Goal: Task Accomplishment & Management: Manage account settings

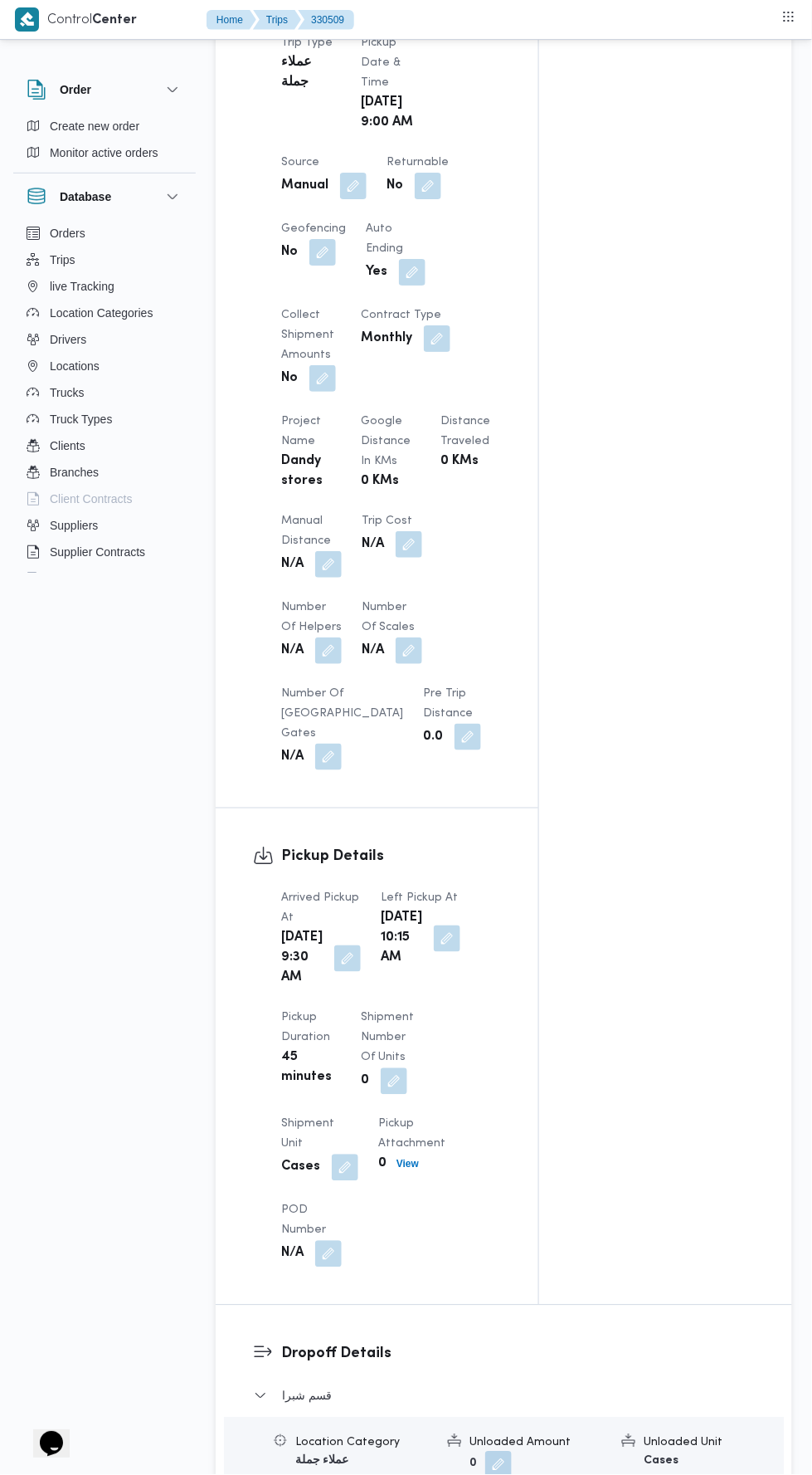
scroll to position [1037, 0]
click at [333, 549] on button "button" at bounding box center [329, 562] width 27 height 27
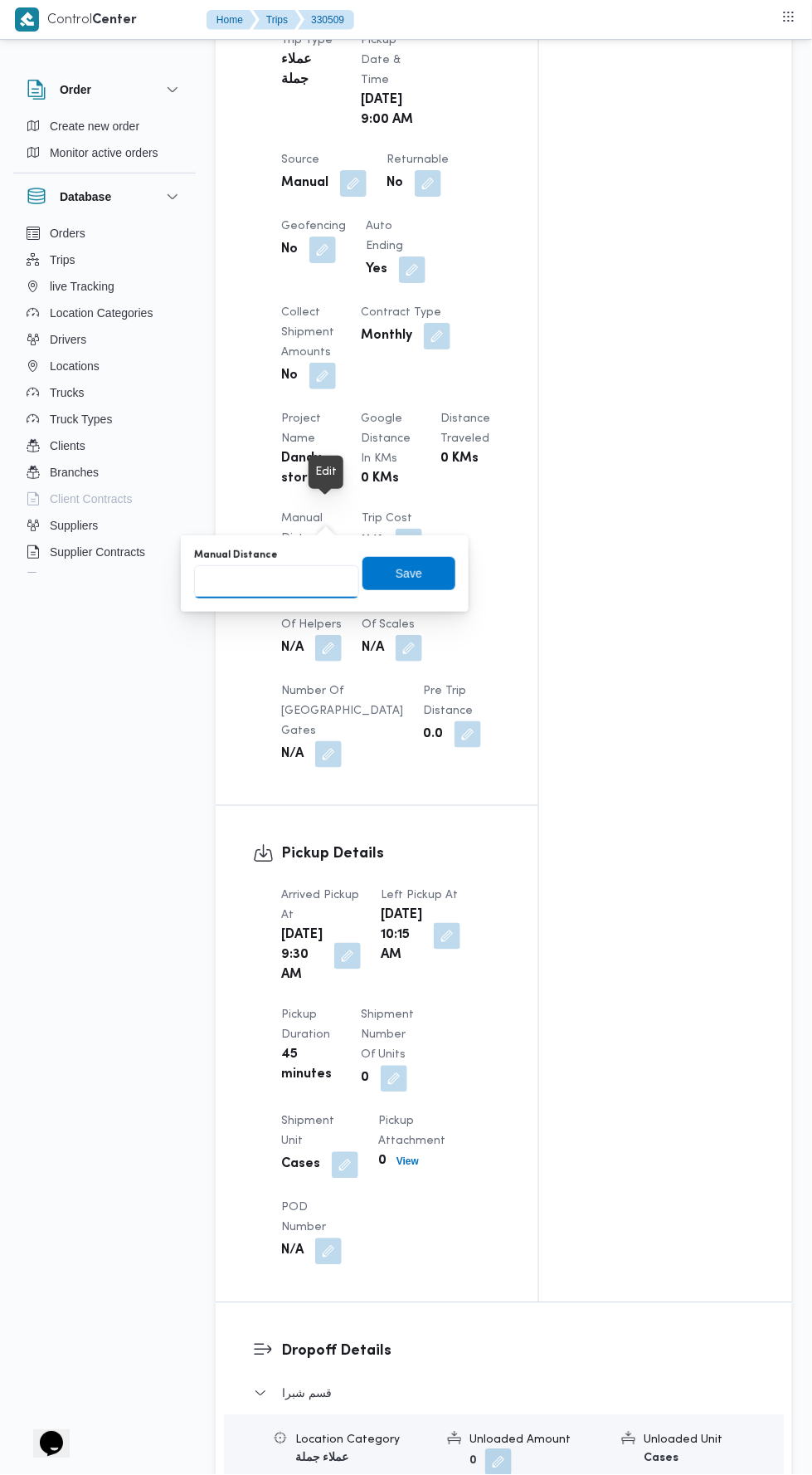
click at [313, 576] on input "Manual Distance" at bounding box center [277, 581] width 165 height 33
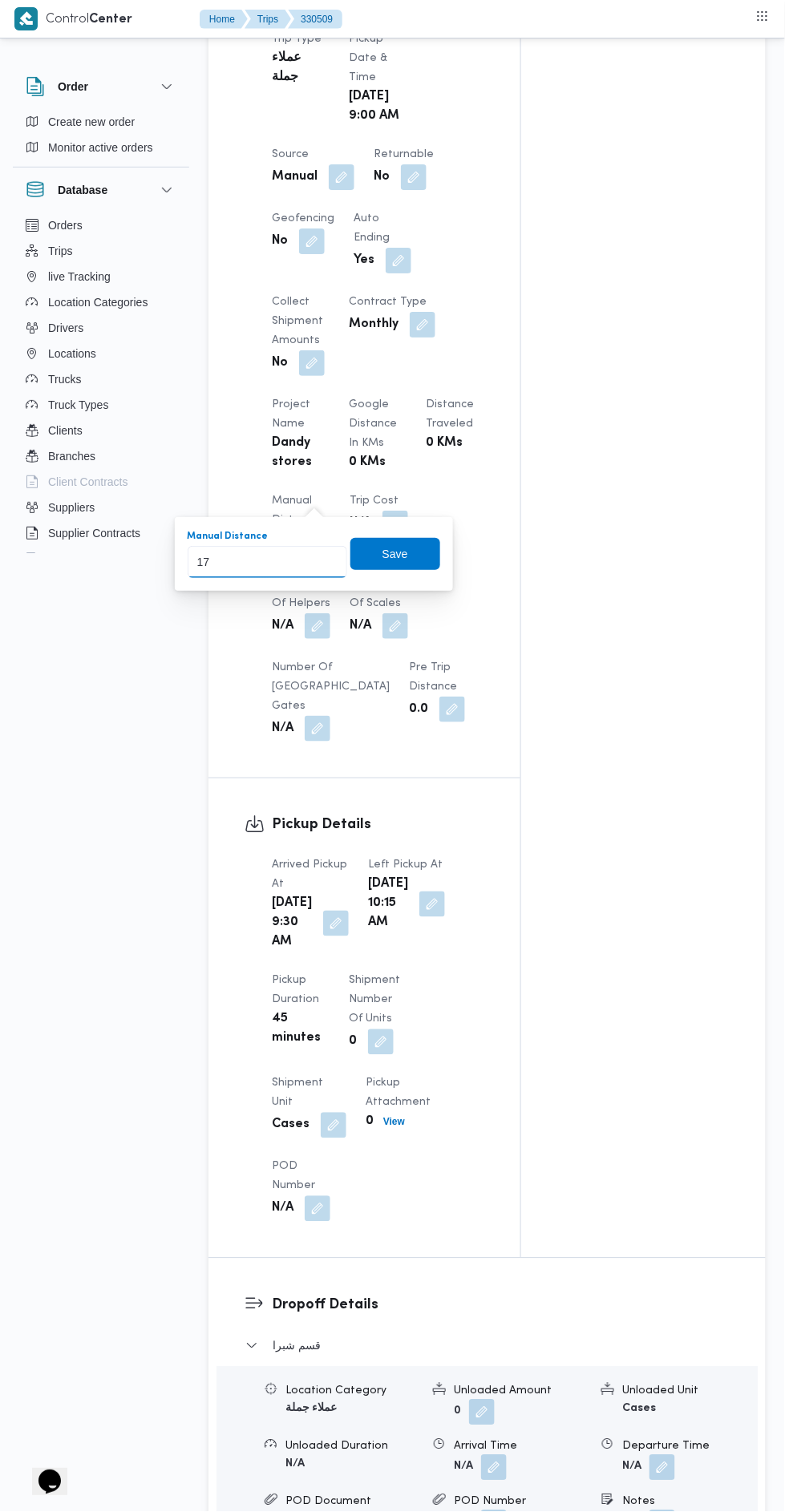
type input "170"
click at [417, 551] on span "Save" at bounding box center [395, 553] width 90 height 32
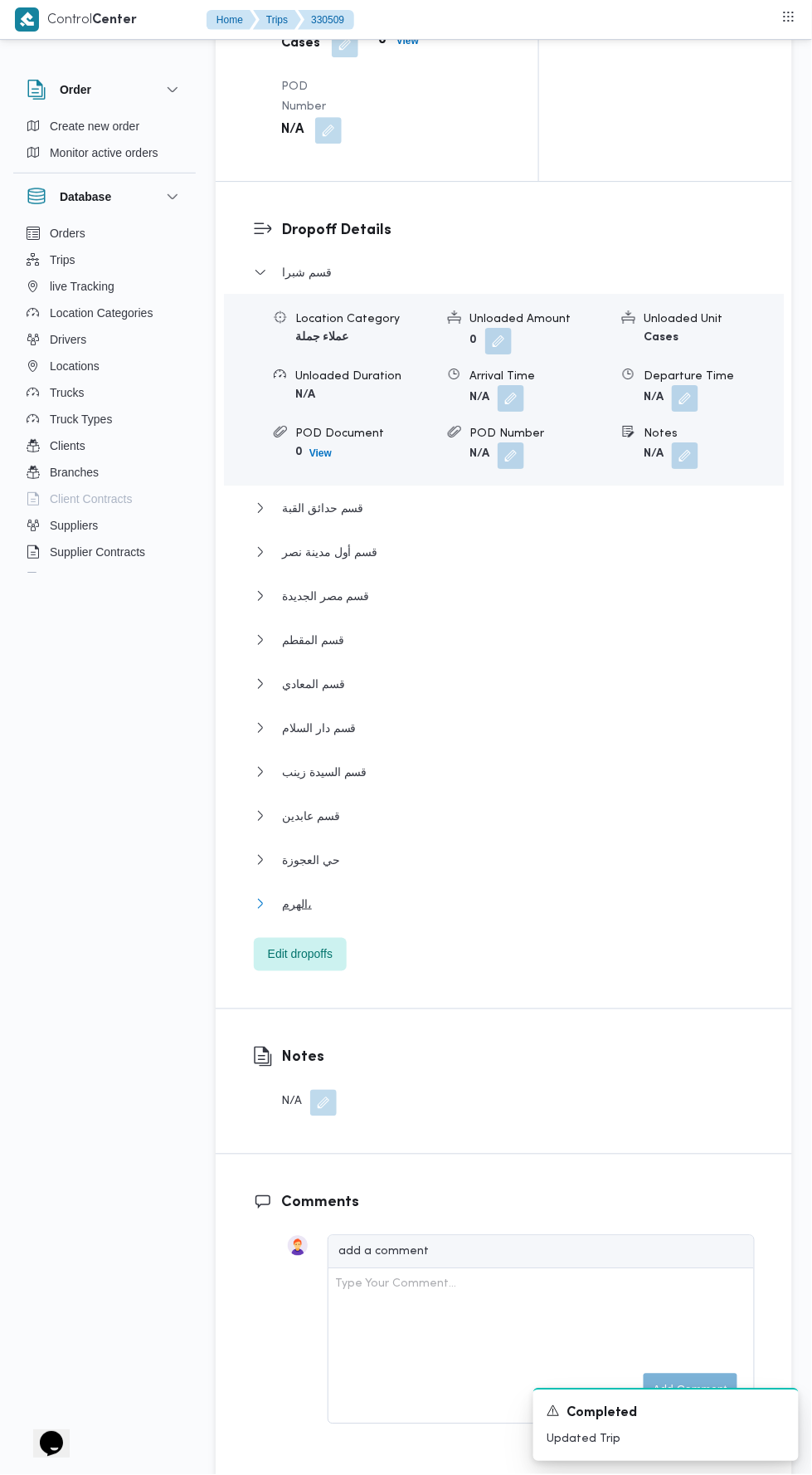
click at [457, 912] on button "الهرم،" at bounding box center [504, 904] width 501 height 20
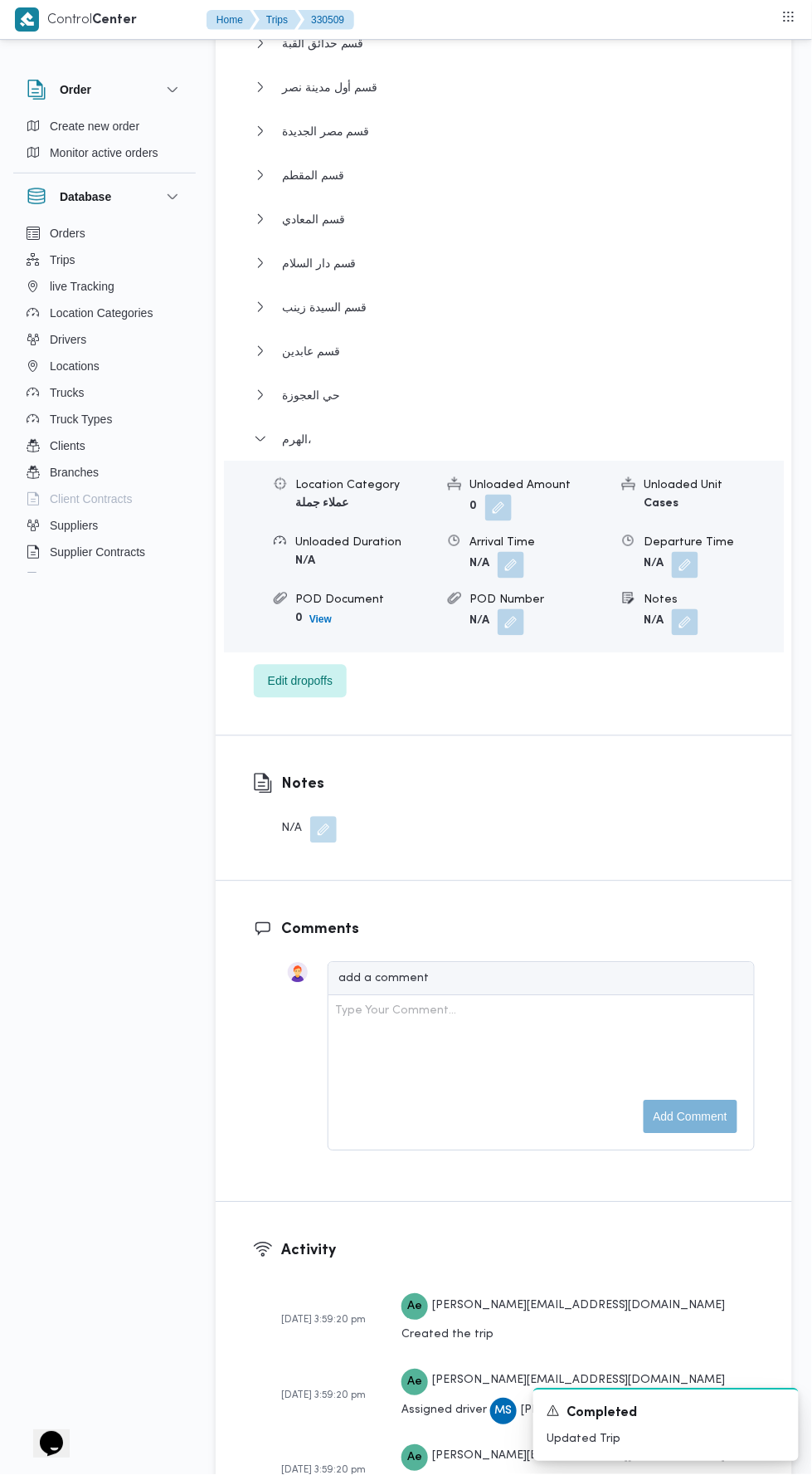
scroll to position [2634, 0]
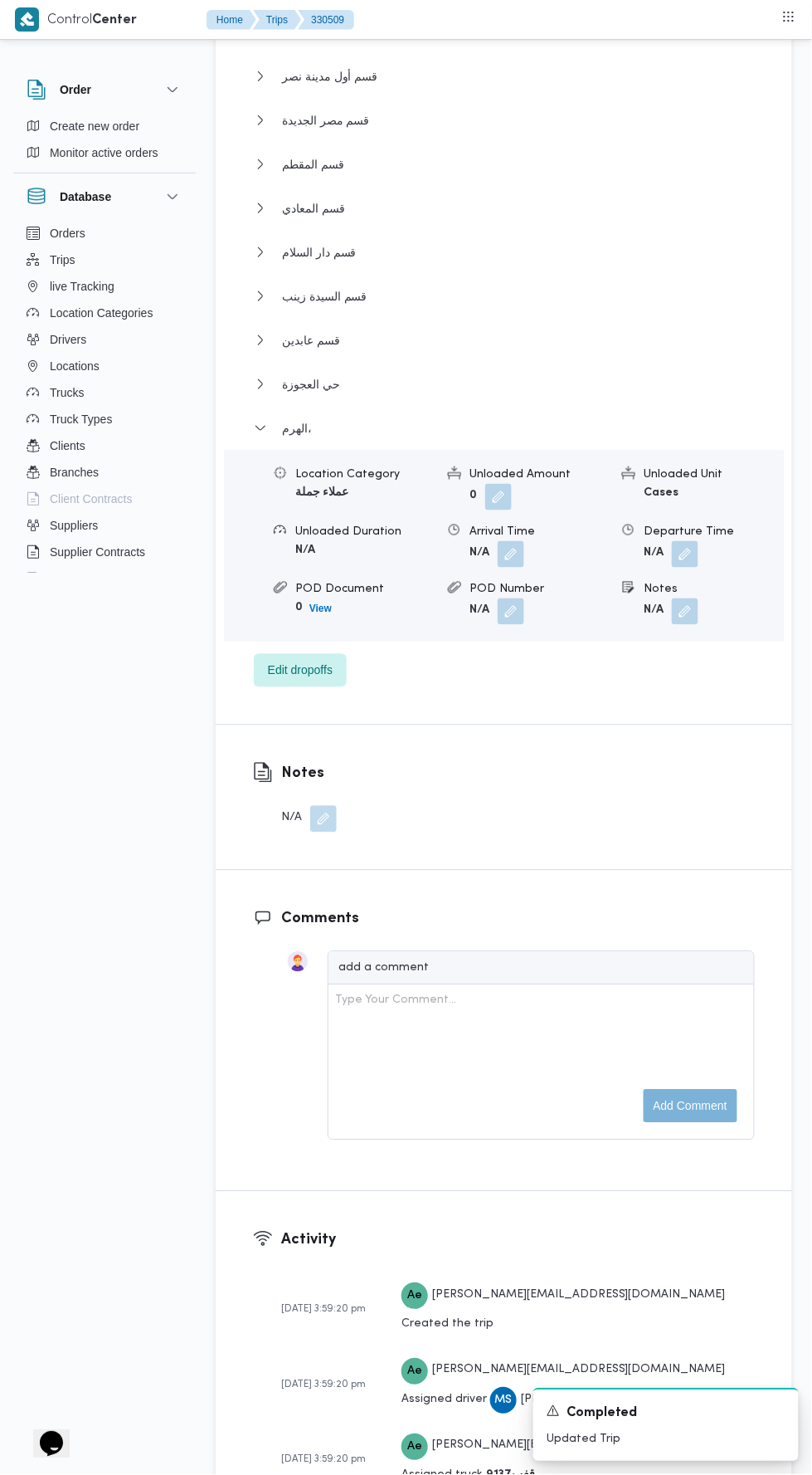
click at [690, 555] on button "button" at bounding box center [685, 554] width 27 height 27
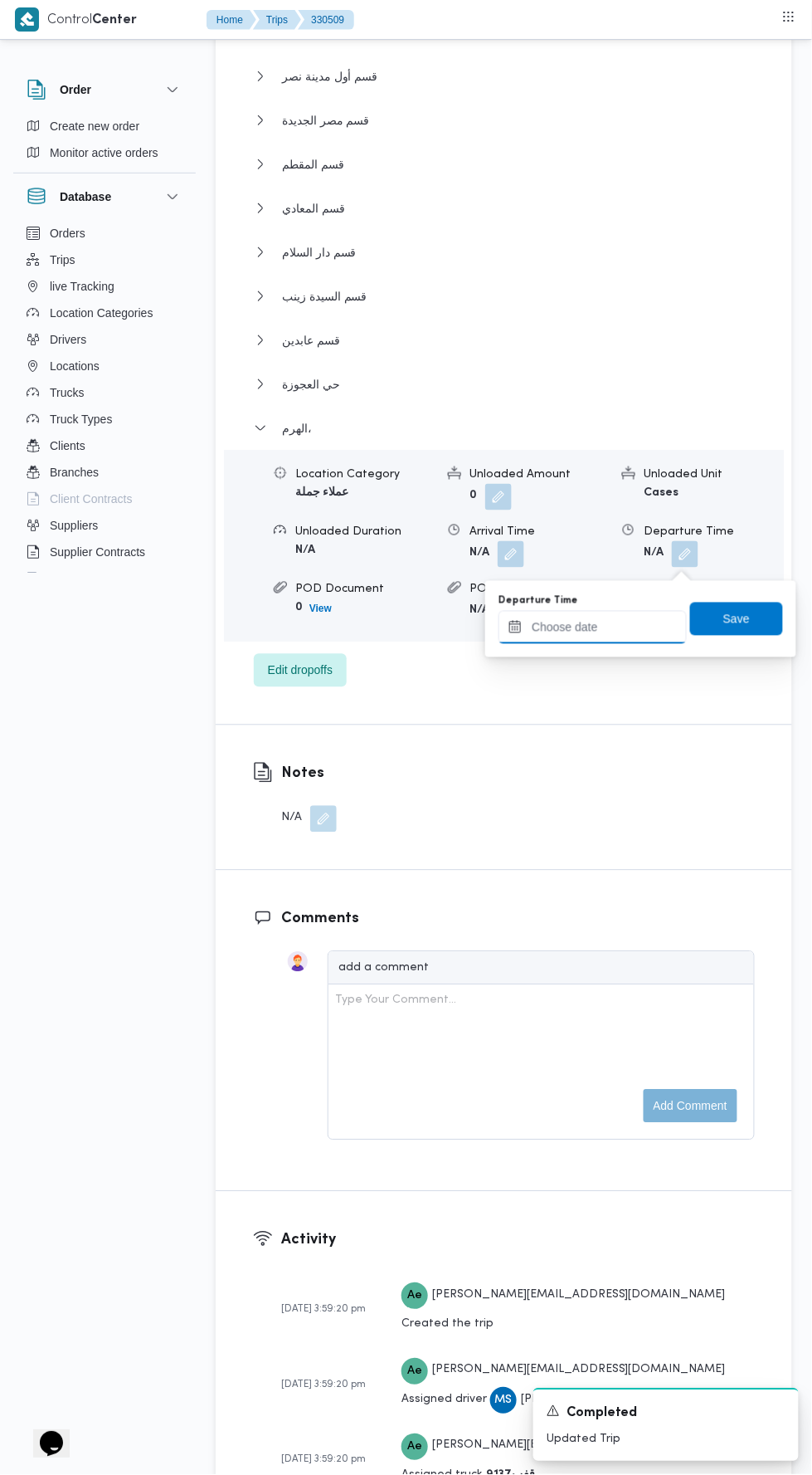
click at [629, 622] on input "Departure Time" at bounding box center [592, 627] width 188 height 33
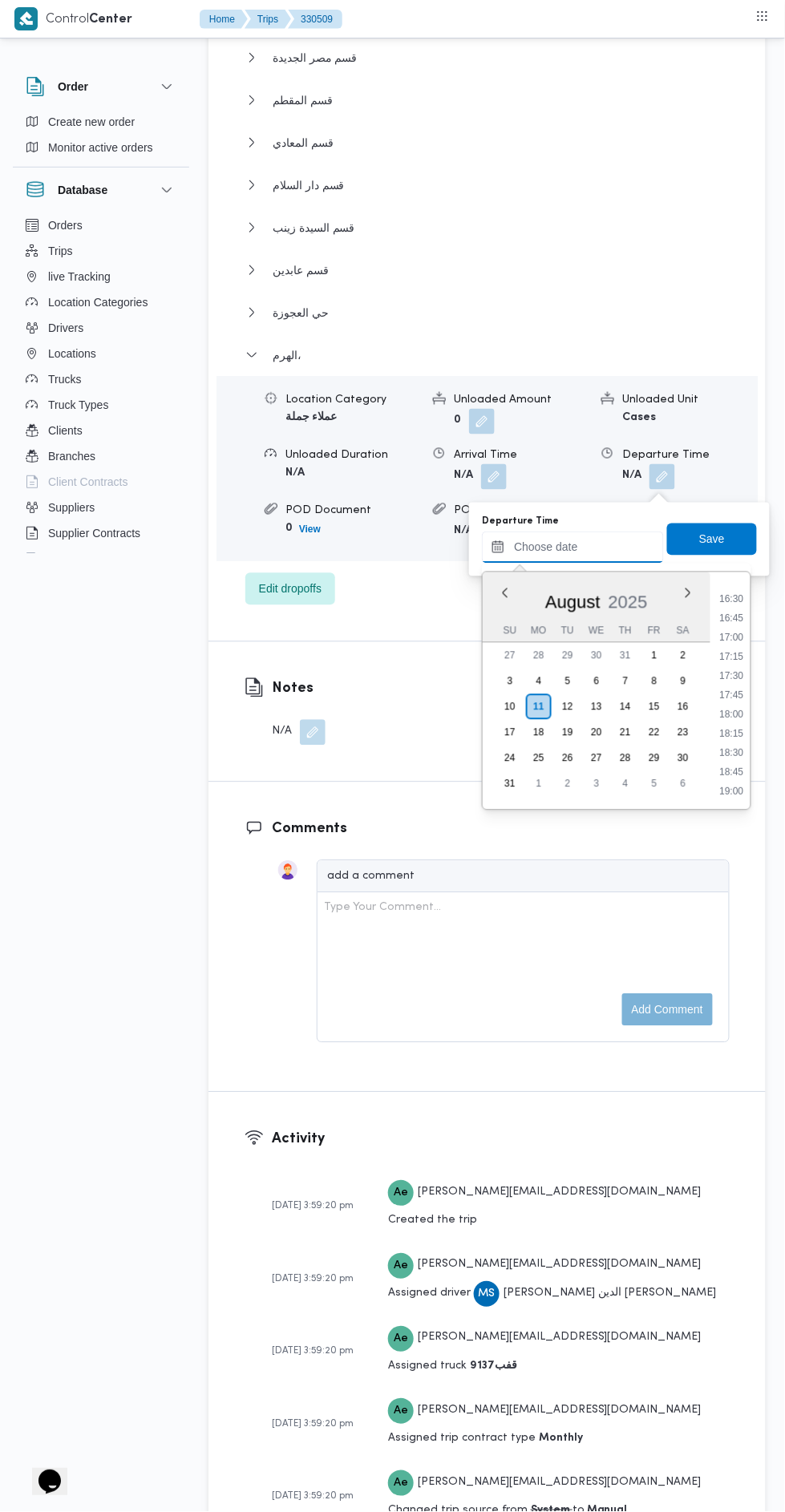
scroll to position [1262, 0]
click at [733, 599] on li "16:30" at bounding box center [732, 601] width 37 height 16
type input "11/08/2025 16:30"
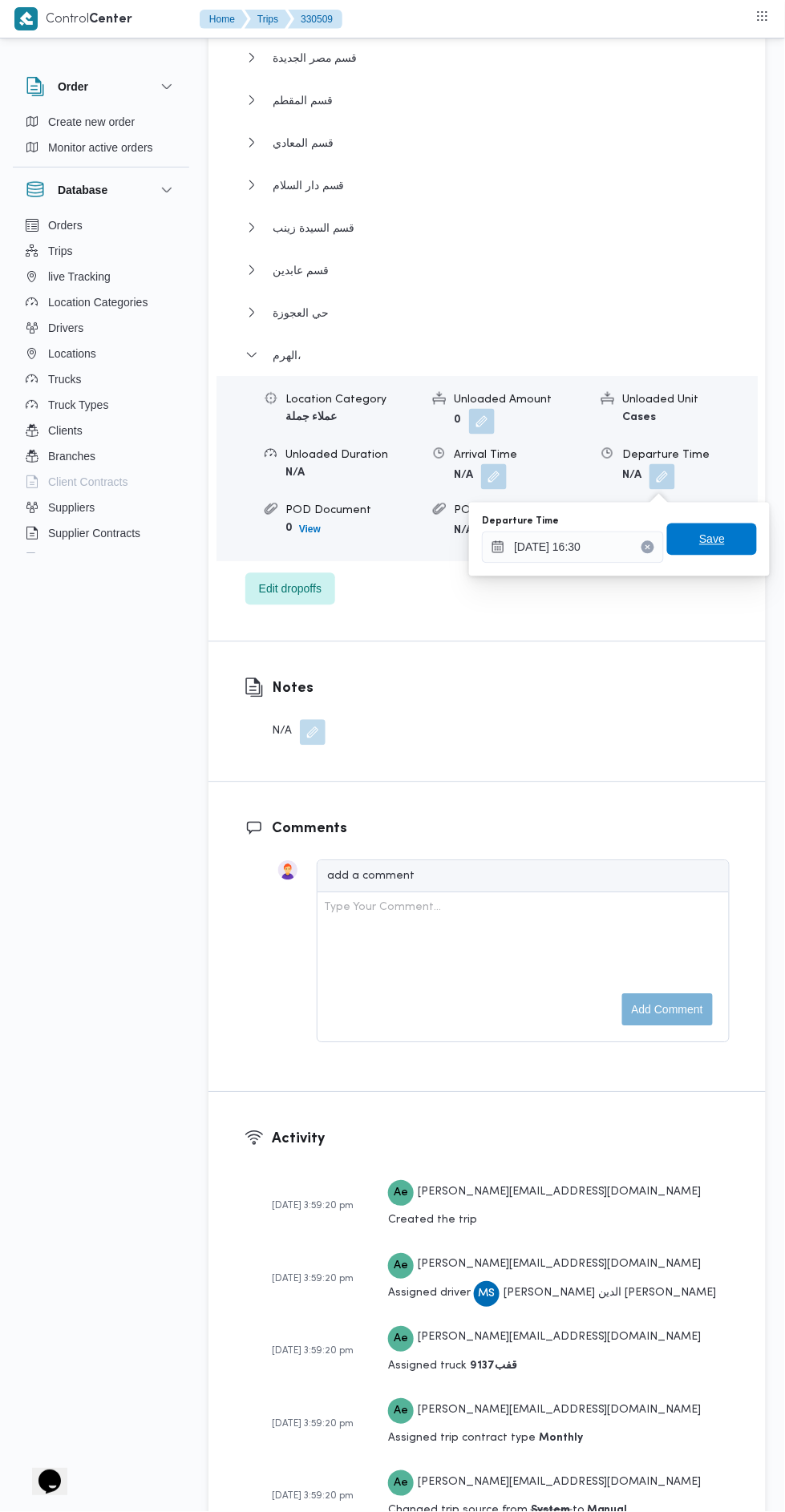
click at [742, 534] on span "Save" at bounding box center [712, 539] width 90 height 32
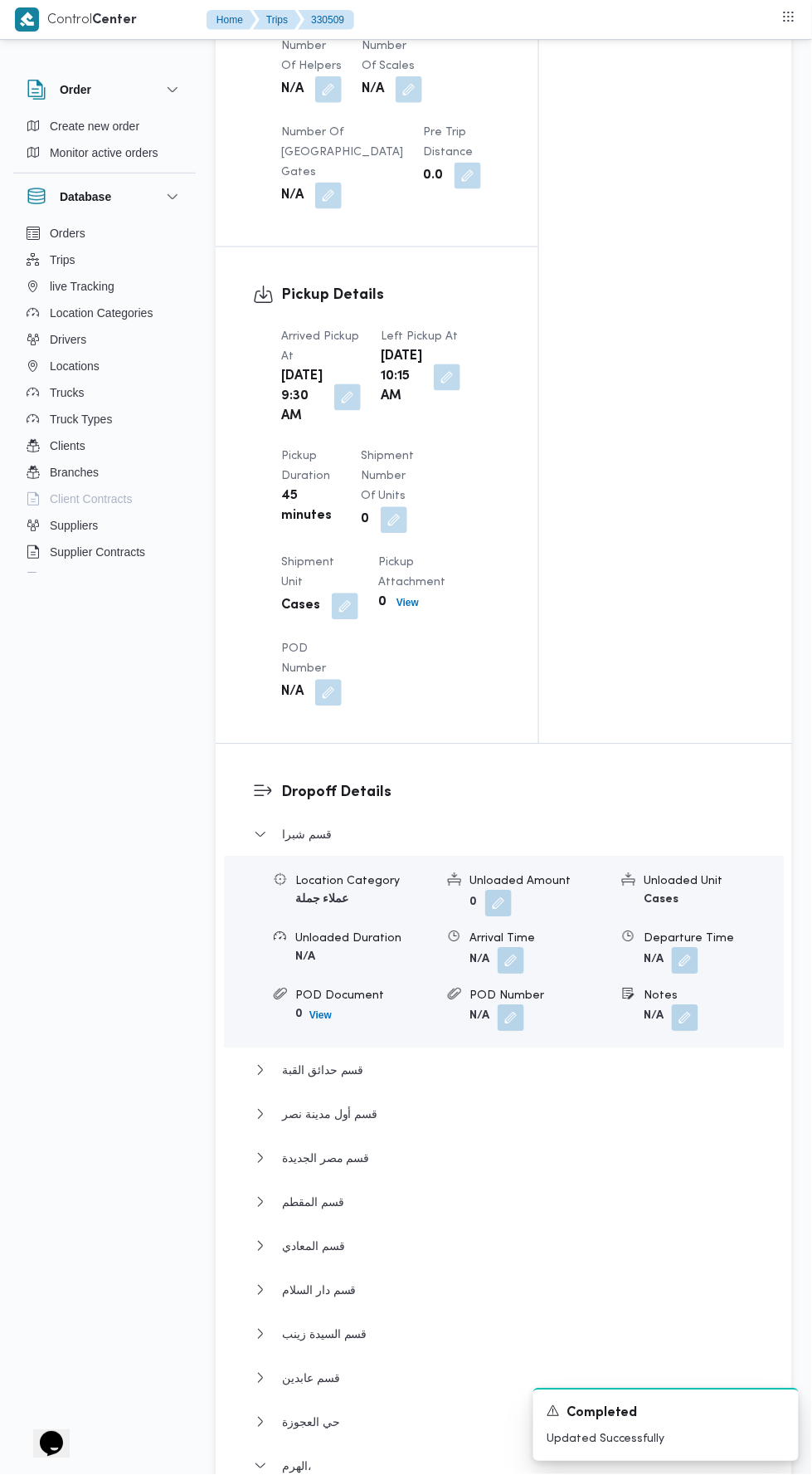
scroll to position [0, 0]
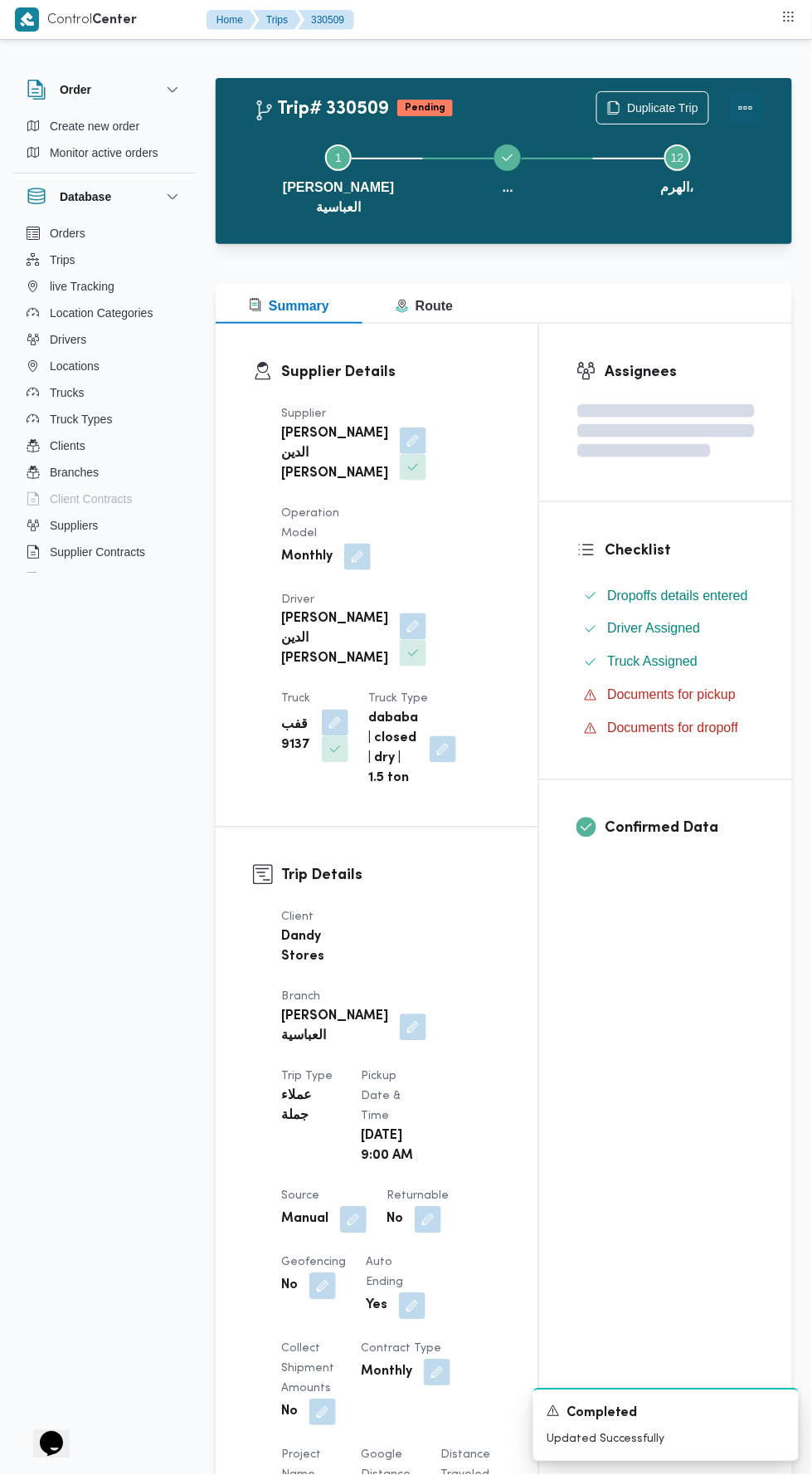
click at [755, 108] on button "Actions" at bounding box center [746, 107] width 33 height 33
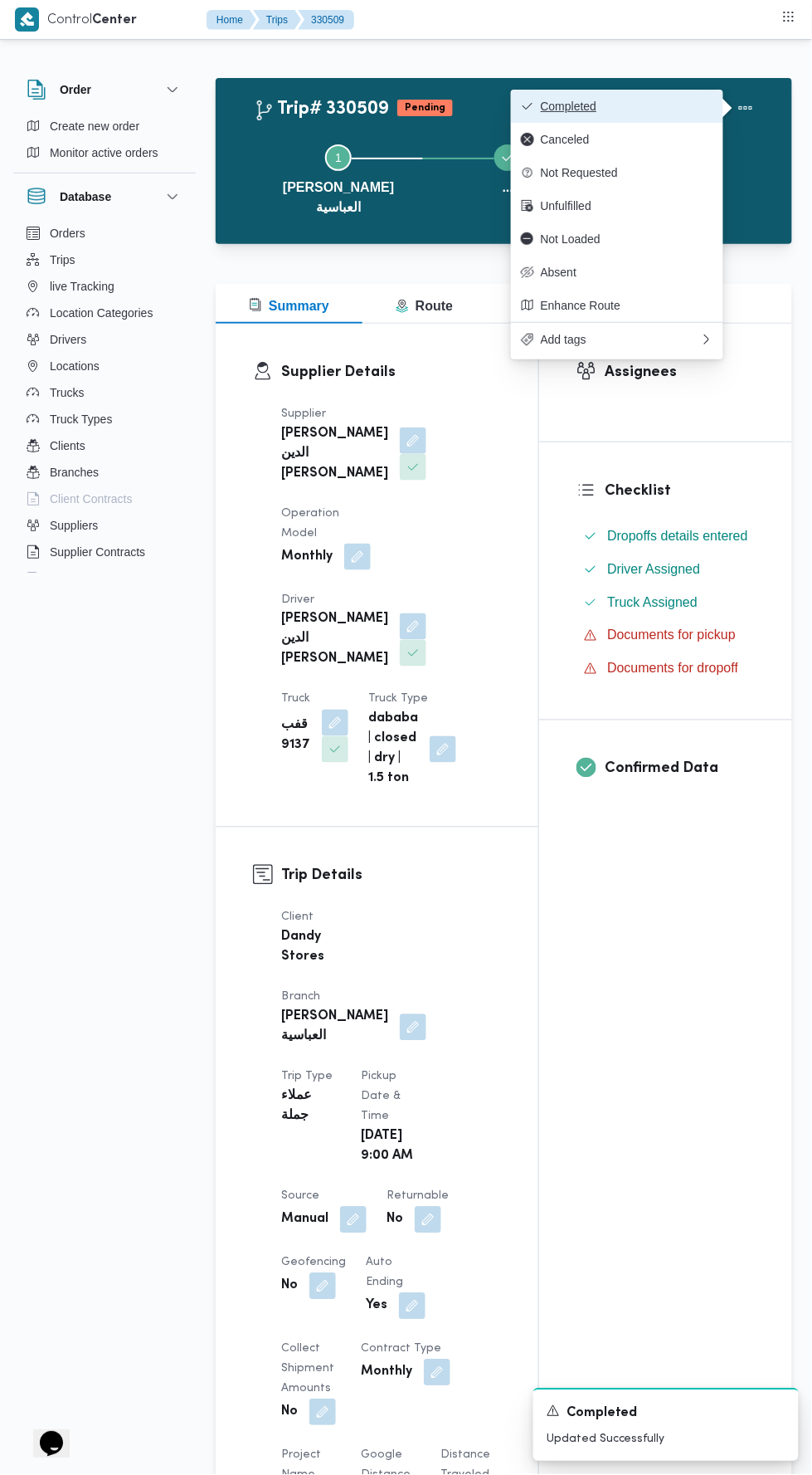
click at [673, 103] on span "Completed" at bounding box center [627, 106] width 173 height 13
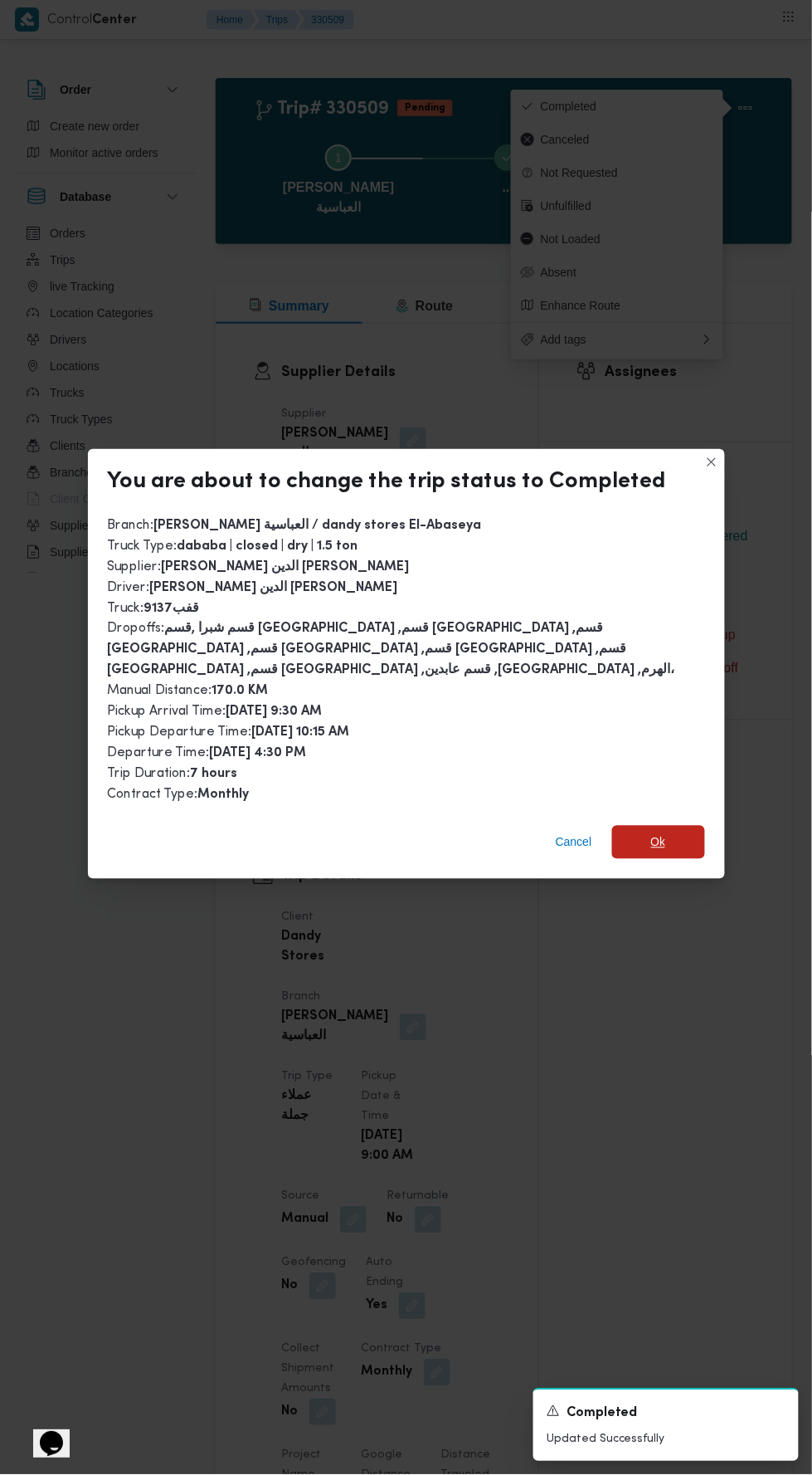
click at [646, 826] on span "Ok" at bounding box center [659, 842] width 93 height 33
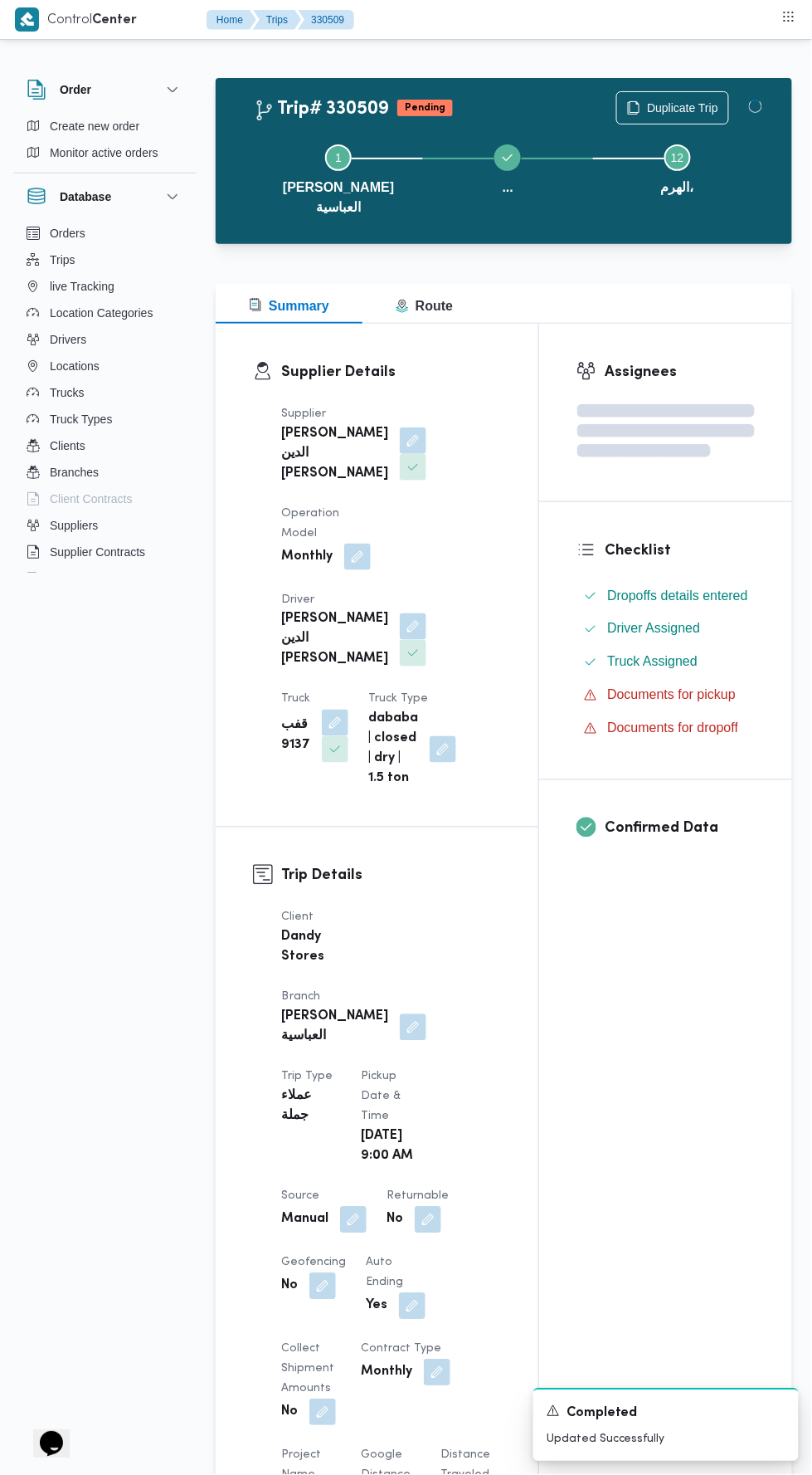
click at [631, 1126] on div "Assignees Checklist Dropoffs details entered Driver Assigned Truck Assigned Doc…" at bounding box center [665, 1331] width 253 height 2015
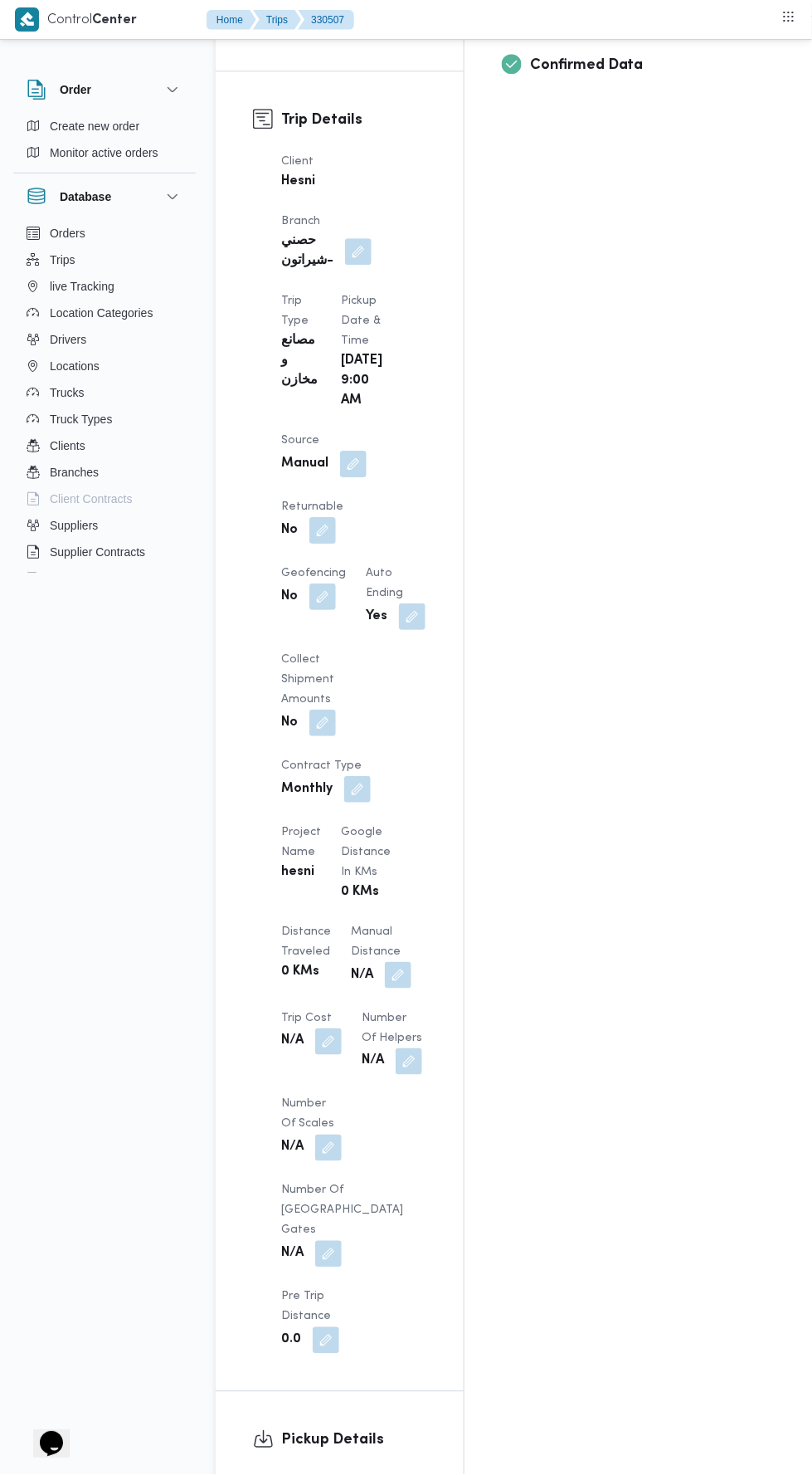
scroll to position [823, 0]
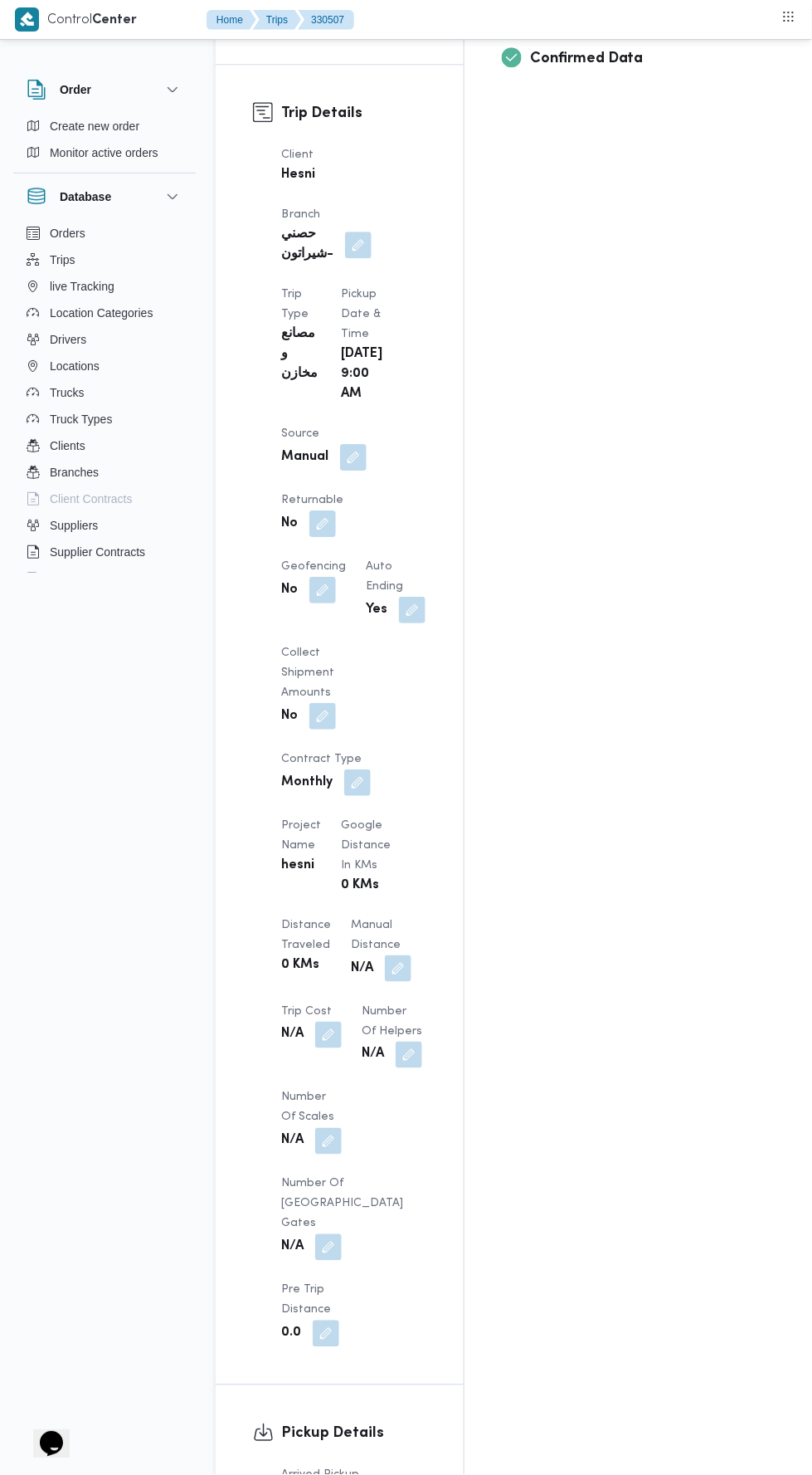
click at [385, 955] on button "button" at bounding box center [398, 969] width 27 height 27
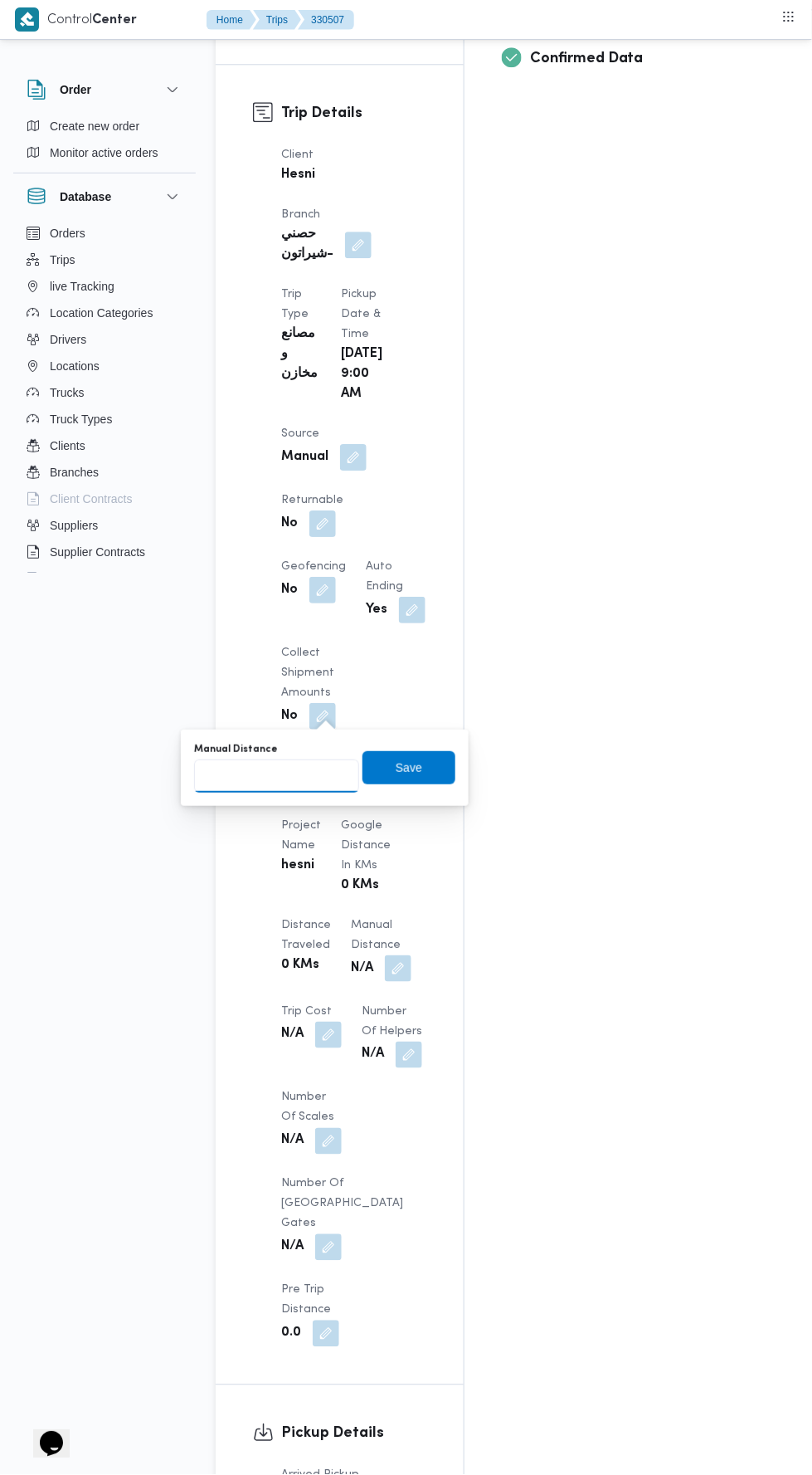
click at [294, 775] on input "Manual Distance" at bounding box center [277, 775] width 165 height 33
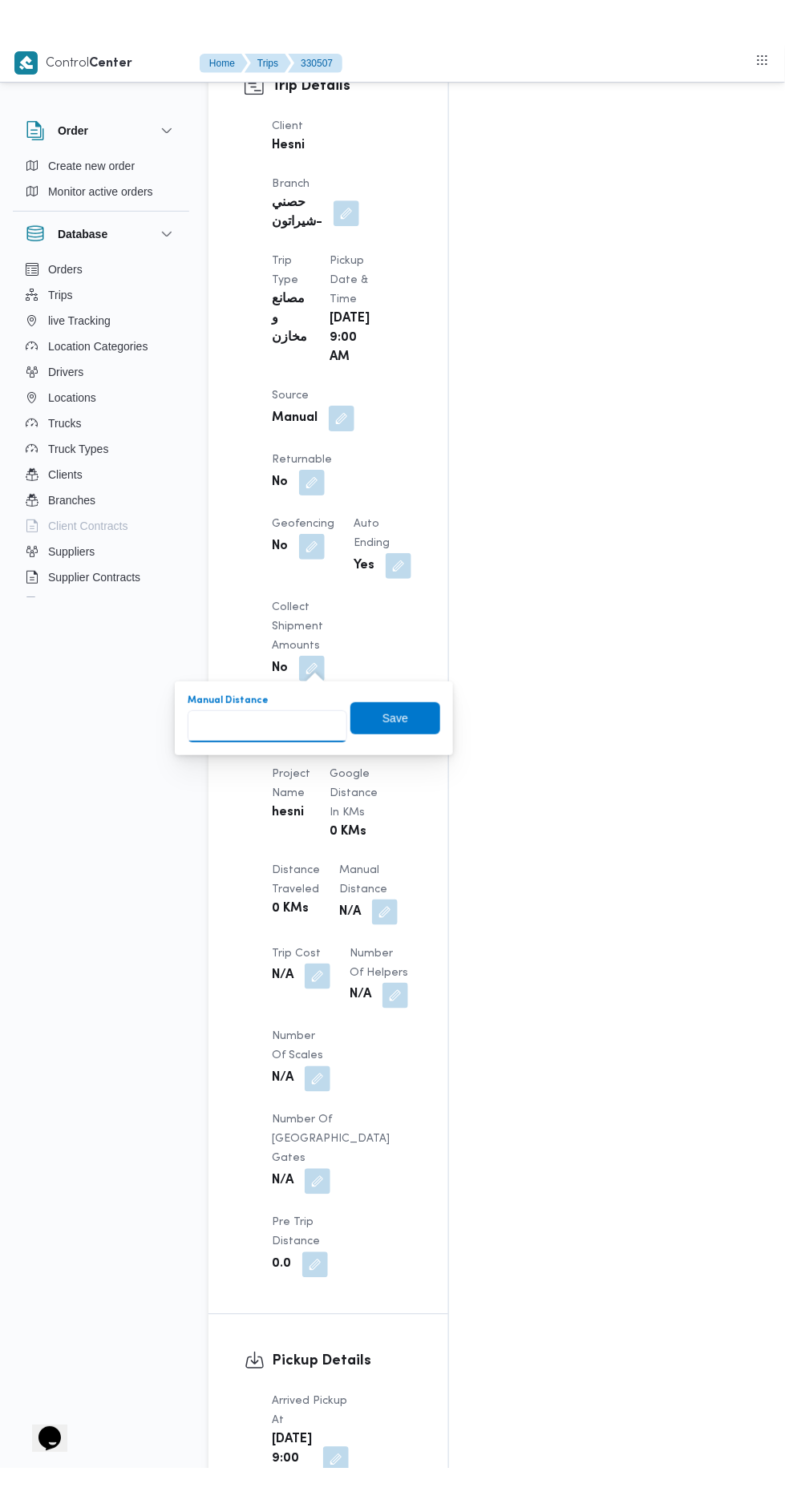
scroll to position [887, 0]
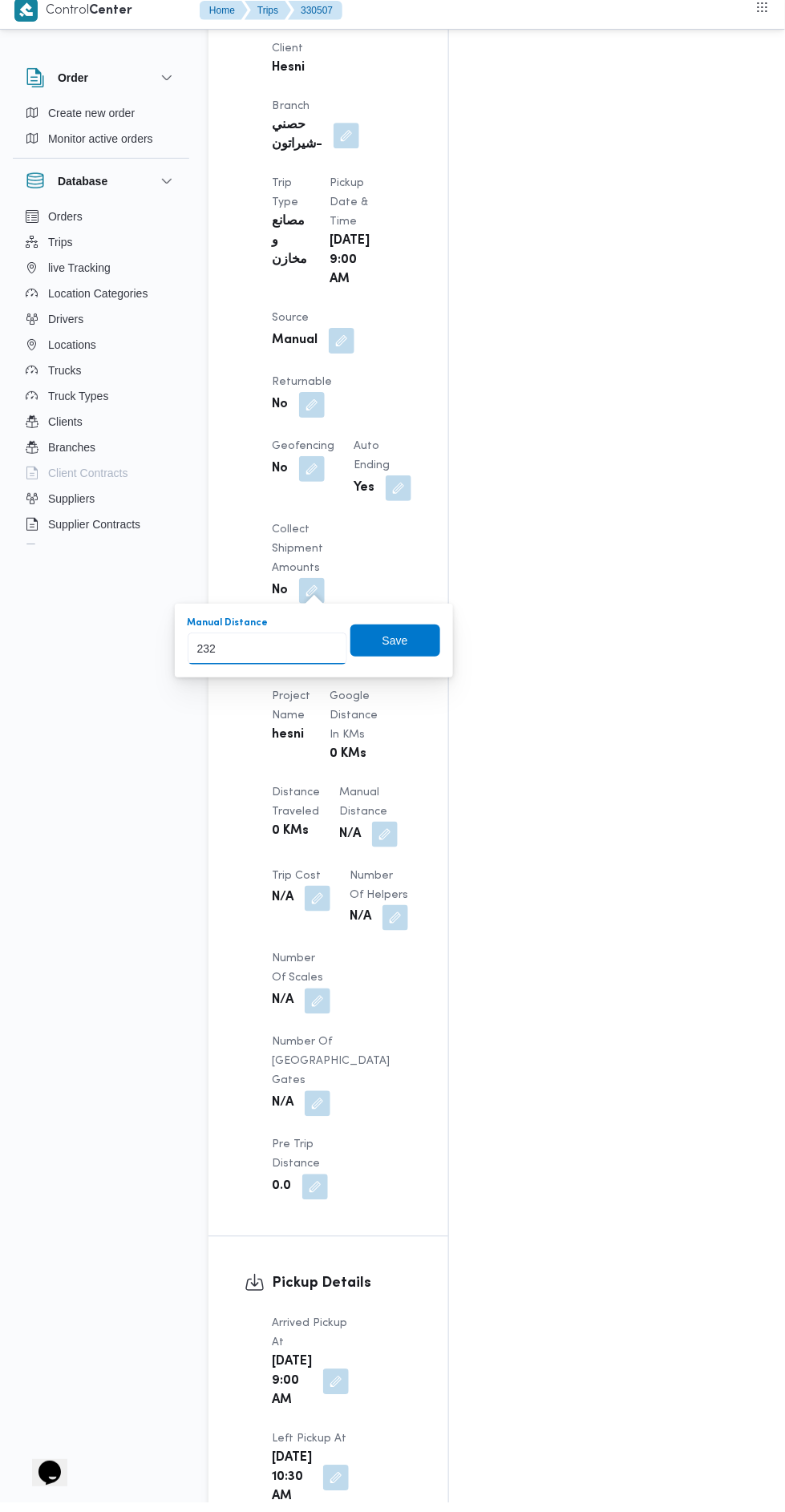
type input "232"
click at [430, 633] on div "Save" at bounding box center [395, 648] width 90 height 32
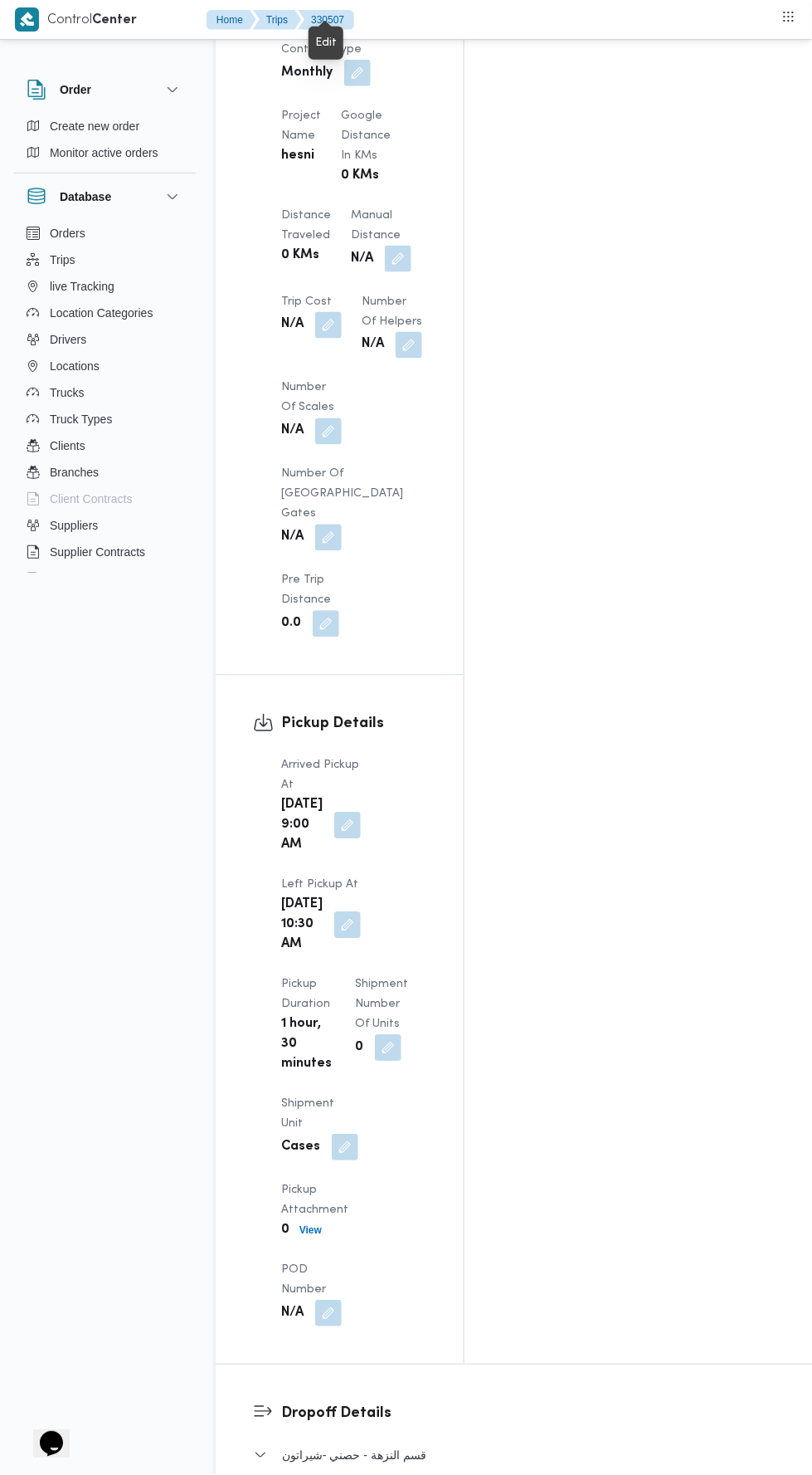
scroll to position [832, 0]
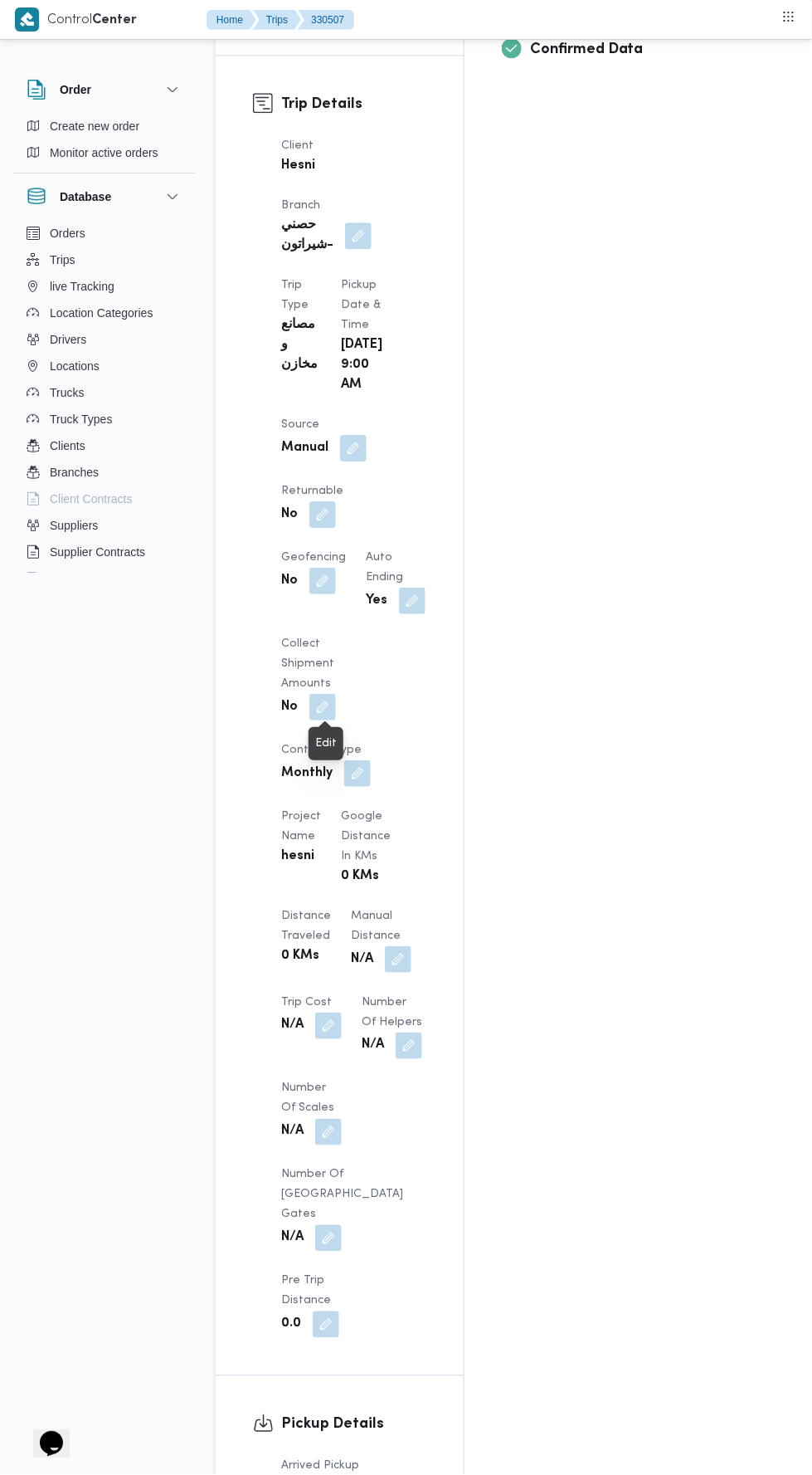
click at [464, 913] on div "Trip Details Client Hesni Branch حصني -شيراتون Trip Type مصانع و مخازن Pickup d…" at bounding box center [340, 716] width 248 height 1320
click at [385, 946] on button "button" at bounding box center [398, 960] width 27 height 27
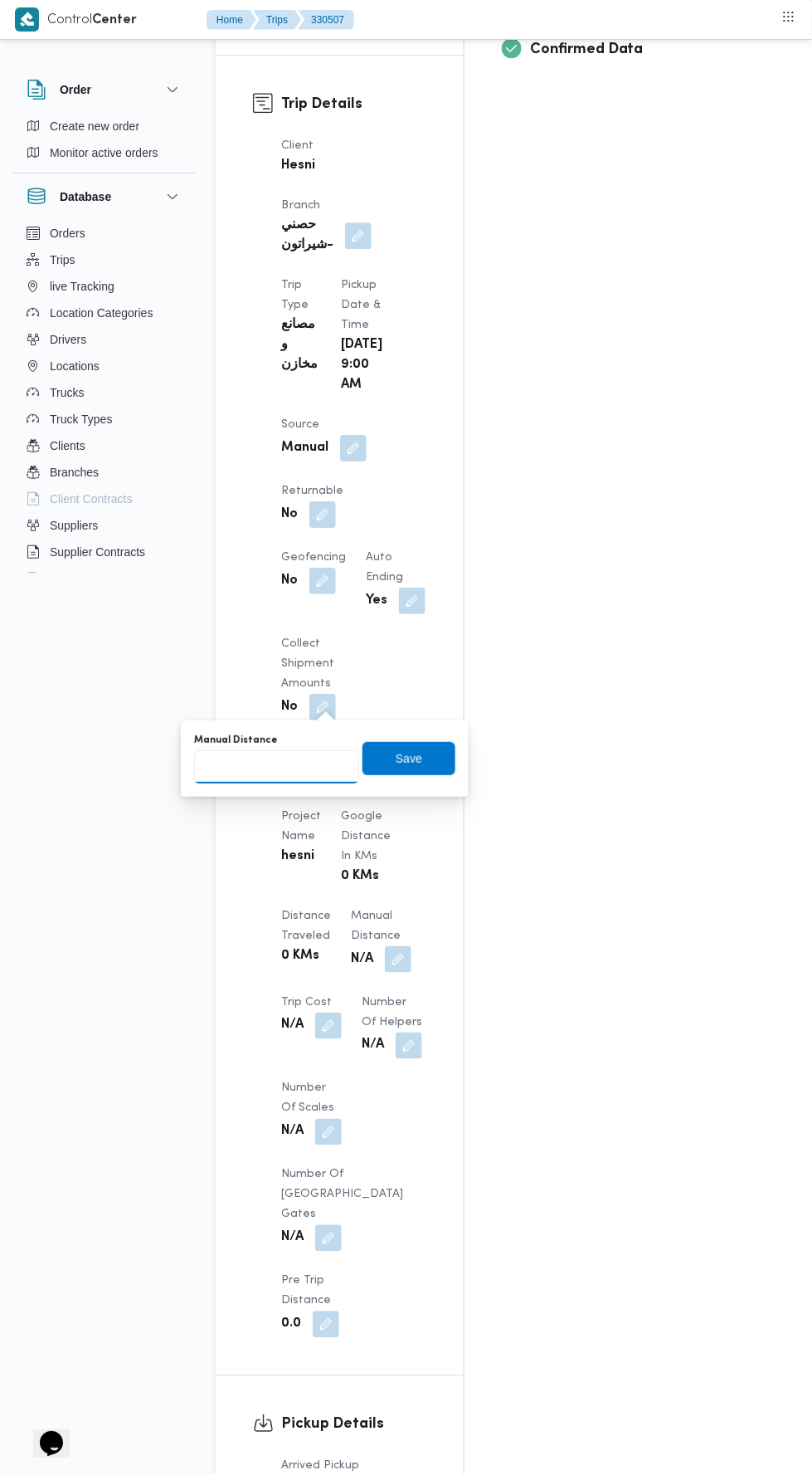
click at [325, 750] on input "Manual Distance" at bounding box center [277, 766] width 165 height 33
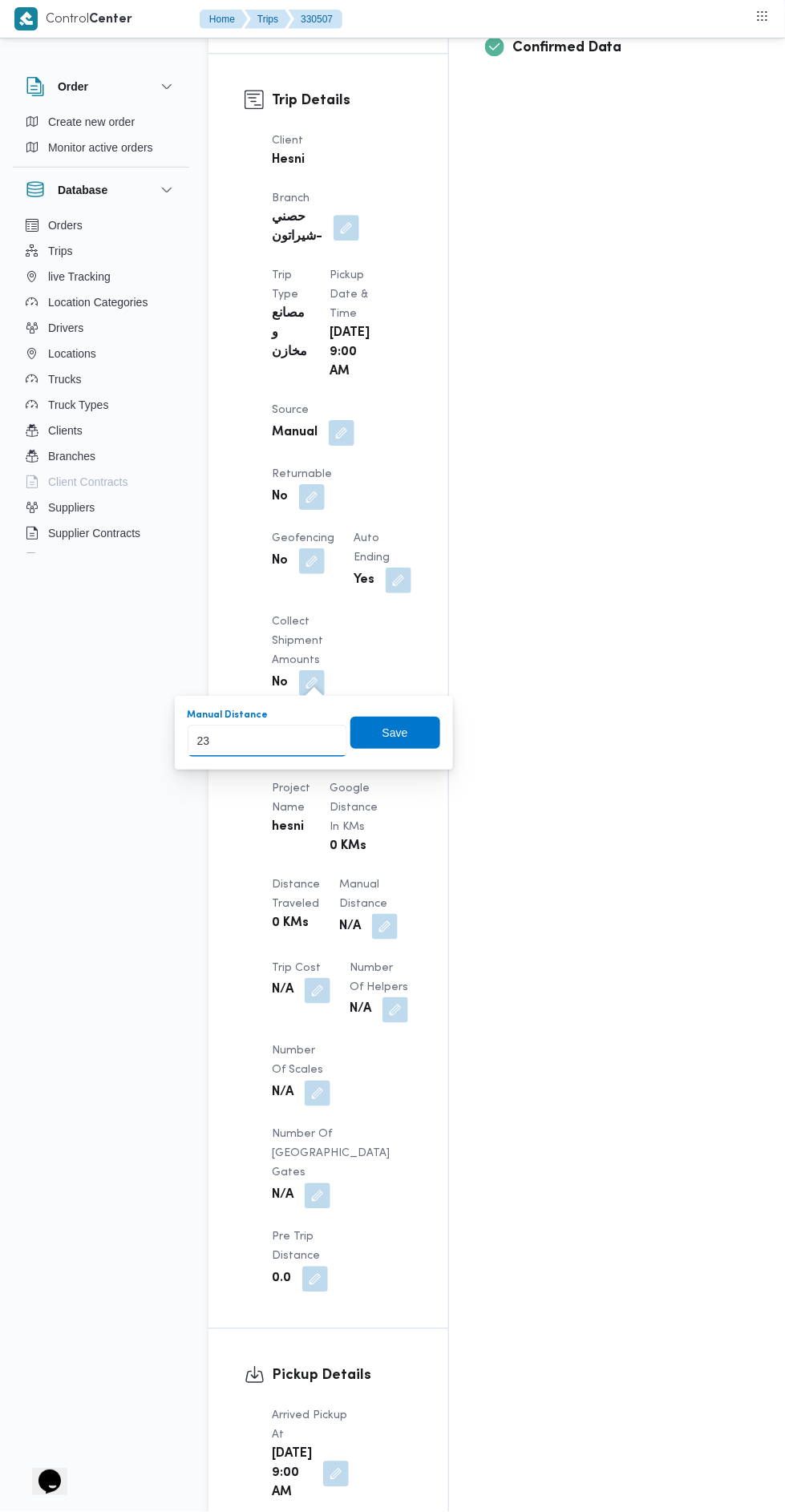
type input "232"
click at [419, 722] on span "Save" at bounding box center [395, 732] width 90 height 32
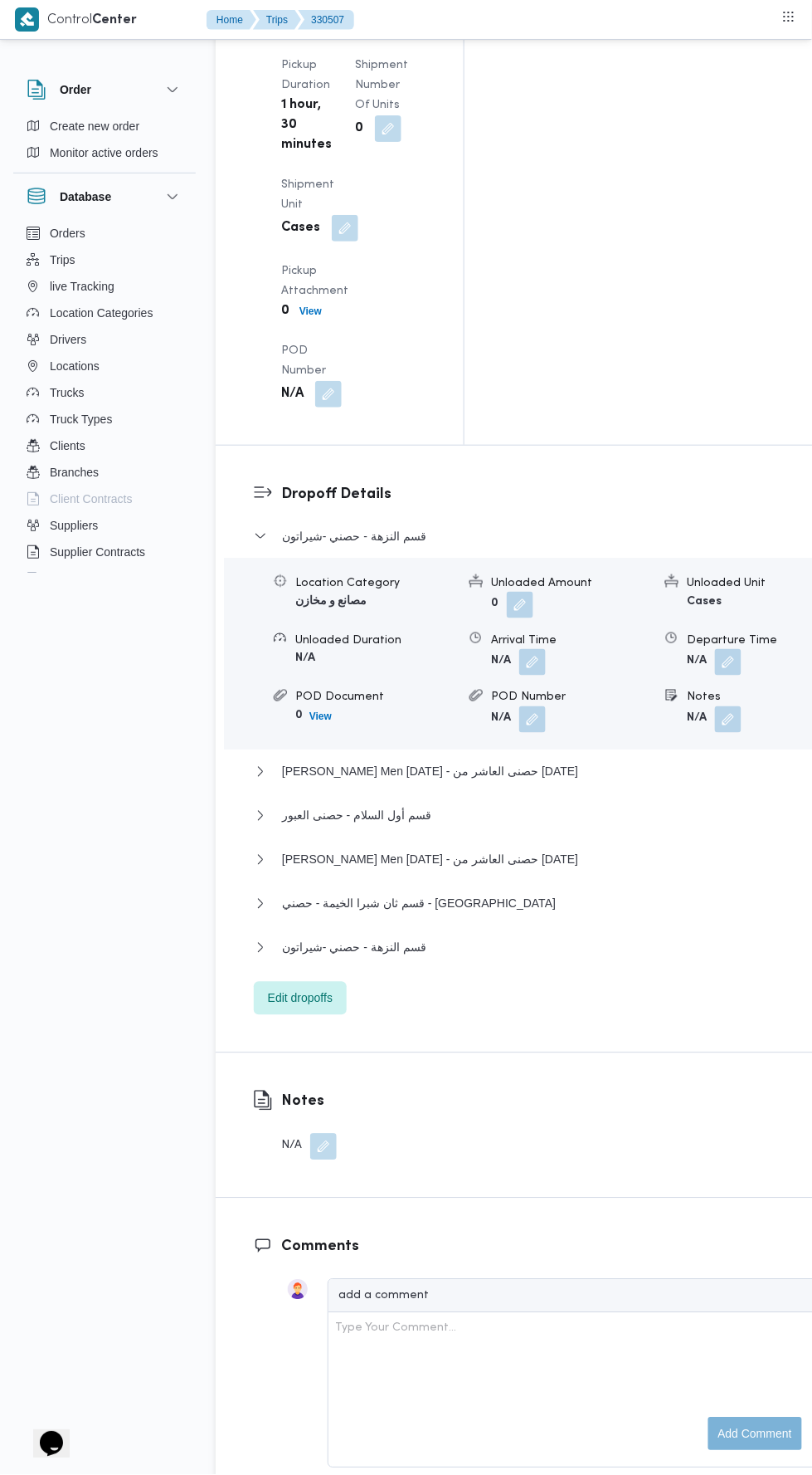
scroll to position [2466, 0]
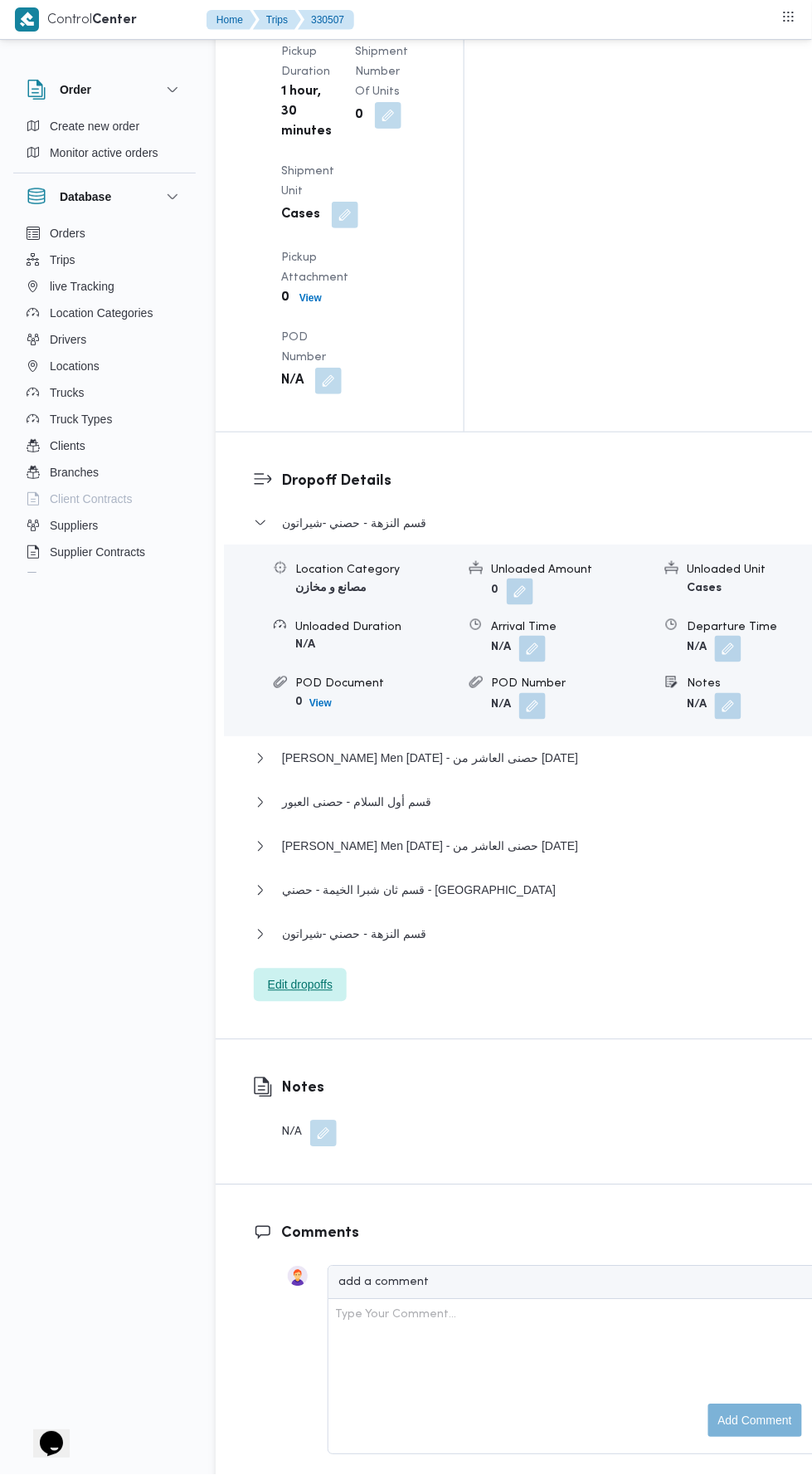
click at [304, 976] on span "Edit dropoffs" at bounding box center [300, 985] width 65 height 20
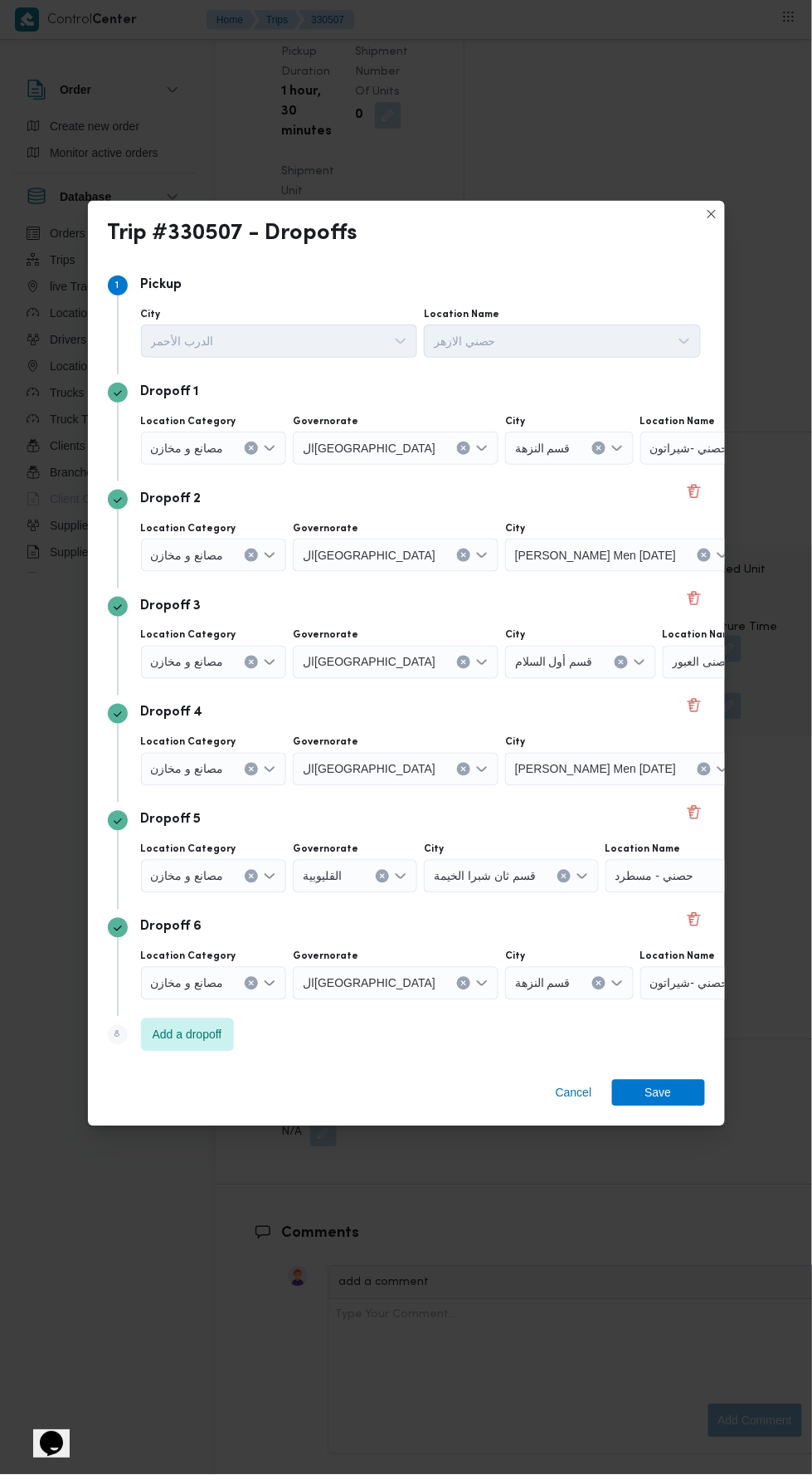
click at [694, 457] on span "حصنى العاشر من رمضان" at bounding box center [690, 447] width 79 height 19
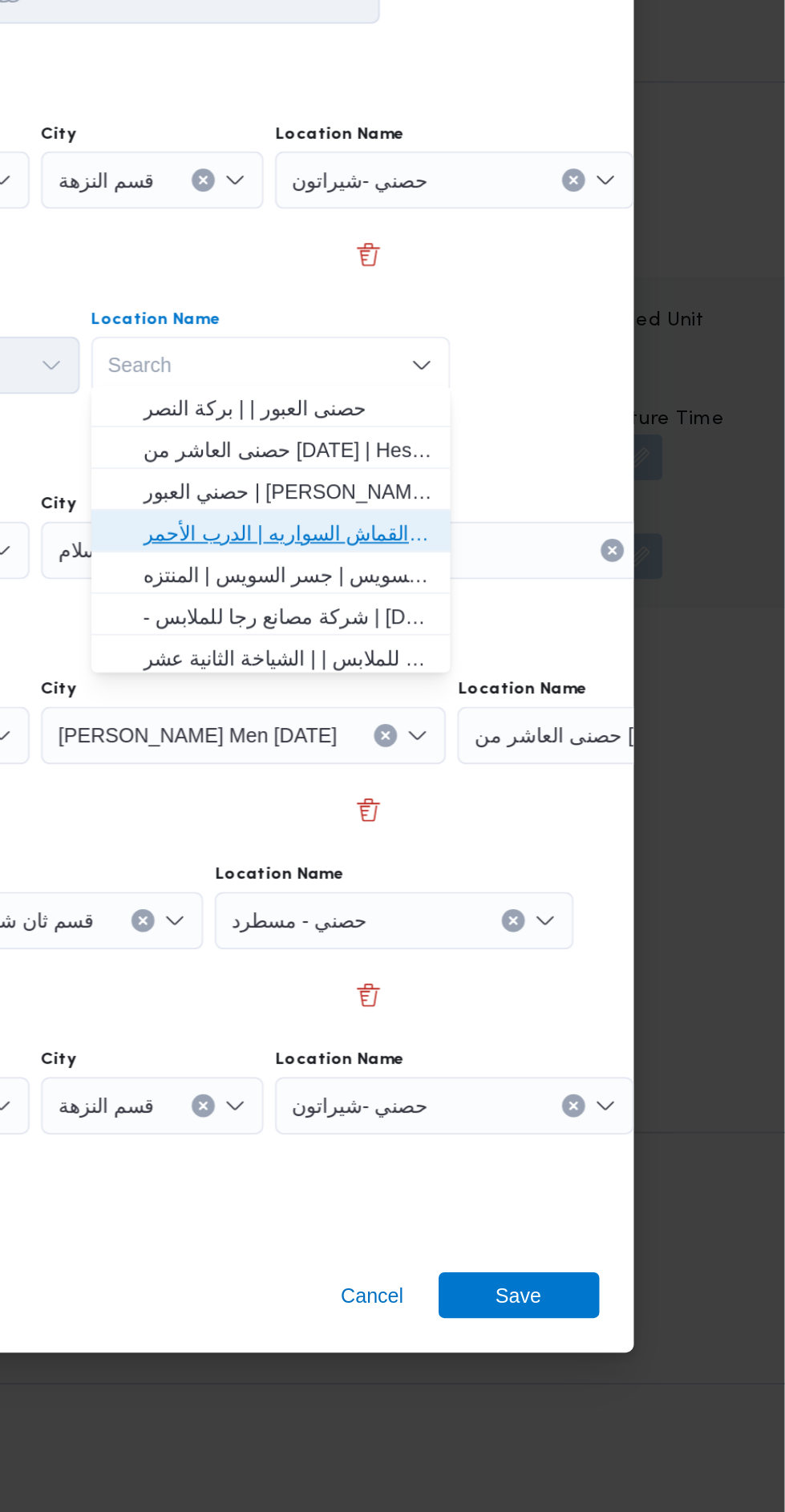
click at [571, 673] on span "حصني الازهر | سوق الازهر كل انواع القماش السواريه | الدرب الأحمر" at bounding box center [507, 669] width 162 height 19
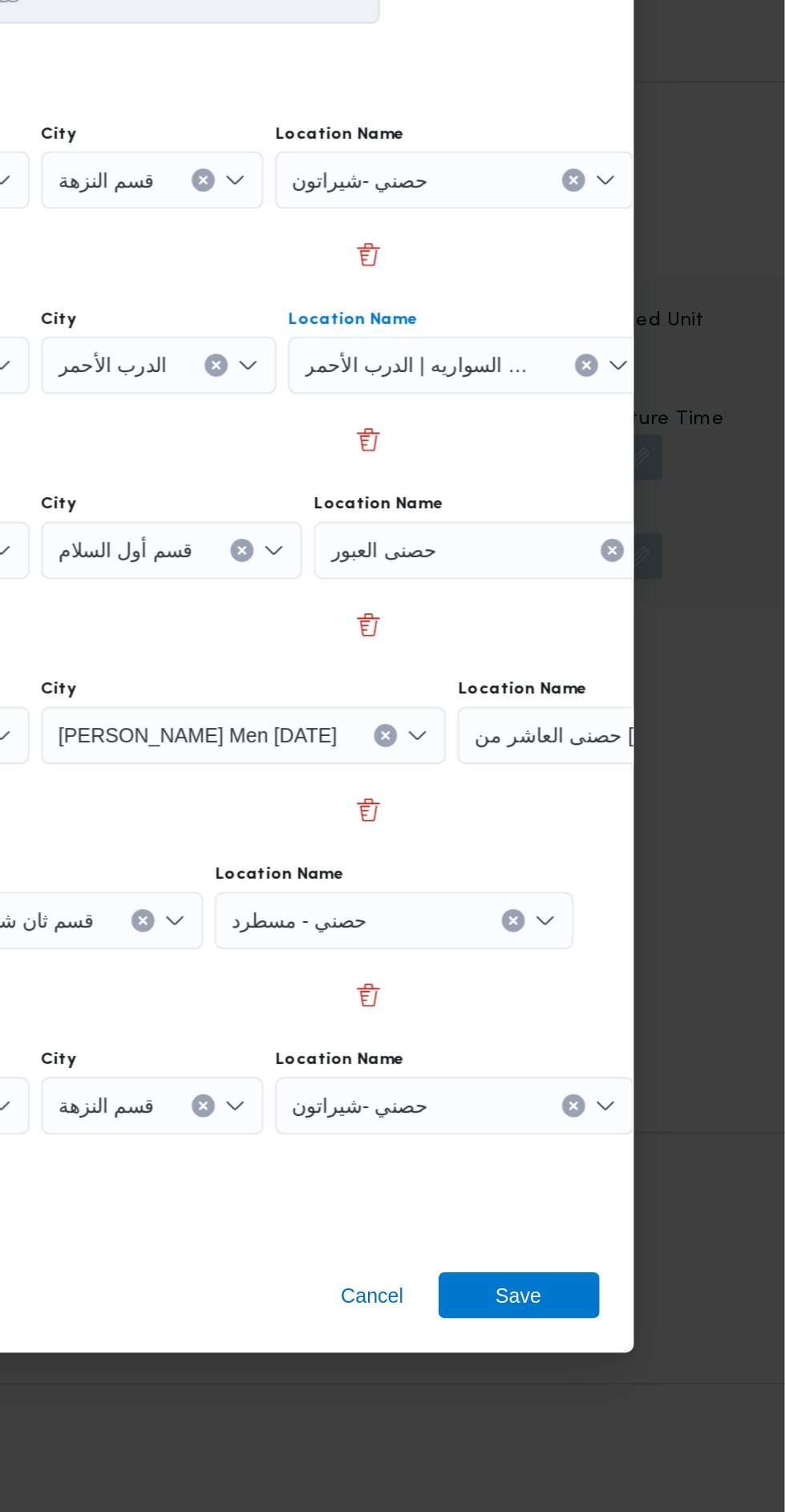
click at [605, 488] on div "حصنى العبور" at bounding box center [601, 472] width 201 height 32
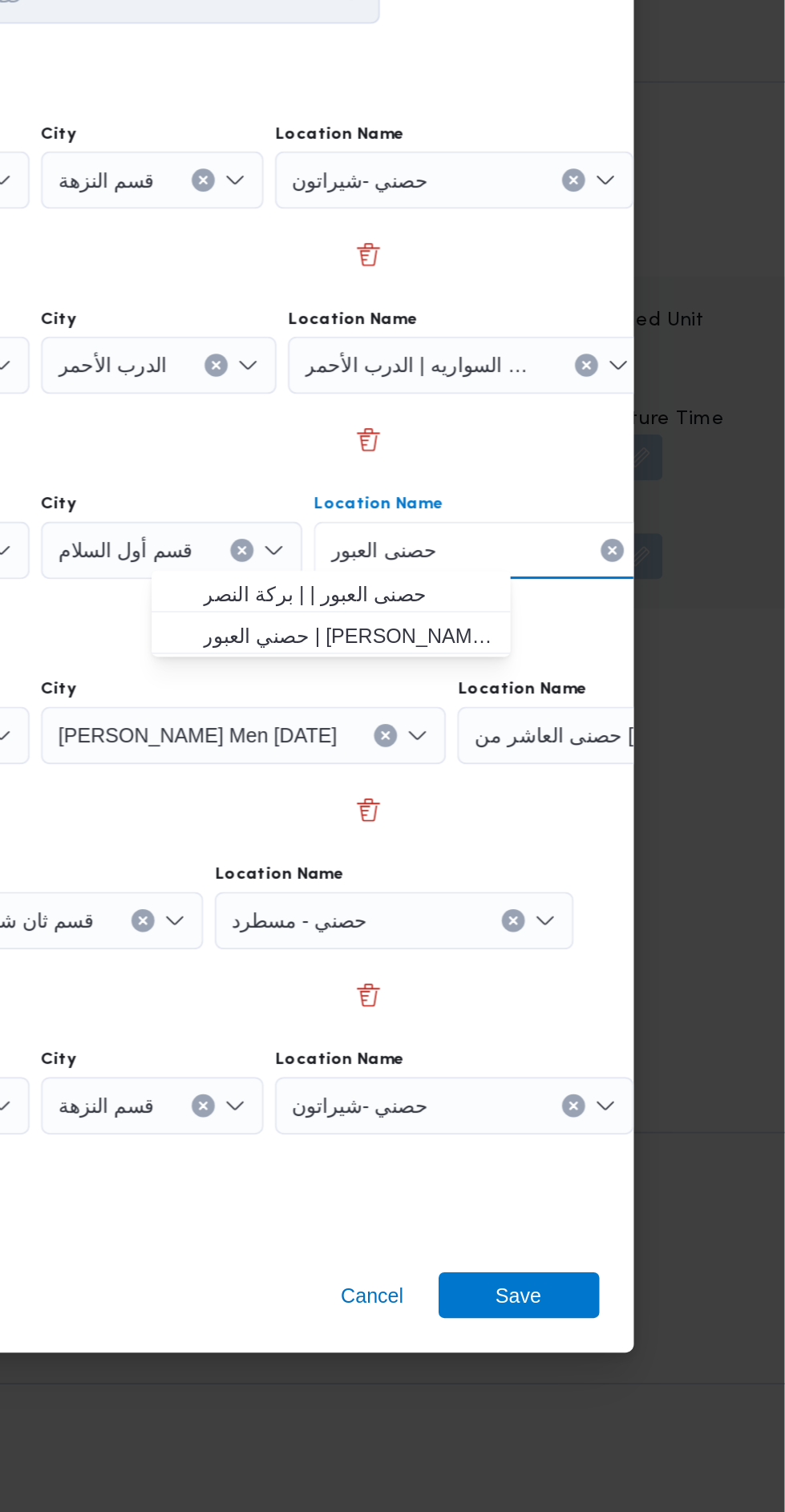
click at [595, 663] on div "حصنى العبور Combo box. Selected. حصنى العبور. Press Backspace to delete حصنى ال…" at bounding box center [622, 678] width 201 height 32
click at [589, 670] on div "حصنى العبور Combo box. Selected. حصنى العبور. Press Backspace to delete حصنى ال…" at bounding box center [622, 678] width 201 height 32
click at [591, 681] on div "حصنى العبور Combo box. Selected. حصنى العبور. Press Backspace to delete حصنى ال…" at bounding box center [622, 678] width 201 height 32
click at [590, 679] on div "حصنى العبور Combo box. Selected. حصنى العبور. Press Backspace to delete حصنى ال…" at bounding box center [622, 678] width 201 height 32
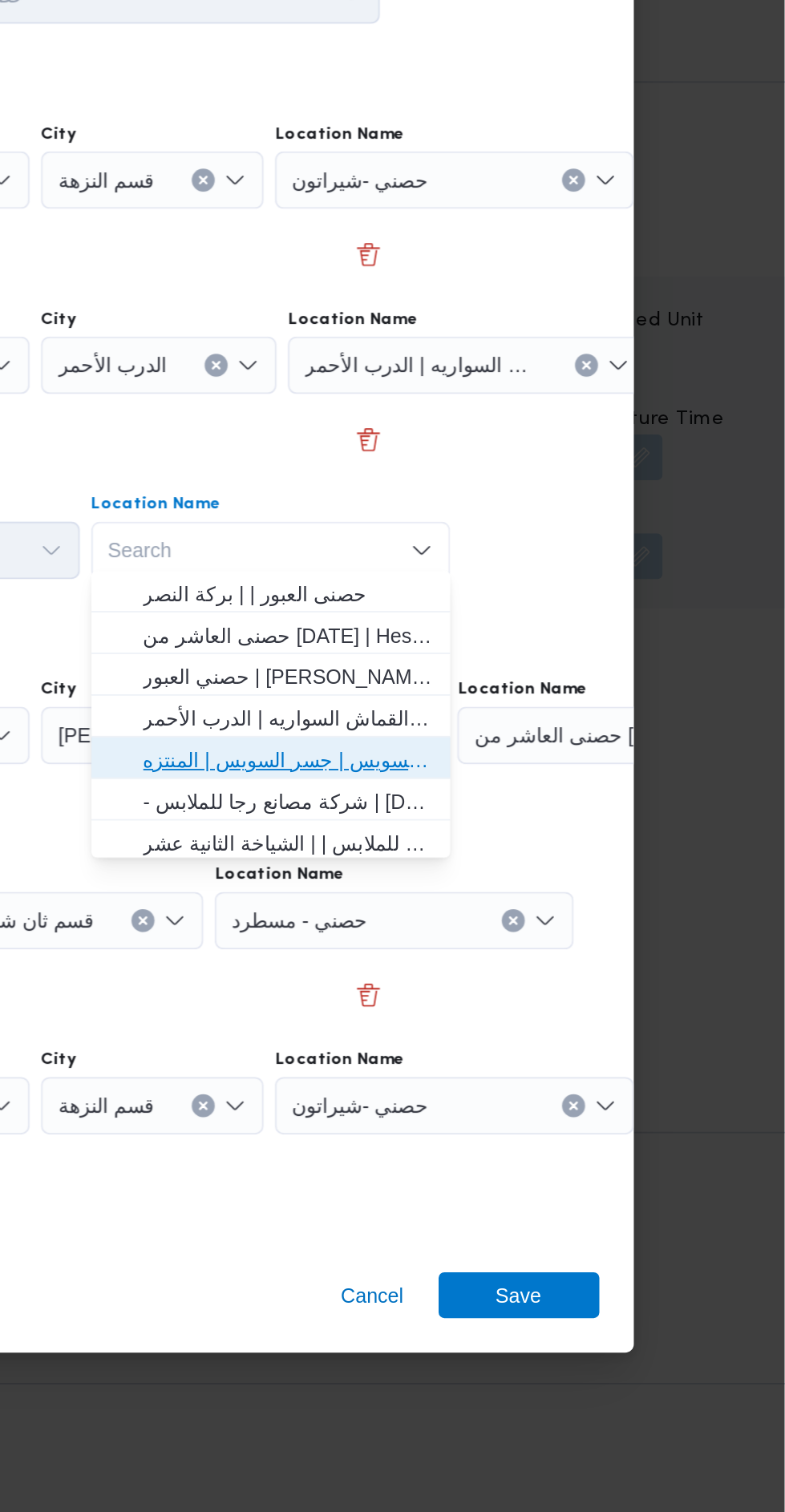
click at [557, 795] on span "حصني -جسر السويس | جسر السويس | المنتزه" at bounding box center [507, 796] width 162 height 19
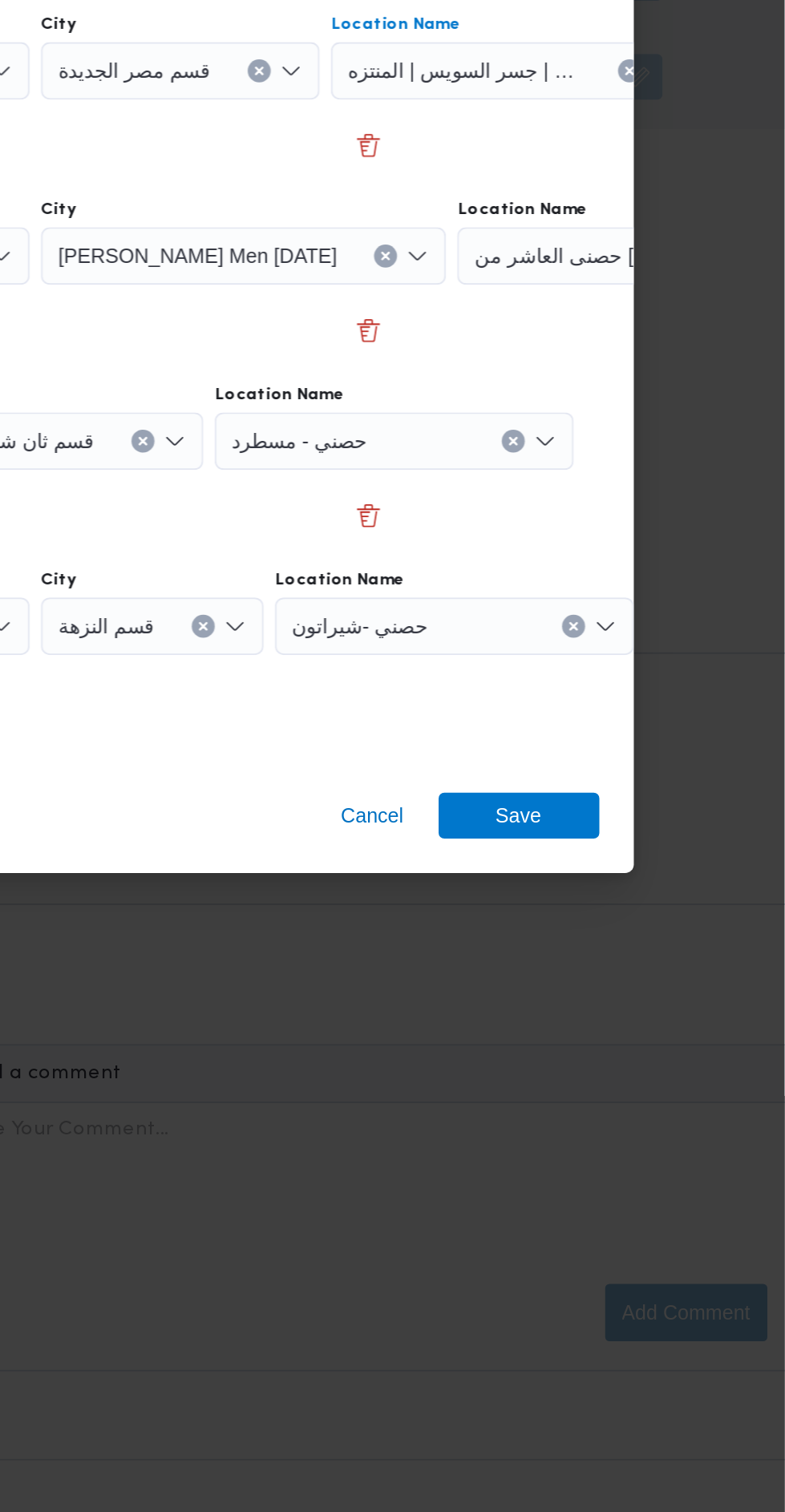
click at [625, 488] on div "حصني - مسطرد" at bounding box center [601, 472] width 201 height 32
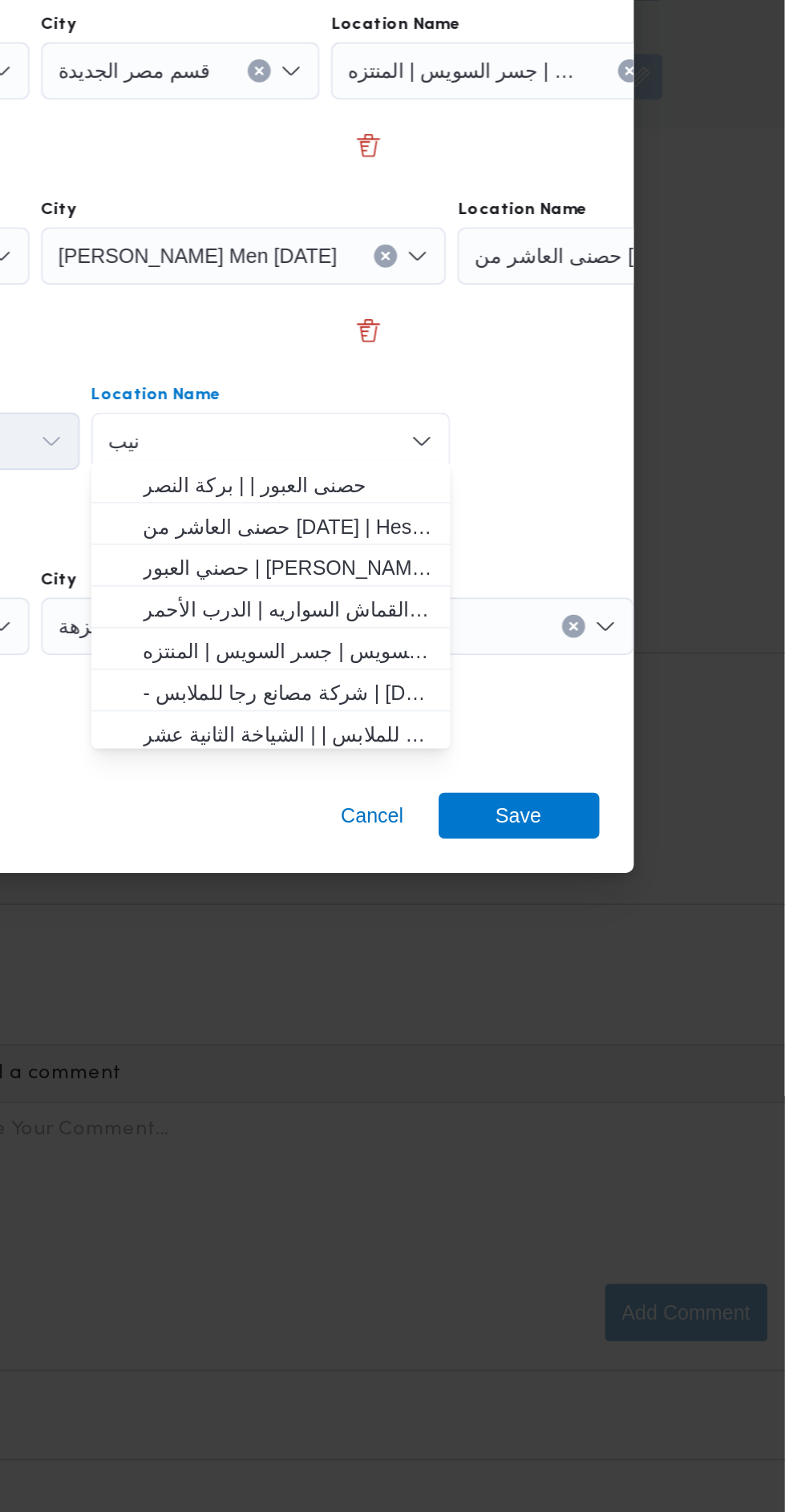
scroll to position [0, 0]
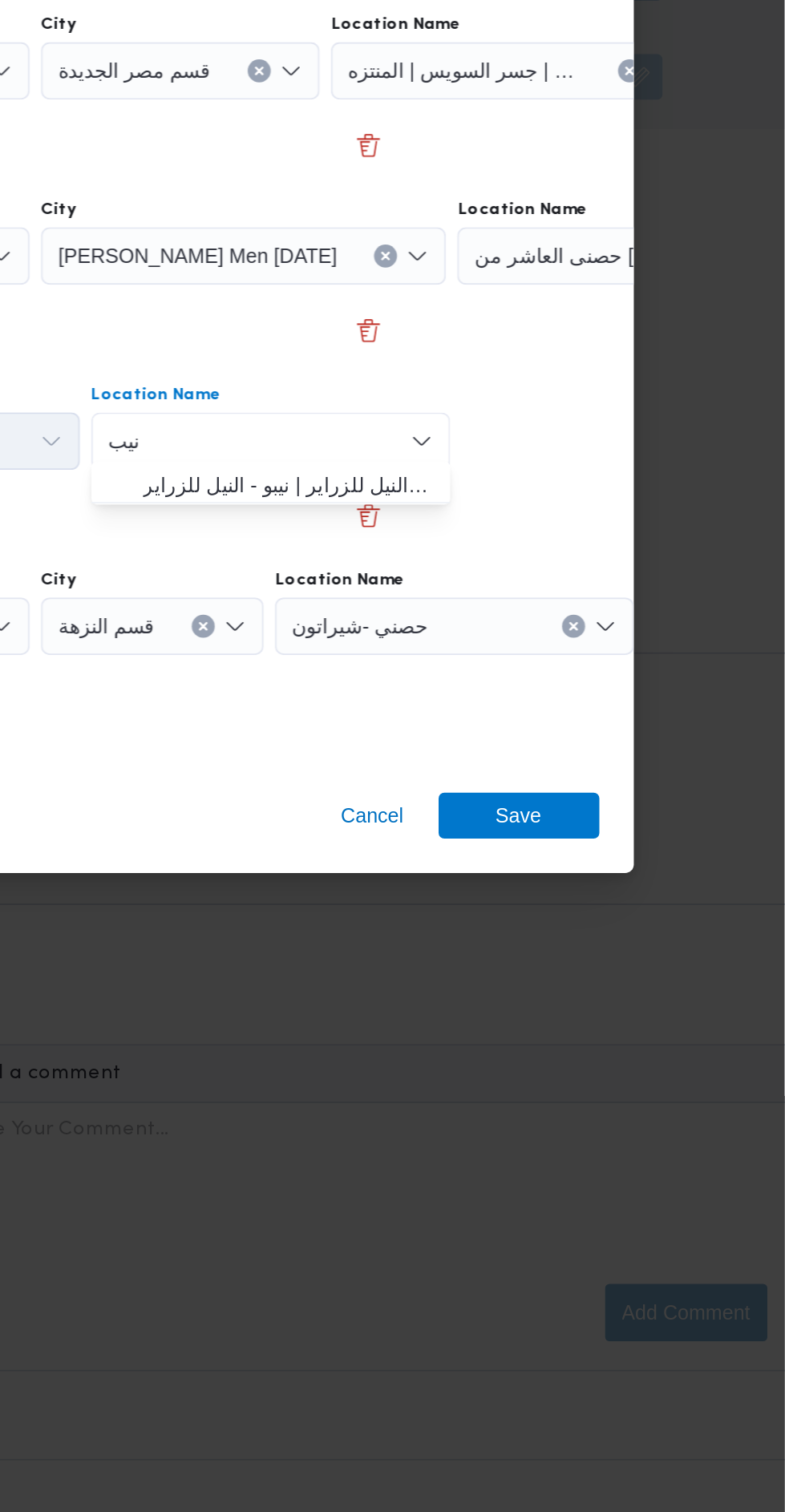
type input "نيب"
click at [542, 910] on span "نيب و _ النيل للزراير | نيبو - النيل للزراير | null" at bounding box center [507, 910] width 162 height 19
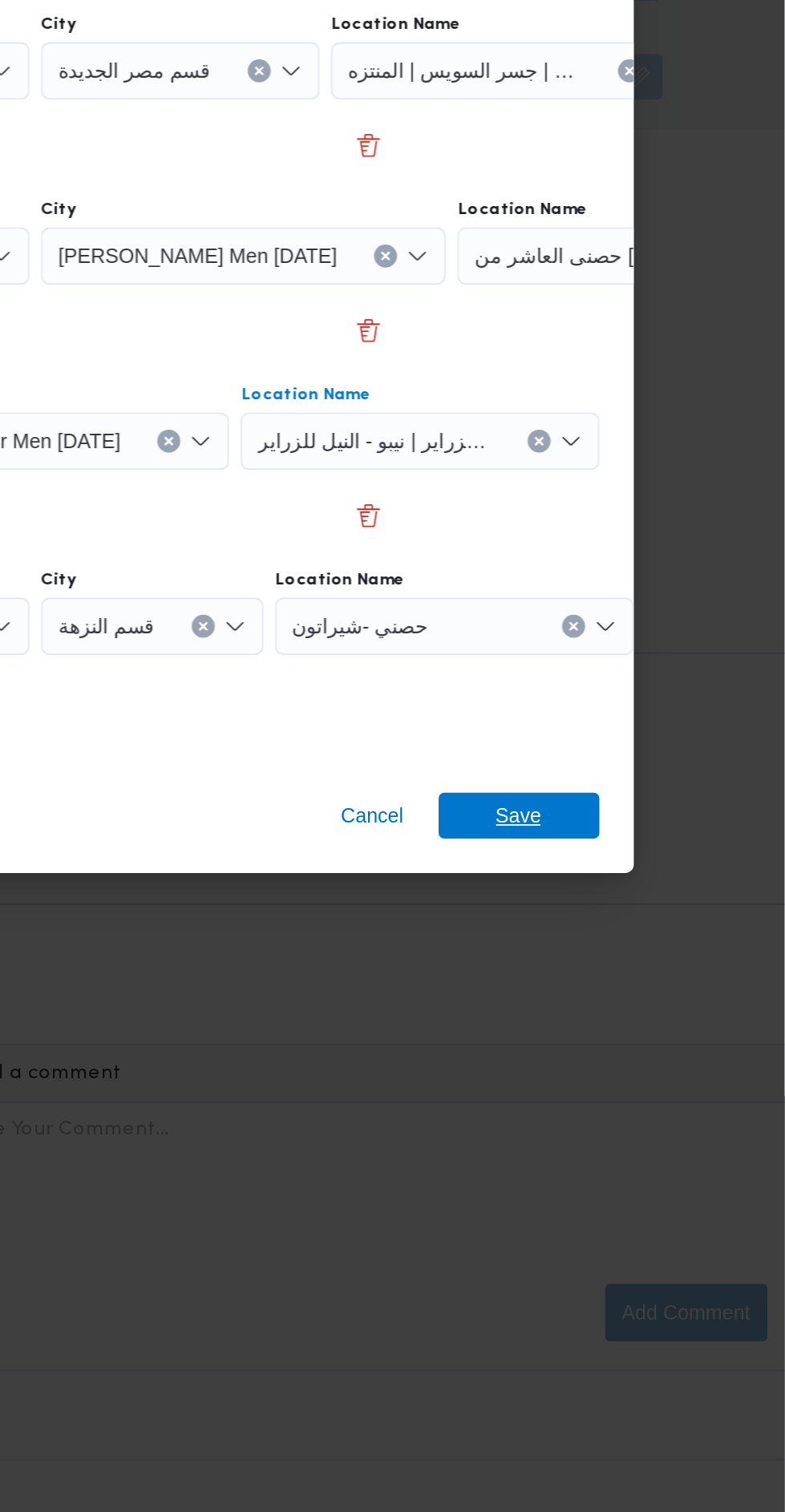
click at [651, 1083] on span "Save" at bounding box center [637, 1096] width 90 height 26
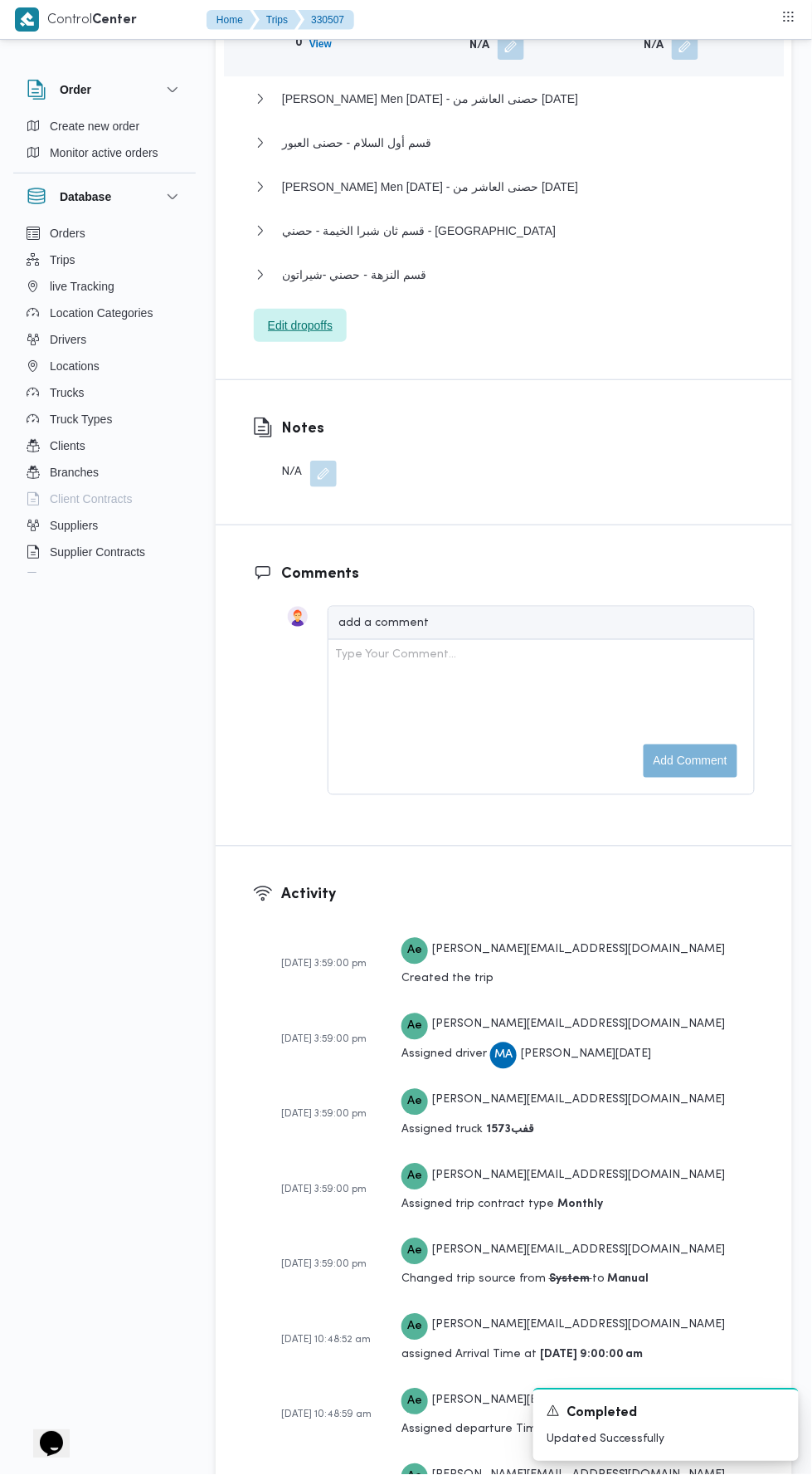
scroll to position [2468, 0]
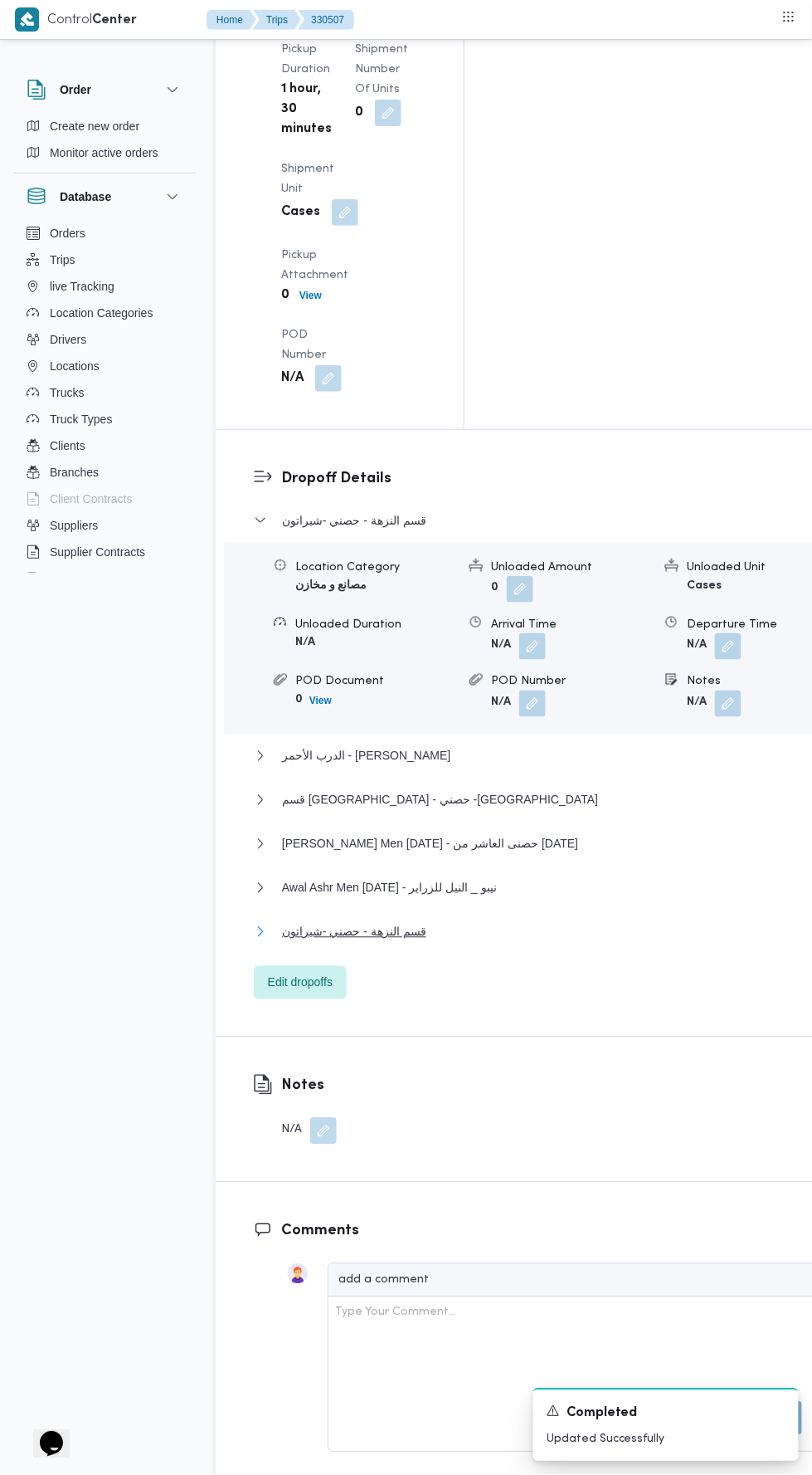
click at [490, 922] on button "قسم النزهة - حصني -شيراتون" at bounding box center [536, 932] width 566 height 20
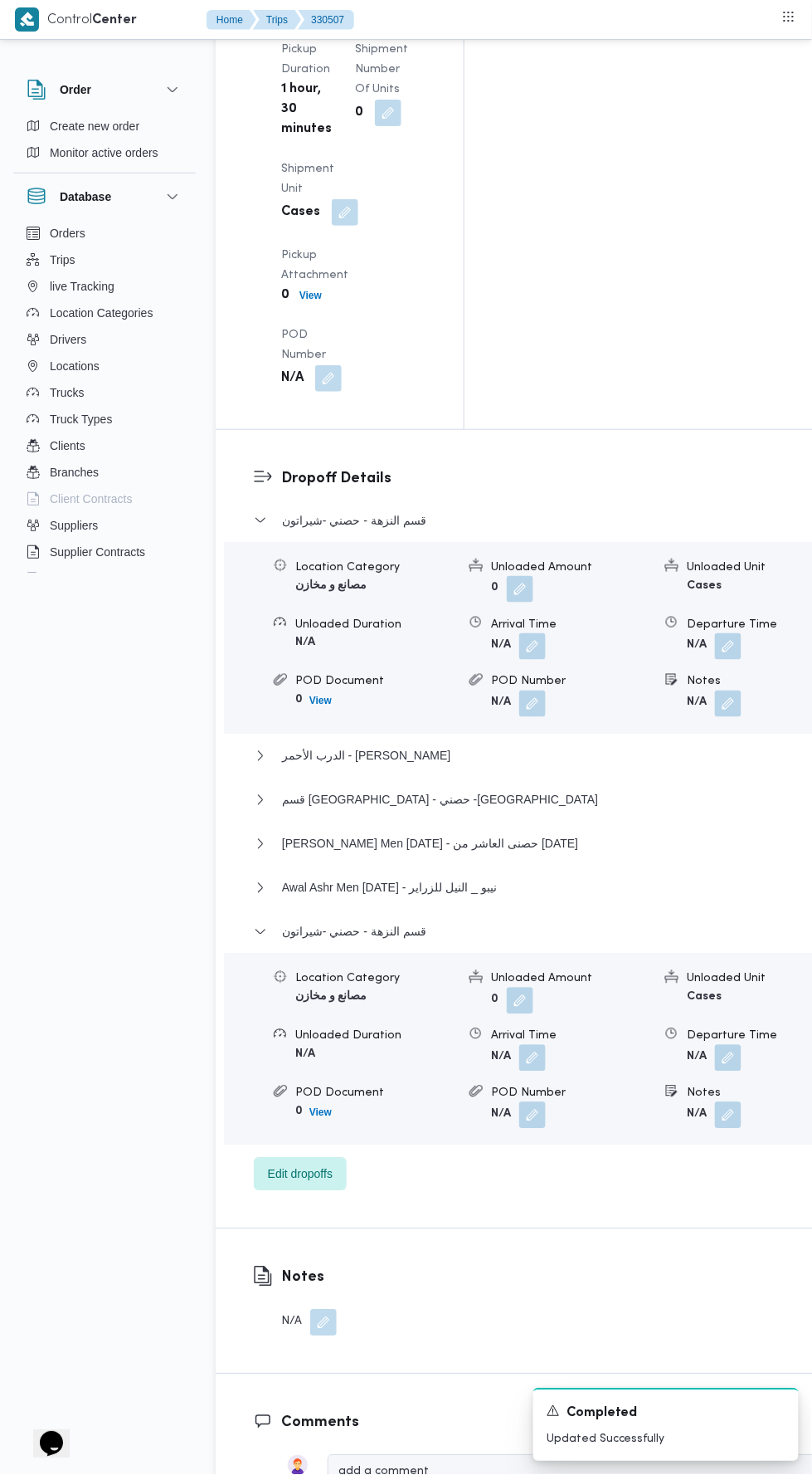
click at [715, 1045] on button "button" at bounding box center [729, 1058] width 27 height 27
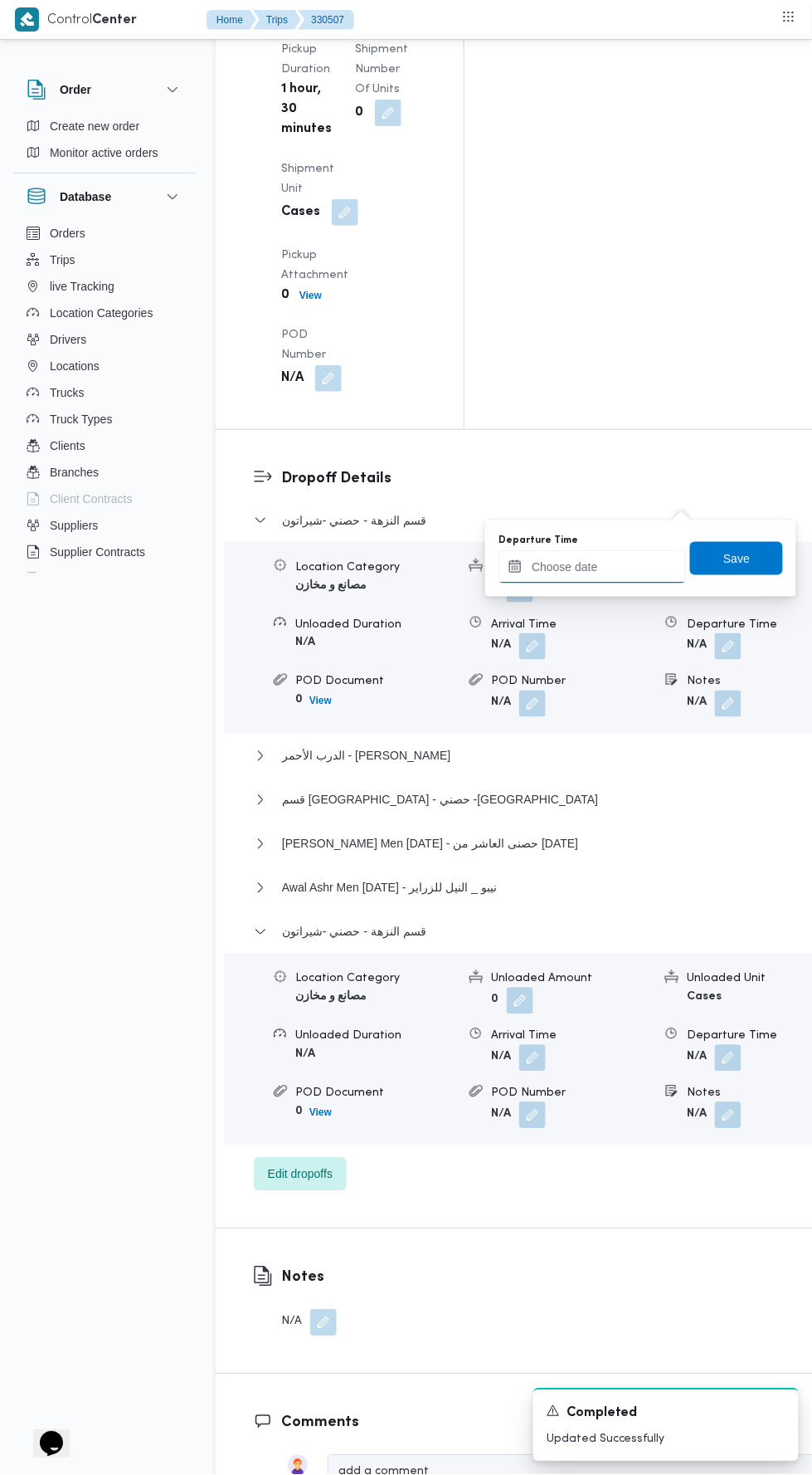
click at [648, 568] on input "Departure Time" at bounding box center [592, 567] width 188 height 33
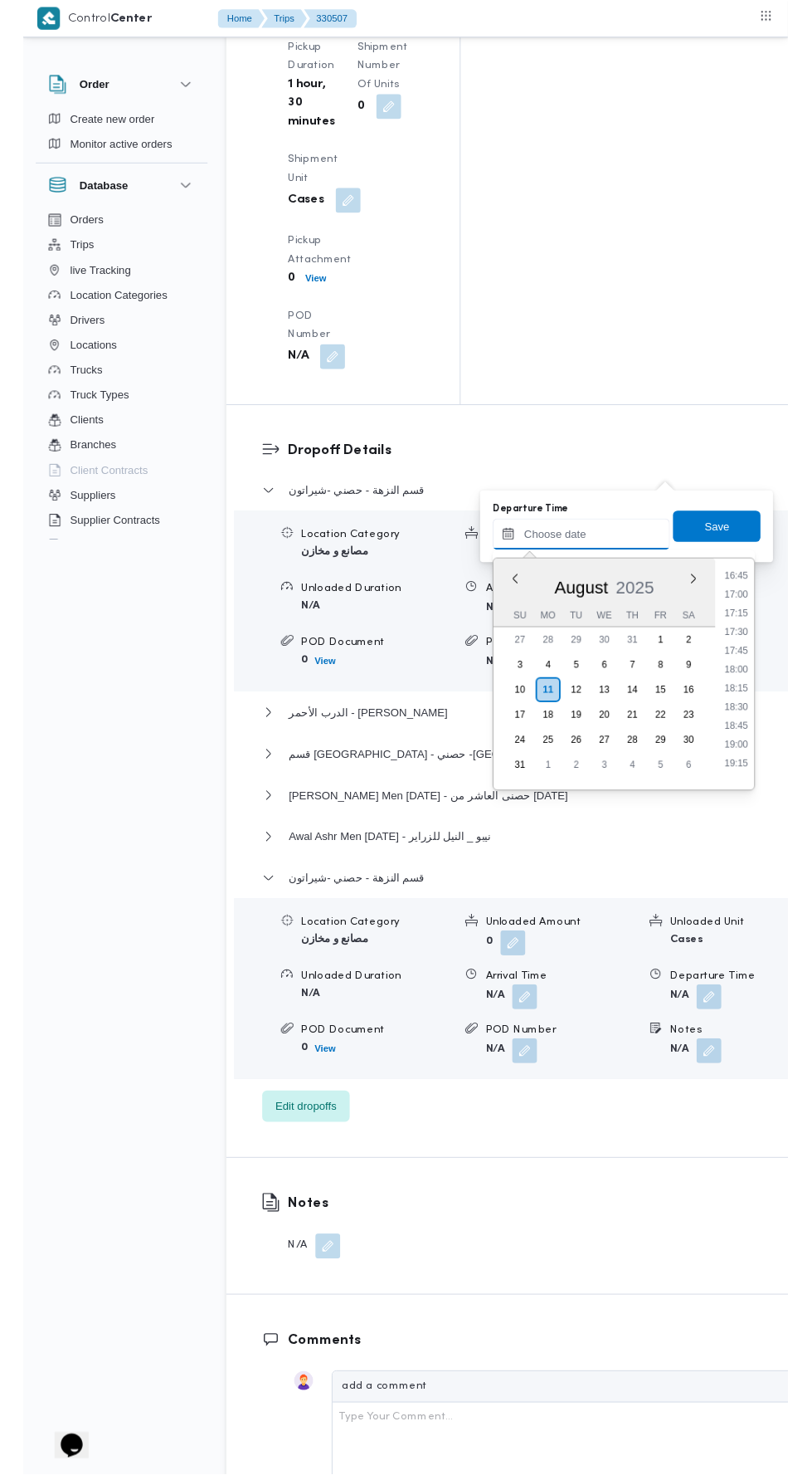
scroll to position [1338, 0]
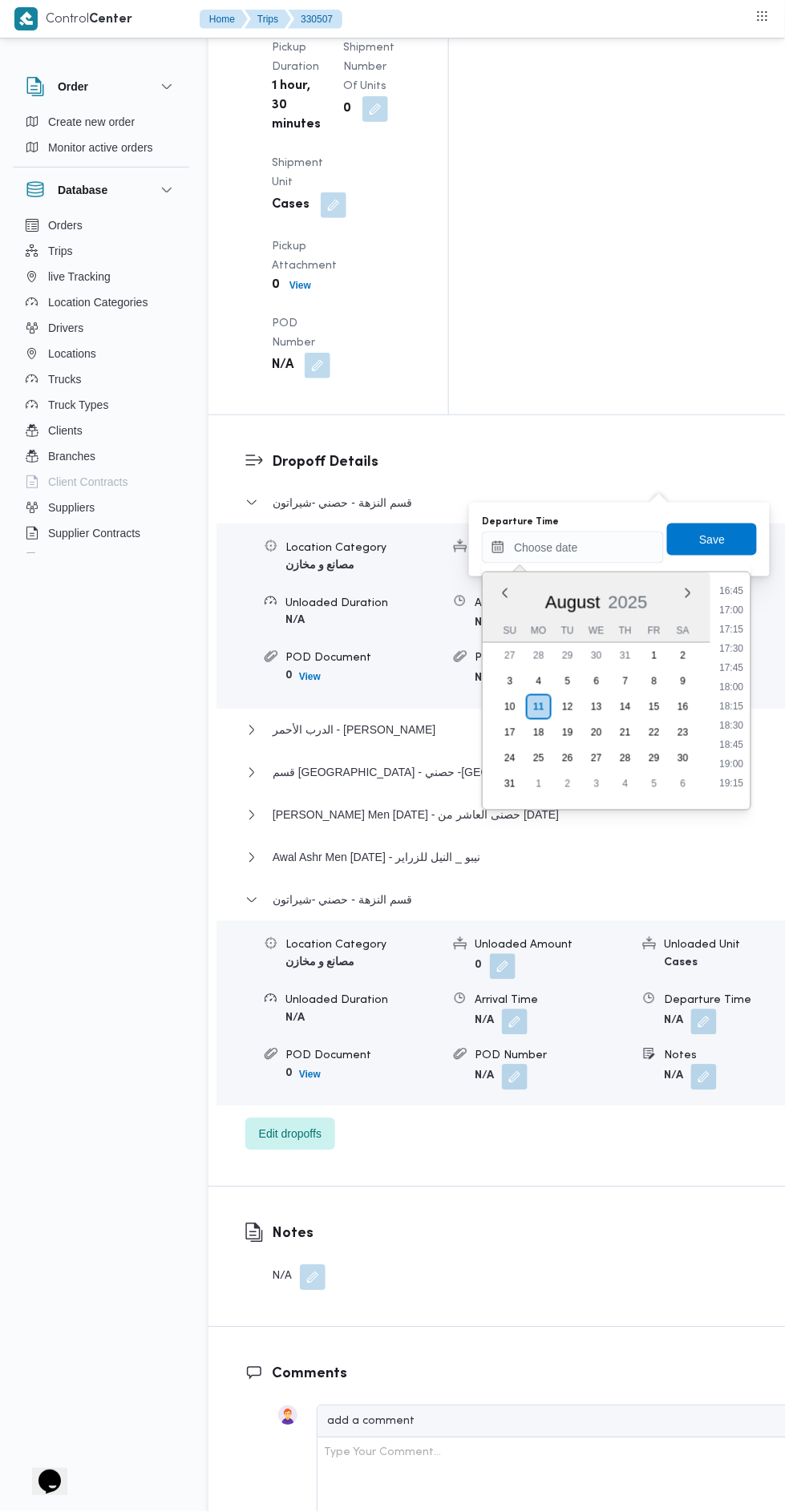
click at [727, 648] on li "17:30" at bounding box center [732, 648] width 37 height 16
type input "11/08/2025 17:30"
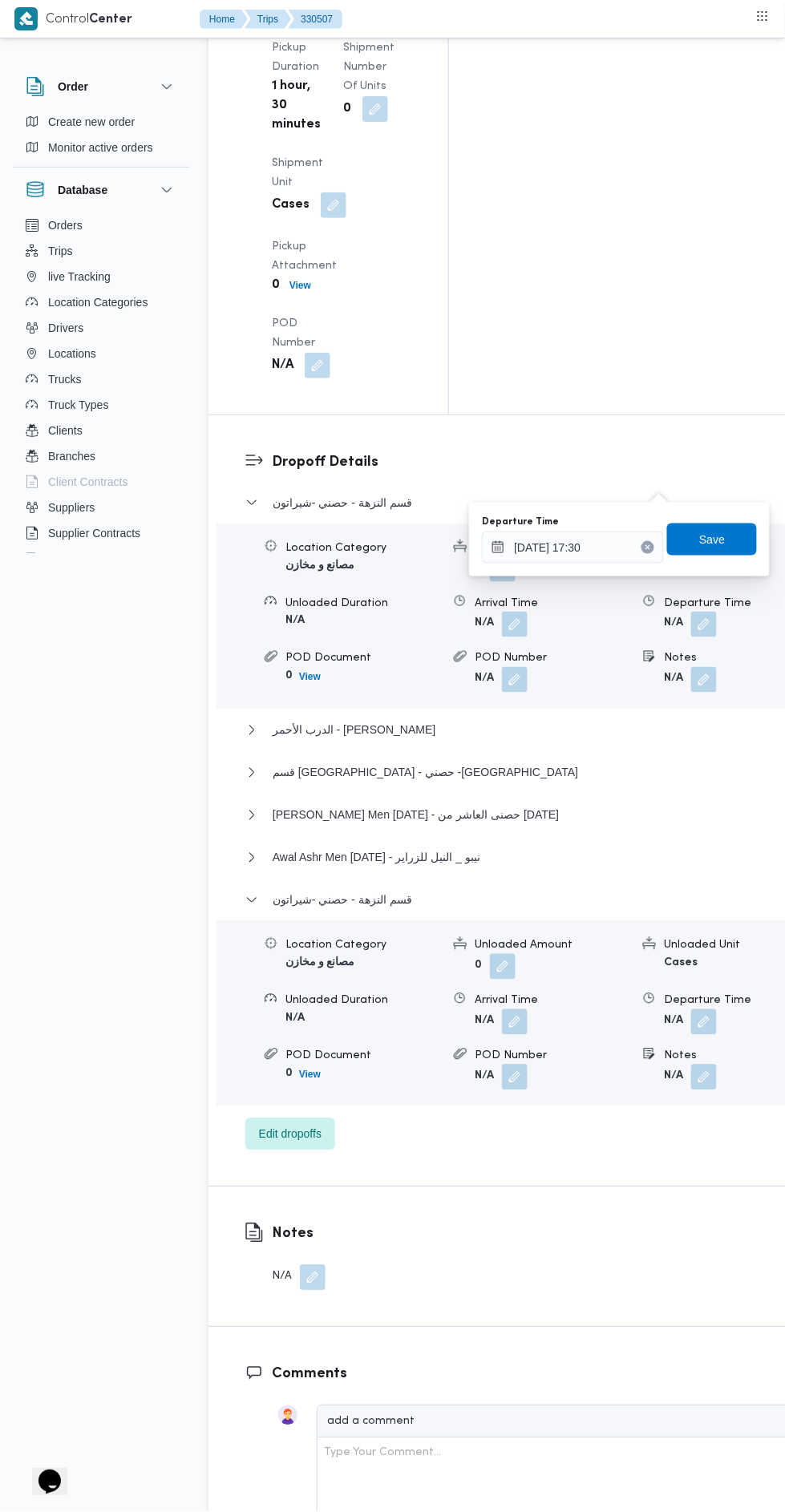
click at [742, 519] on div "Departure Time 11/08/2025 17:30 Save" at bounding box center [620, 540] width 279 height 51
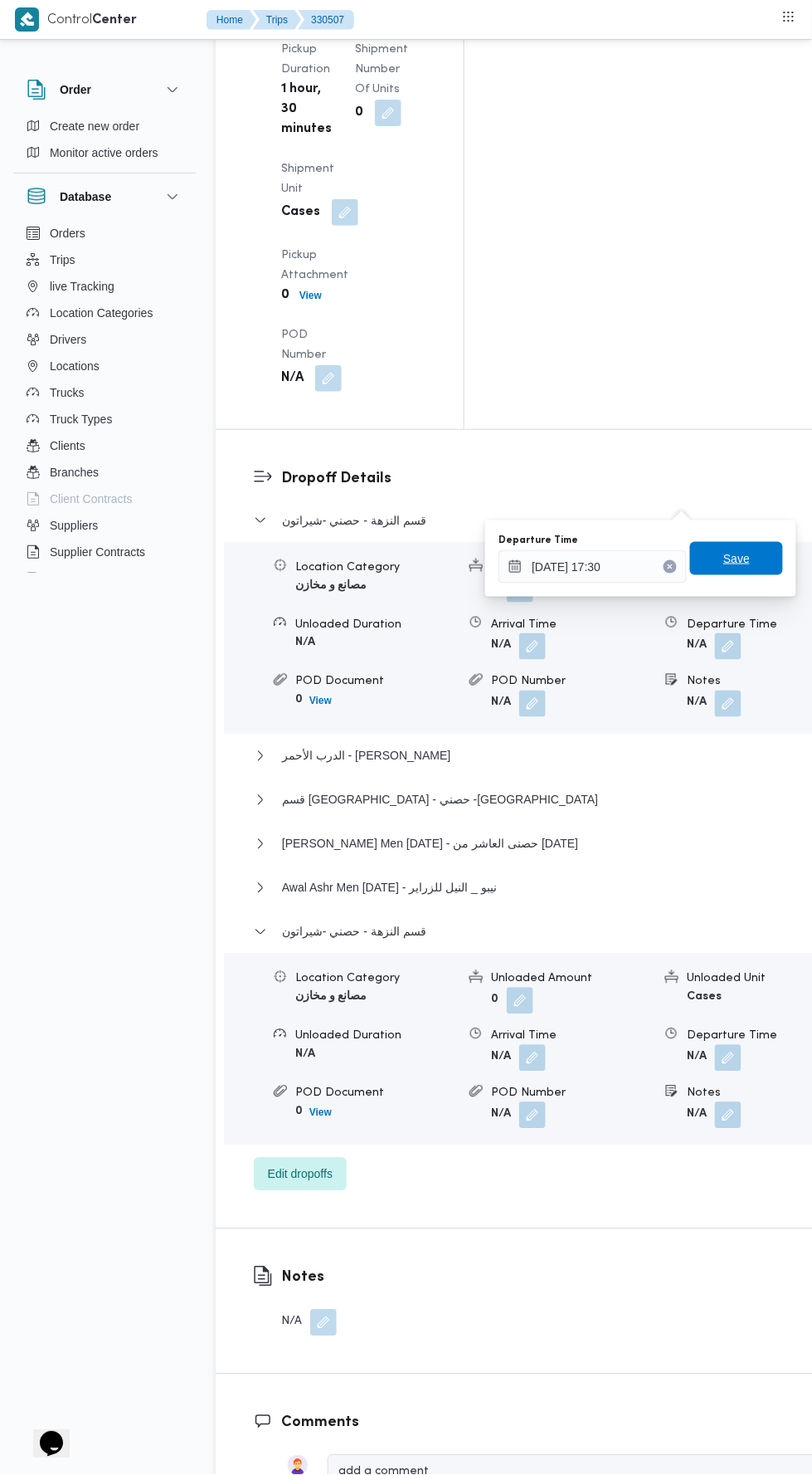
click at [751, 570] on span "Save" at bounding box center [737, 558] width 93 height 33
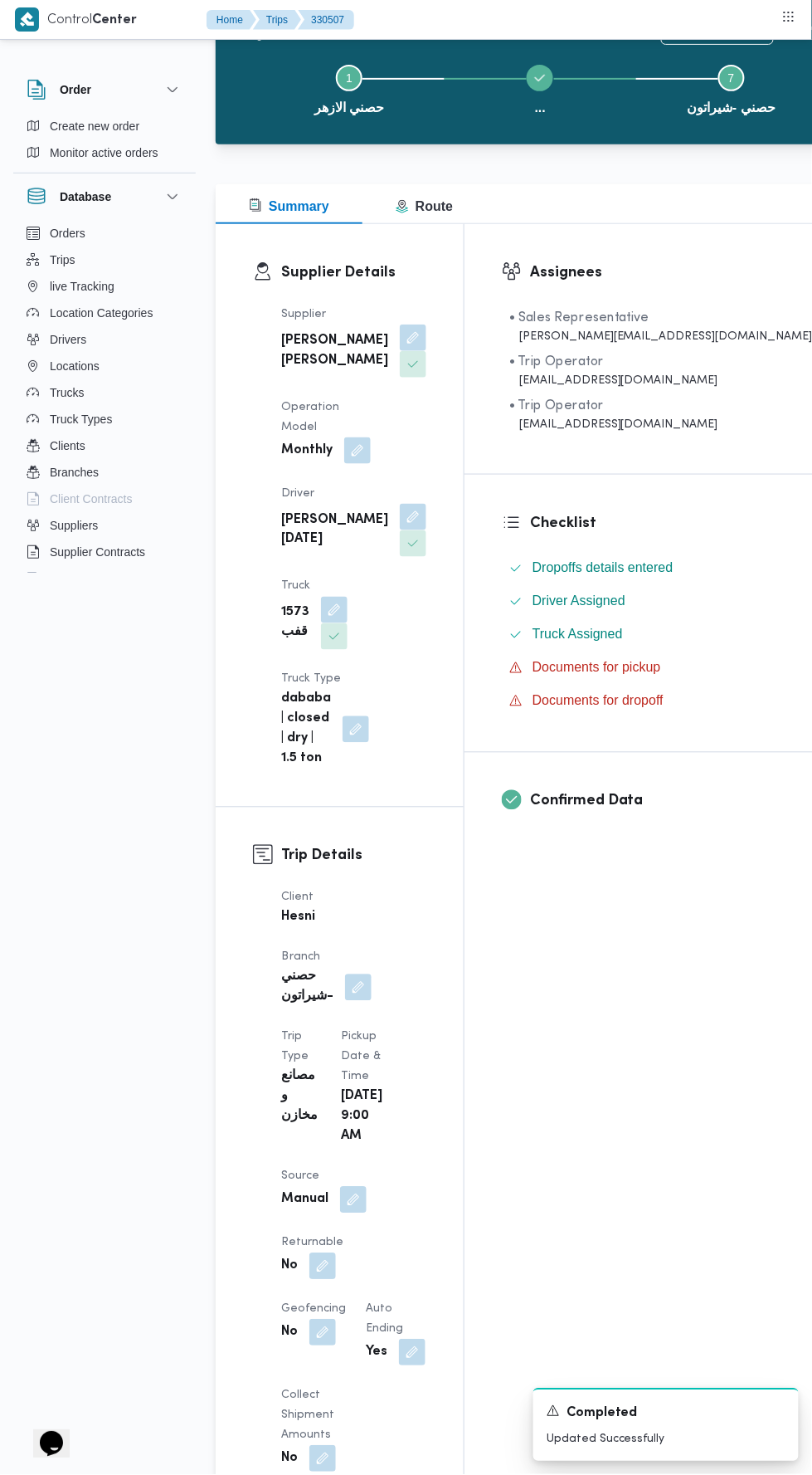
scroll to position [0, 0]
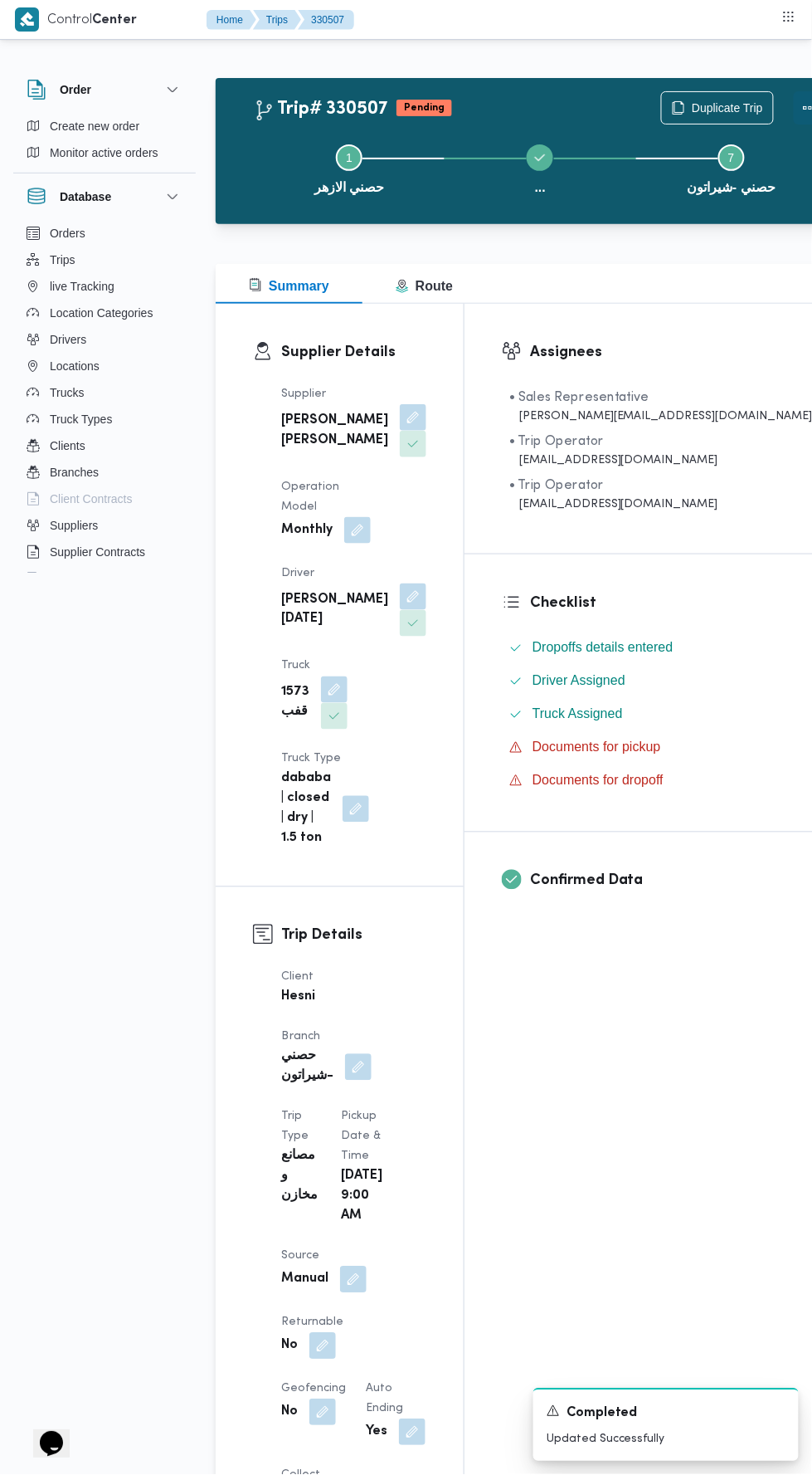
click at [794, 98] on button "Actions" at bounding box center [810, 107] width 33 height 33
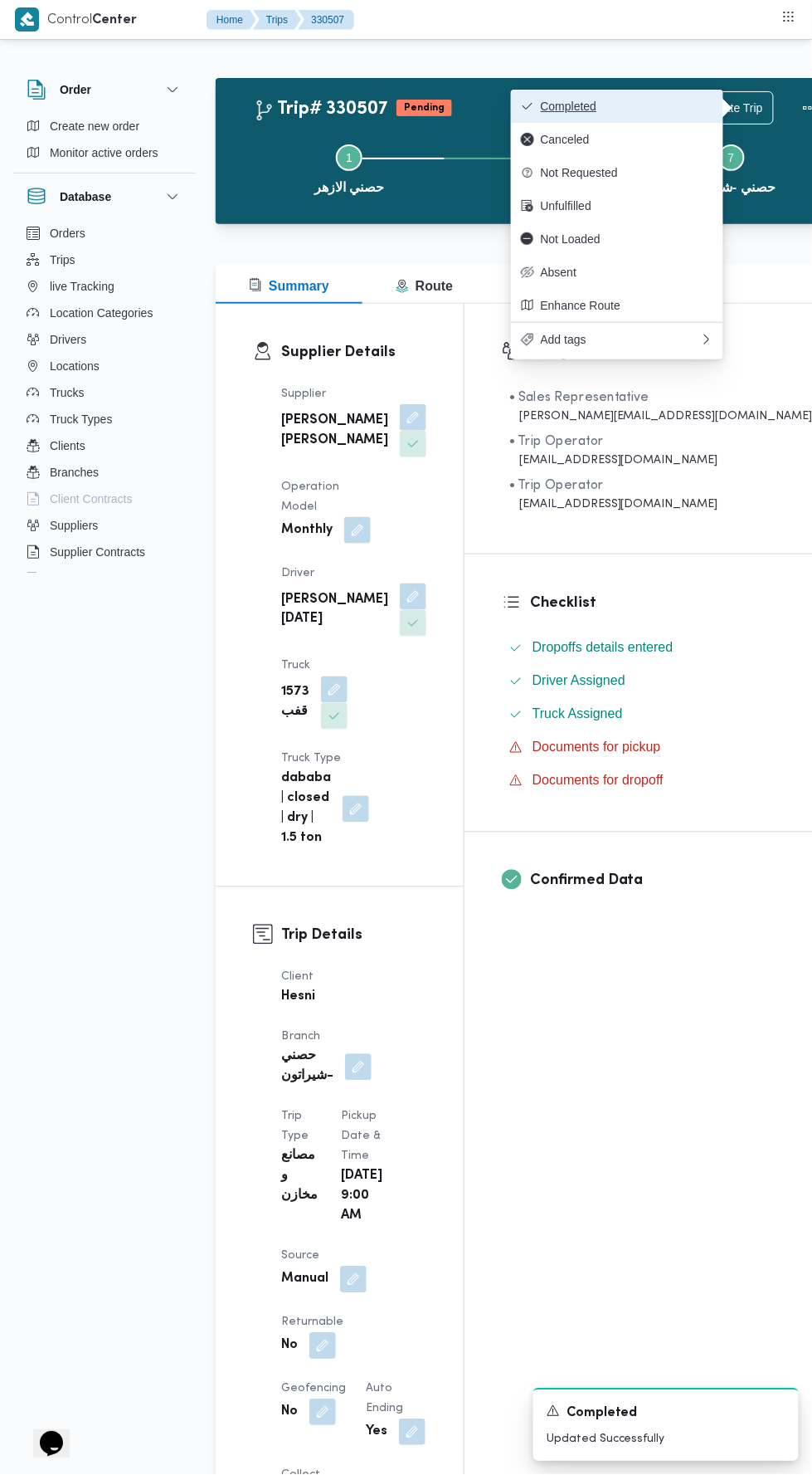
click at [690, 97] on button "Completed" at bounding box center [618, 106] width 213 height 33
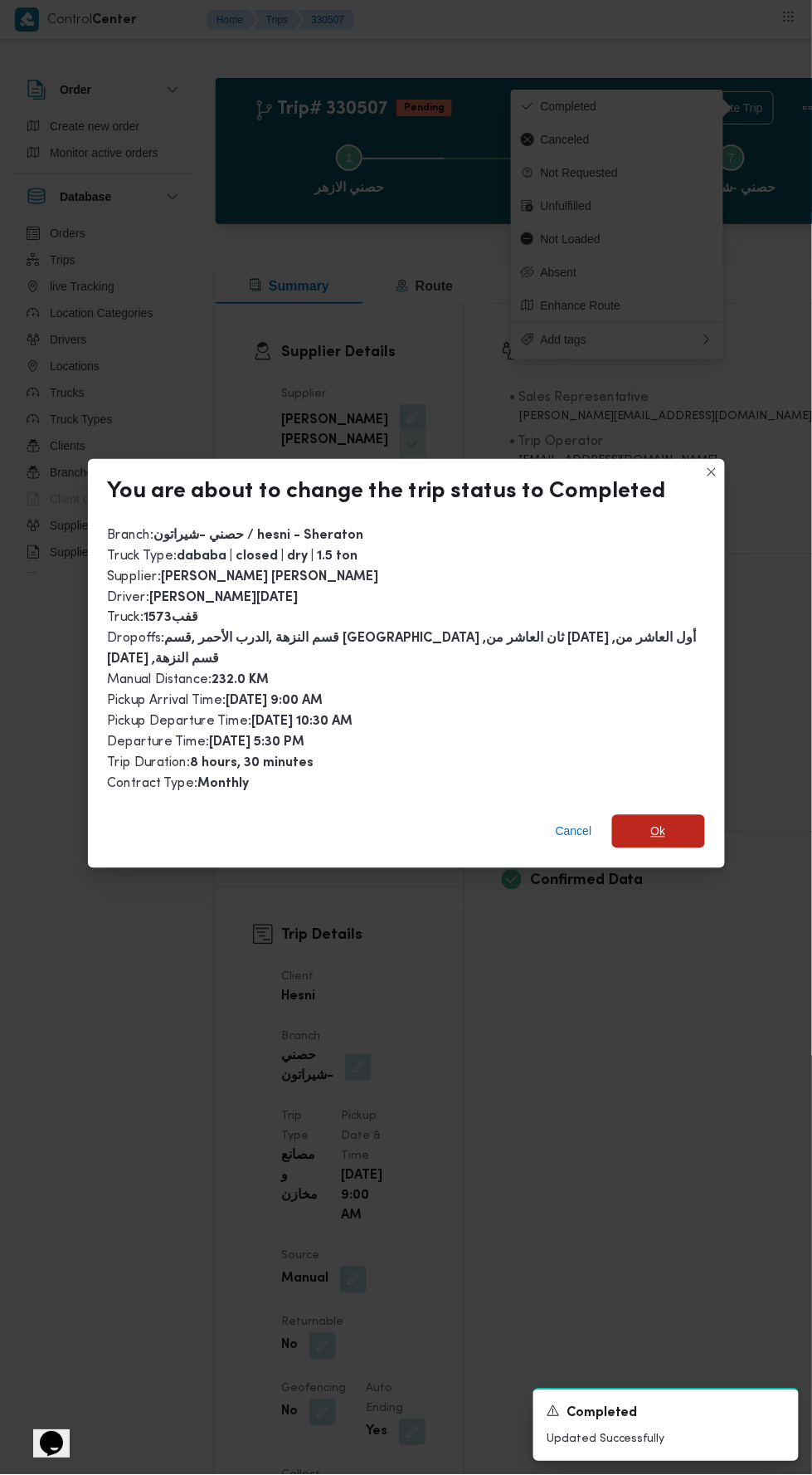
click at [658, 822] on span "Ok" at bounding box center [659, 832] width 15 height 20
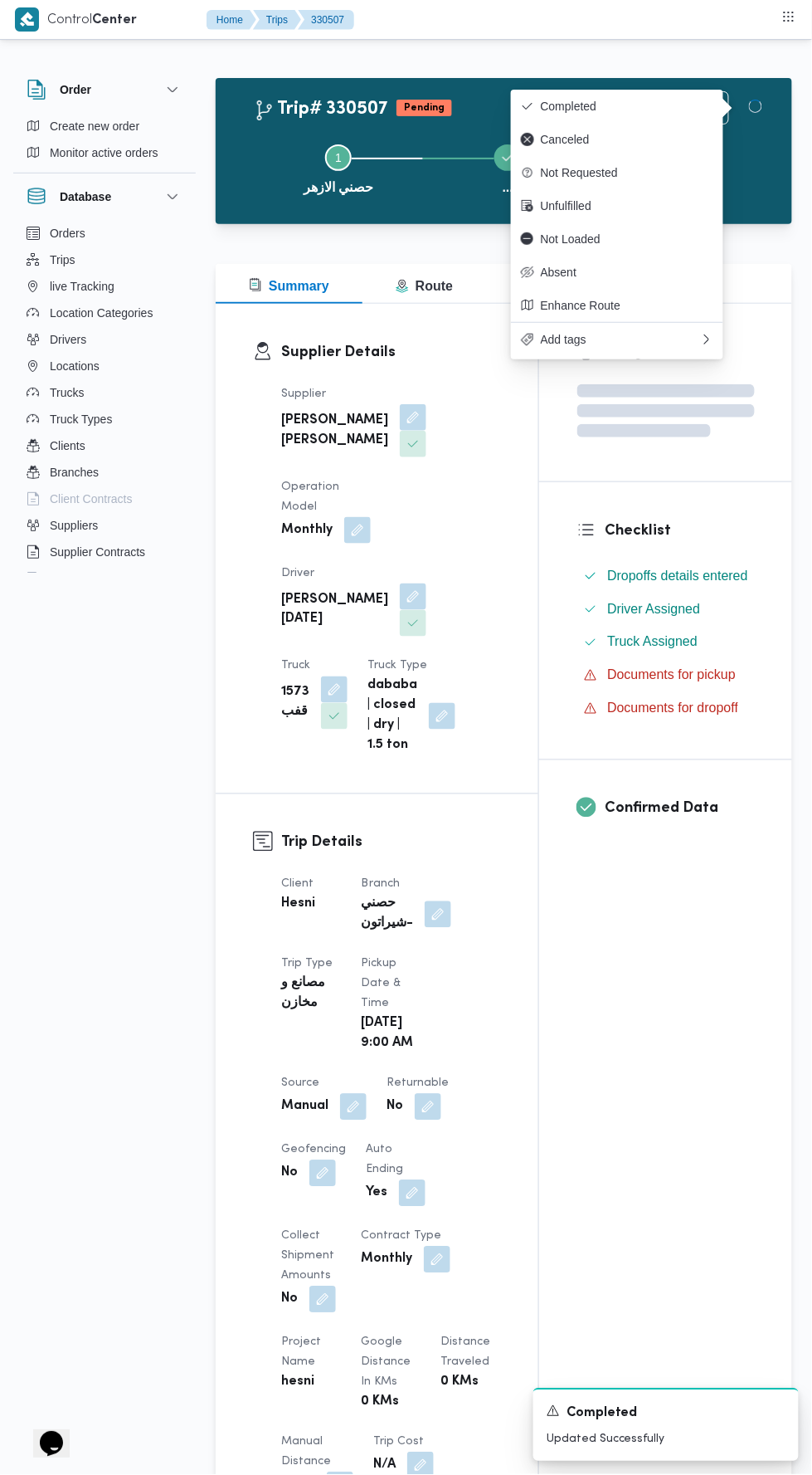
click at [669, 1079] on div "Assignees Checklist Dropoffs details entered Driver Assigned Truck Assigned Doc…" at bounding box center [665, 1272] width 253 height 1936
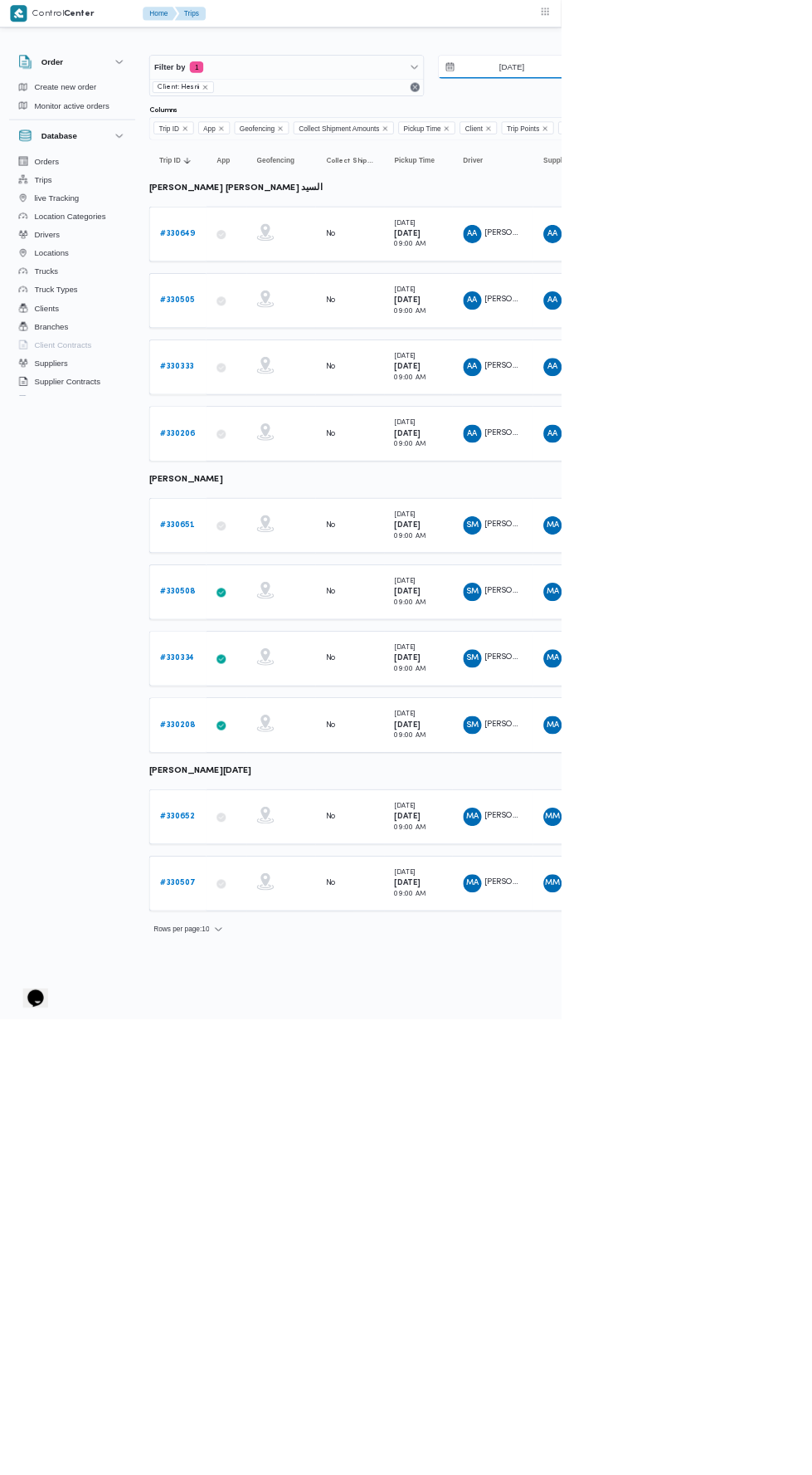
click at [729, 96] on input "9/8/2025" at bounding box center [729, 97] width 188 height 33
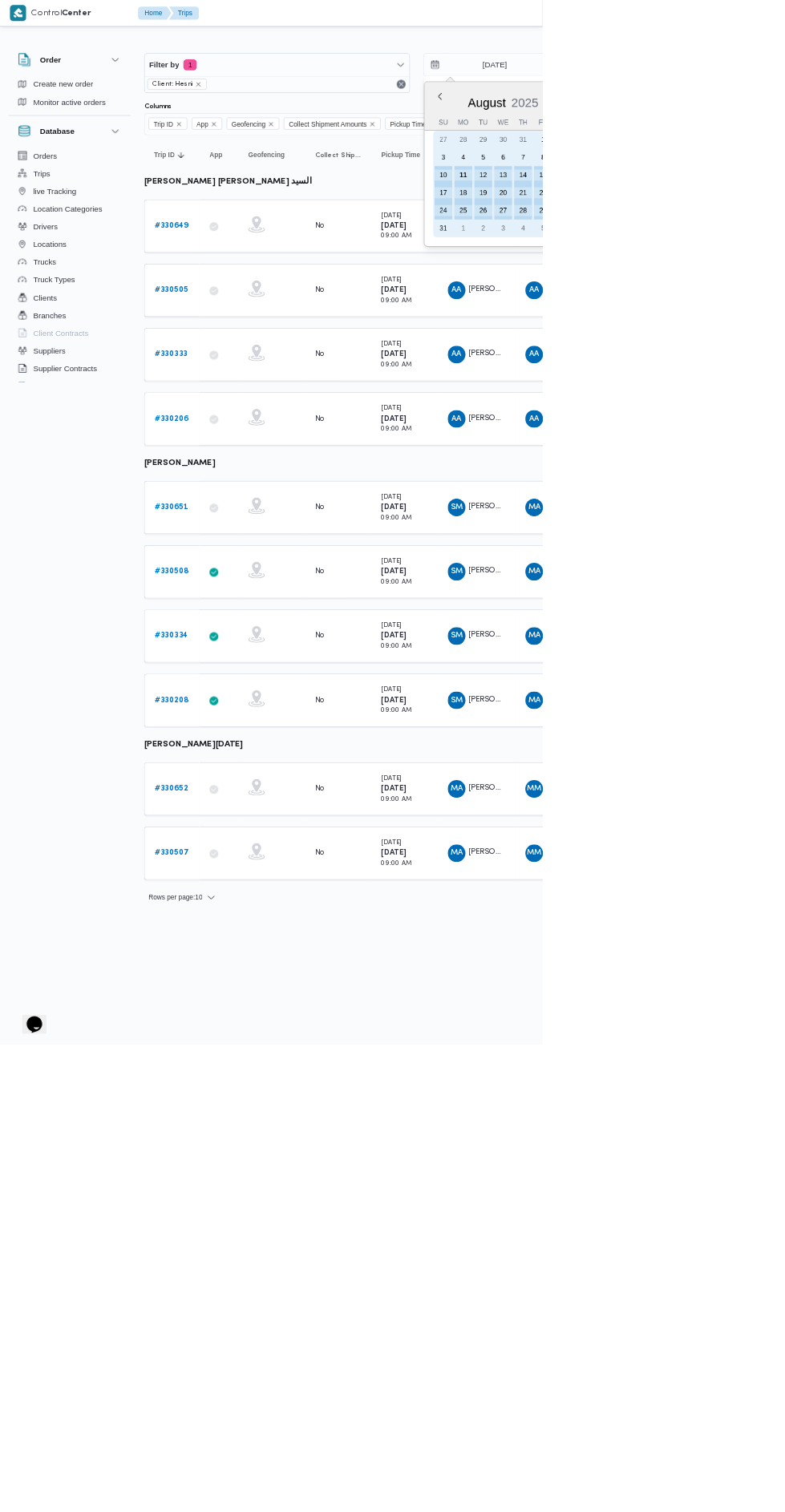
click at [639, 242] on div "10" at bounding box center [642, 254] width 26 height 26
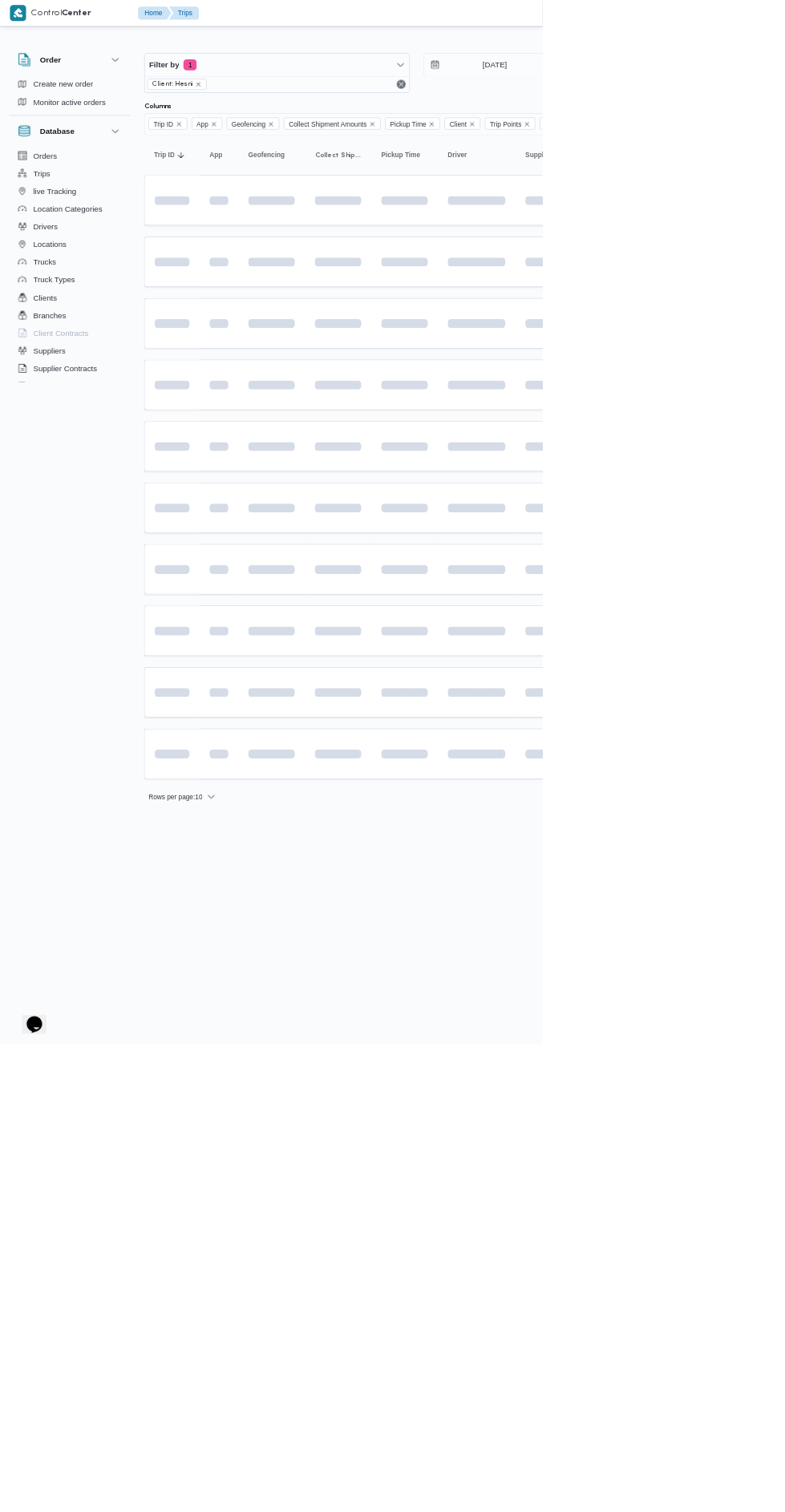
click at [690, 645] on span at bounding box center [643, 646] width 183 height 13
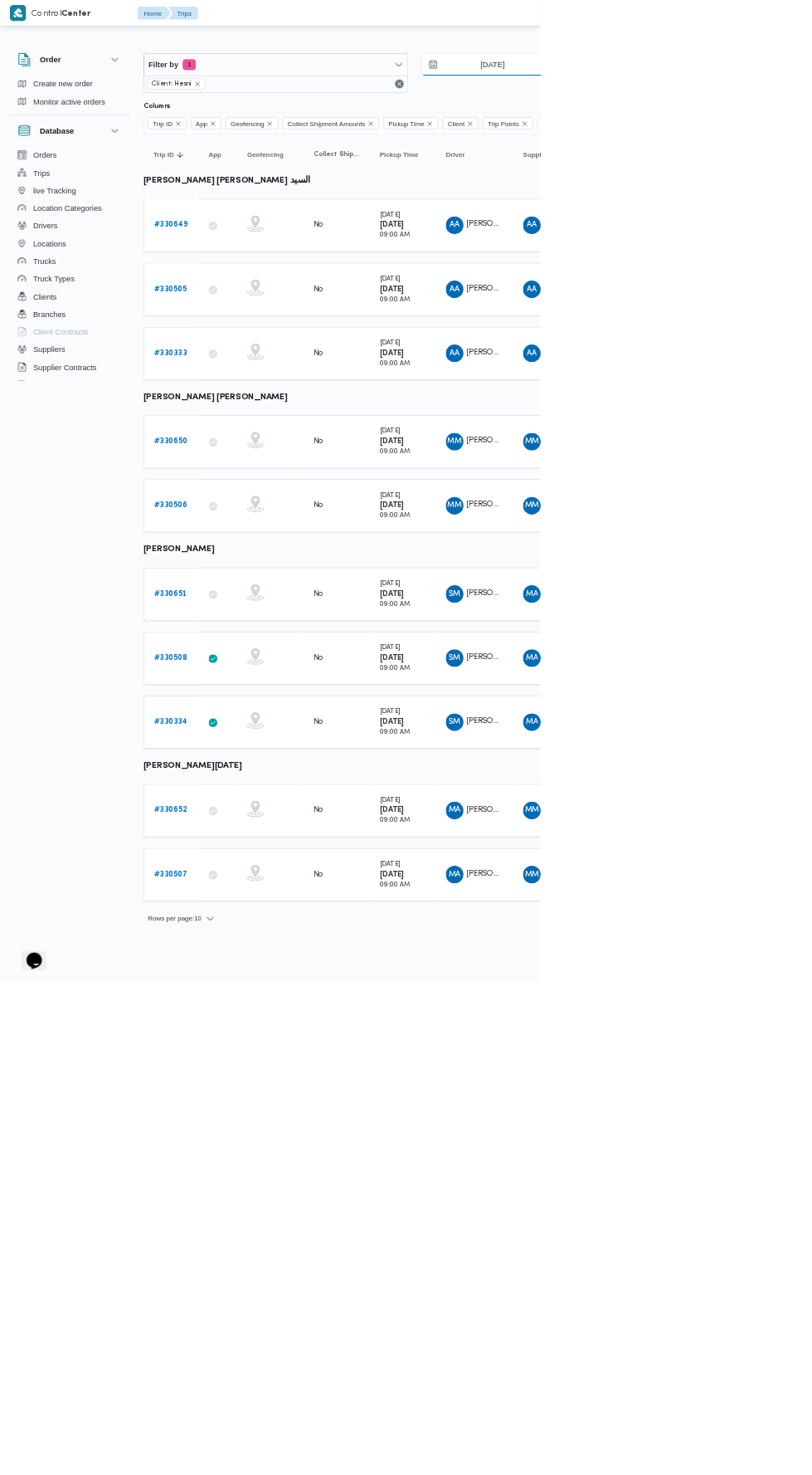
click at [780, 97] on input "10/8/2025" at bounding box center [729, 97] width 188 height 33
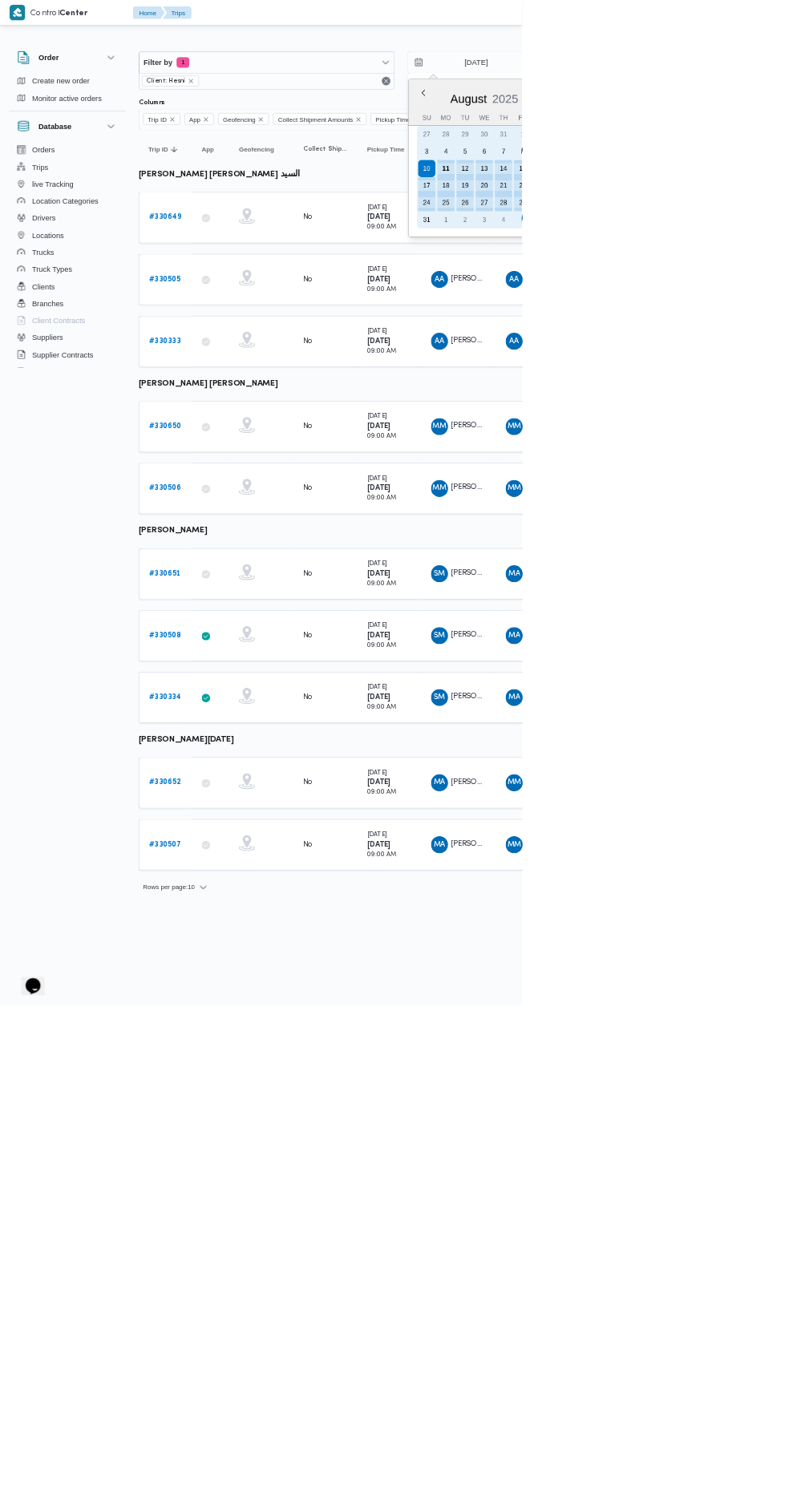
click at [668, 253] on div "11" at bounding box center [670, 254] width 26 height 26
type input "11/8/2025"
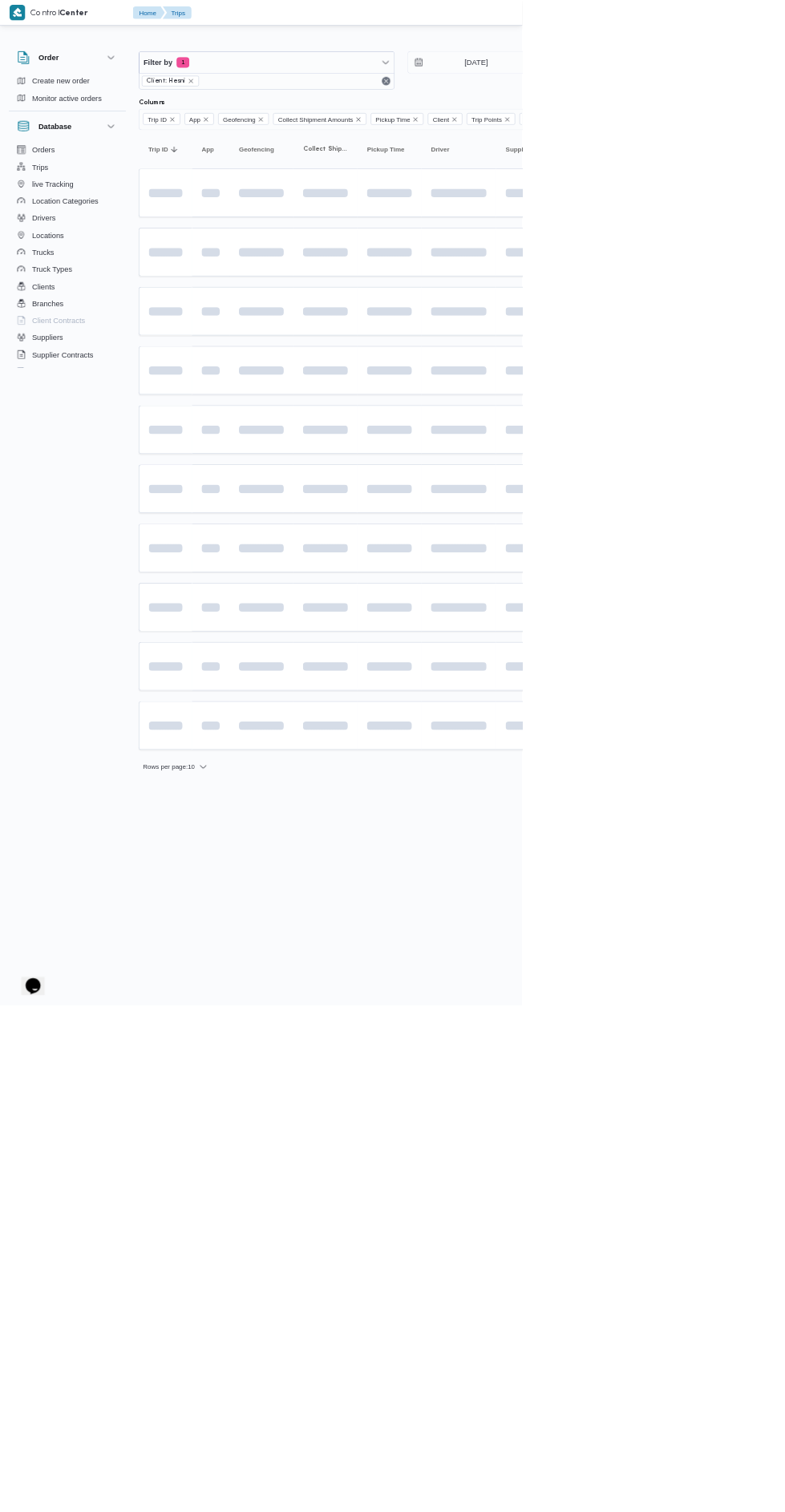
click at [670, 795] on td at bounding box center [689, 823] width 112 height 73
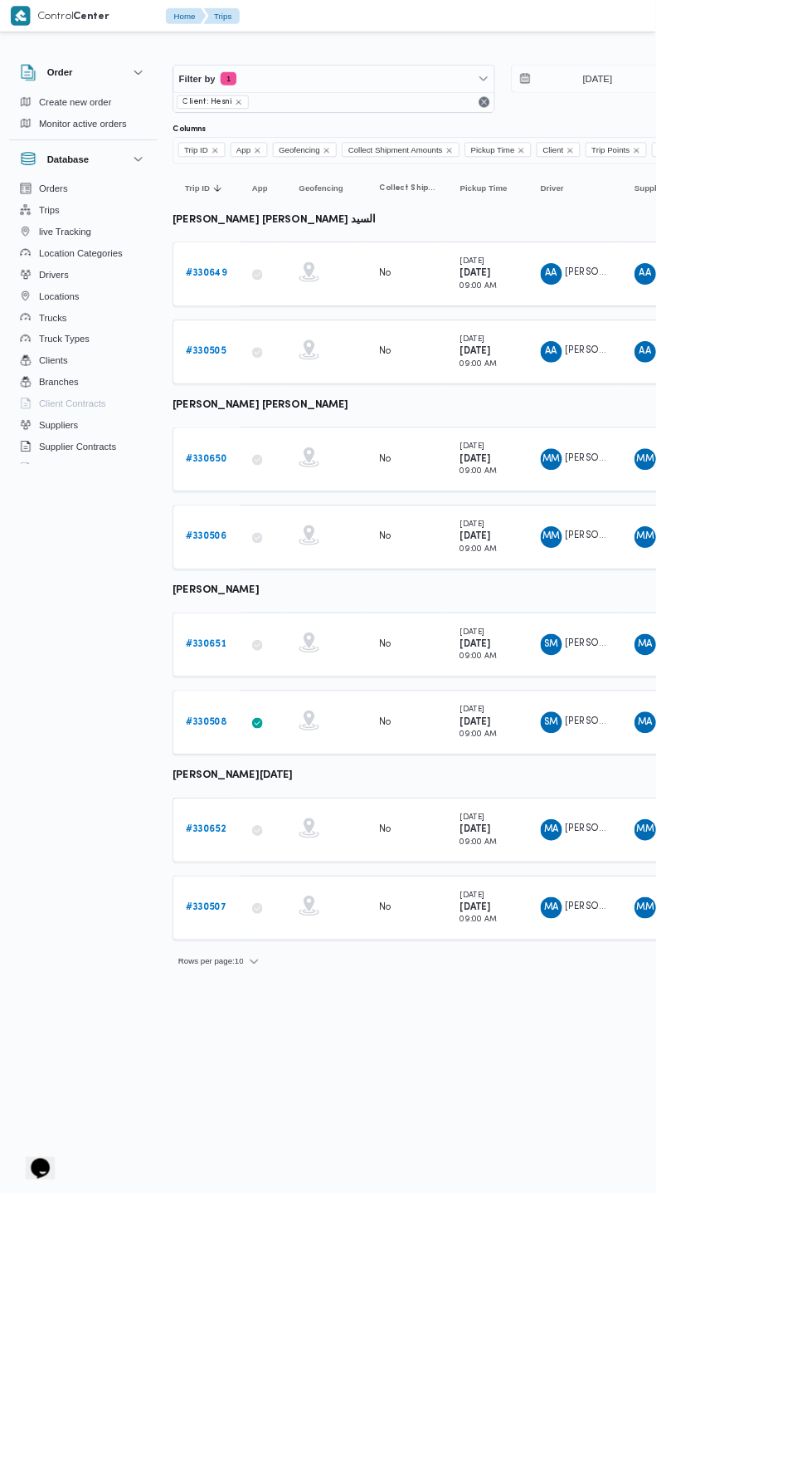
click at [269, 658] on b "# 330506" at bounding box center [256, 663] width 51 height 11
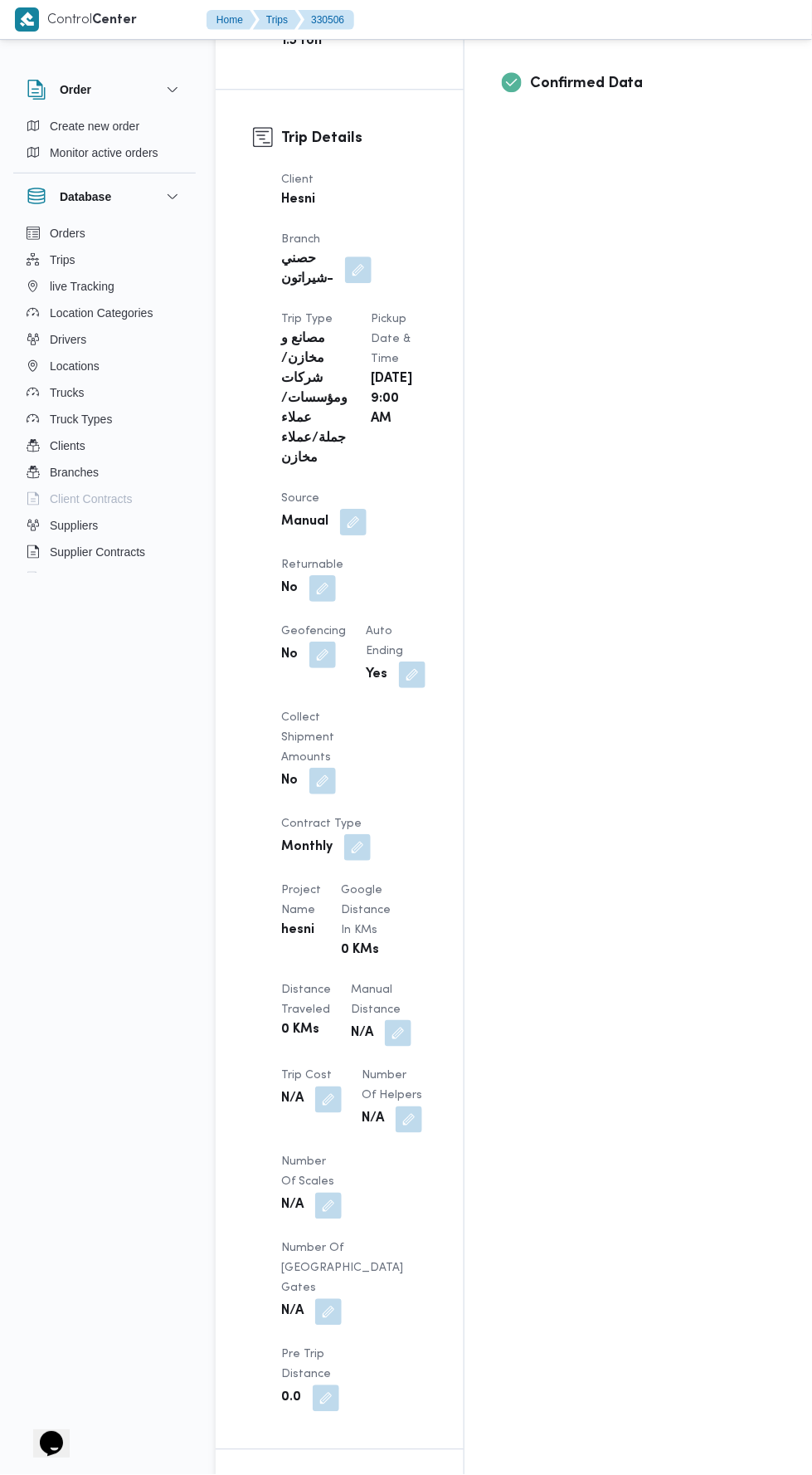
scroll to position [877, 0]
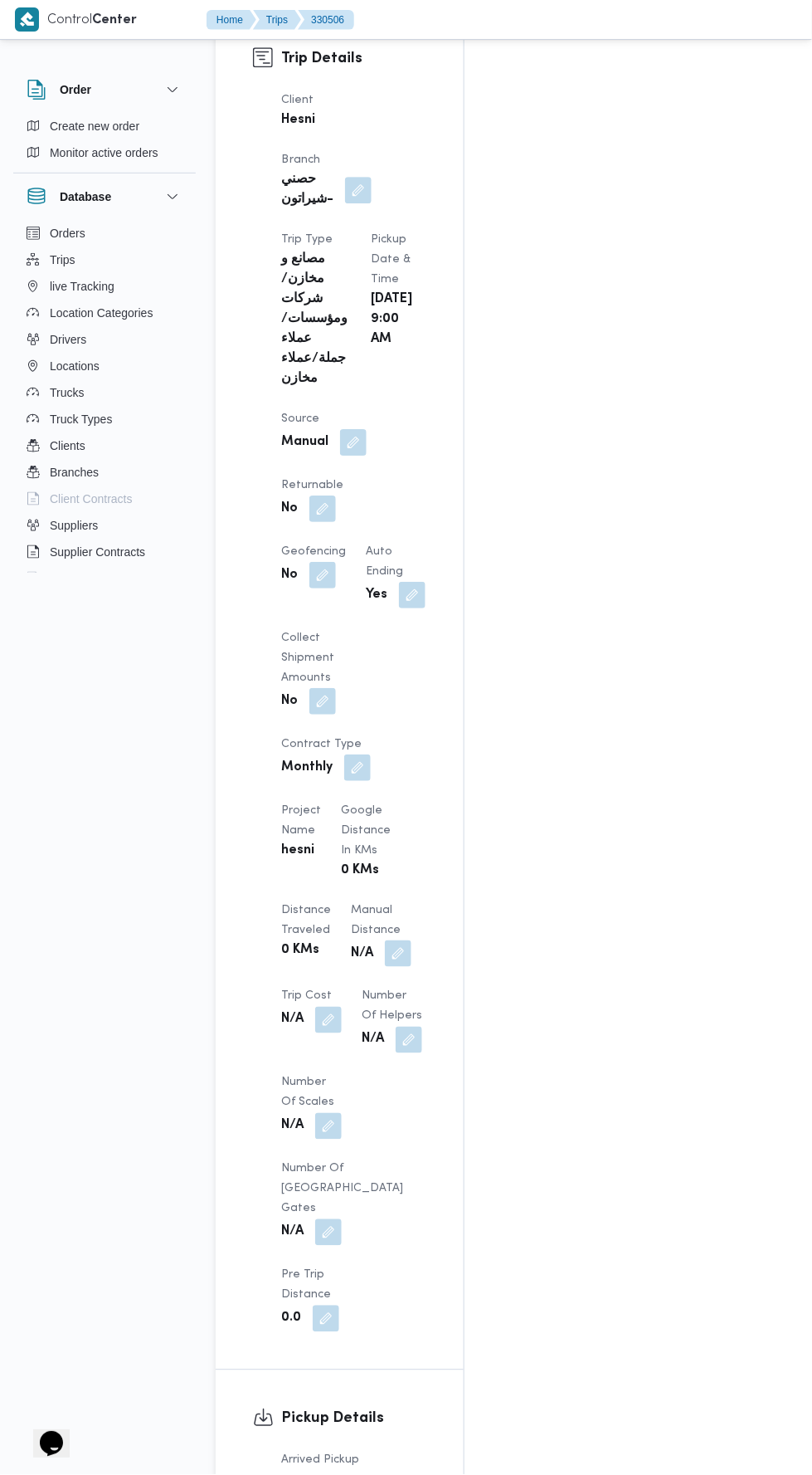
click at [385, 940] on button "button" at bounding box center [398, 953] width 27 height 27
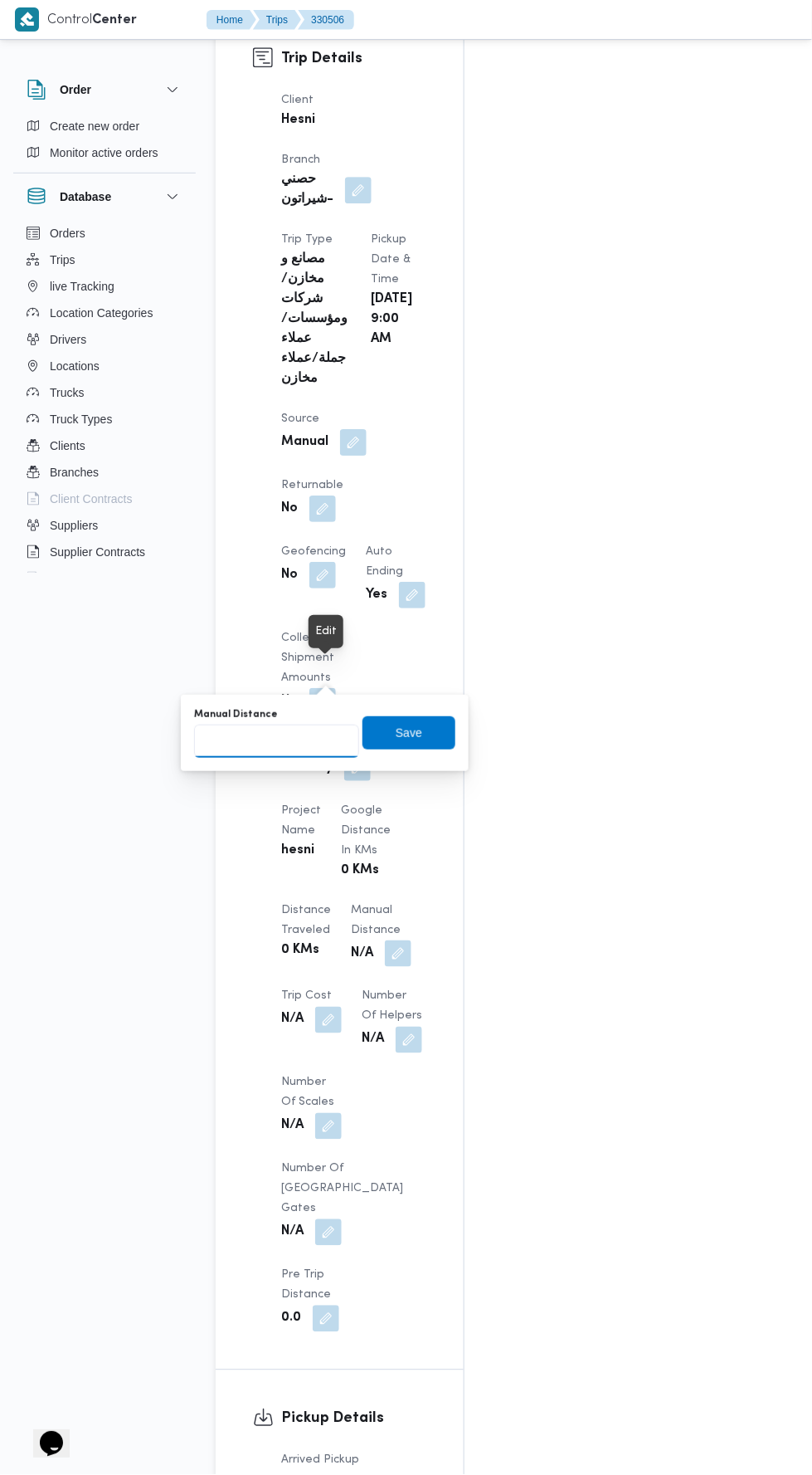
click at [313, 737] on input "Manual Distance" at bounding box center [277, 741] width 165 height 33
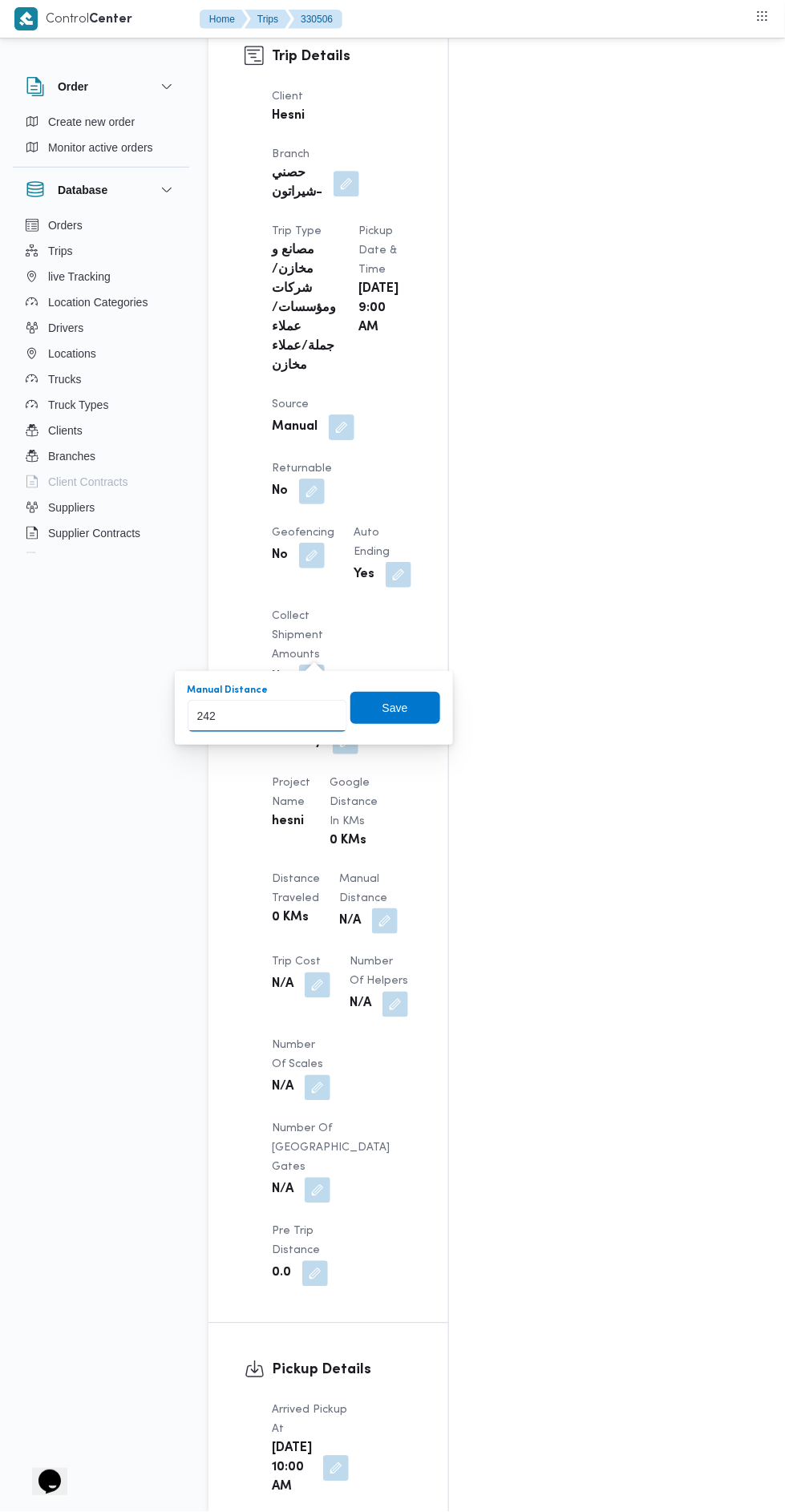
type input "242"
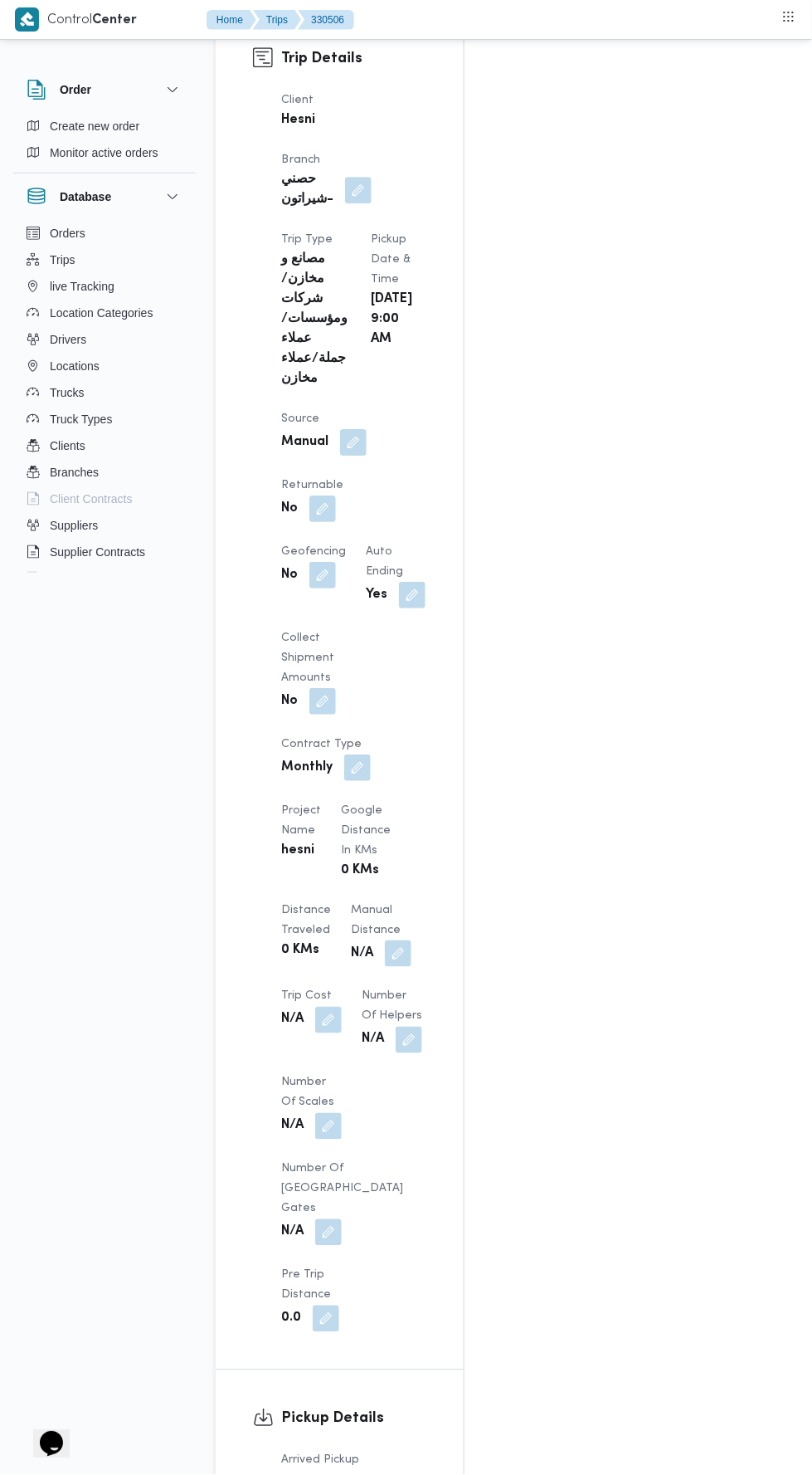
click at [394, 791] on div "Client Hesni Branch حصني -شيراتون Trip Type مصانع و مخازن/شركات ومؤسسات/عملاء ج…" at bounding box center [354, 711] width 165 height 1262
click at [385, 940] on button "button" at bounding box center [398, 953] width 27 height 27
click at [319, 762] on div "You are in a dialog. To close this dialog, hit escape. Manual Distance Save" at bounding box center [324, 733] width 288 height 76
click at [314, 740] on input "Manual Distance" at bounding box center [277, 741] width 165 height 33
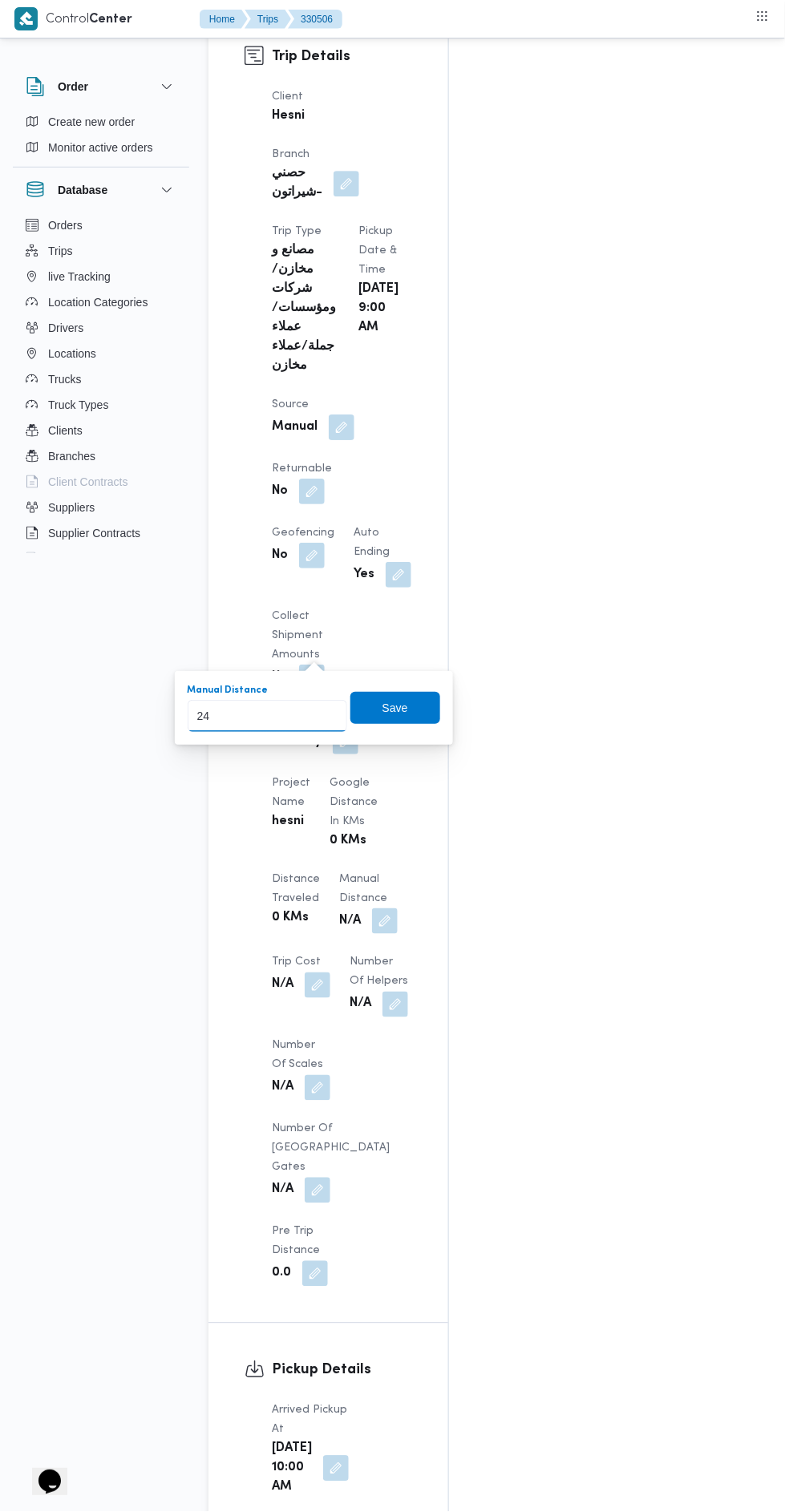
type input "242"
click at [407, 699] on span "Save" at bounding box center [395, 708] width 26 height 19
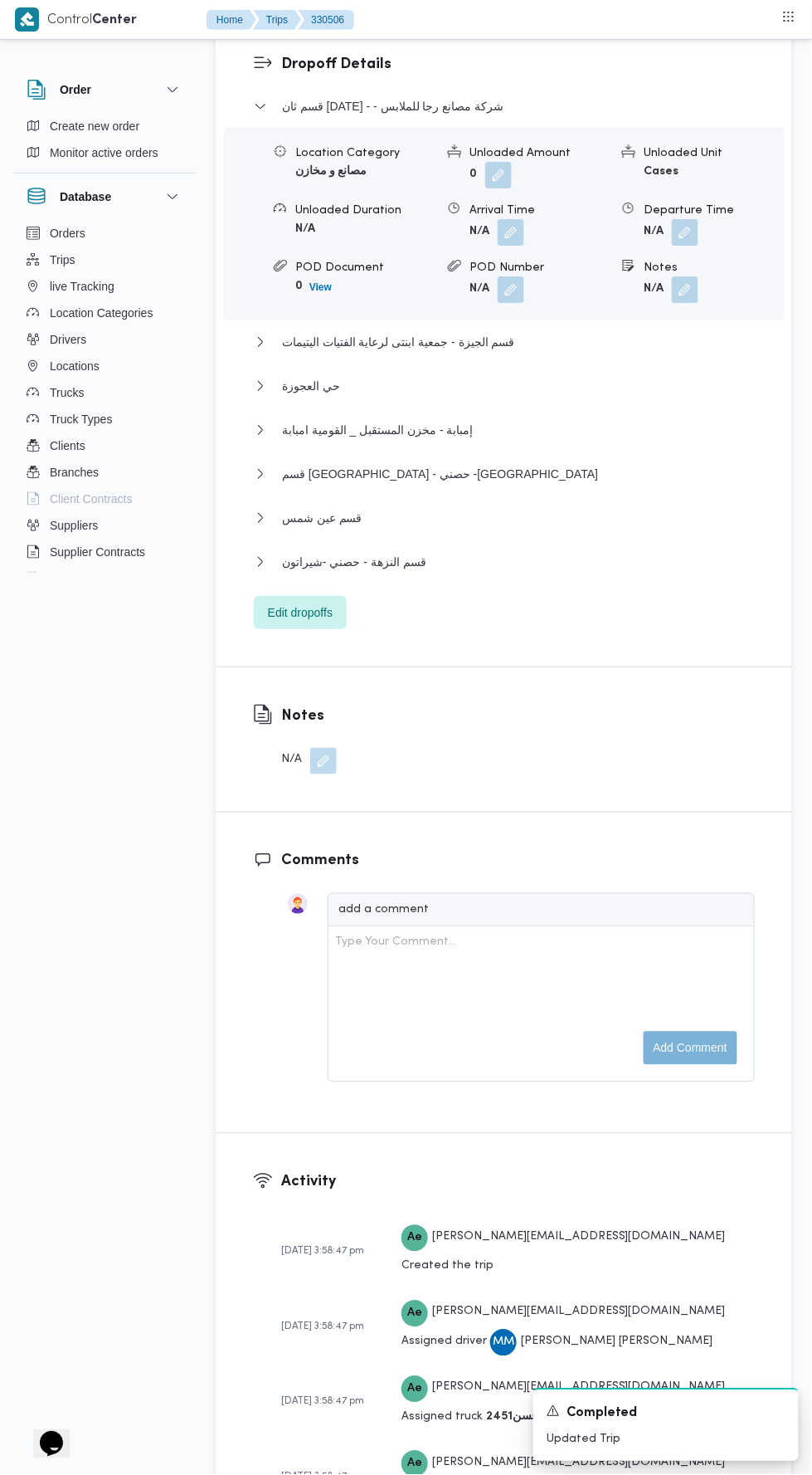
scroll to position [2299, 0]
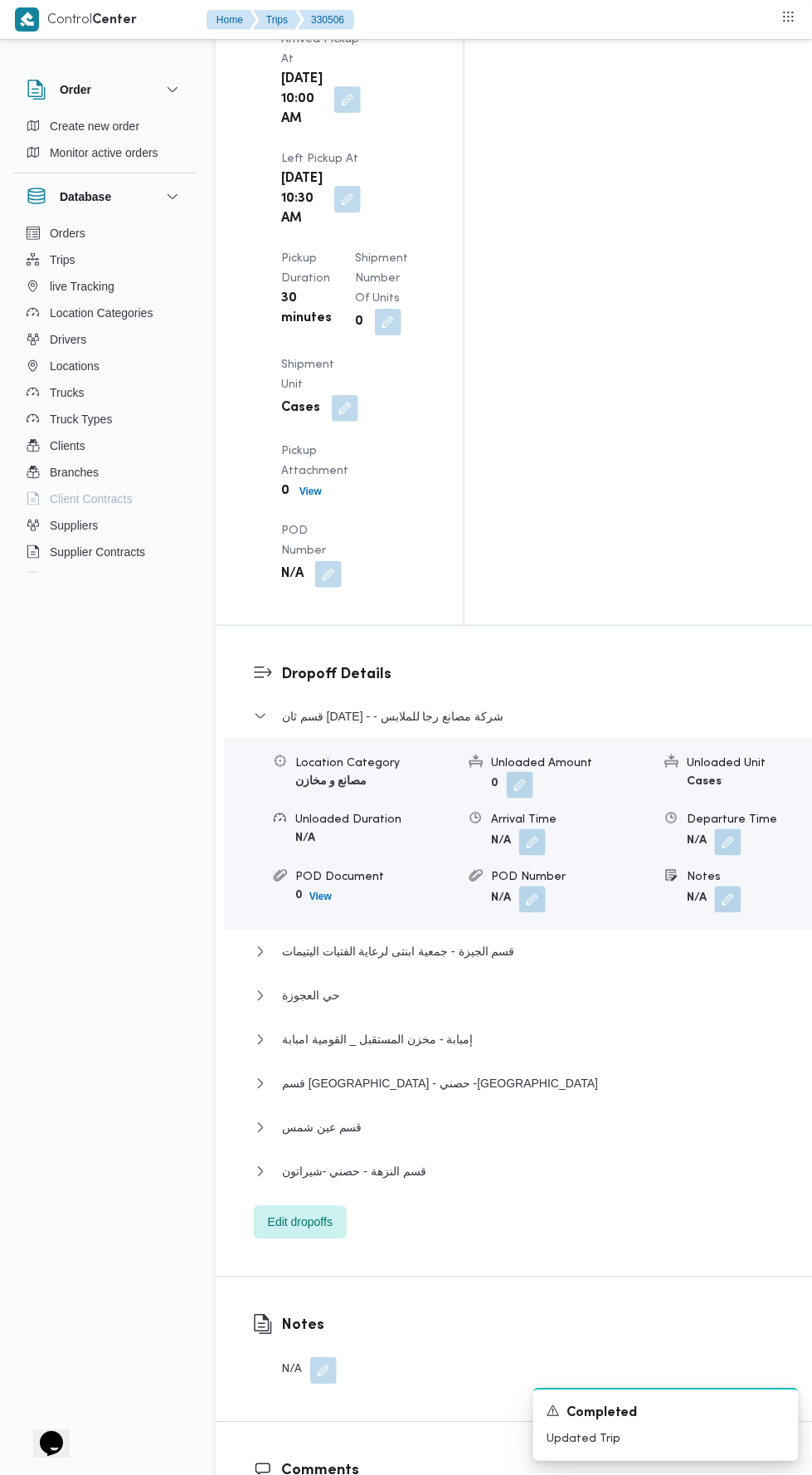
click at [616, 706] on div "قسم ثان 6 أكتوبر - - شركة مصانع رجا للملابس Location Category مصانع و مخازن Unl…" at bounding box center [536, 972] width 566 height 533
click at [623, 1162] on button "قسم النزهة - حصني -شيراتون" at bounding box center [536, 1172] width 566 height 20
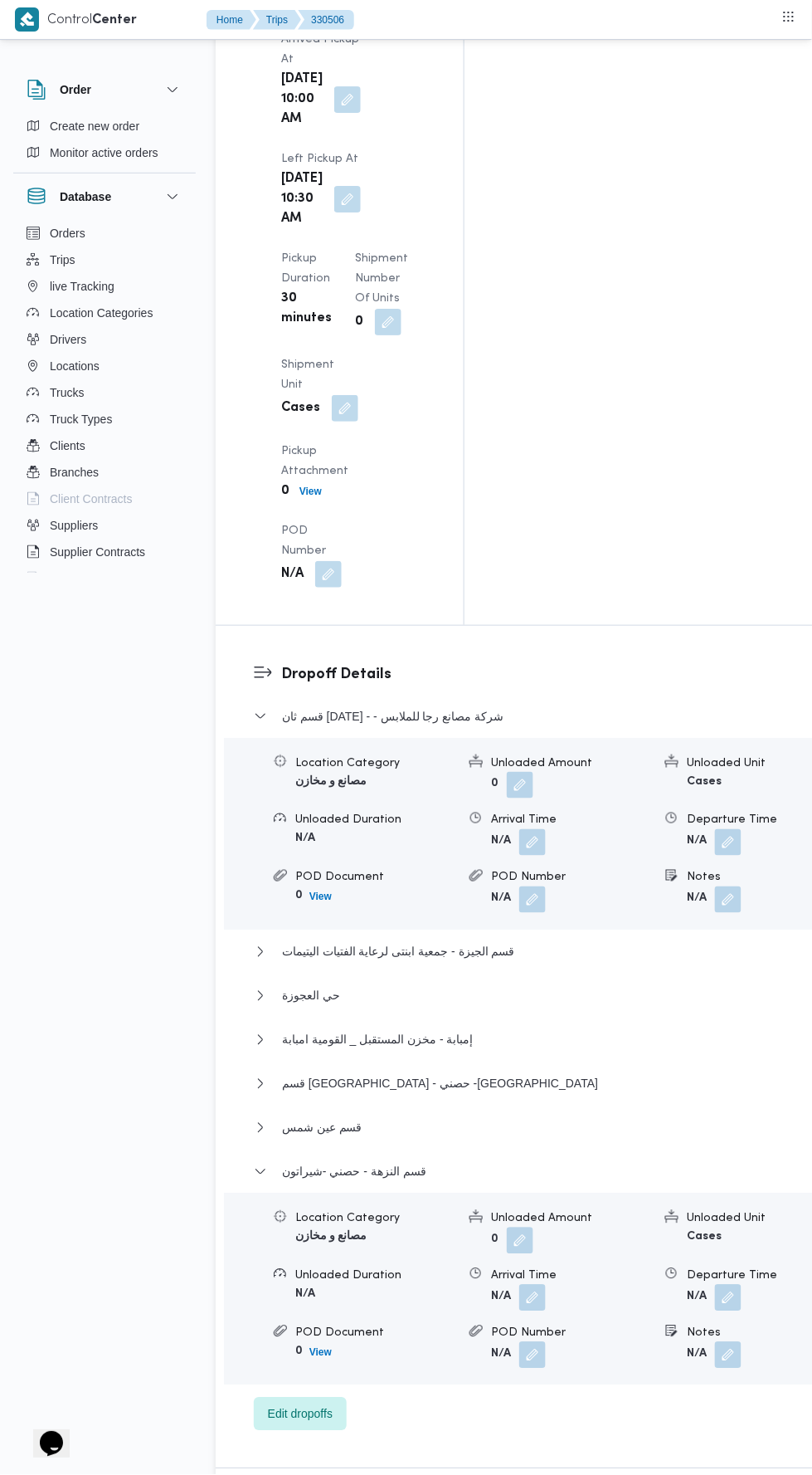
click at [715, 1285] on button "button" at bounding box center [729, 1298] width 27 height 27
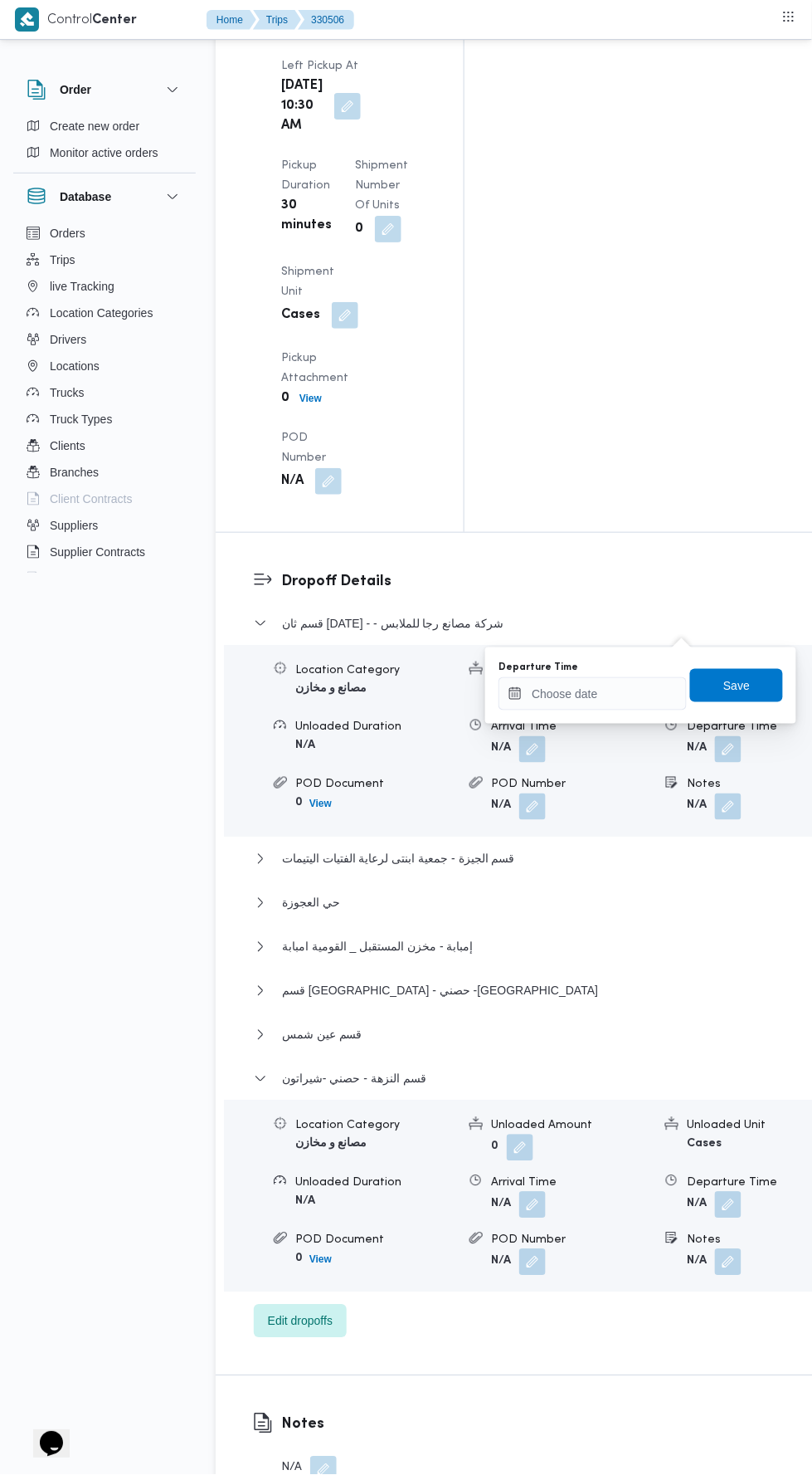
scroll to position [2404, 0]
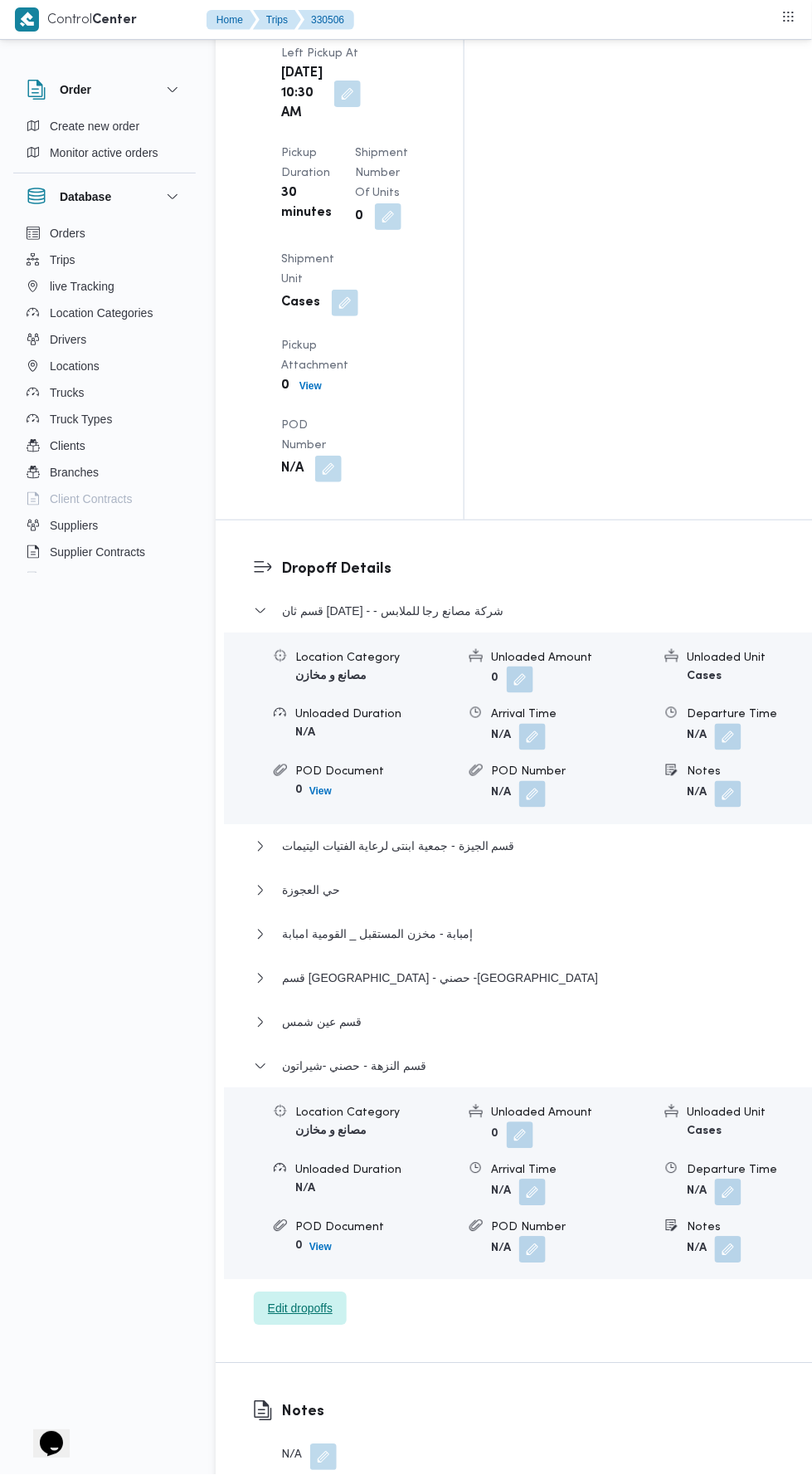
click at [302, 1299] on span "Edit dropoffs" at bounding box center [300, 1309] width 65 height 20
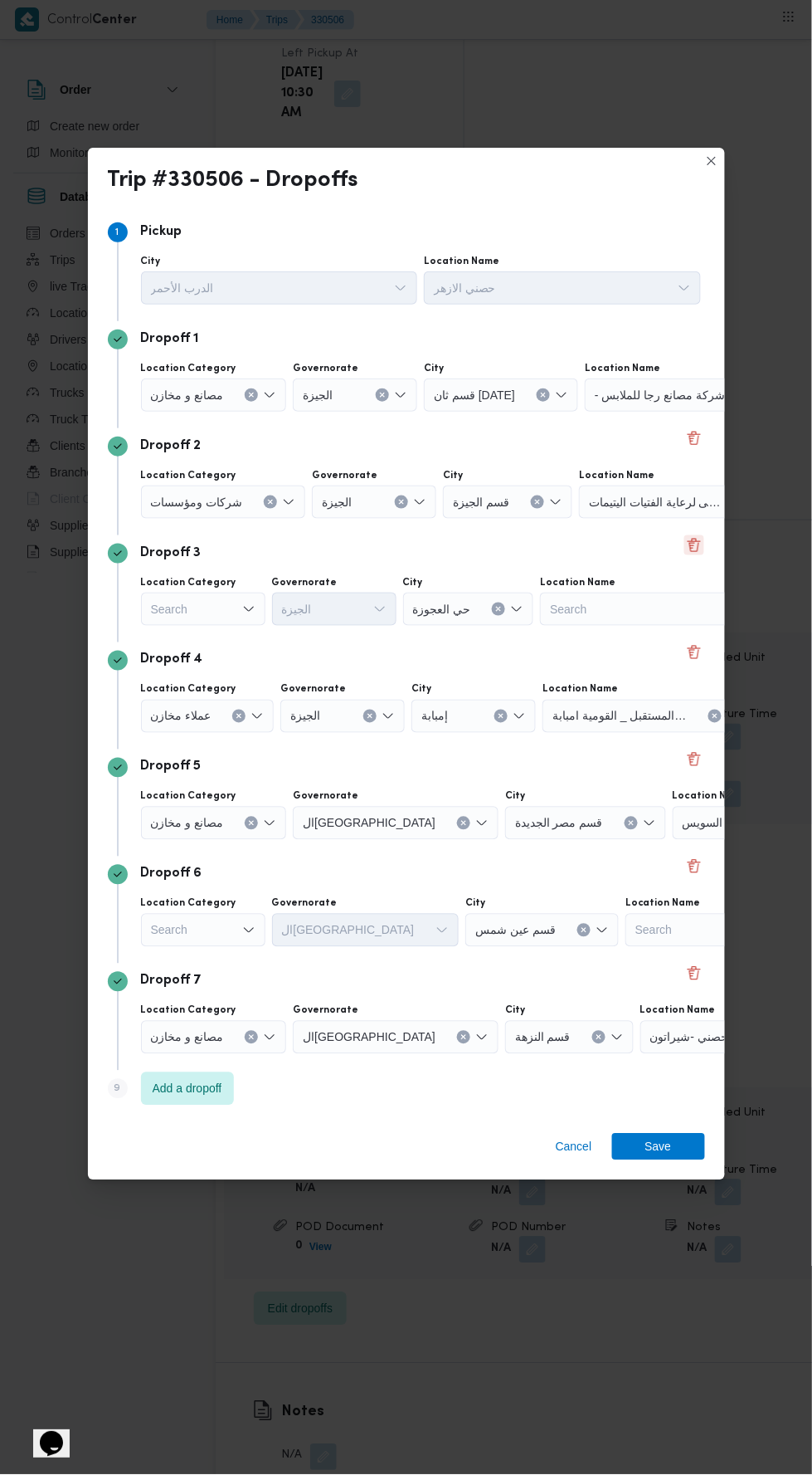
click at [689, 536] on button "Delete" at bounding box center [694, 545] width 20 height 20
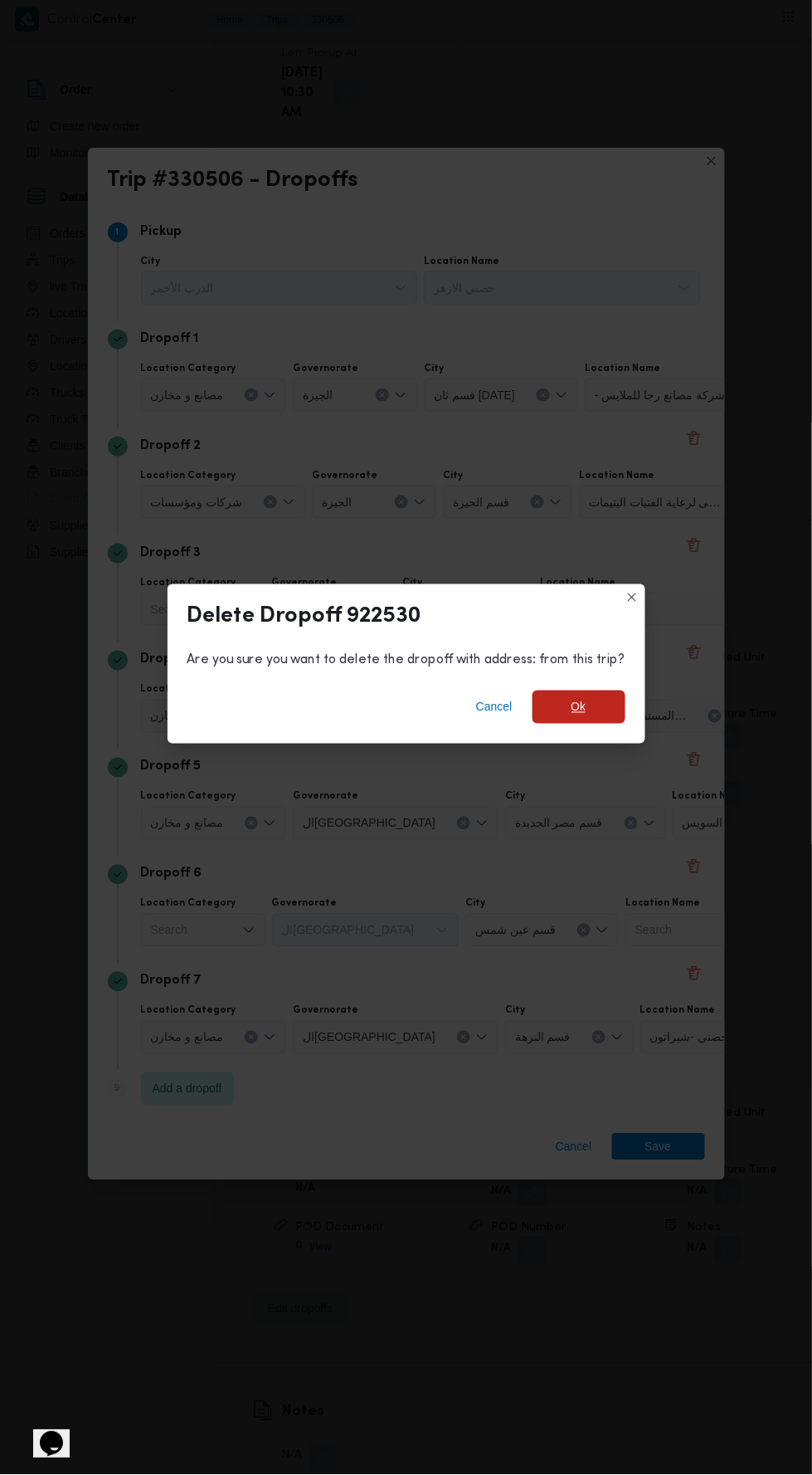
click at [607, 691] on span "Ok" at bounding box center [579, 707] width 93 height 33
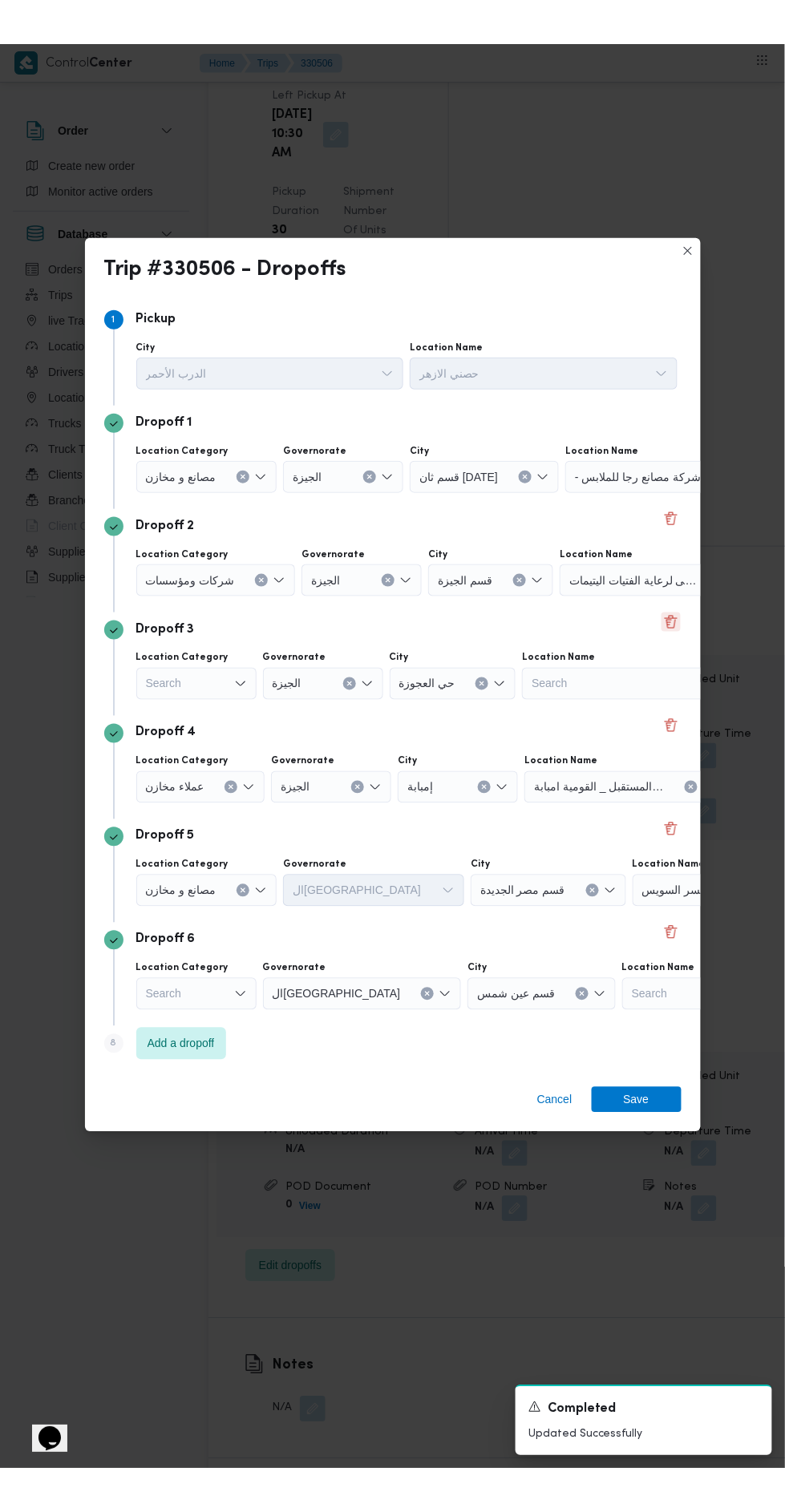
scroll to position [2303, 0]
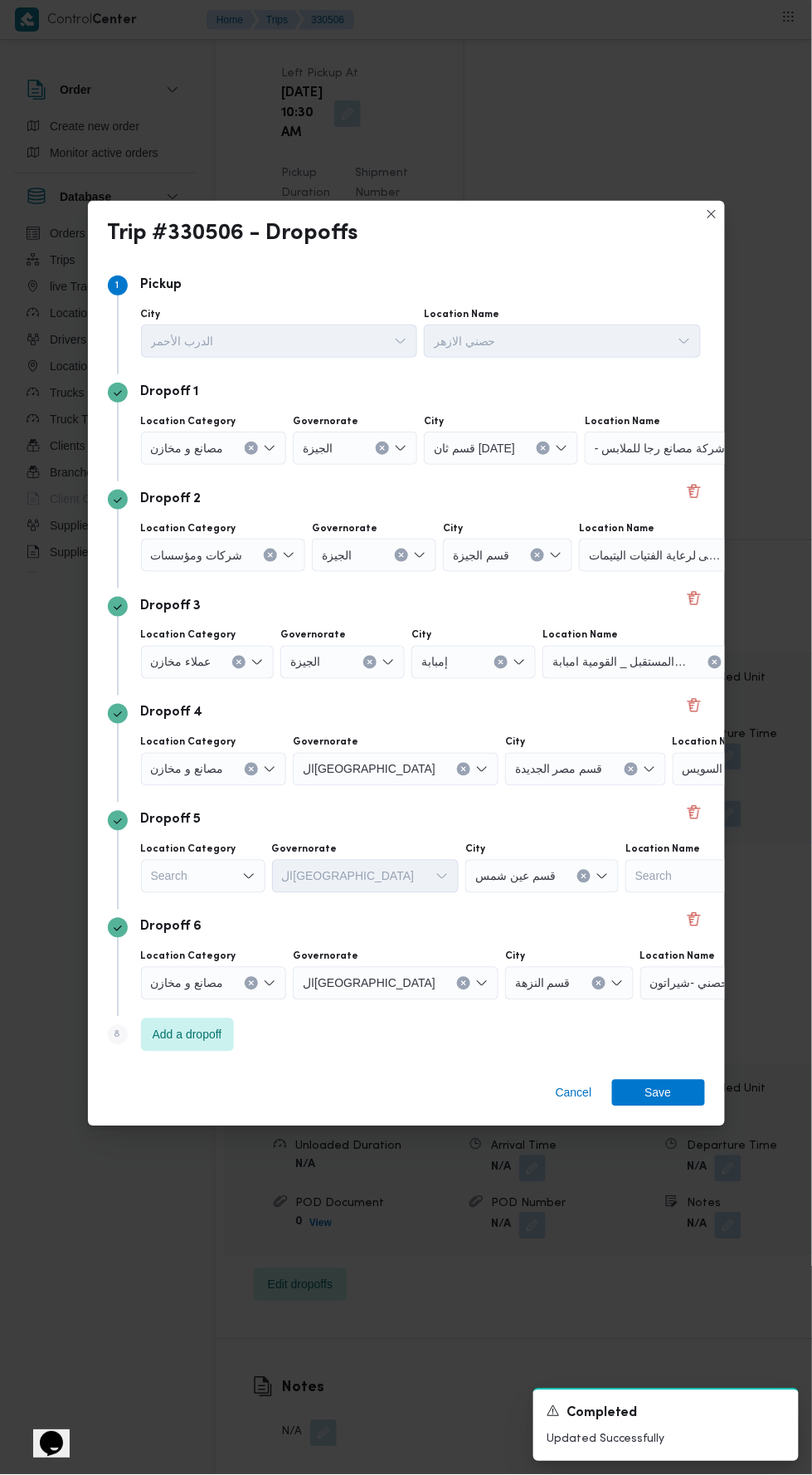
click at [250, 447] on icon "Clear input" at bounding box center [252, 449] width 4 height 4
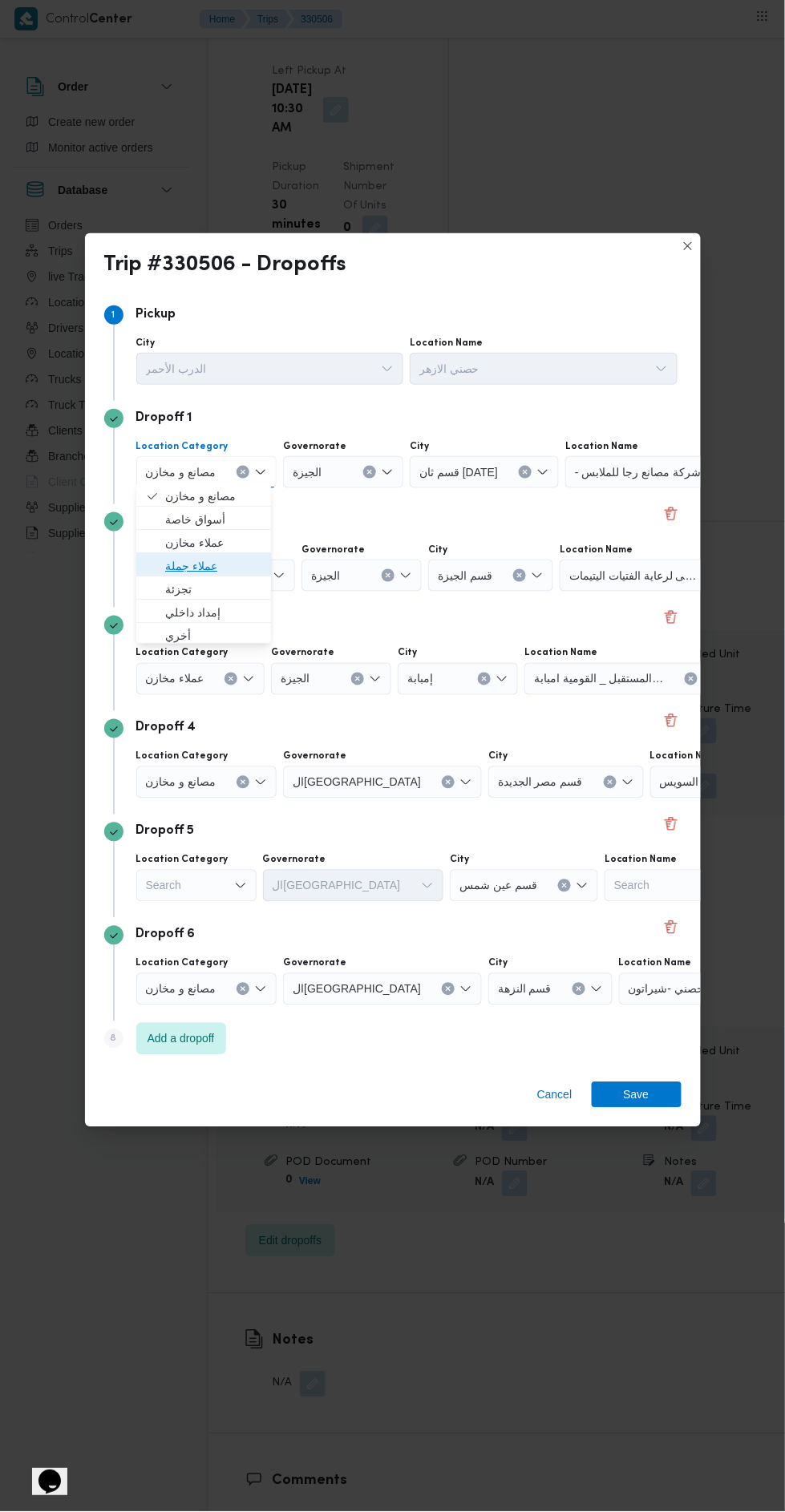
click at [220, 560] on span "عملاء جملة" at bounding box center [213, 566] width 96 height 19
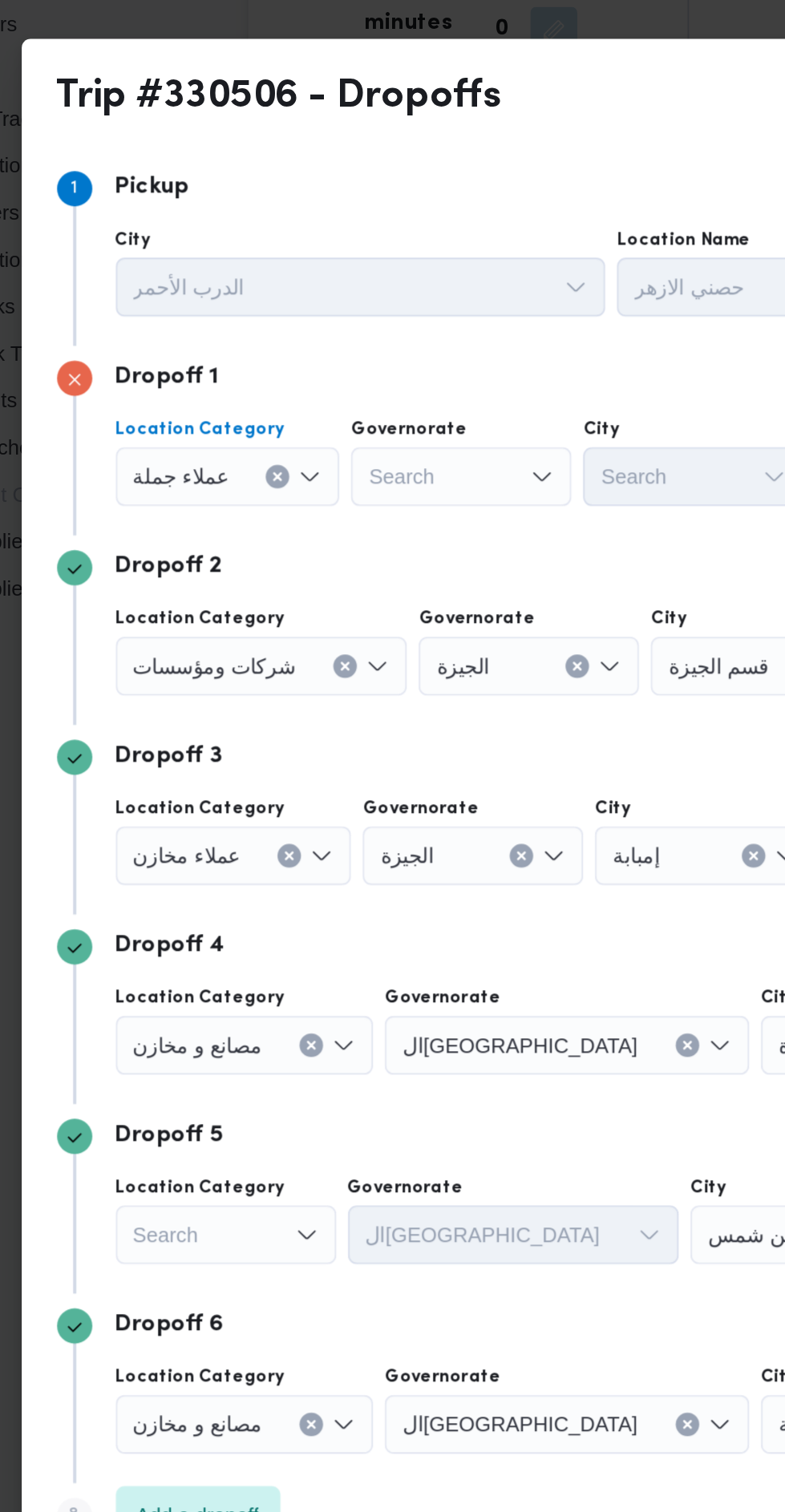
click at [333, 475] on div "Search" at bounding box center [325, 472] width 120 height 32
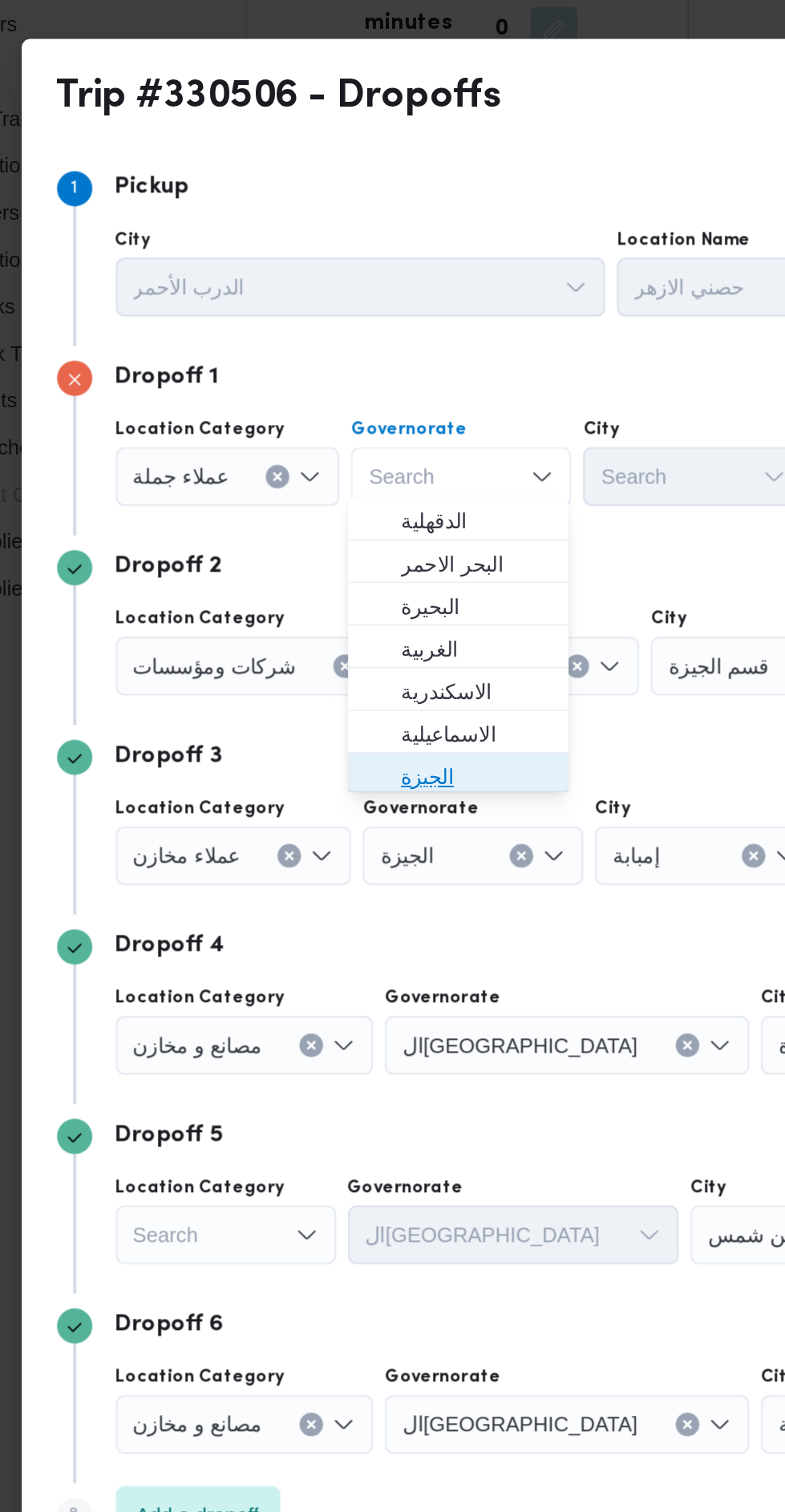
click at [355, 632] on span "الجيزة" at bounding box center [333, 636] width 81 height 19
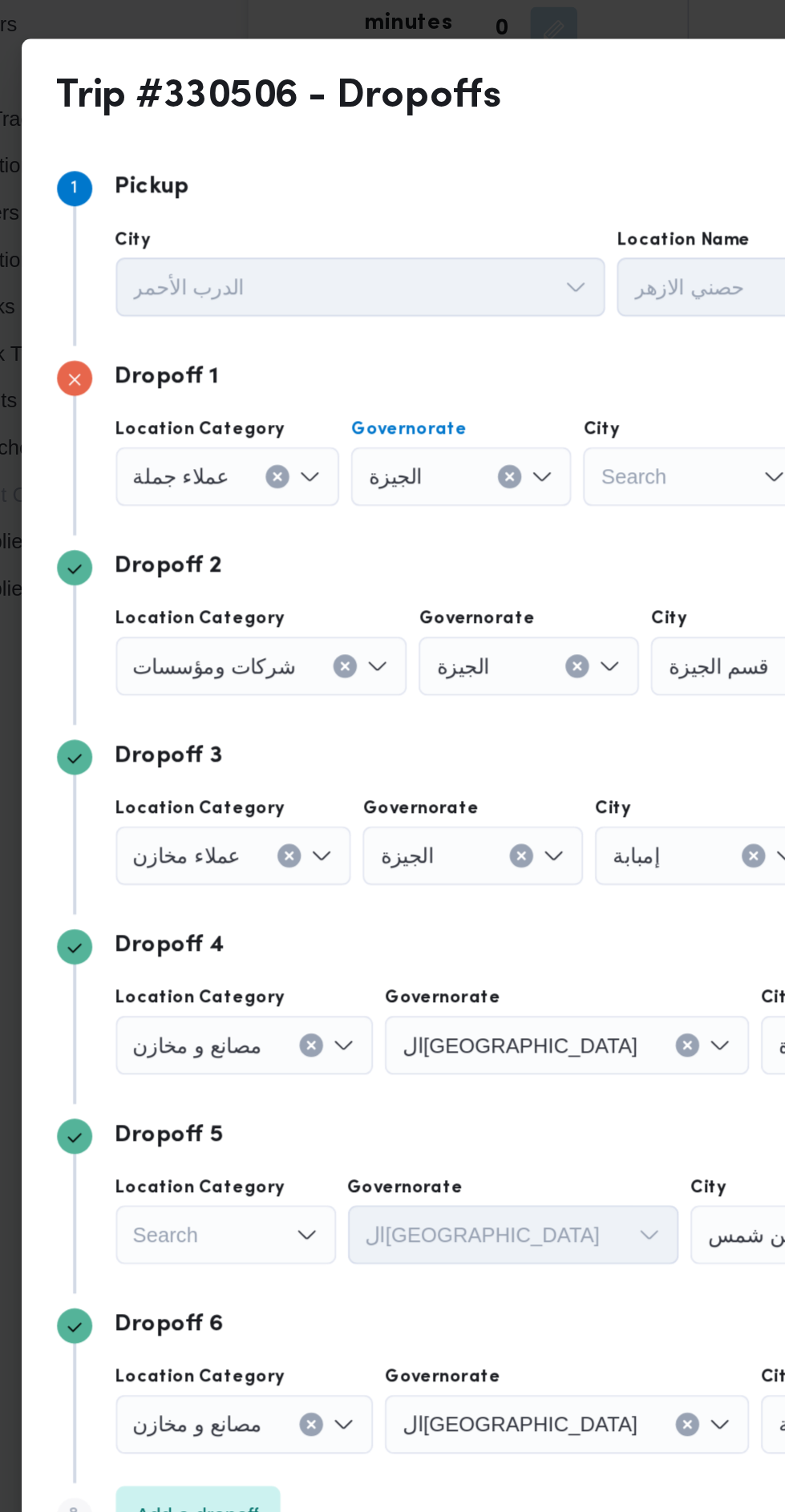
click at [465, 457] on div "Search" at bounding box center [452, 472] width 120 height 32
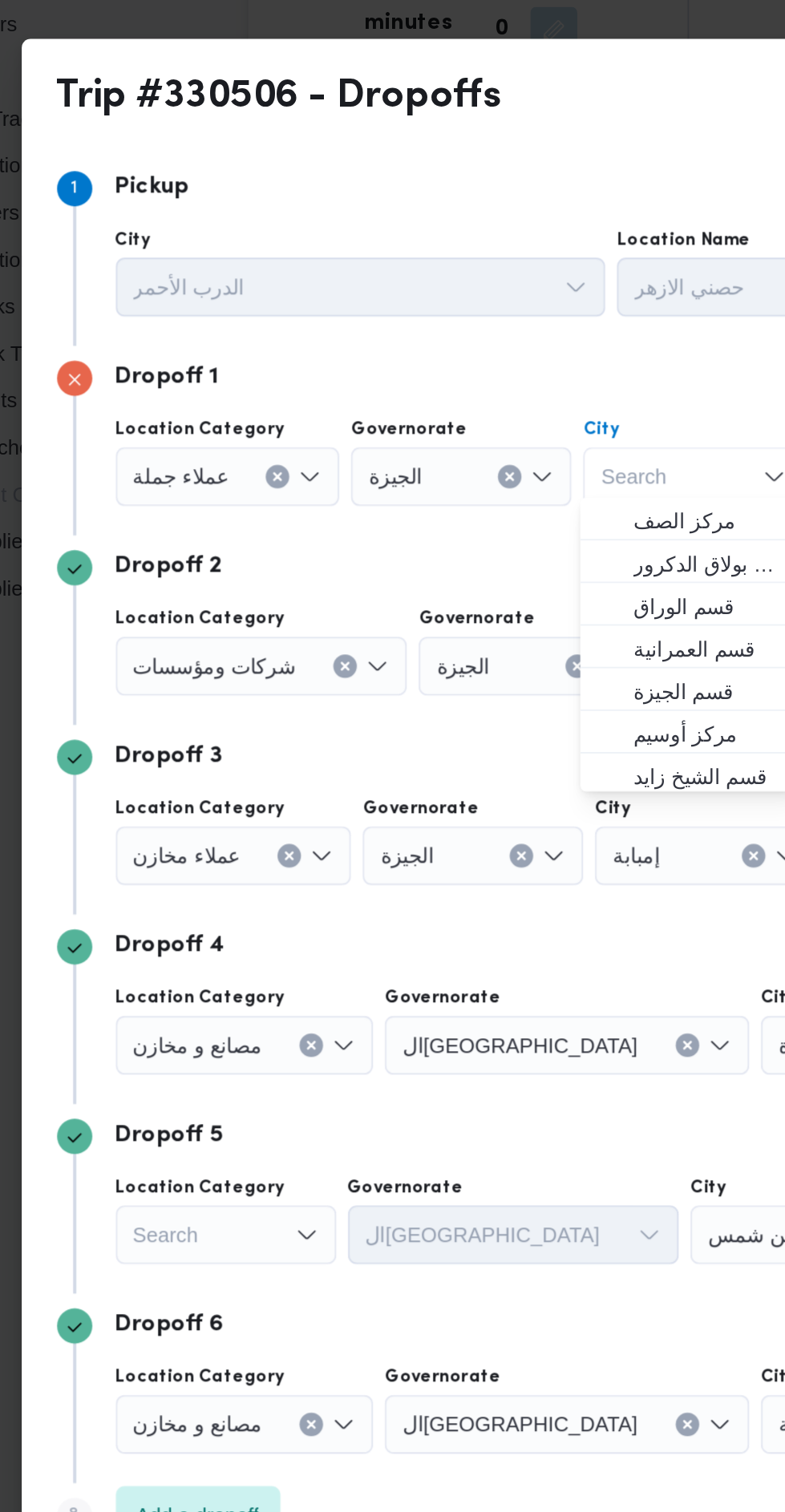
type input "خ"
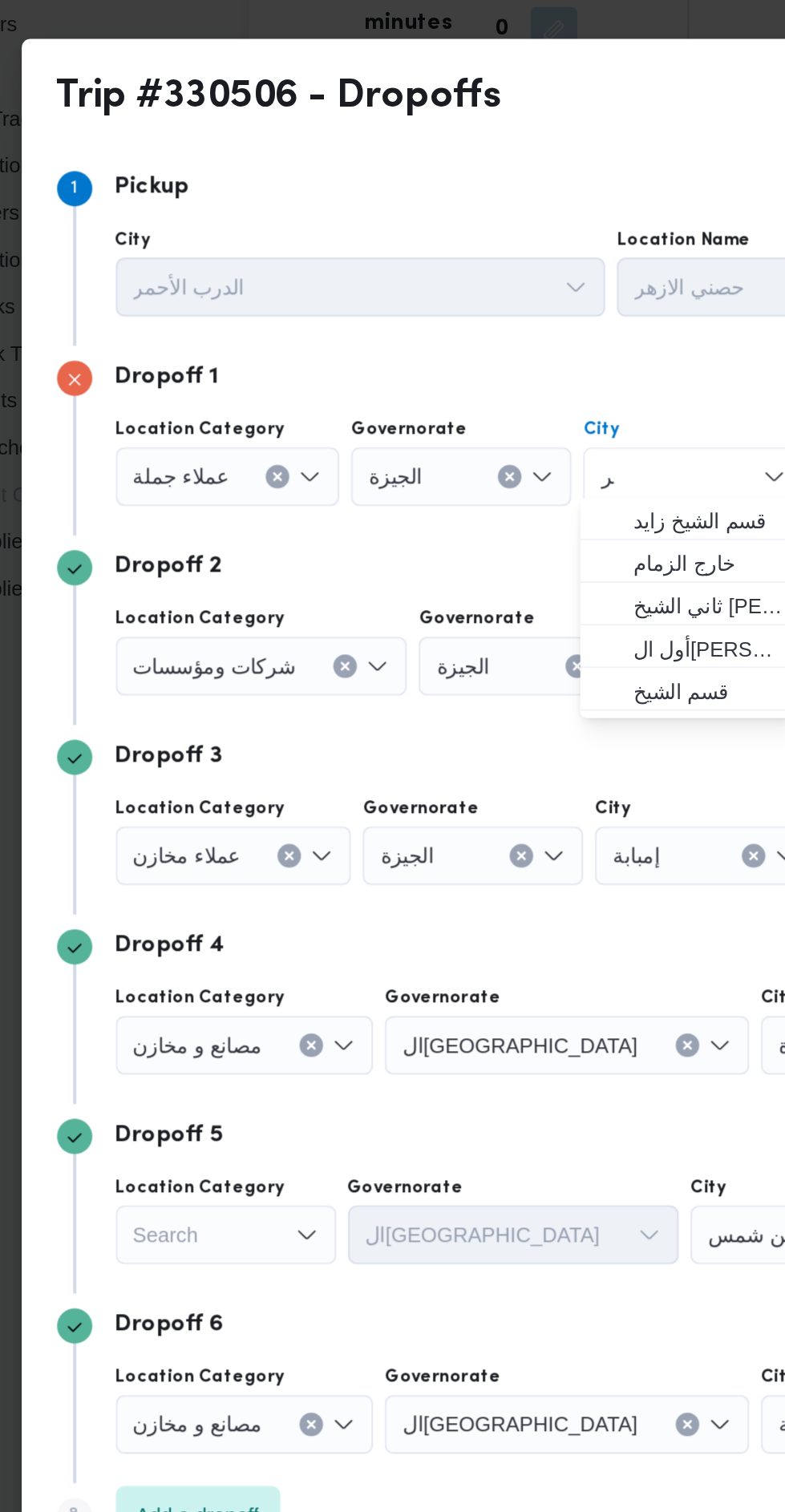
scroll to position [0, 0]
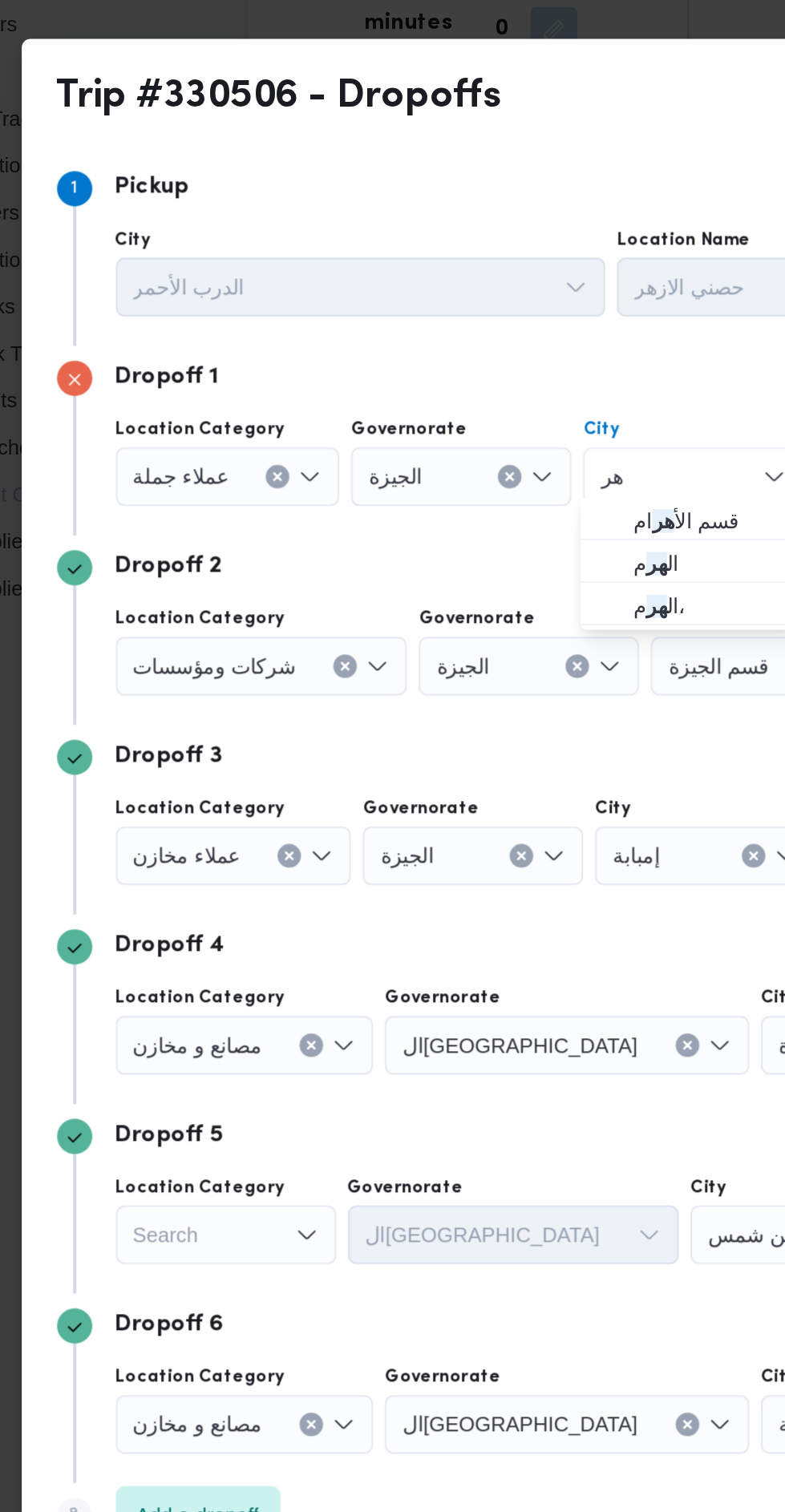
type input "هر"
click at [454, 499] on span "قسم الأ هر ام" at bounding box center [459, 496] width 81 height 19
click at [246, 488] on div "شركات ومؤسسات" at bounding box center [197, 472] width 123 height 32
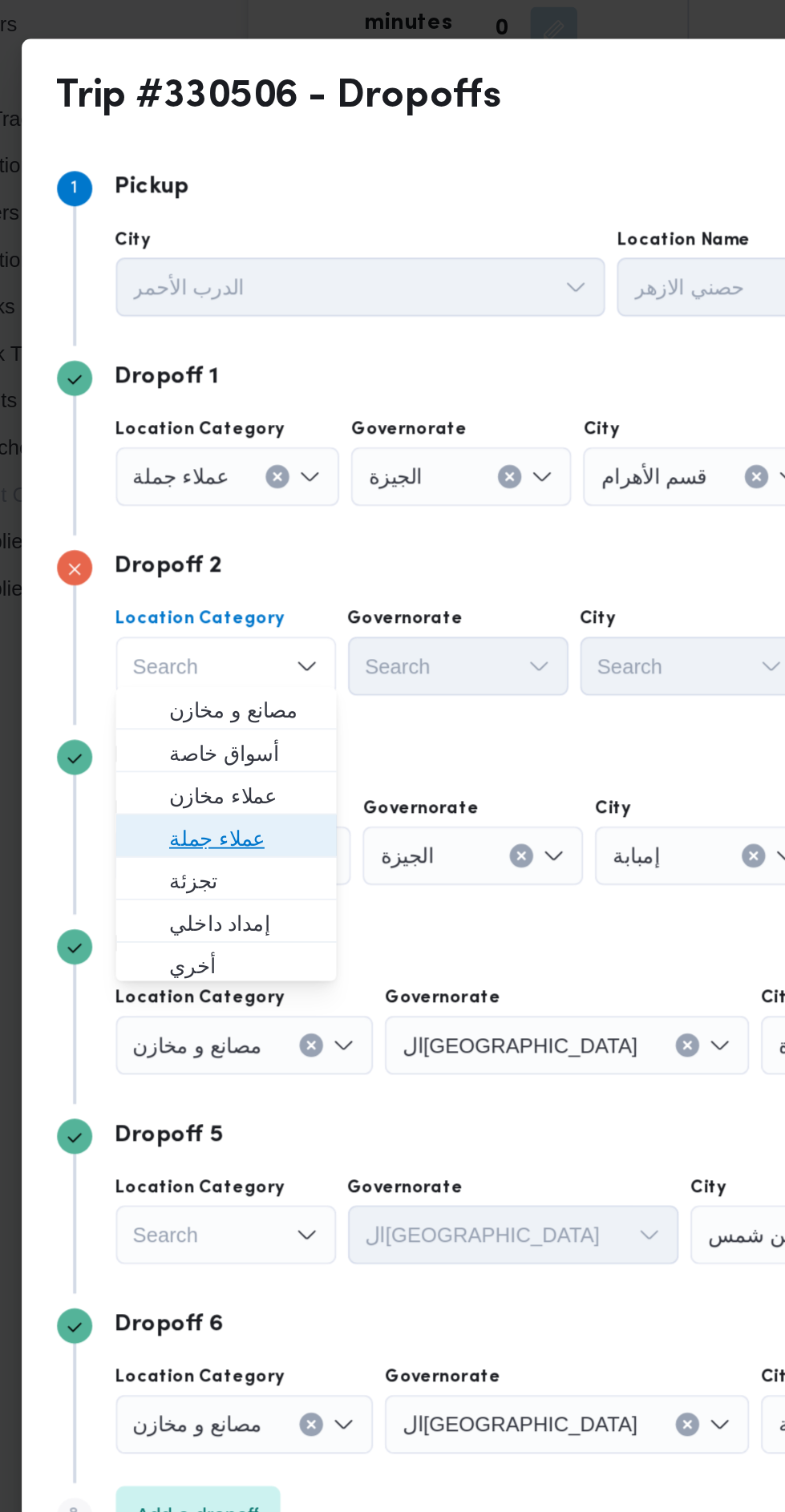
click at [229, 657] on span "عملاء جملة" at bounding box center [196, 670] width 107 height 26
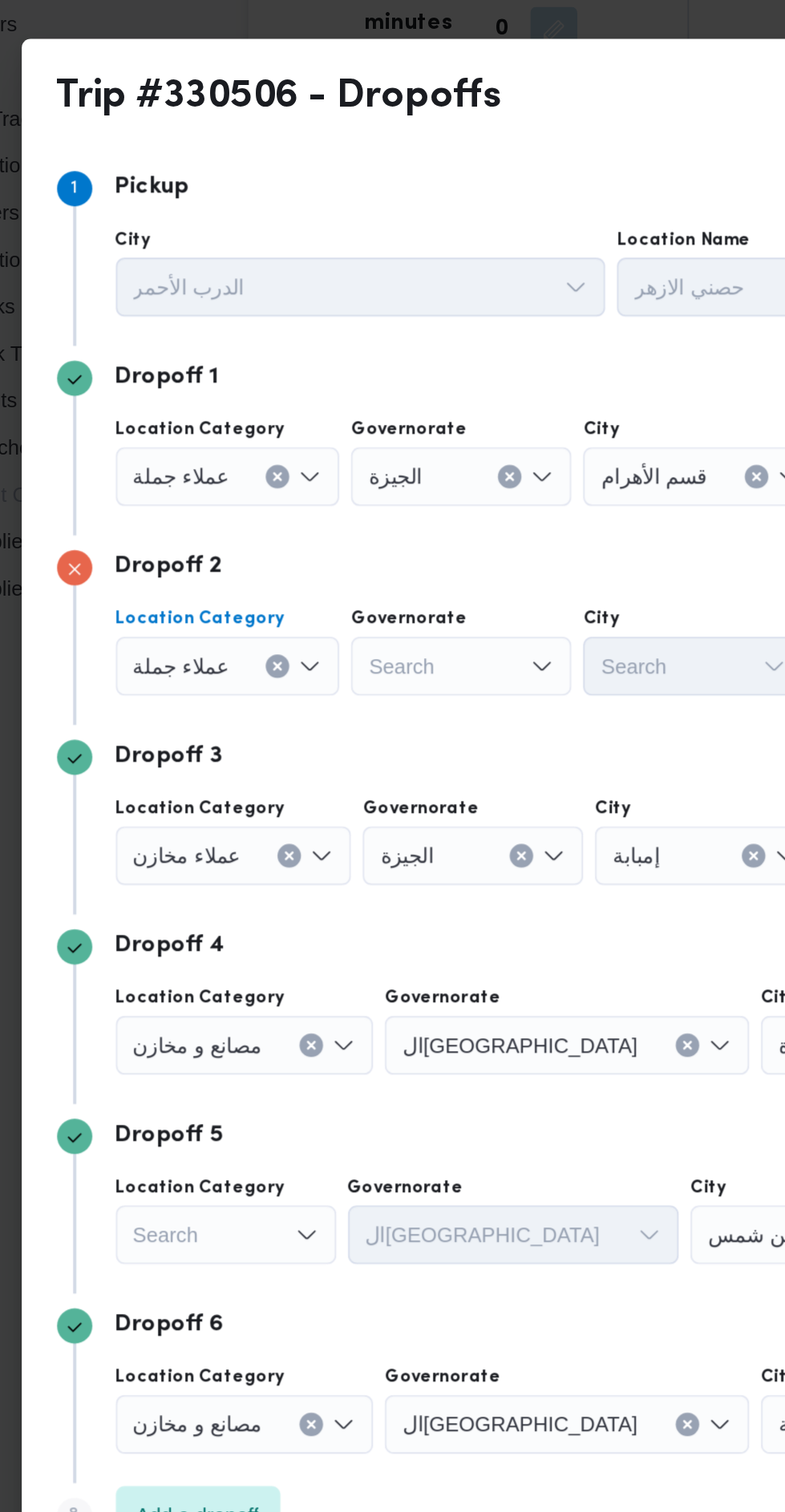
click at [345, 488] on div "Search" at bounding box center [325, 472] width 120 height 32
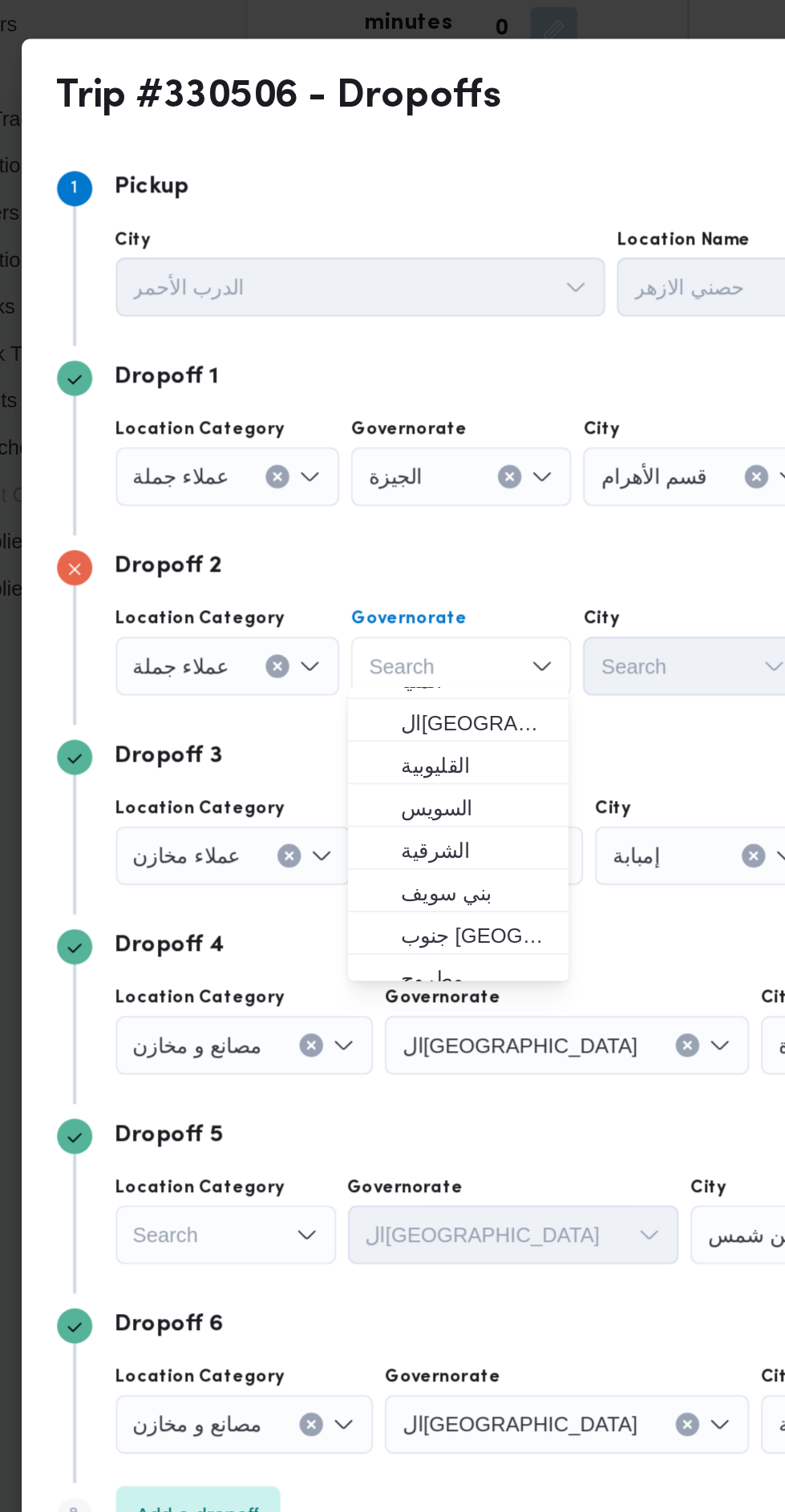
scroll to position [187, 0]
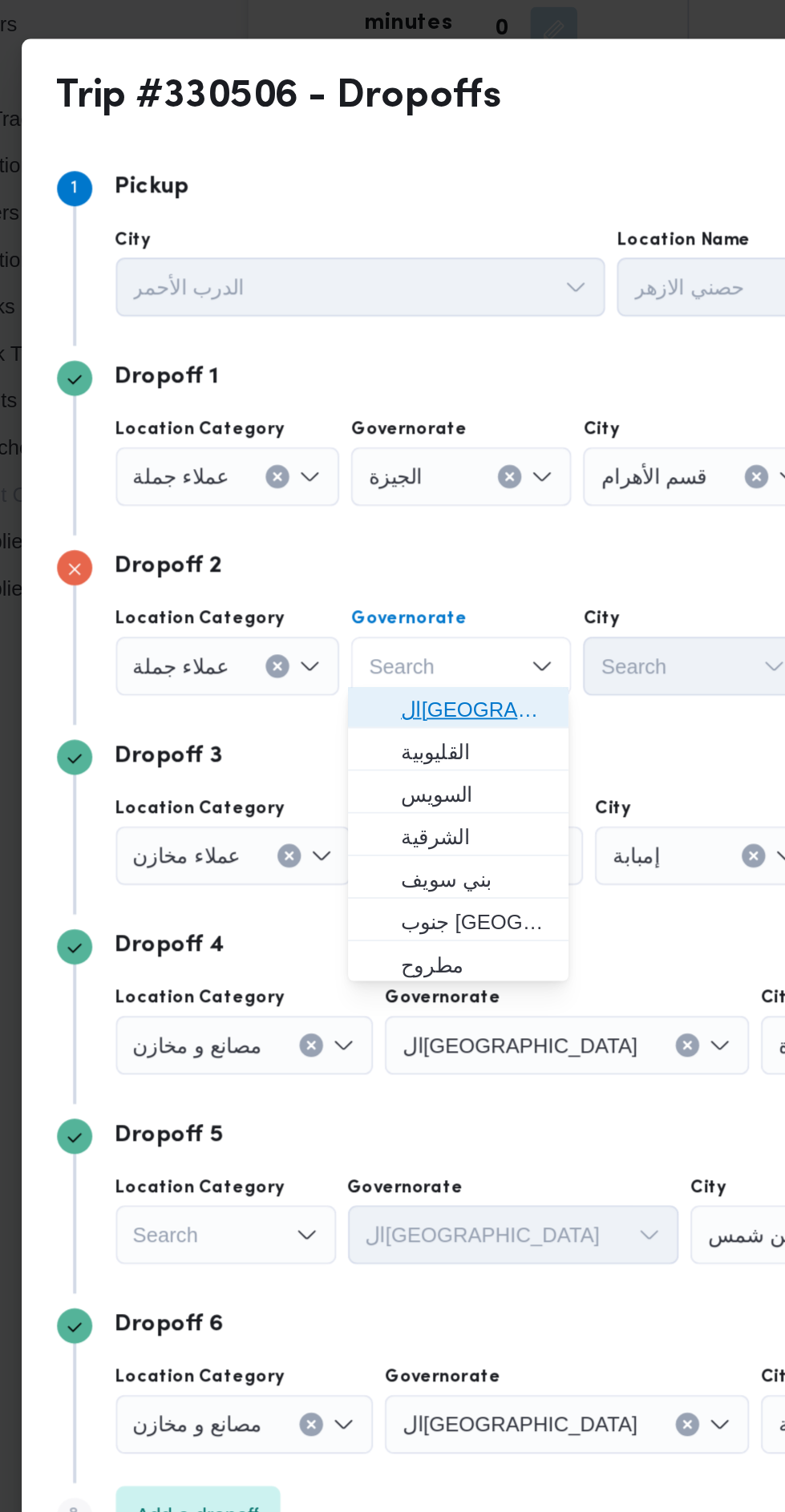
click at [353, 601] on span "القاهرة" at bounding box center [333, 599] width 81 height 19
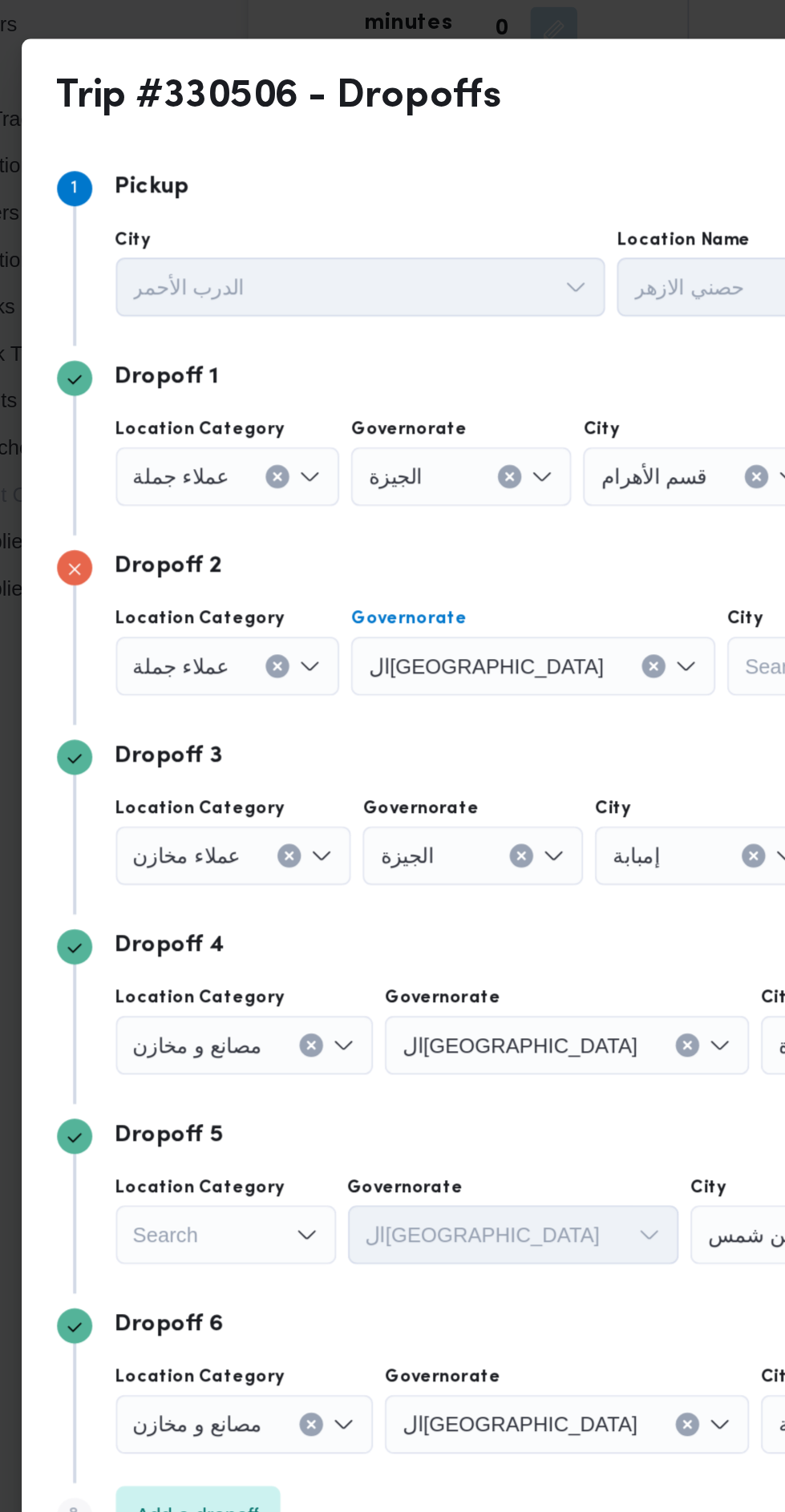
click at [448, 488] on div "Search" at bounding box center [456, 472] width 129 height 32
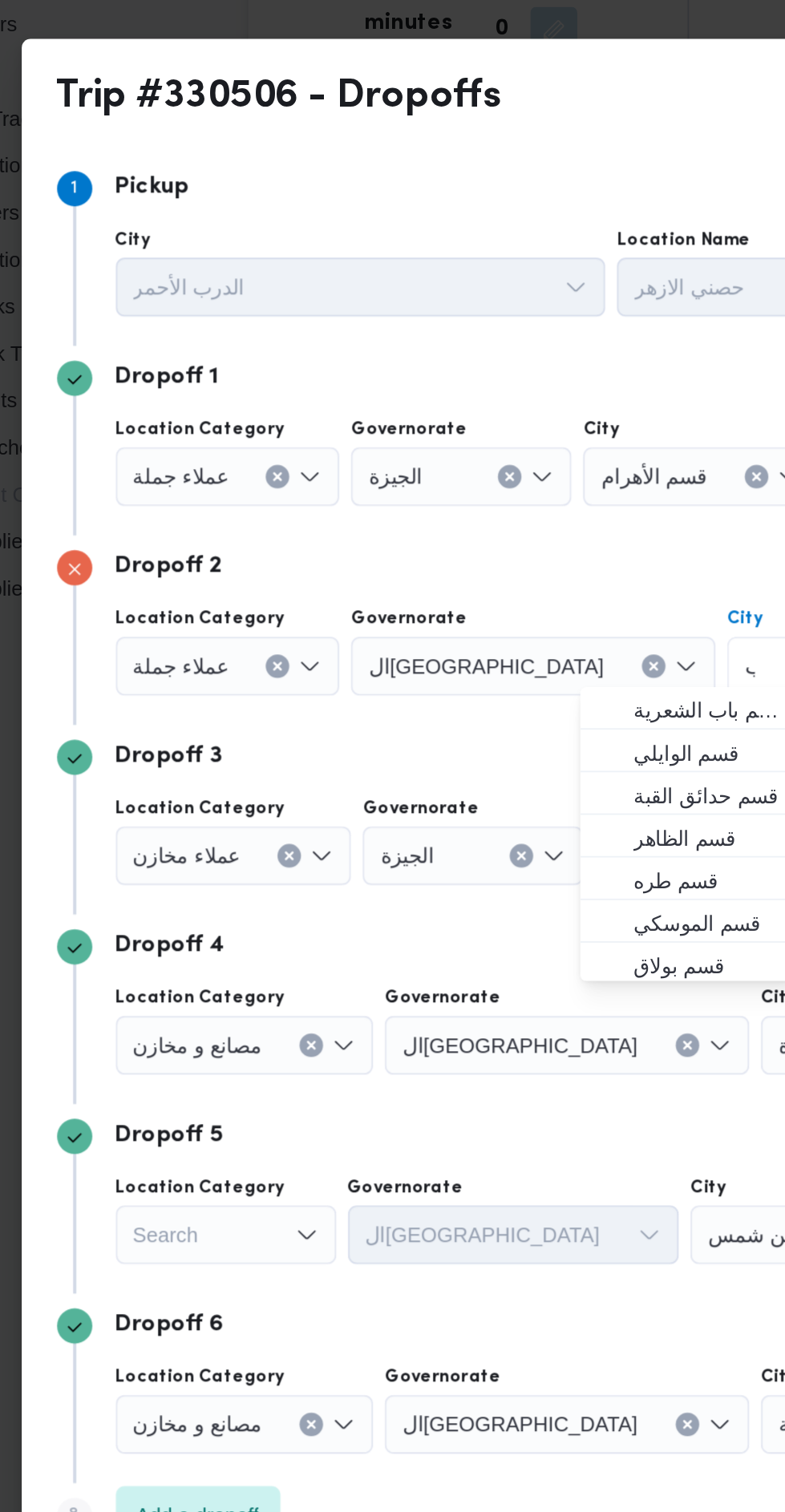
scroll to position [0, 0]
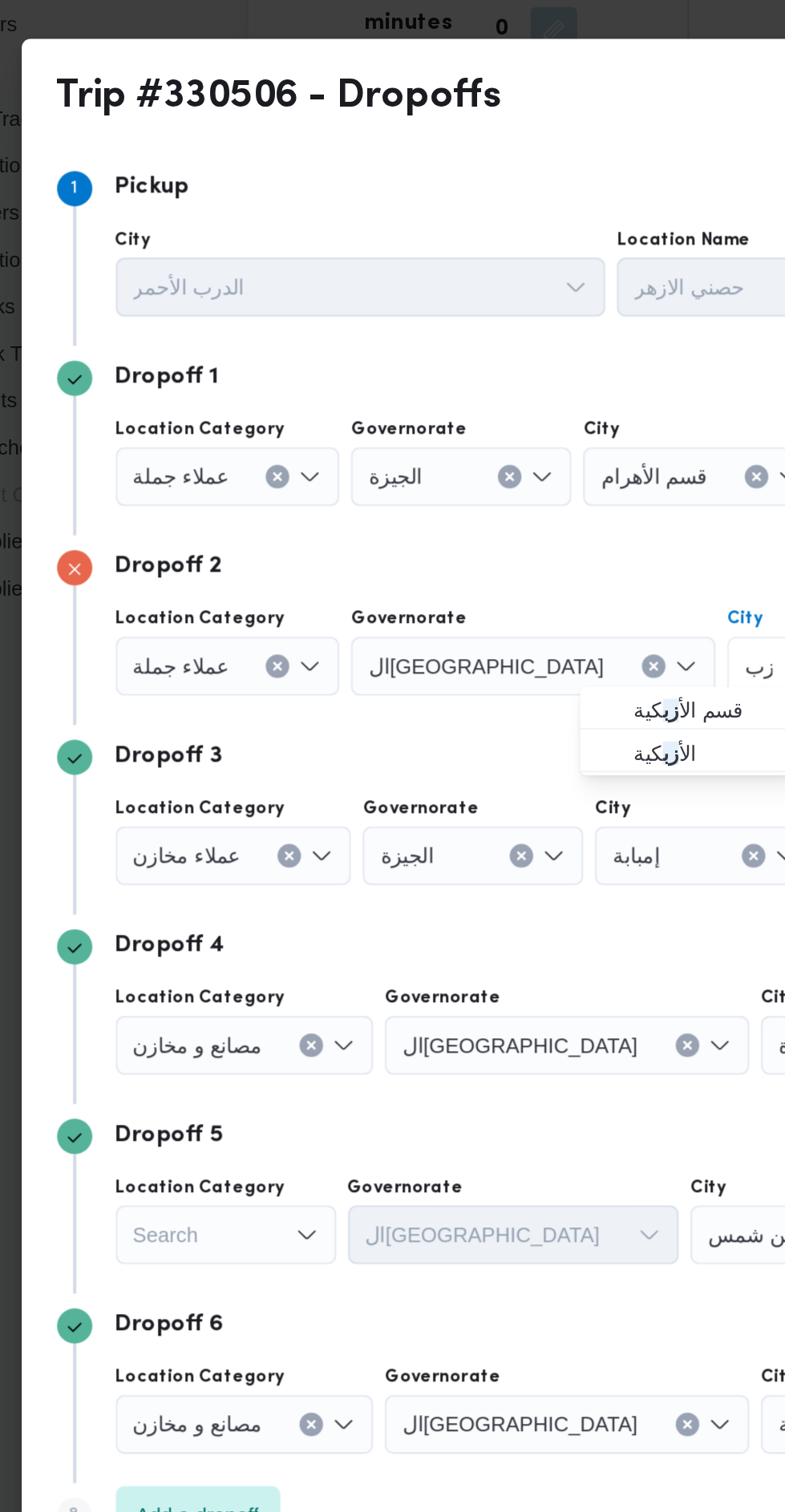
type input "زب"
click at [470, 602] on span "قسم الأ زب كية" at bounding box center [459, 600] width 81 height 19
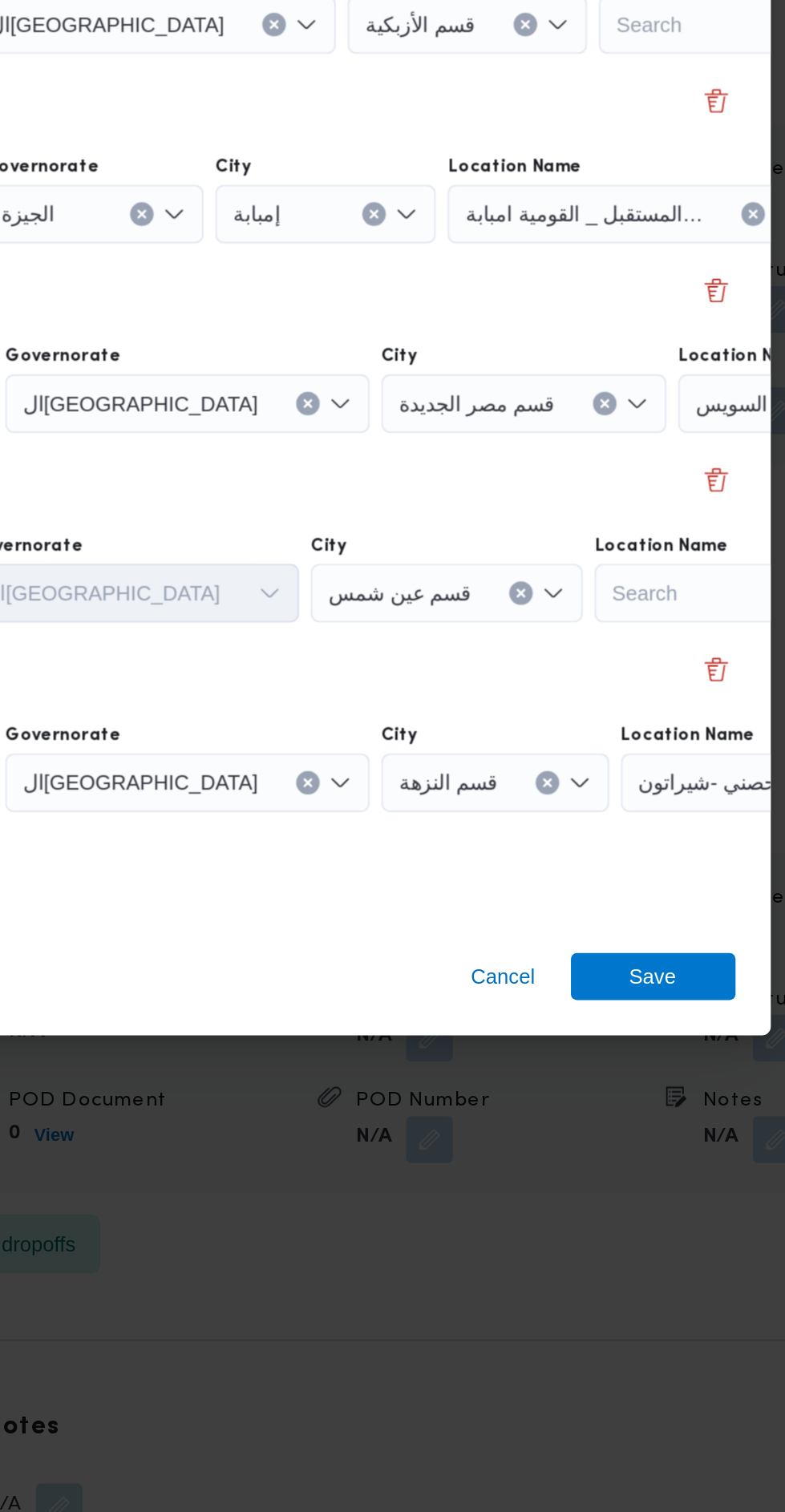
scroll to position [2303, 0]
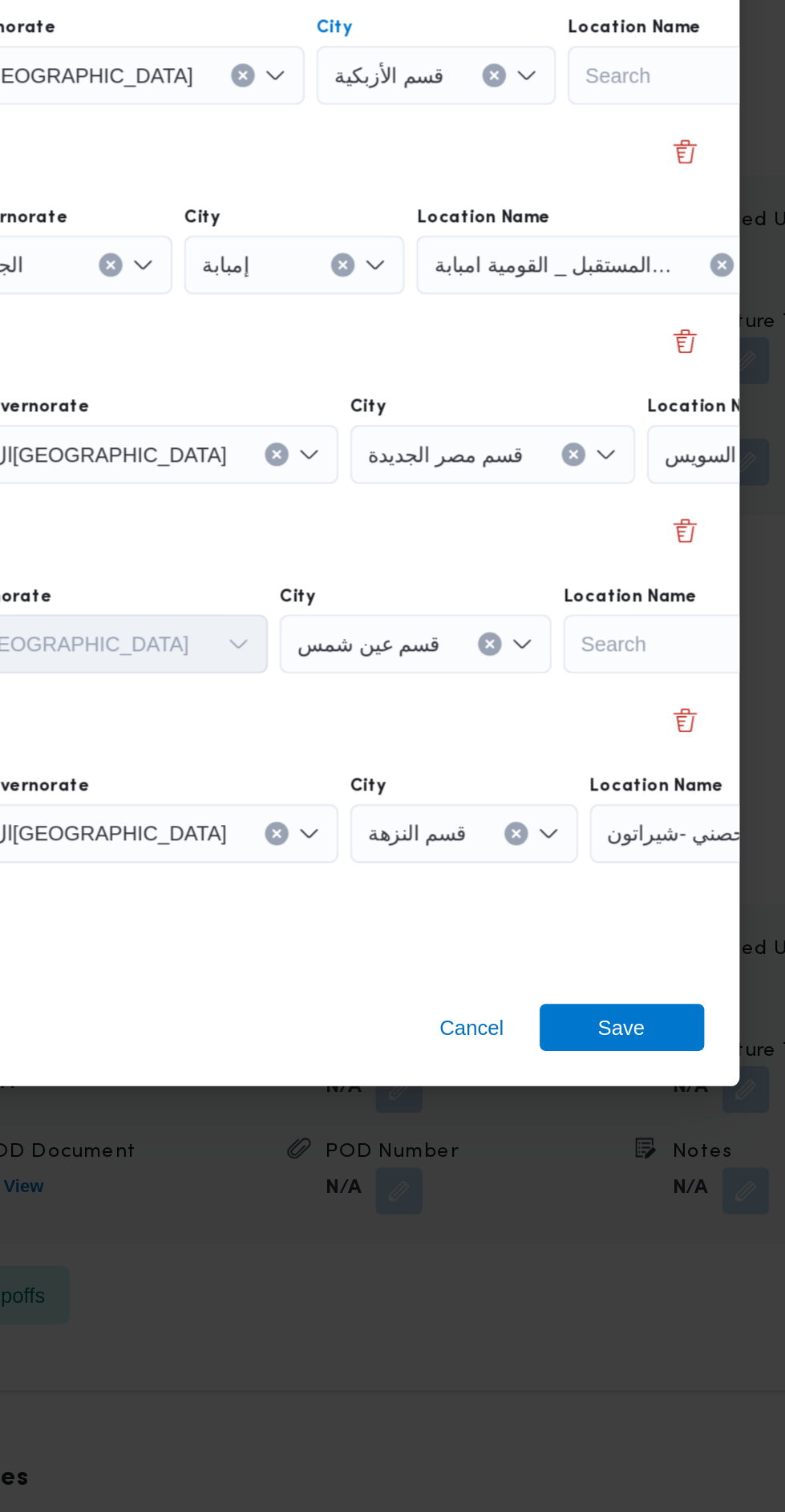
click at [537, 481] on input "Location Name" at bounding box center [536, 472] width 2 height 19
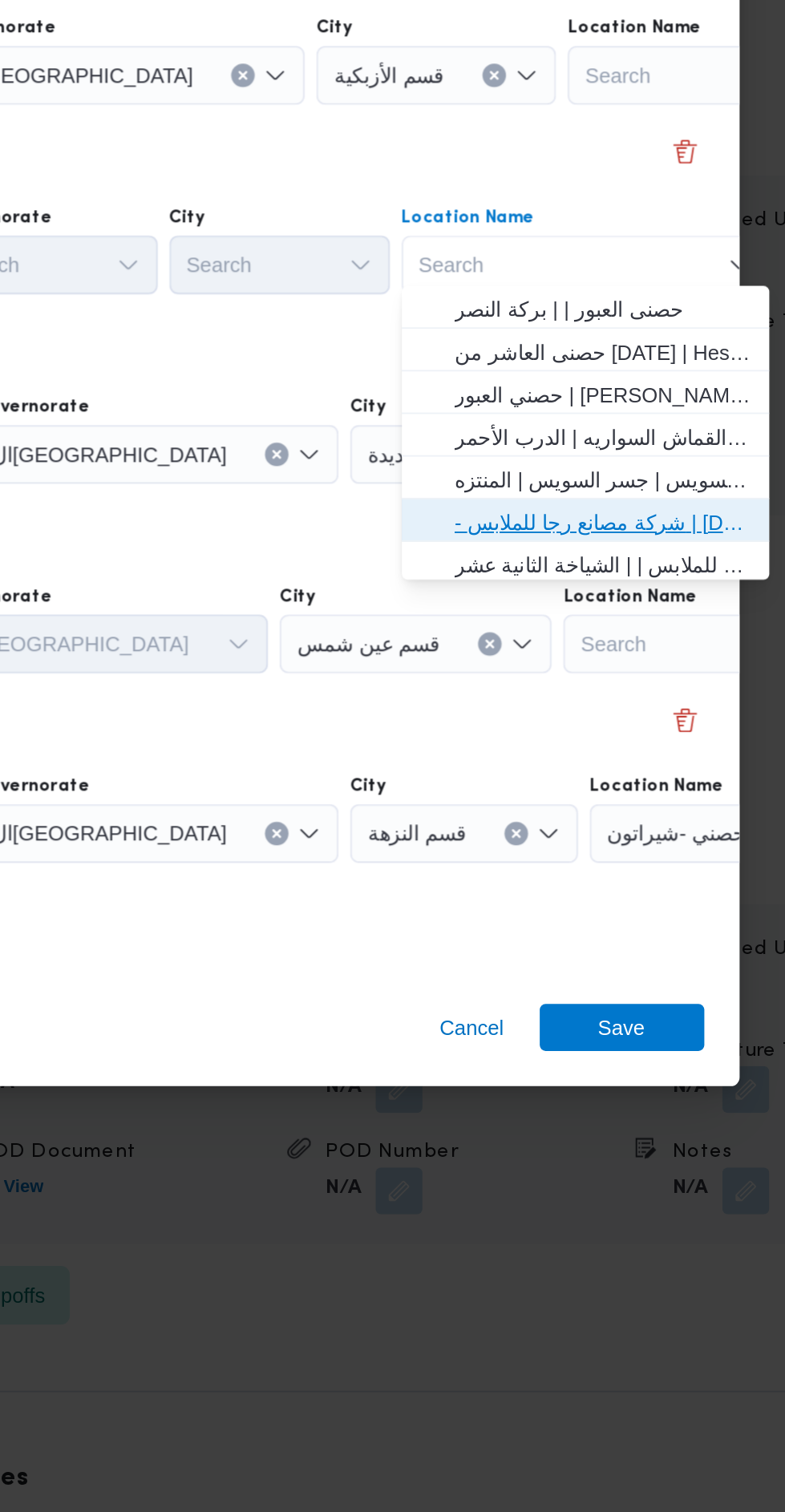
click at [657, 821] on span "- شركة مصانع رجا للملابس | Raja Clothing Co. | الشياخة الثانية عشر" at bounding box center [626, 819] width 162 height 19
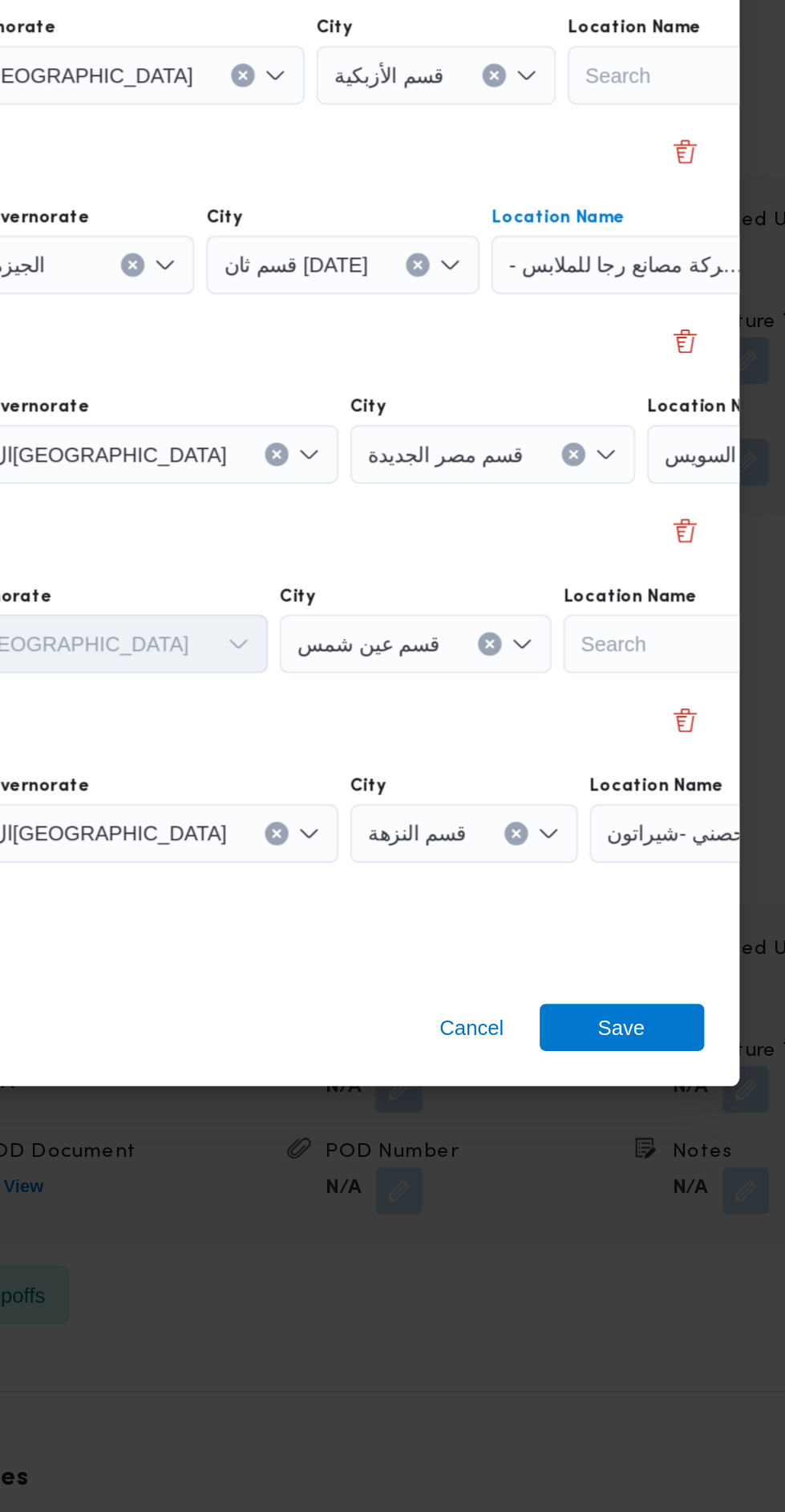
click at [537, 481] on input "Location Name" at bounding box center [536, 472] width 2 height 19
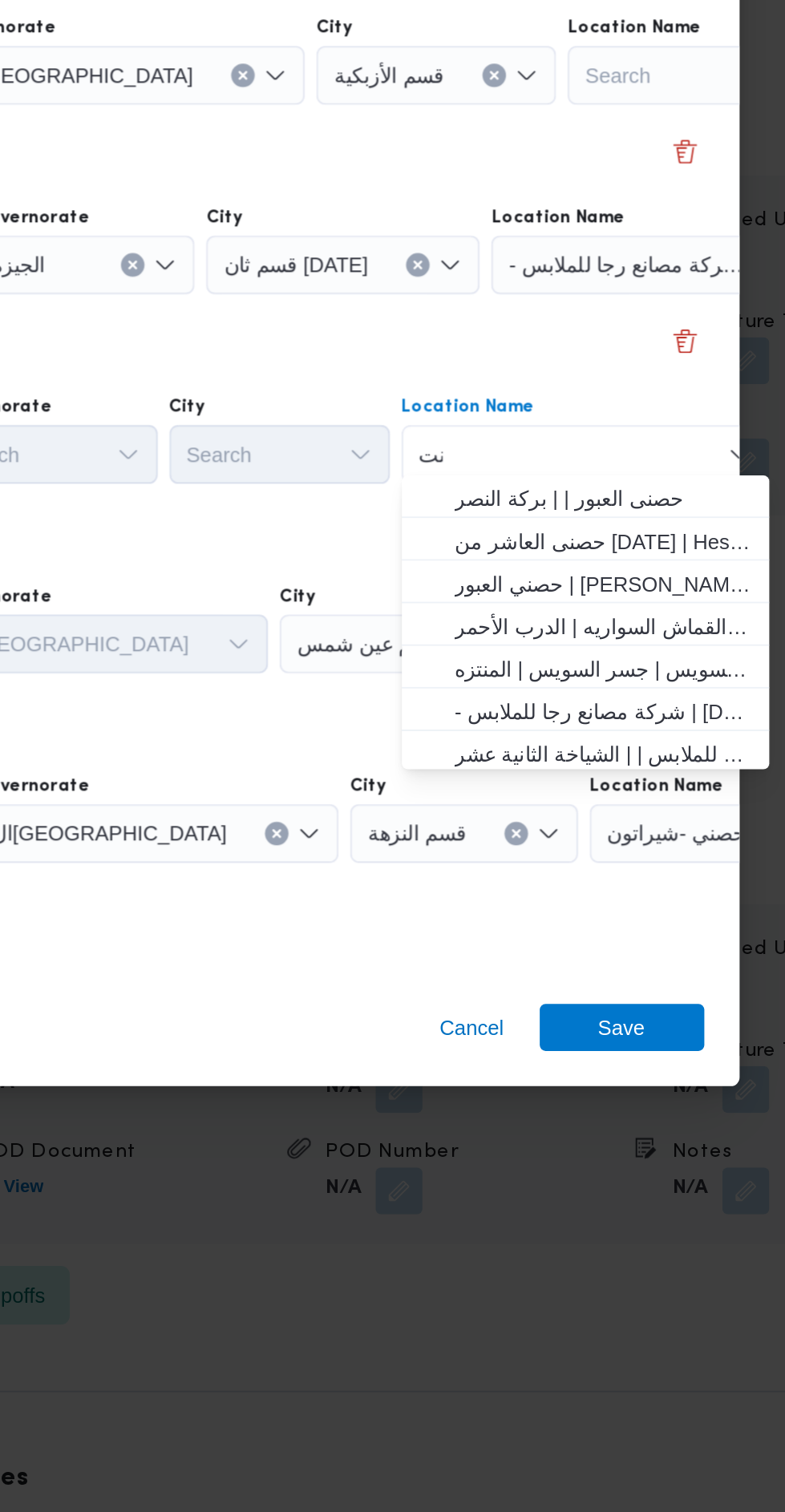
scroll to position [0, 0]
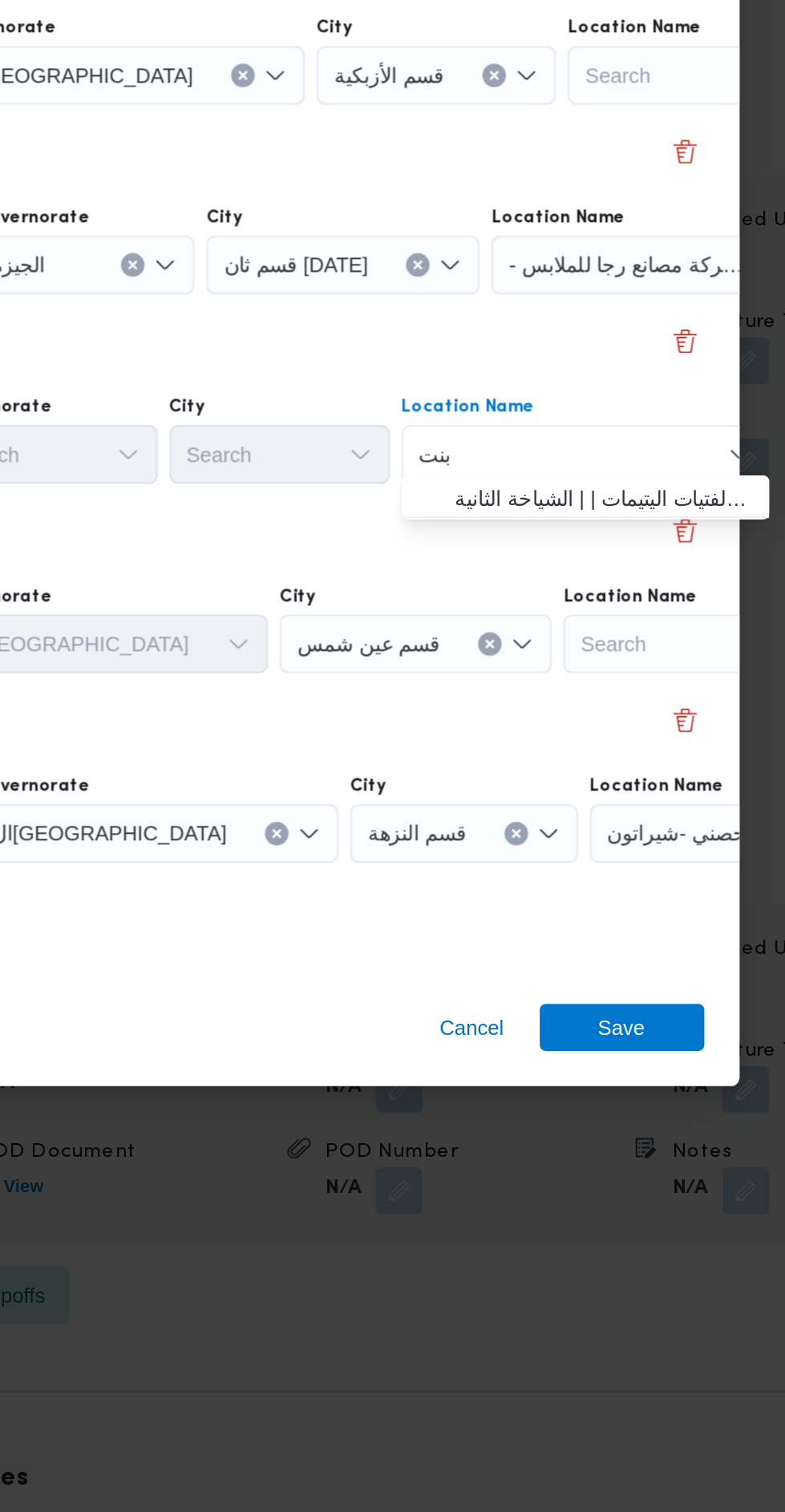
type input "بنت"
click at [645, 804] on span "جمعية ا بنت ى لرعاية الفتيات اليتيمات | | الشياخة الثانية" at bounding box center [626, 806] width 162 height 19
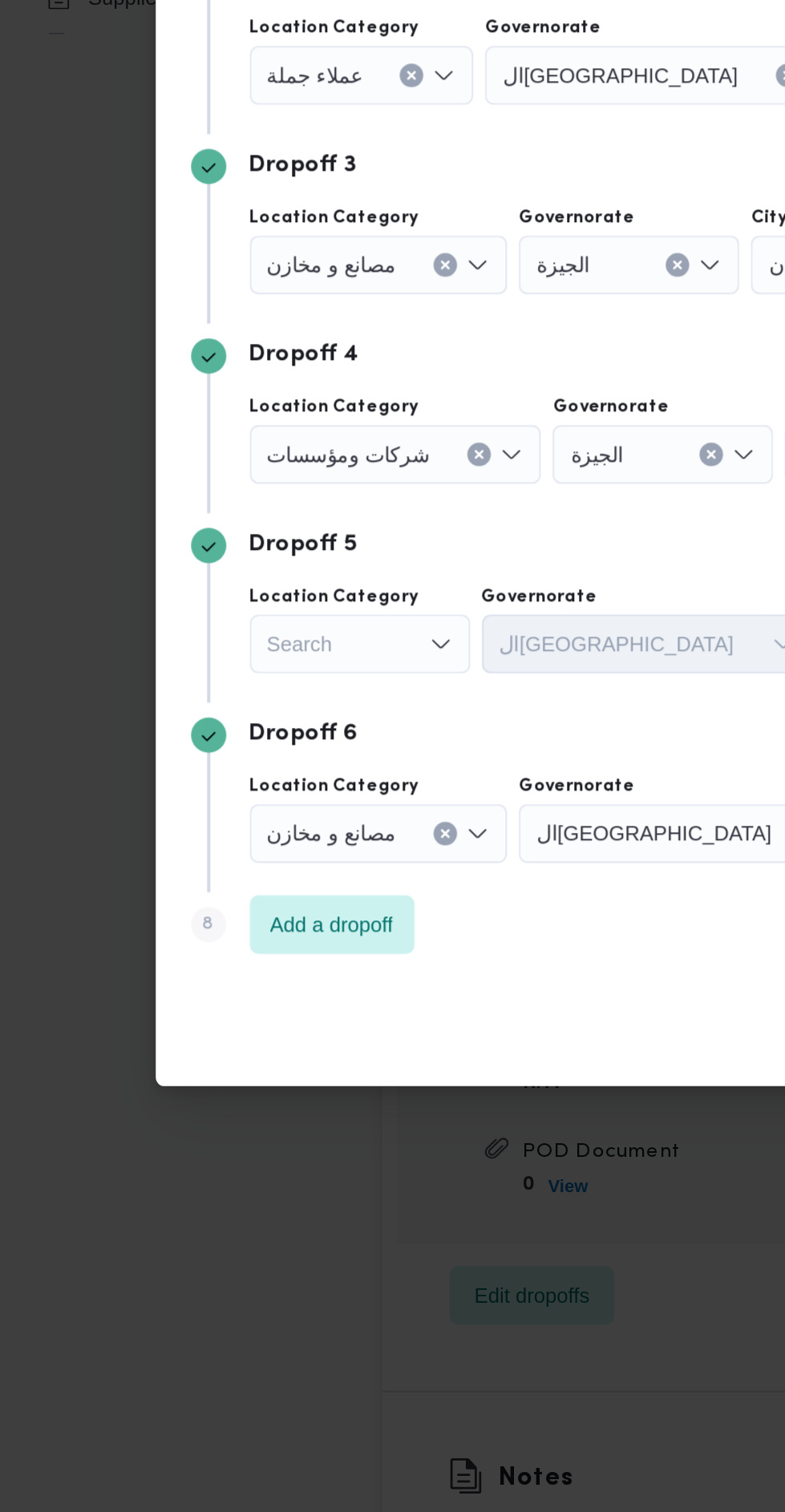
click at [222, 488] on div "Search" at bounding box center [197, 472] width 123 height 32
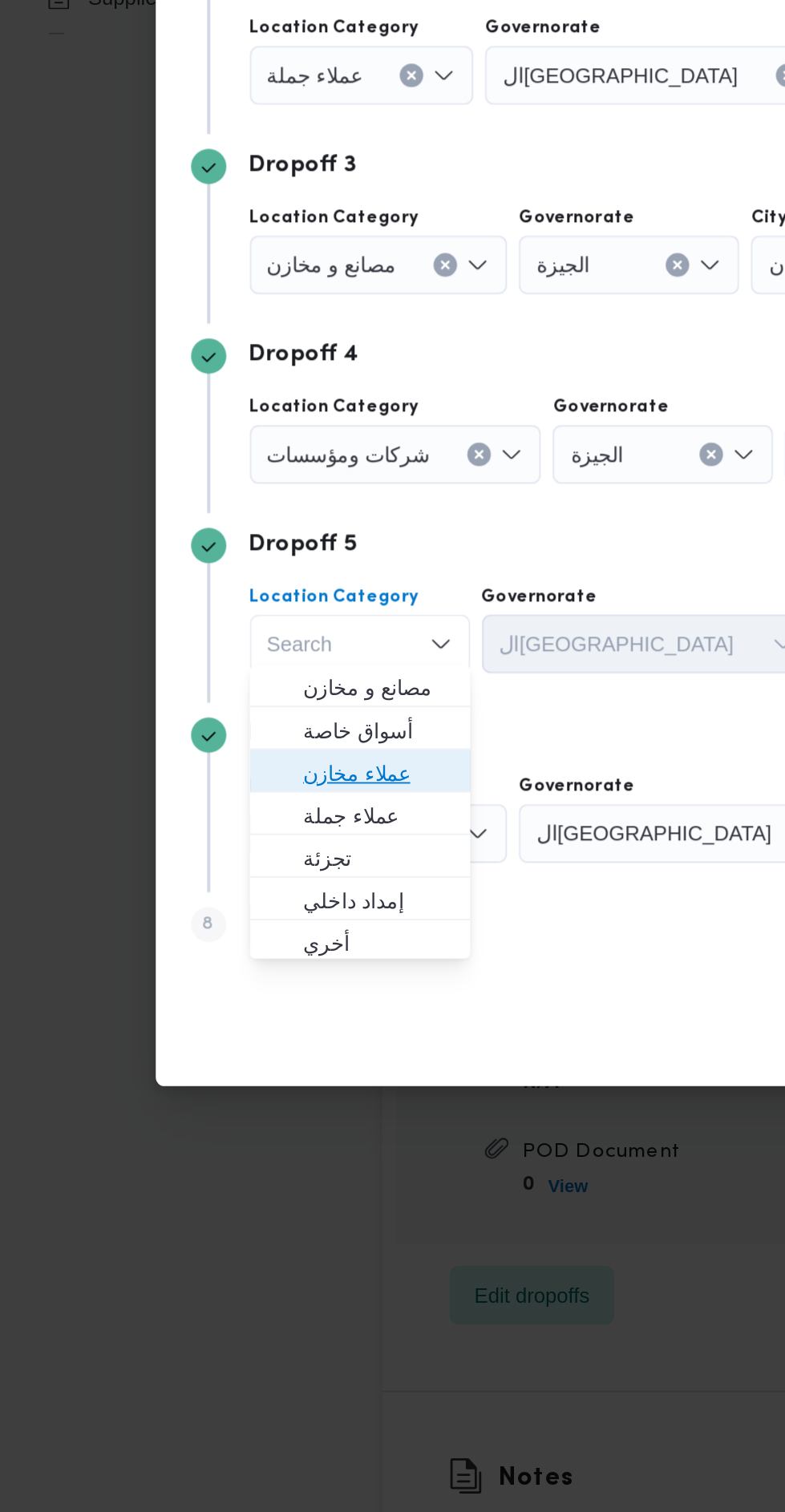
click at [231, 954] on span "عملاء مخازن" at bounding box center [206, 956] width 81 height 19
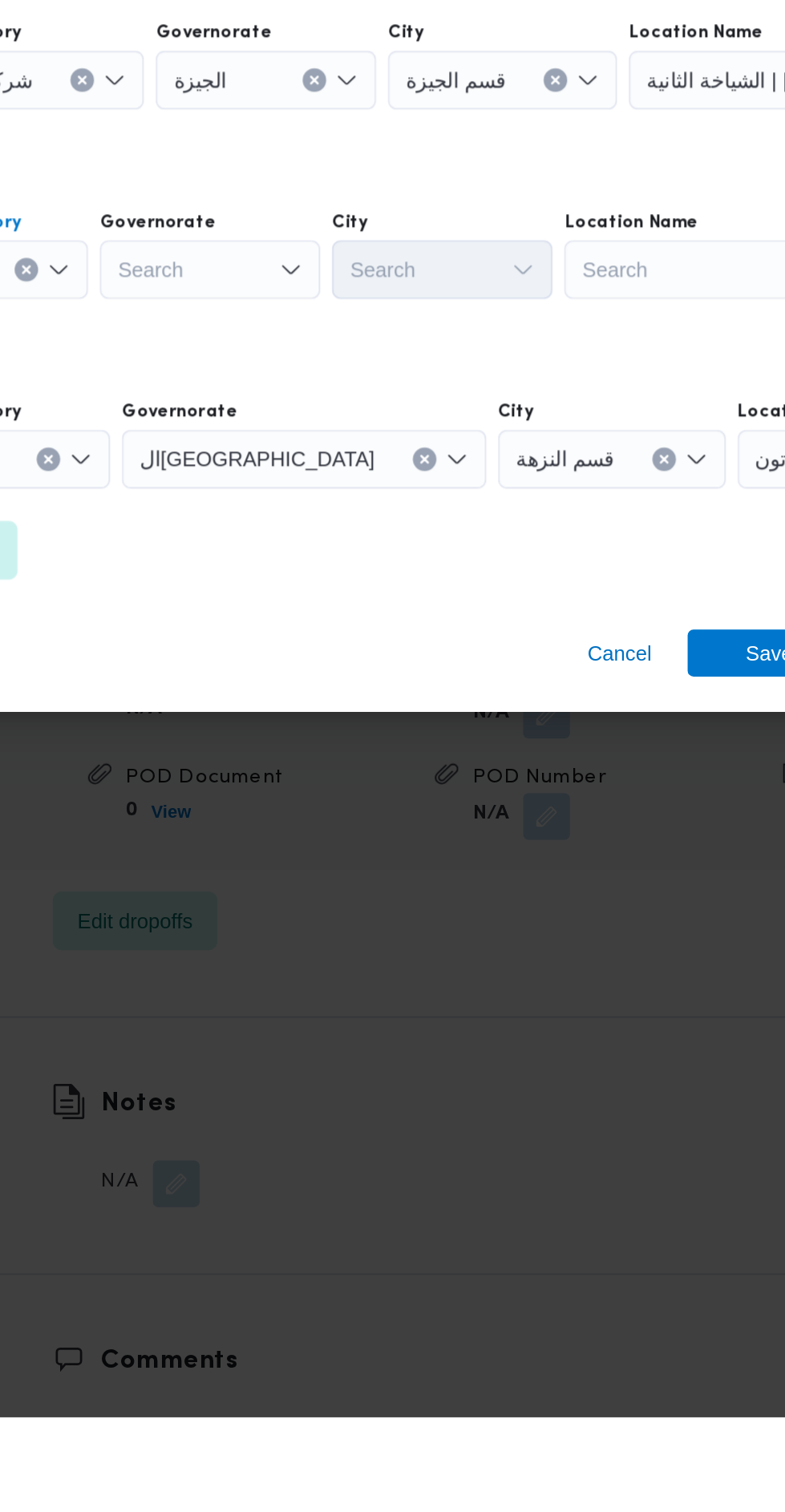
scroll to position [2303, 0]
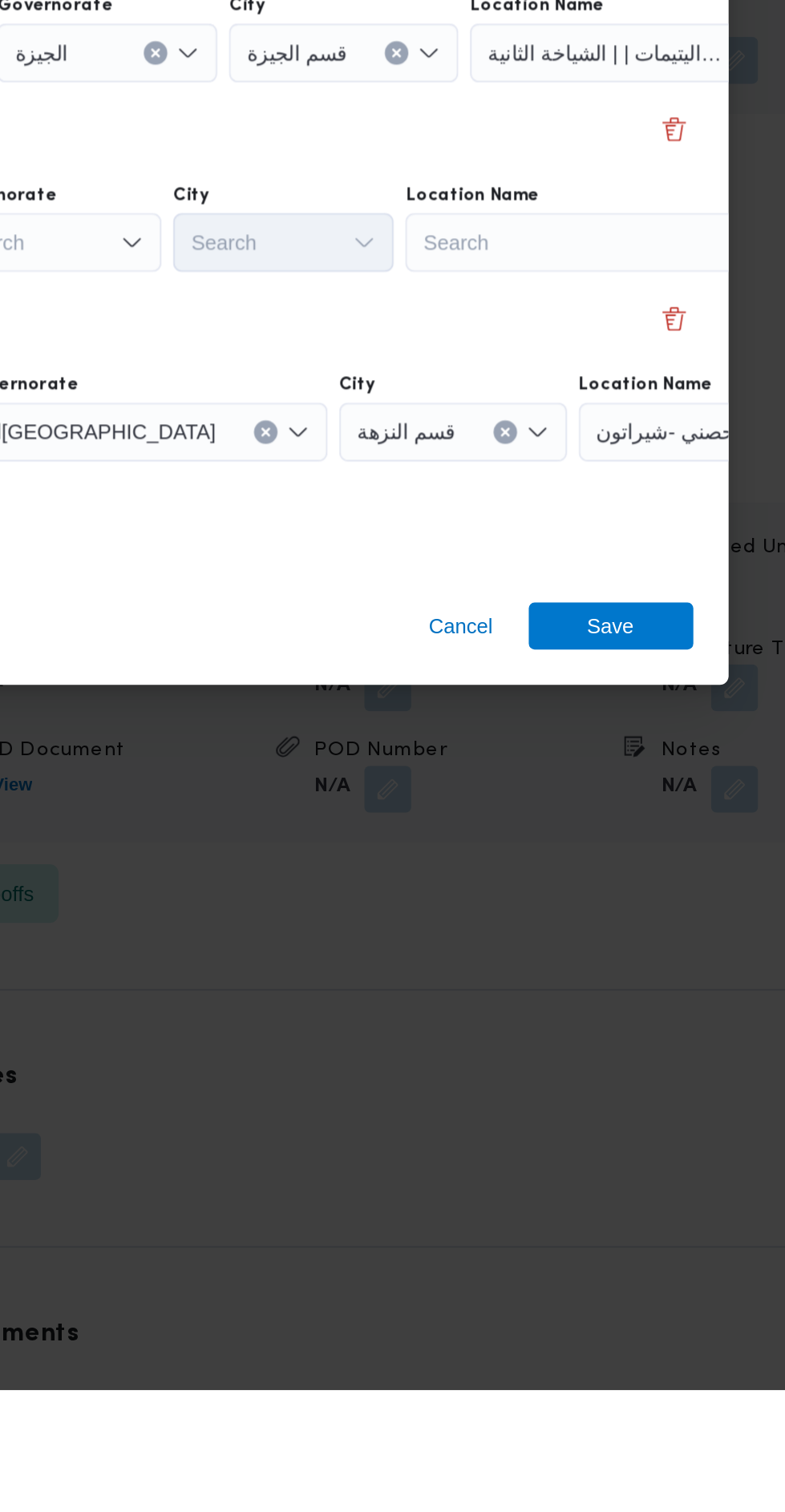
click at [620, 488] on div "Search" at bounding box center [626, 472] width 201 height 32
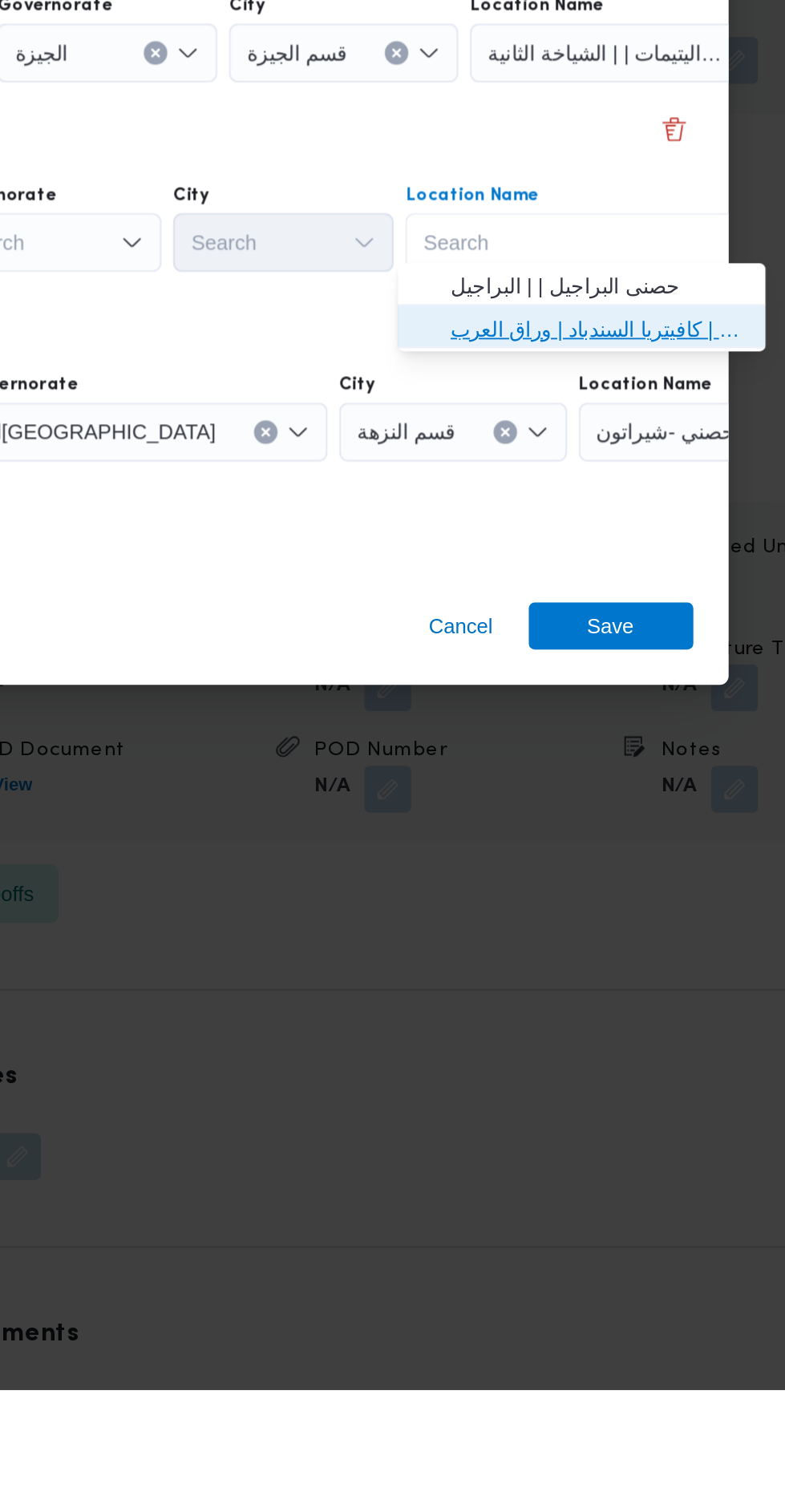
click at [659, 933] on span "مخزن المستقبل _ القومية امبابة | كافيتريا السندباد | وراق العرب" at bounding box center [630, 933] width 162 height 19
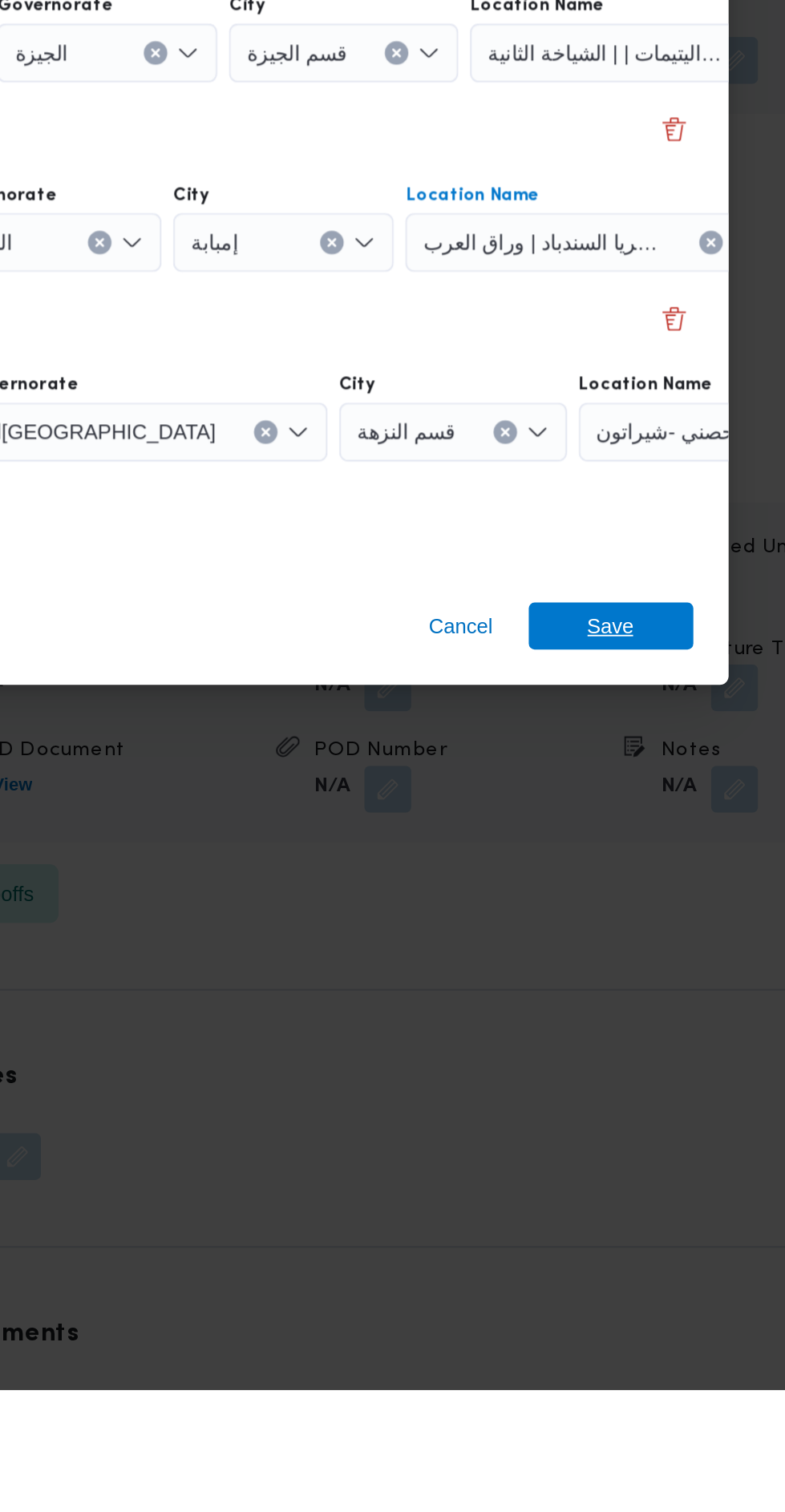
click at [653, 1094] on span "Save" at bounding box center [637, 1096] width 90 height 26
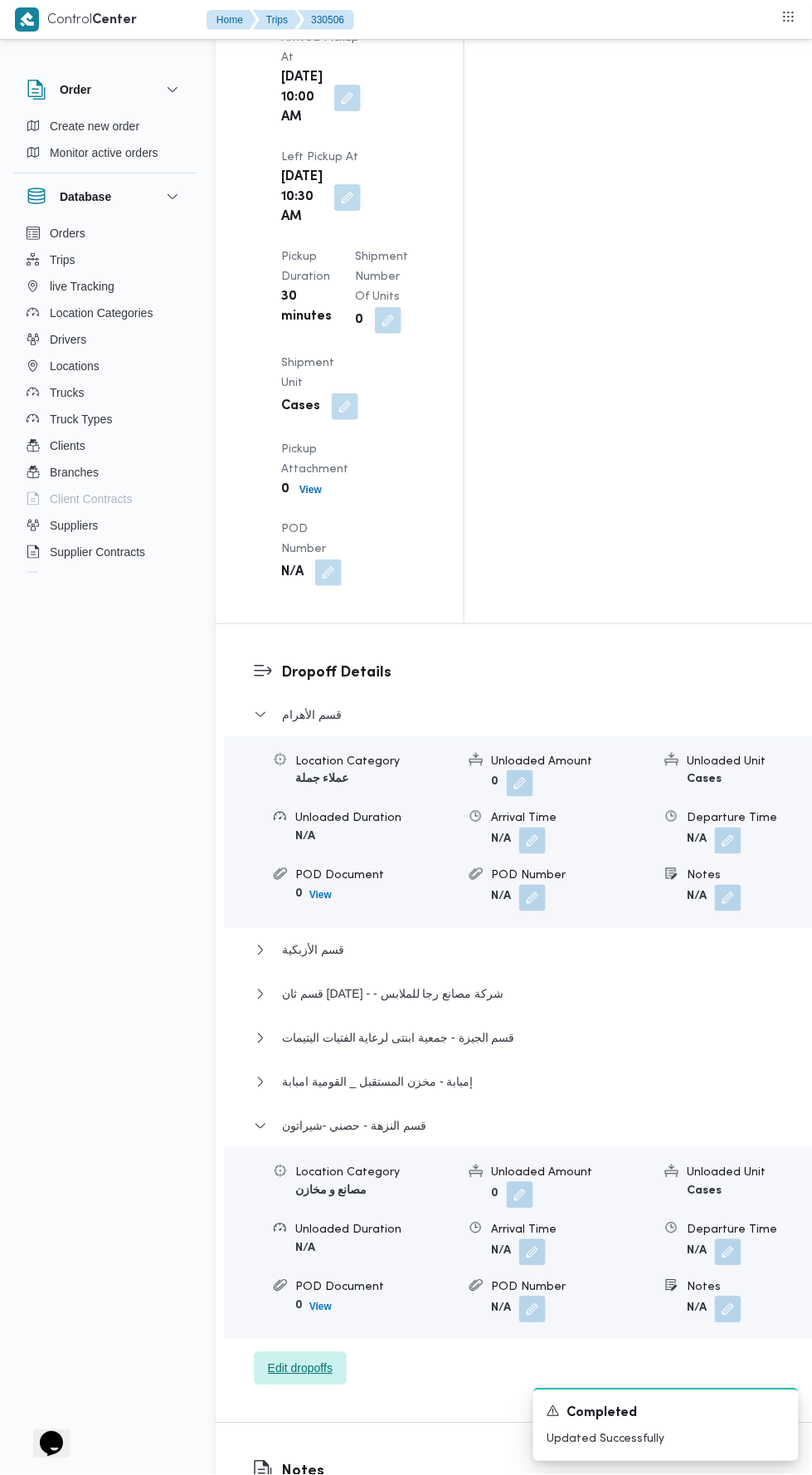
scroll to position [2340, 0]
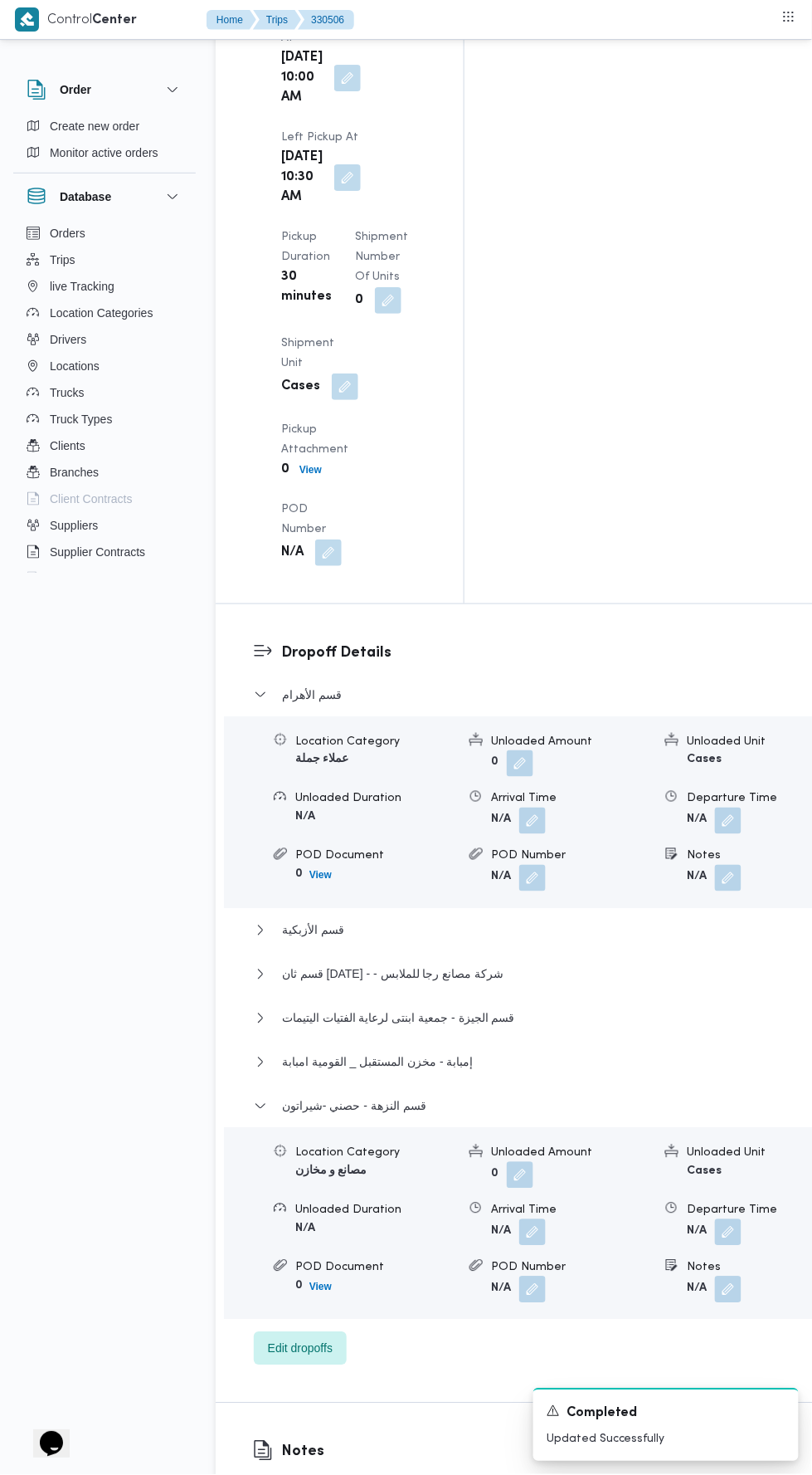
click at [715, 1220] on button "button" at bounding box center [729, 1233] width 27 height 27
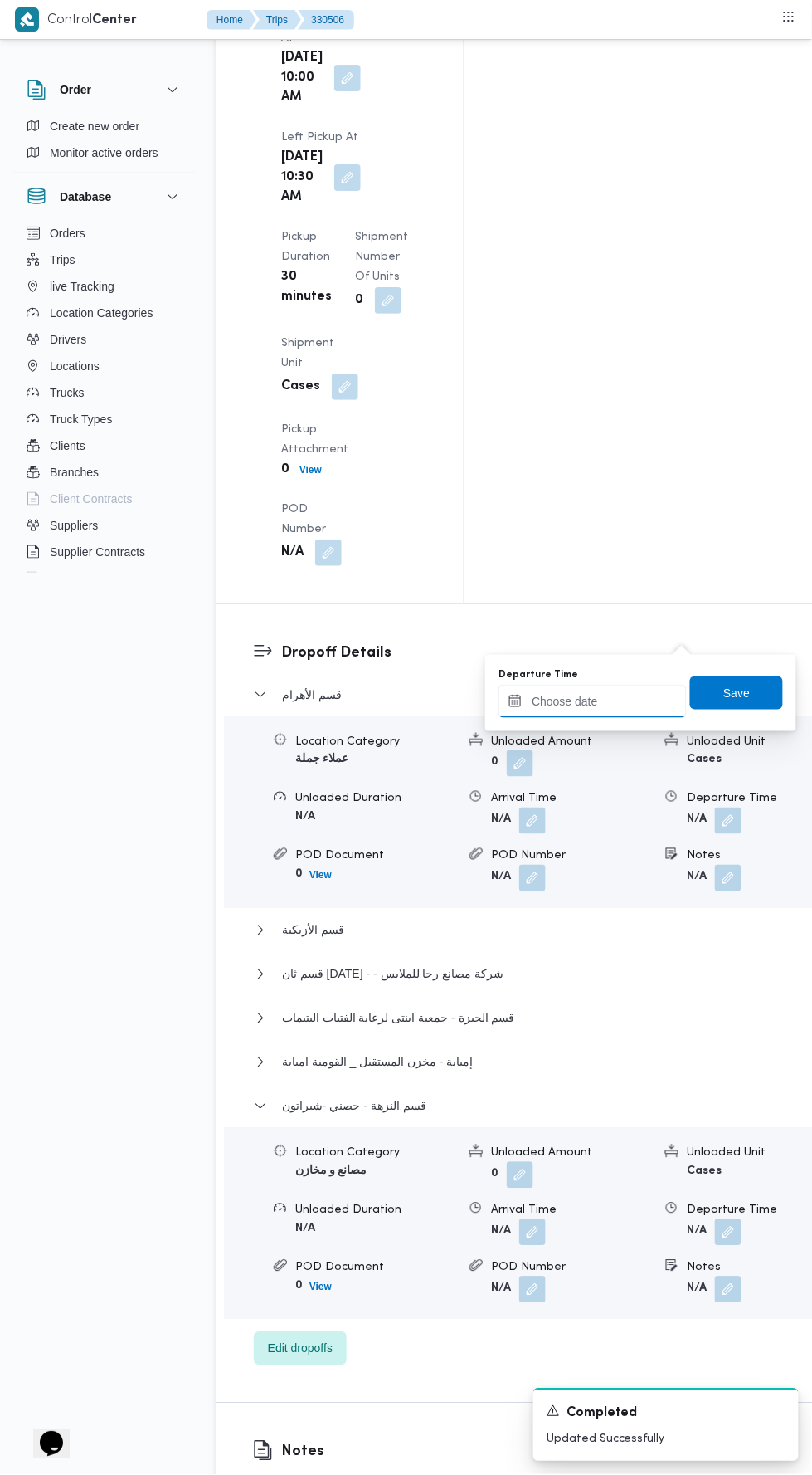
click at [621, 700] on input "Departure Time" at bounding box center [592, 701] width 188 height 33
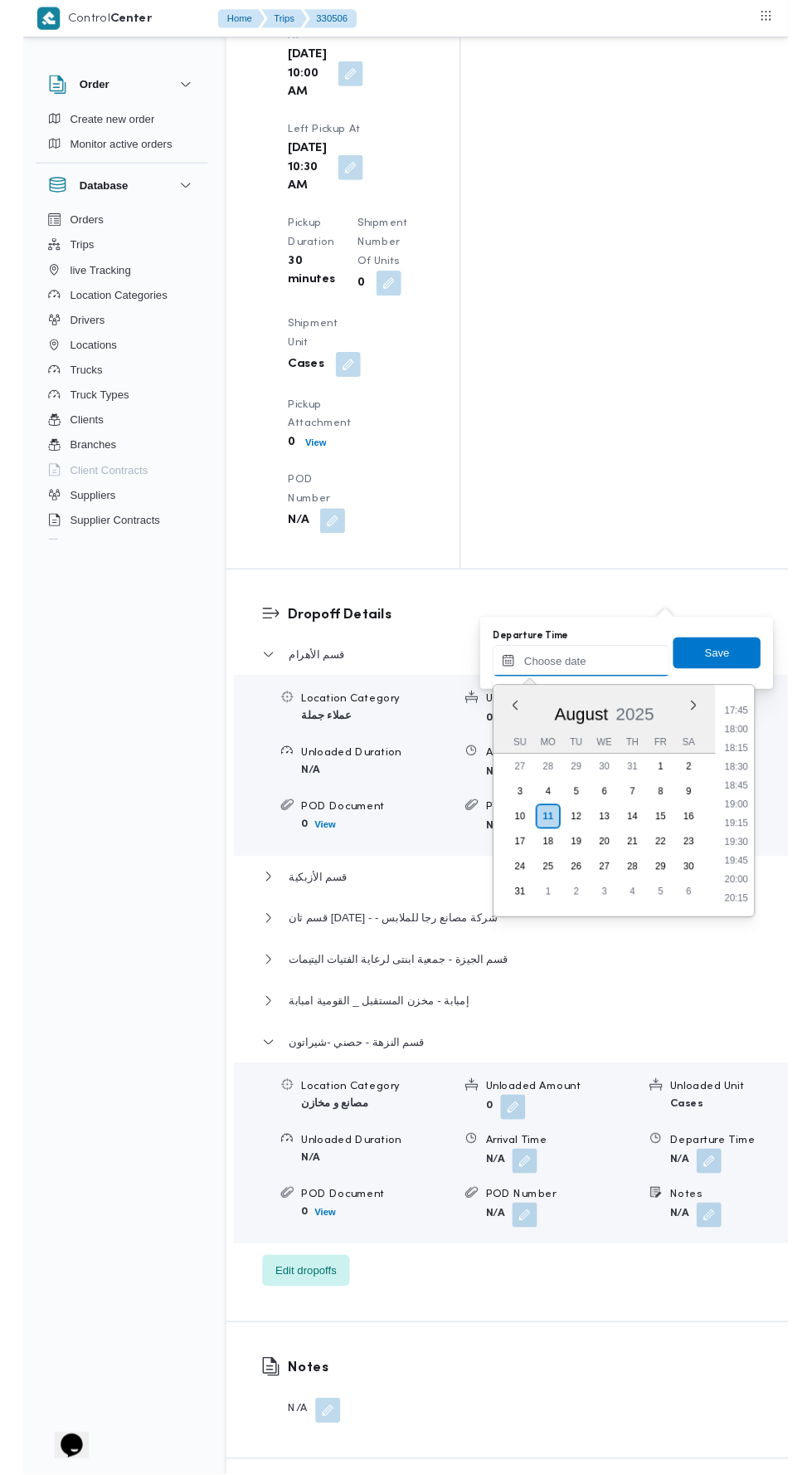
scroll to position [1411, 0]
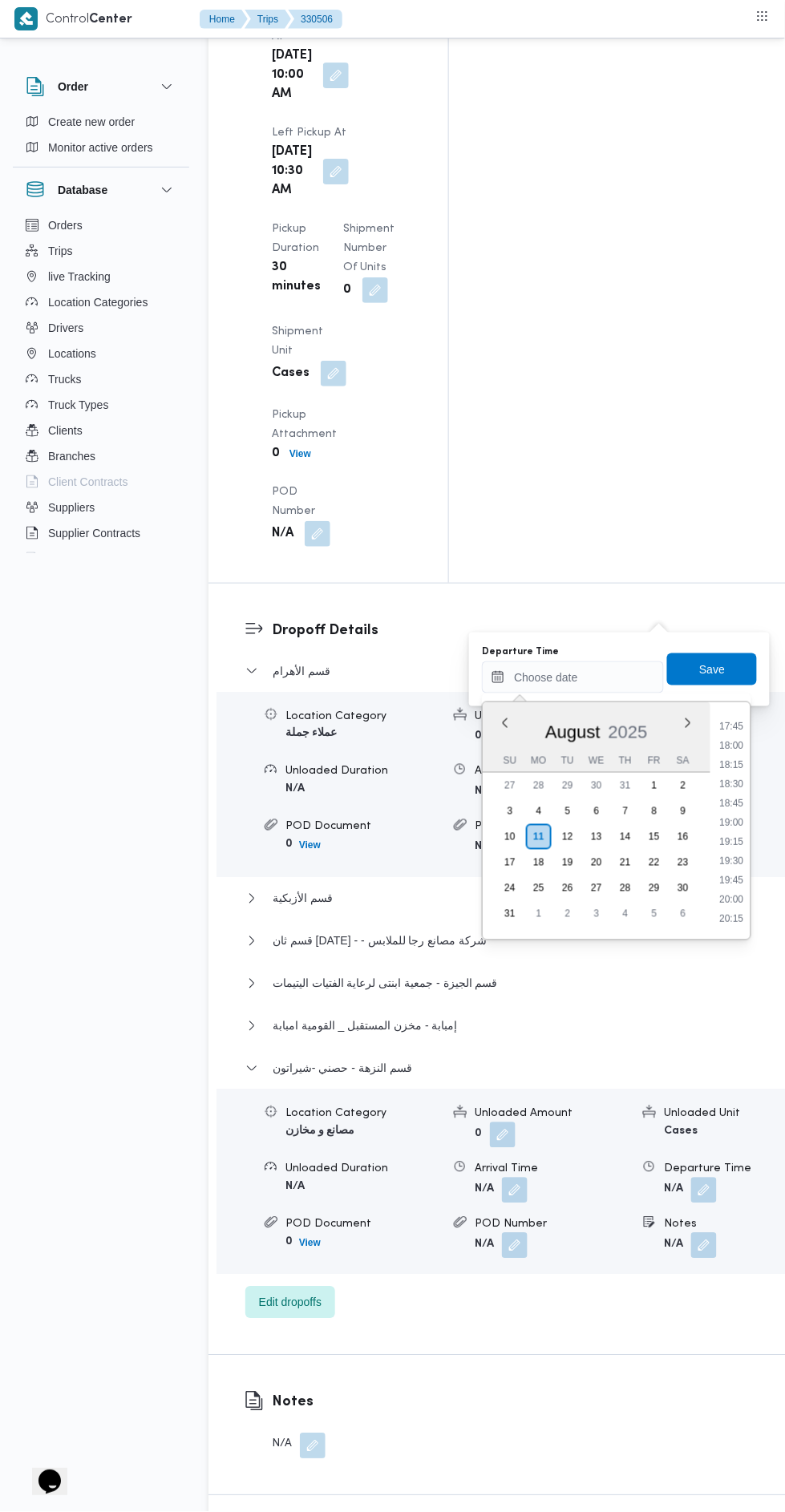
click at [730, 750] on li "18:00" at bounding box center [732, 745] width 37 height 16
type input "11/08/2025 18:00"
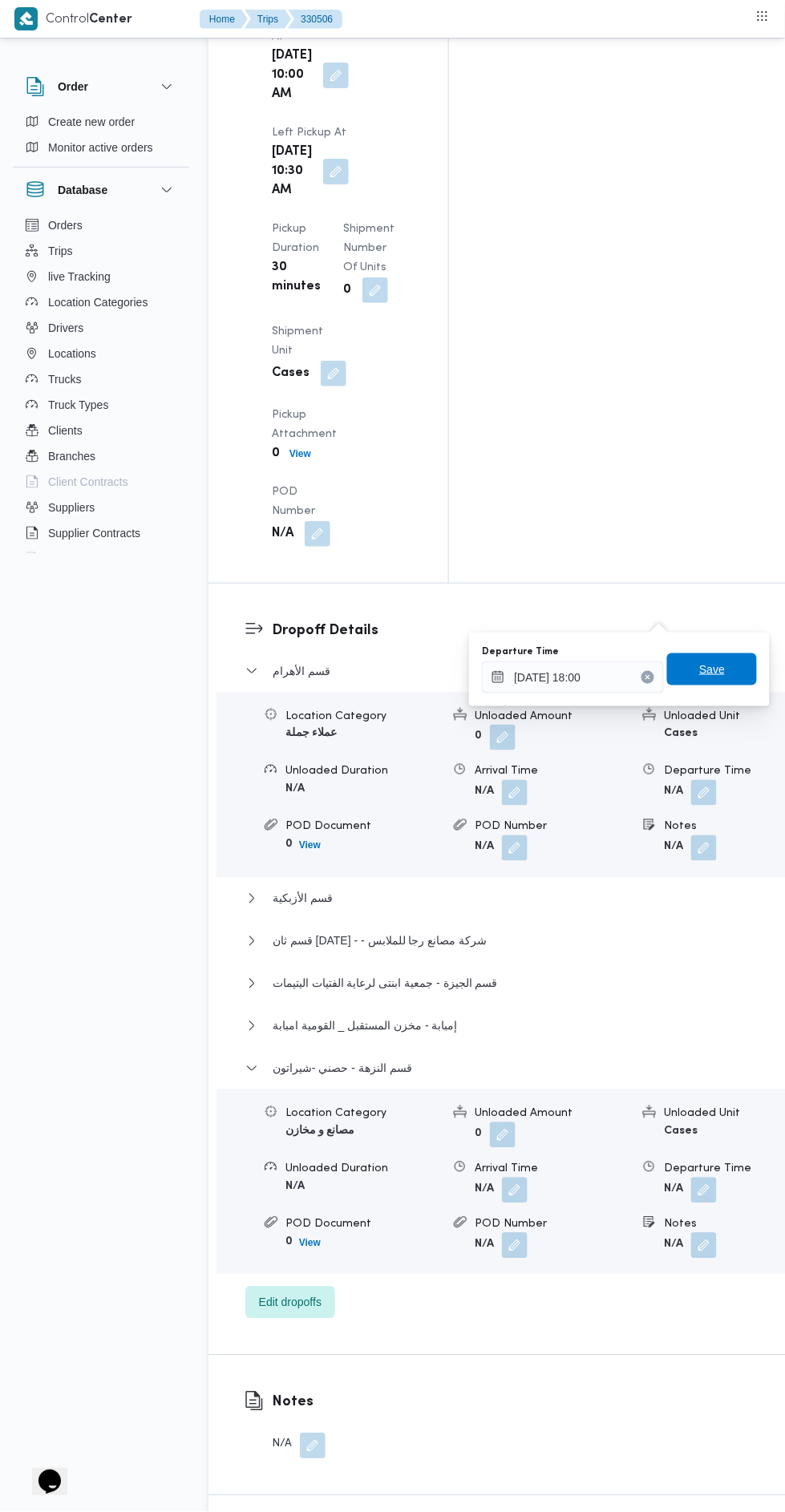
click at [733, 679] on span "Save" at bounding box center [712, 669] width 90 height 32
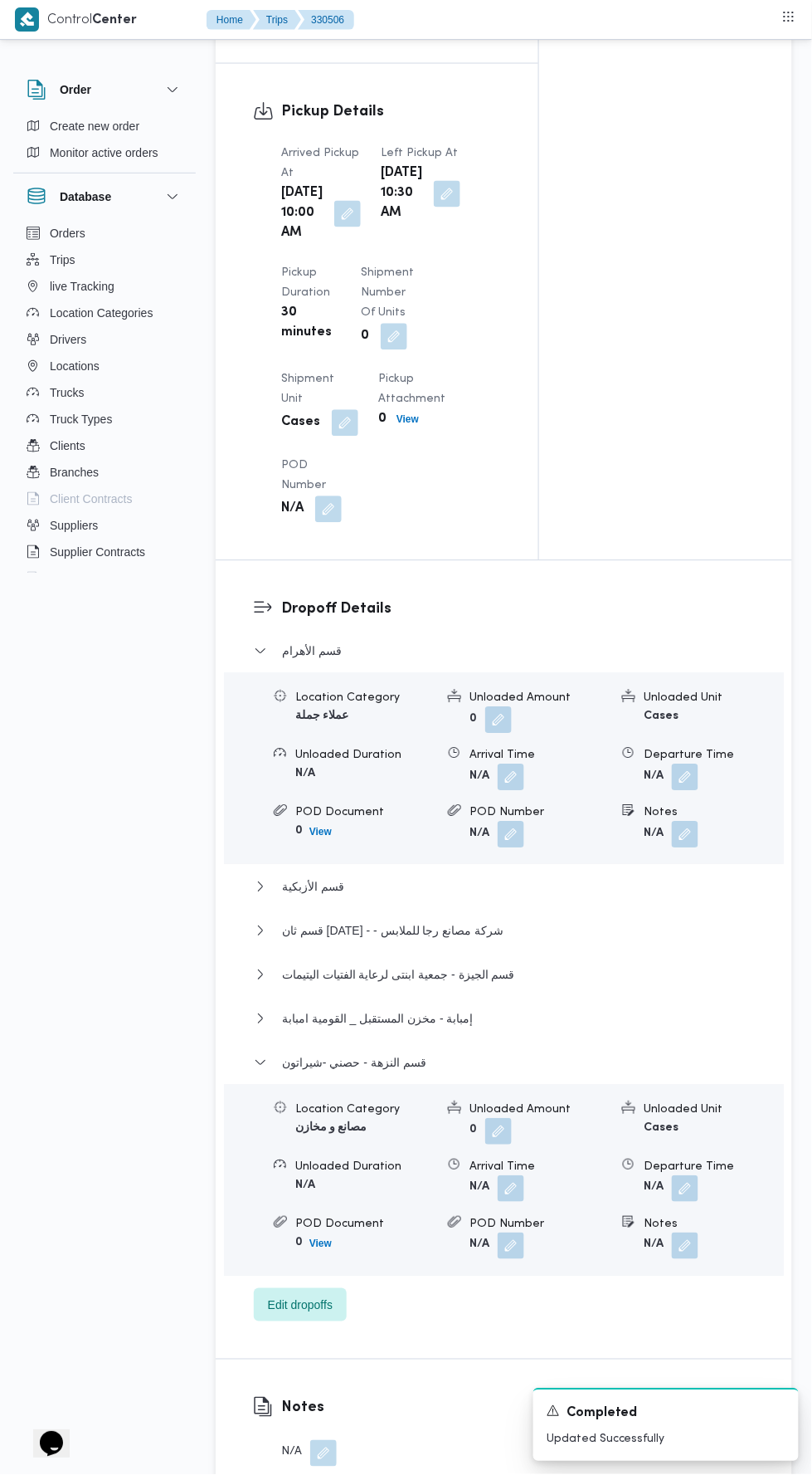
scroll to position [0, 0]
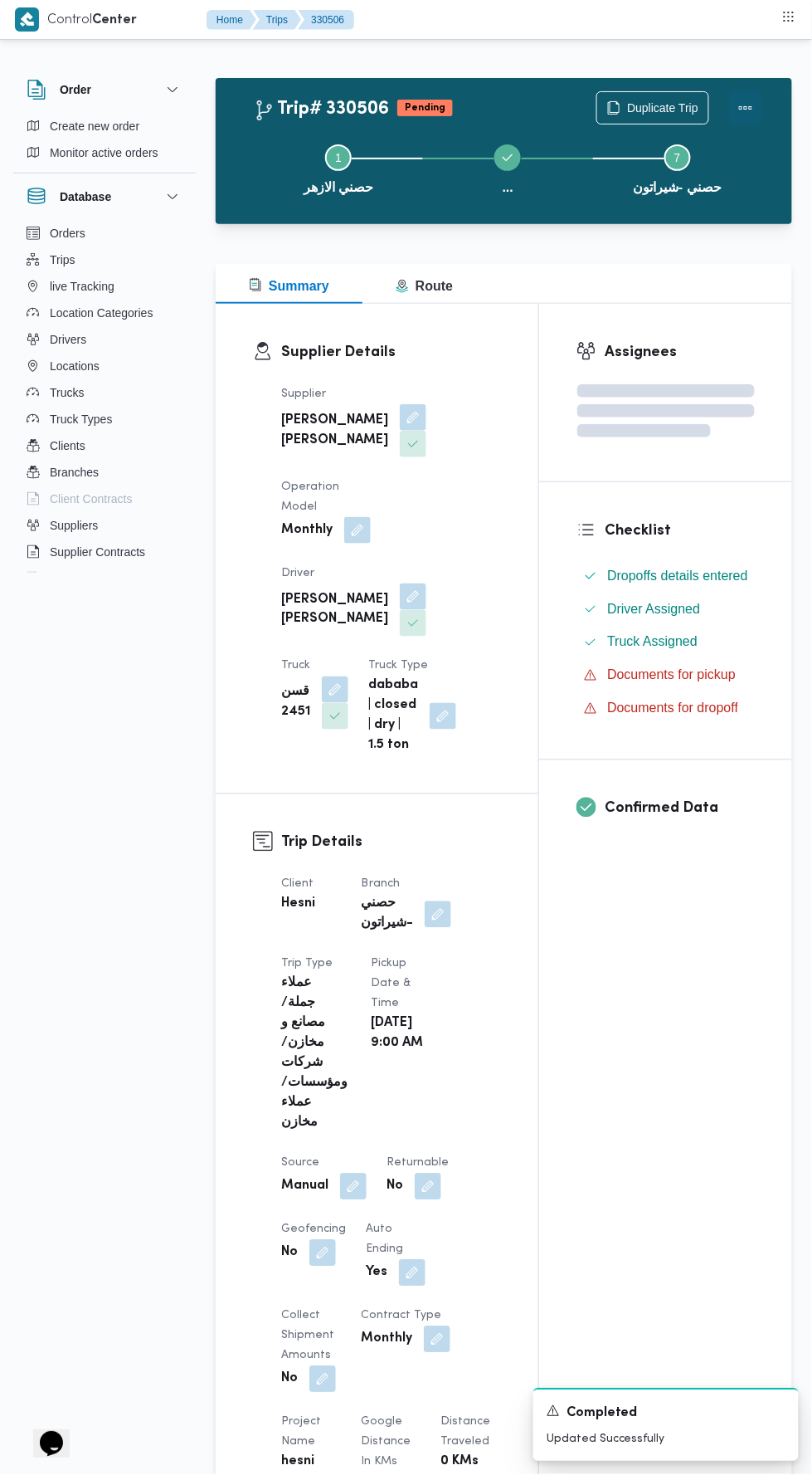
click at [748, 95] on button "Actions" at bounding box center [746, 107] width 33 height 33
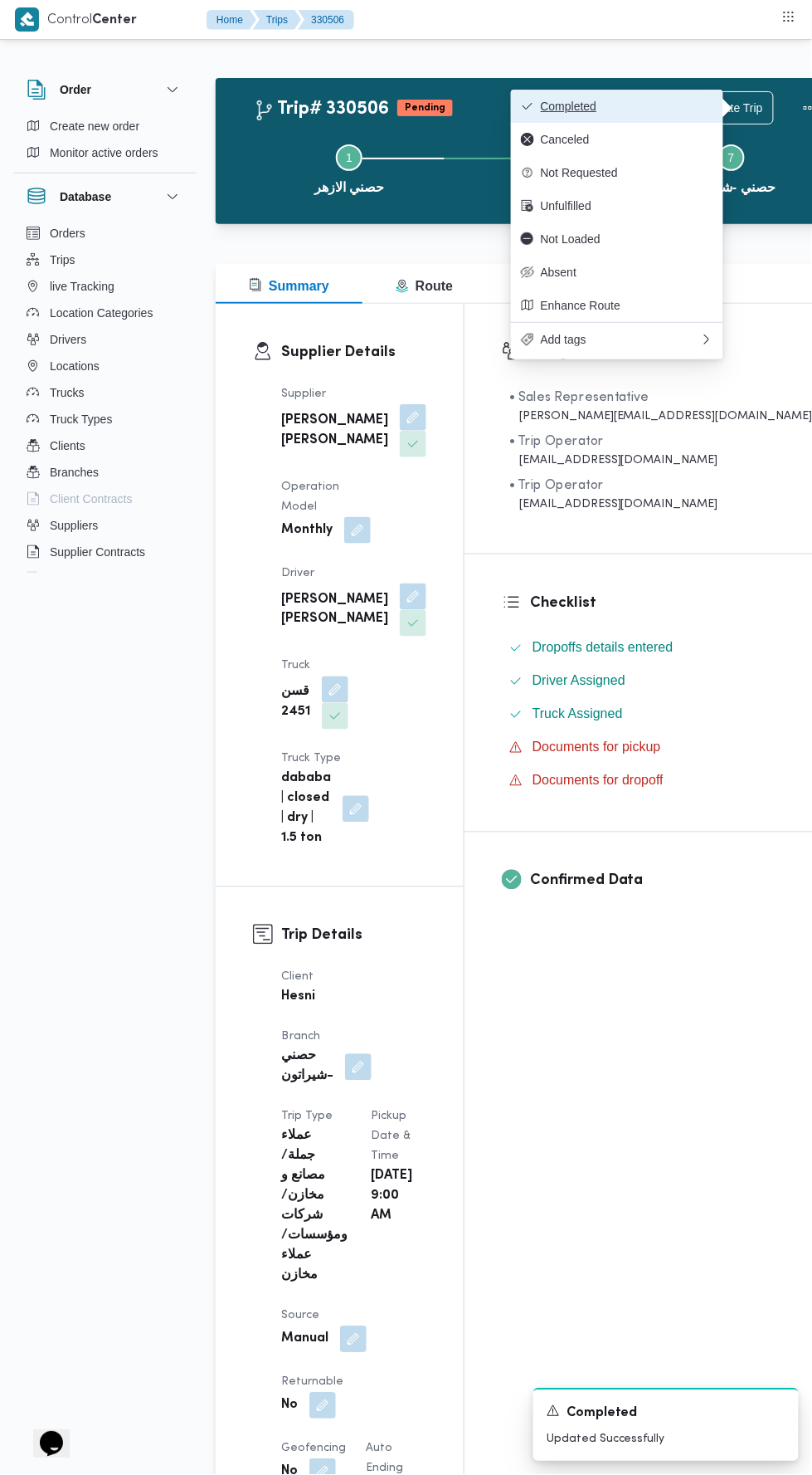
click at [679, 106] on span "Completed" at bounding box center [627, 106] width 173 height 13
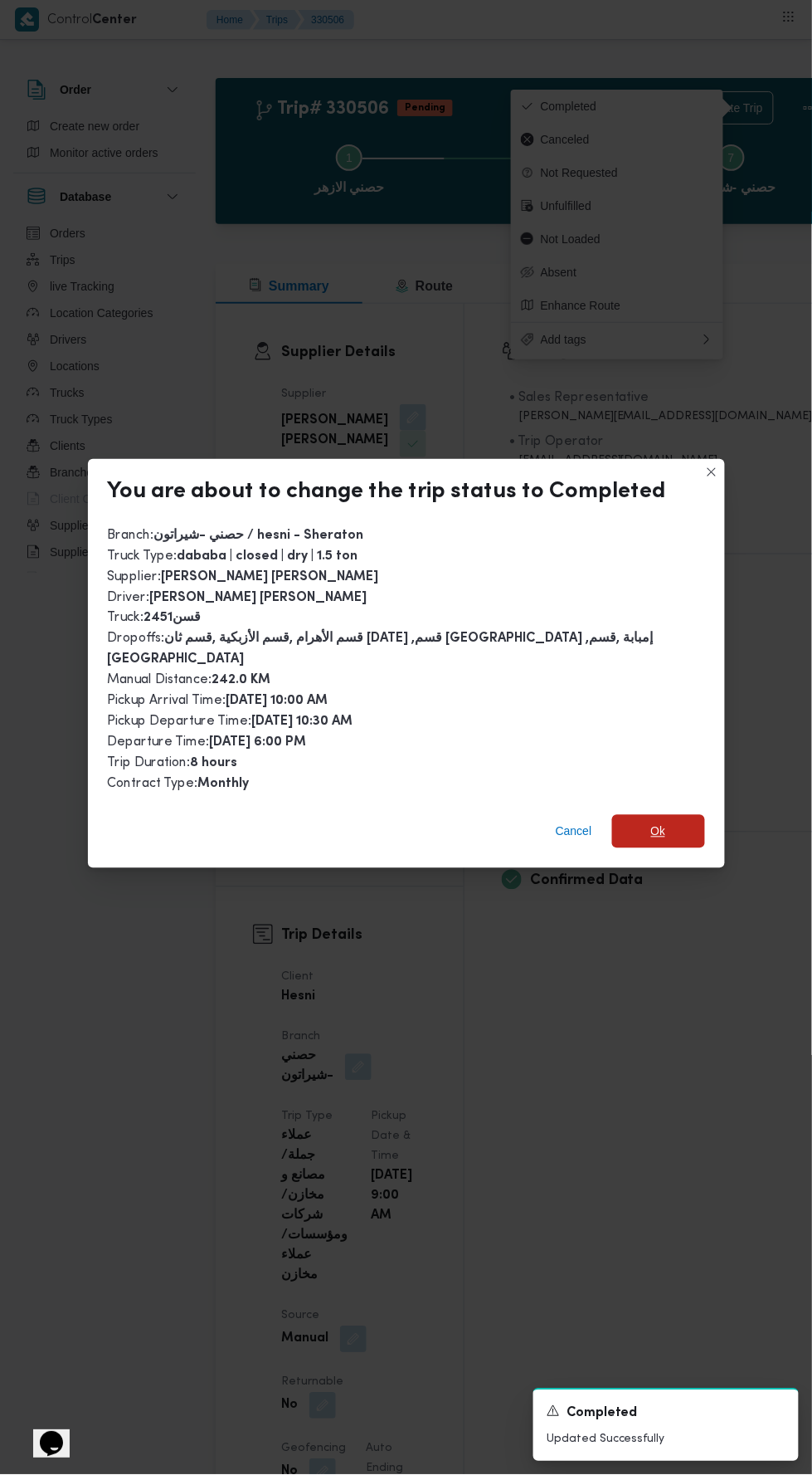
click at [652, 815] on span "Ok" at bounding box center [659, 831] width 93 height 33
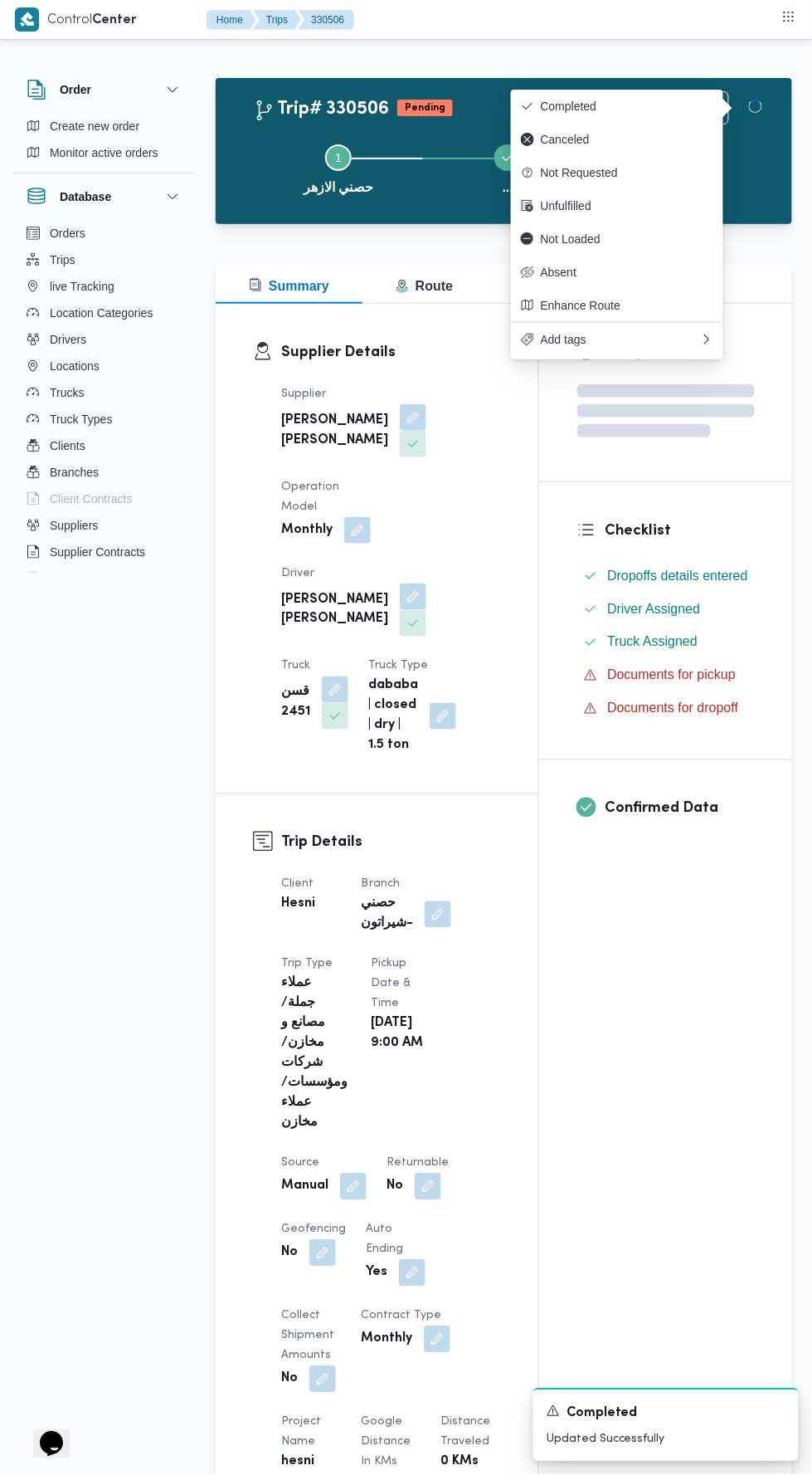
click at [629, 1131] on div "Assignees Checklist Dropoffs details entered Driver Assigned Truck Assigned Doc…" at bounding box center [665, 1305] width 253 height 2002
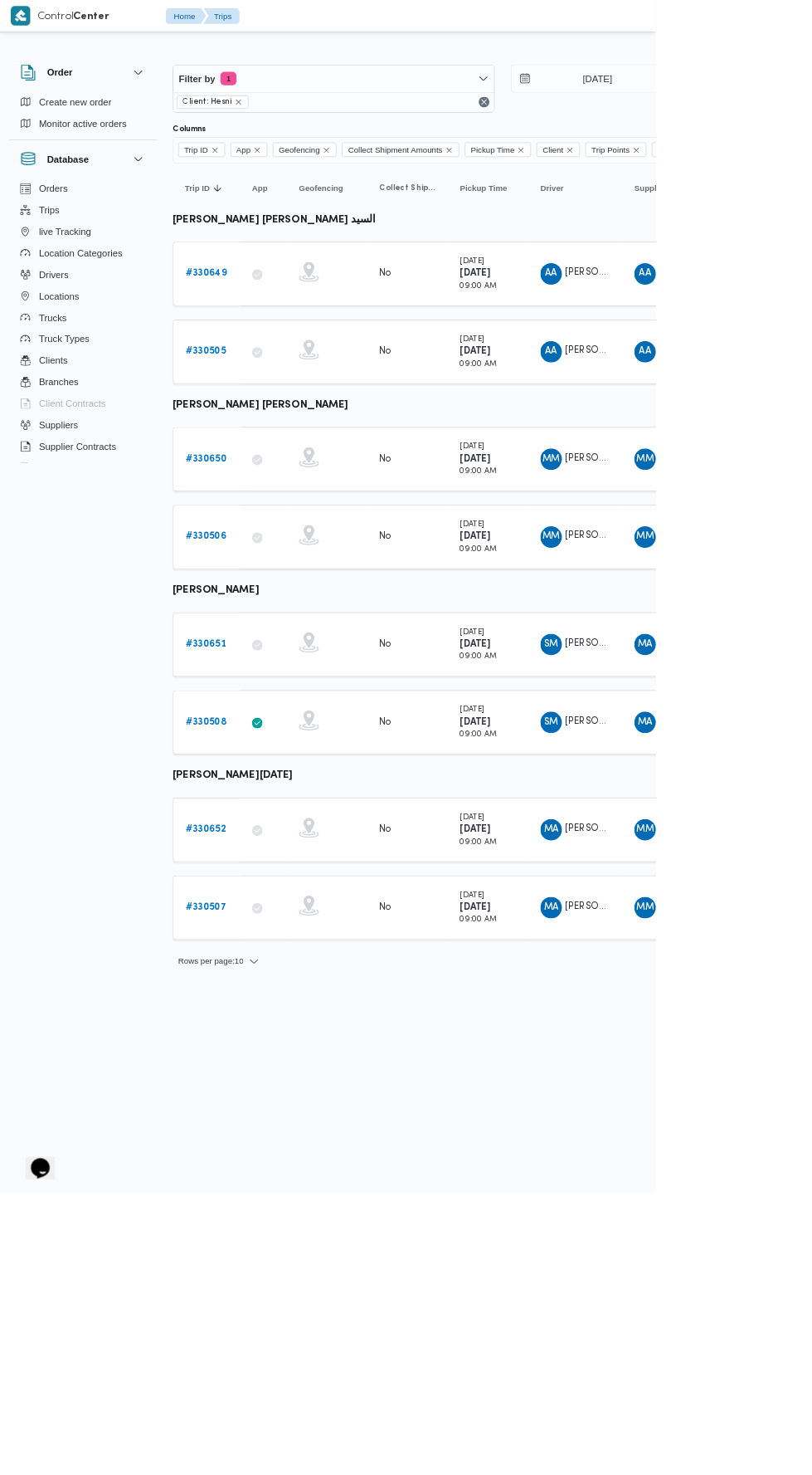
click at [263, 888] on b "# 330508" at bounding box center [256, 893] width 51 height 11
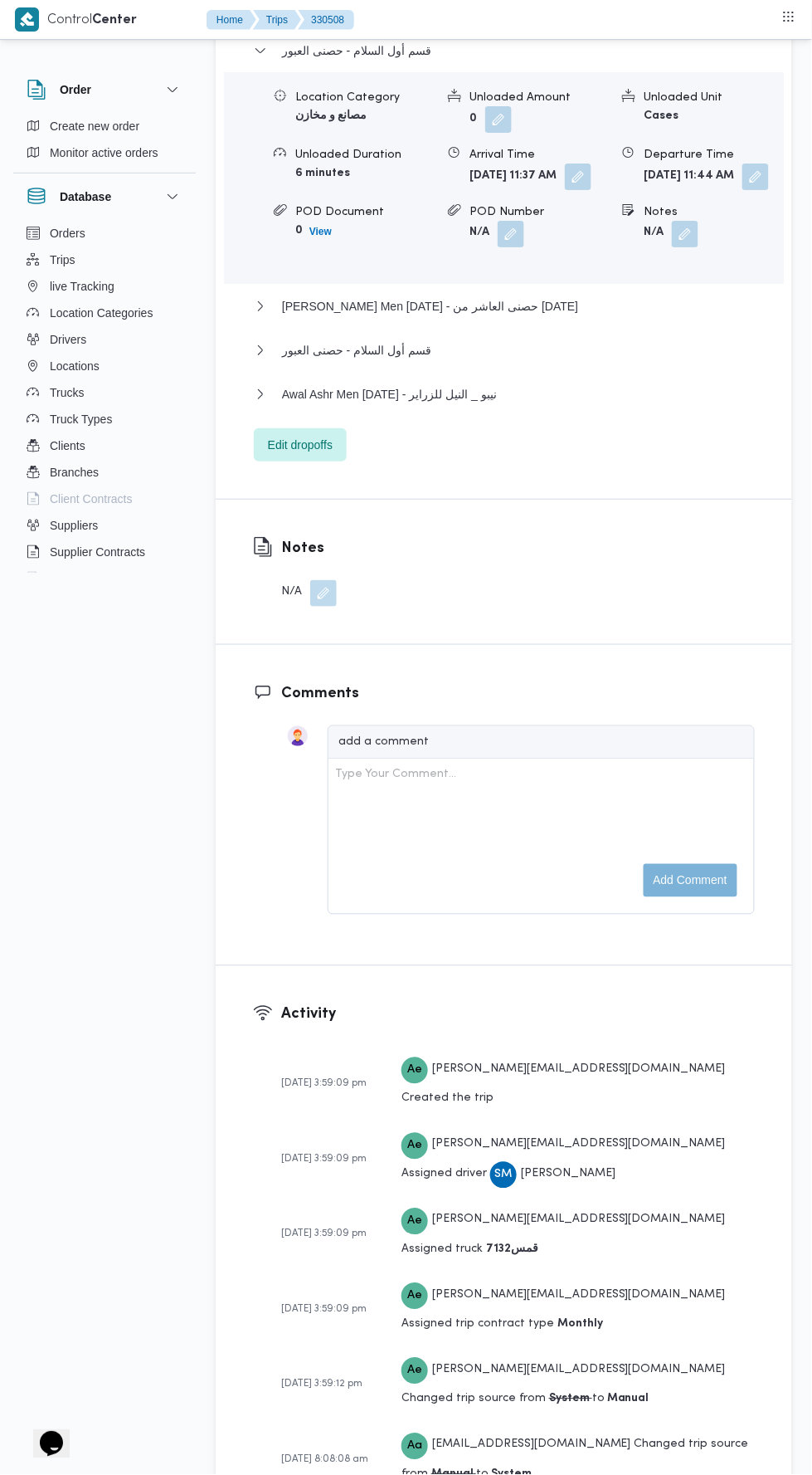
scroll to position [2381, 0]
click at [292, 498] on div "Dropoff Details قسم أول السلام - حصنى العبور Location Category مصانع و مخازن Un…" at bounding box center [504, 228] width 576 height 538
click at [308, 454] on span "Edit dropoffs" at bounding box center [300, 443] width 65 height 20
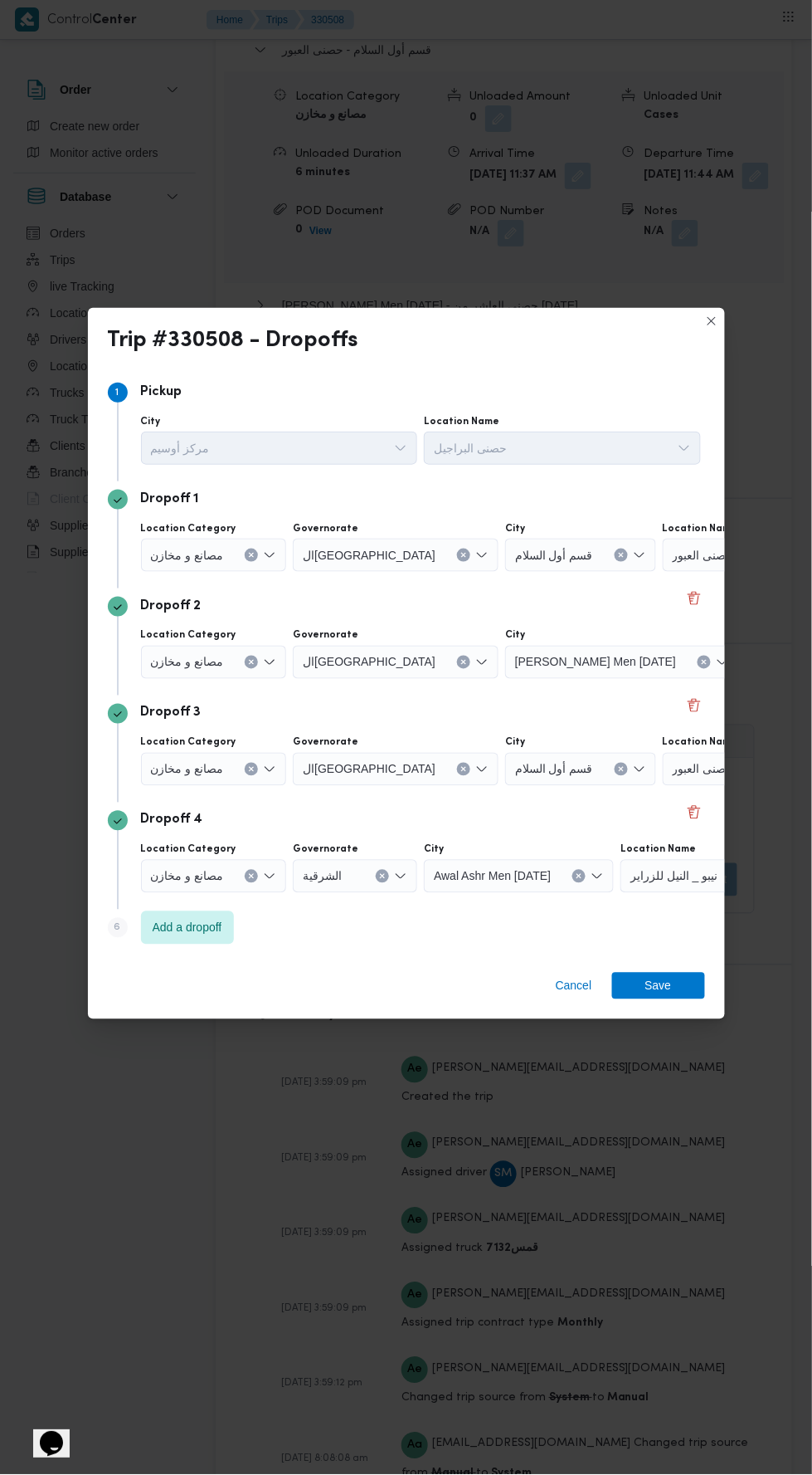
click at [663, 572] on div "حصنى العبور" at bounding box center [767, 554] width 207 height 33
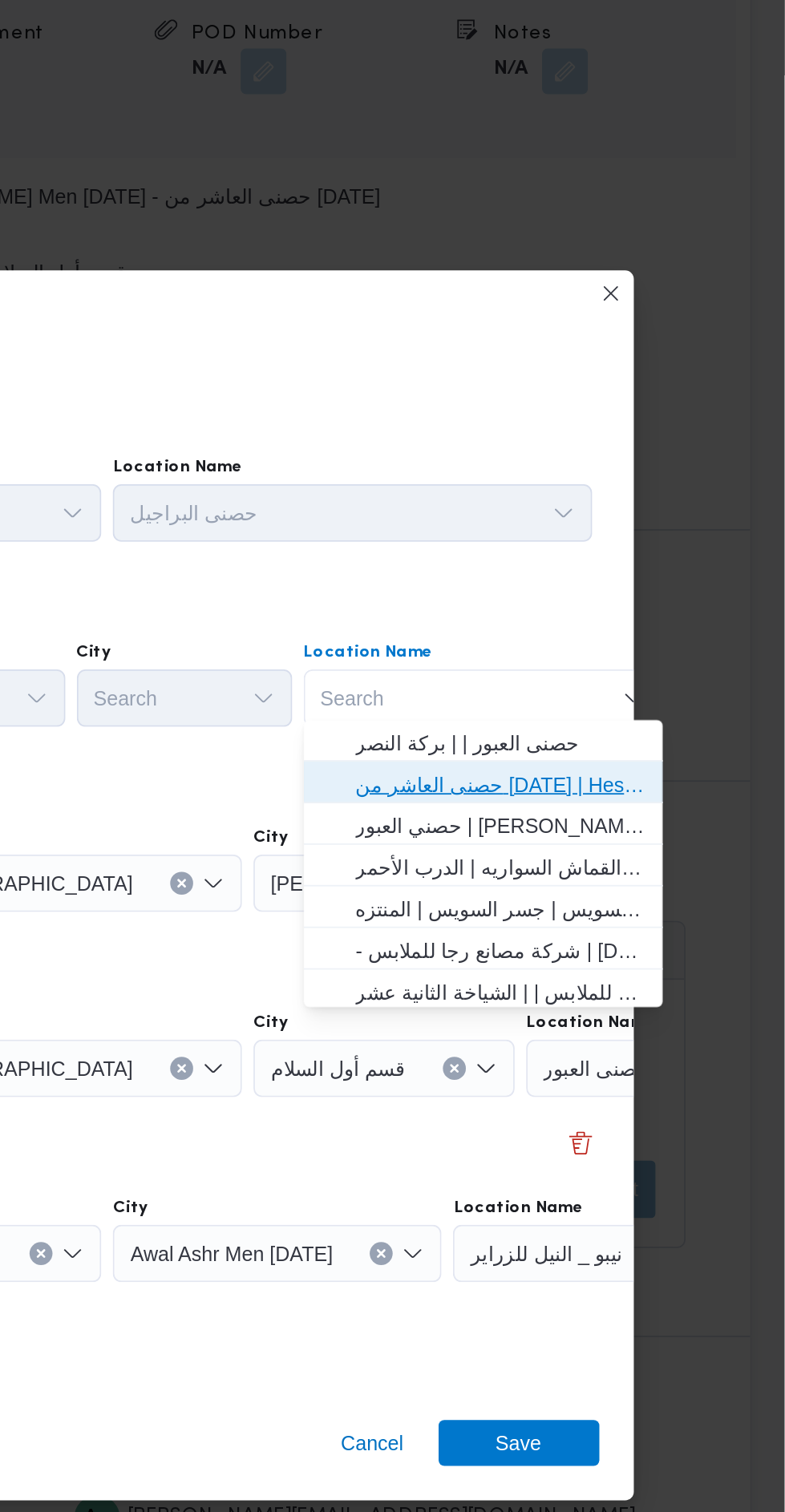
click at [651, 619] on span "حصنى العاشر من رمضان | Hesni Textiles Factory | جزء من مدينة العاشر-مجاورات" at bounding box center [626, 624] width 162 height 19
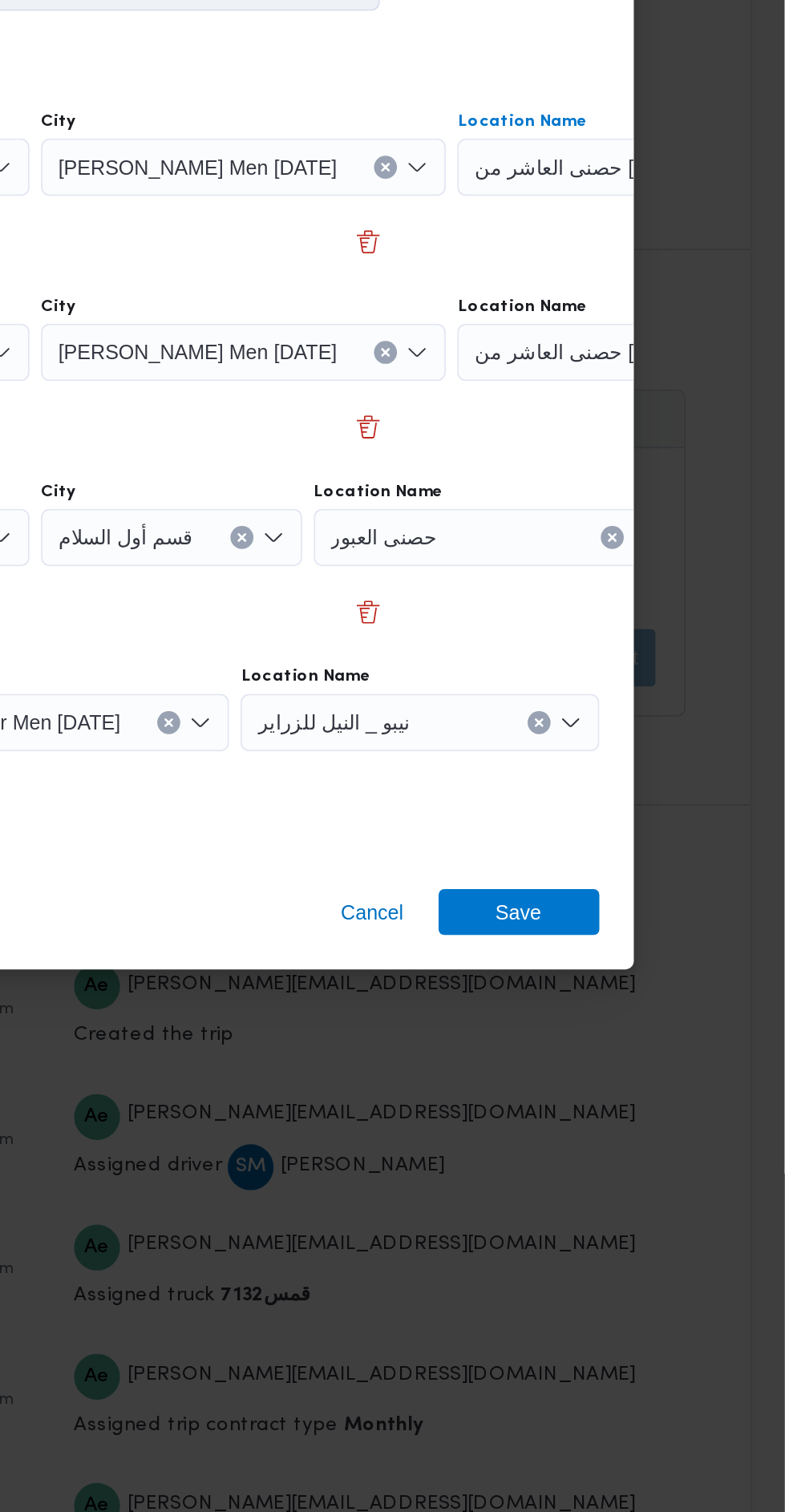
click at [766, 579] on icon "Clear input" at bounding box center [769, 575] width 6 height 6
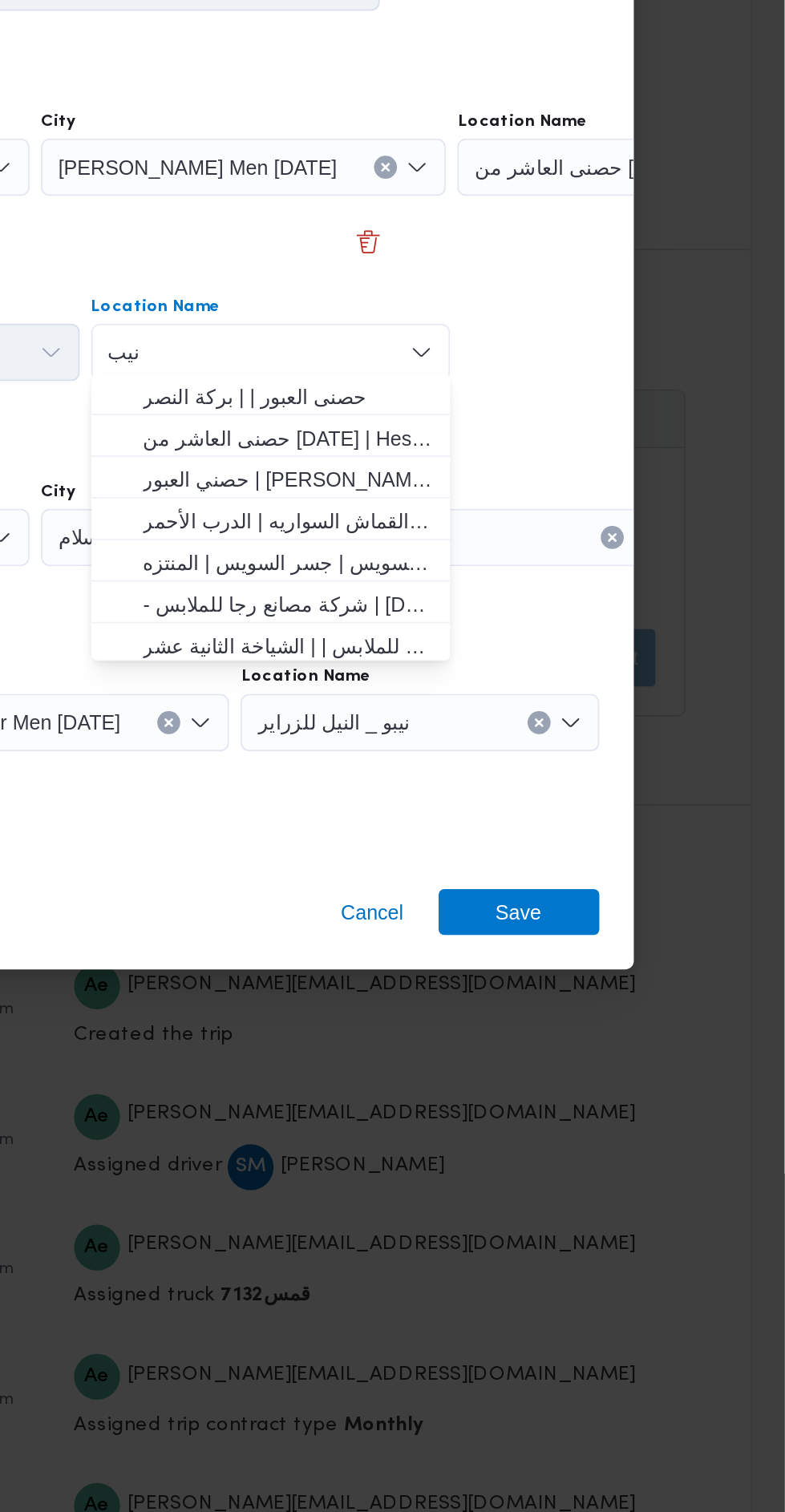
scroll to position [0, 0]
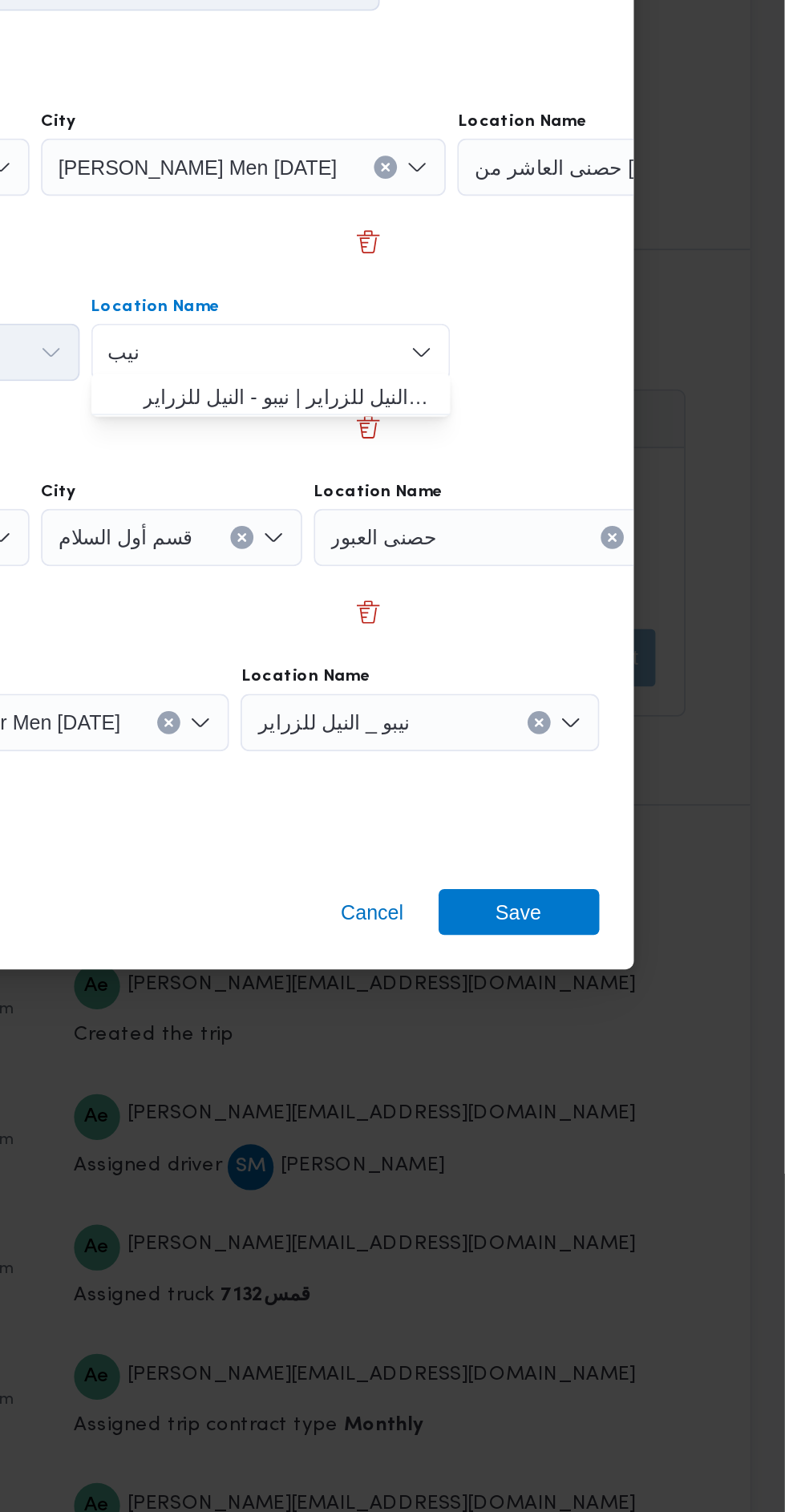
type input "نيب"
click at [545, 695] on span "نيب و _ النيل للزراير | نيبو - النيل للزراير | null" at bounding box center [507, 704] width 162 height 19
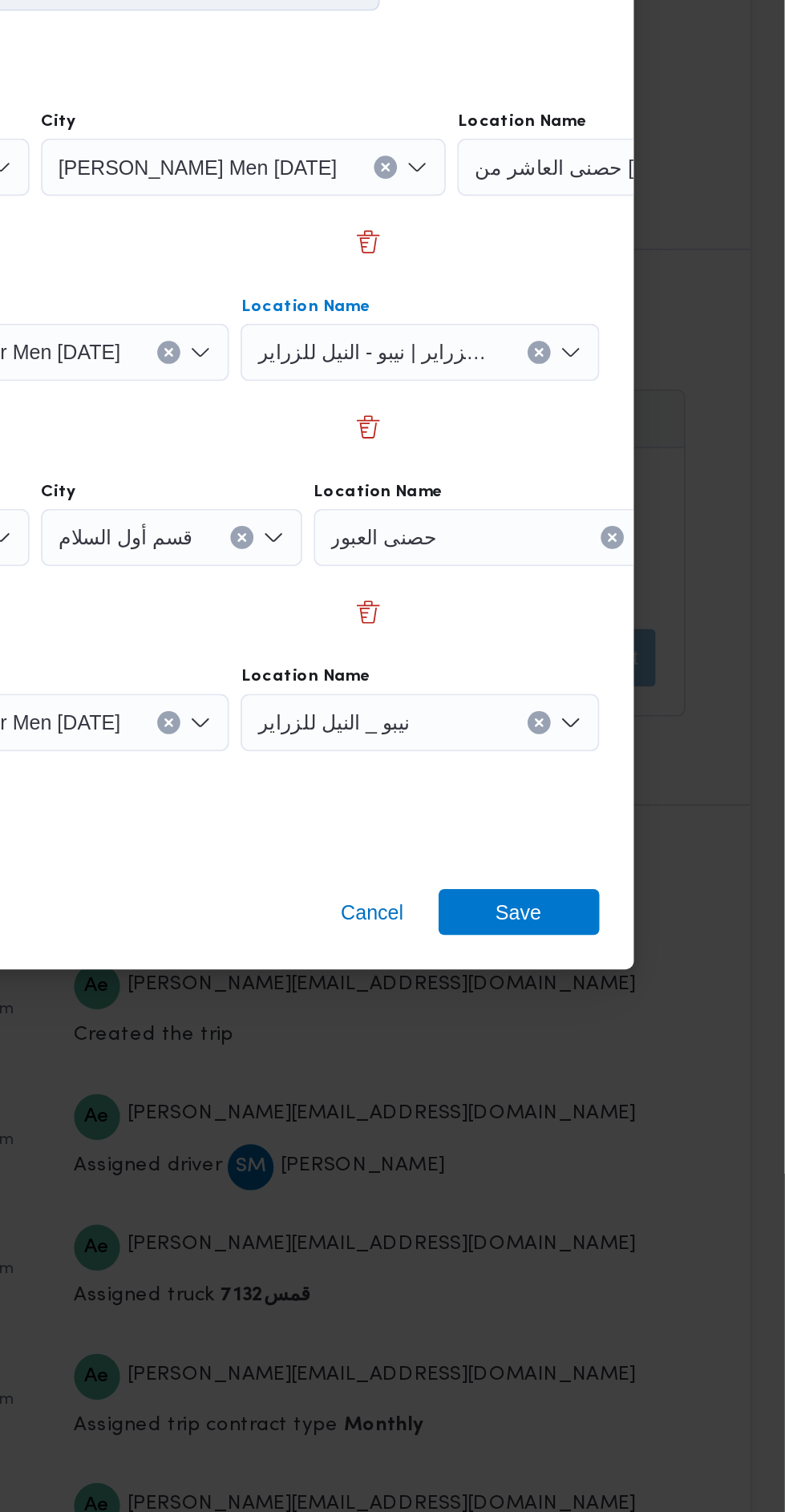
click at [603, 592] on div "حصنى العبور" at bounding box center [703, 575] width 201 height 32
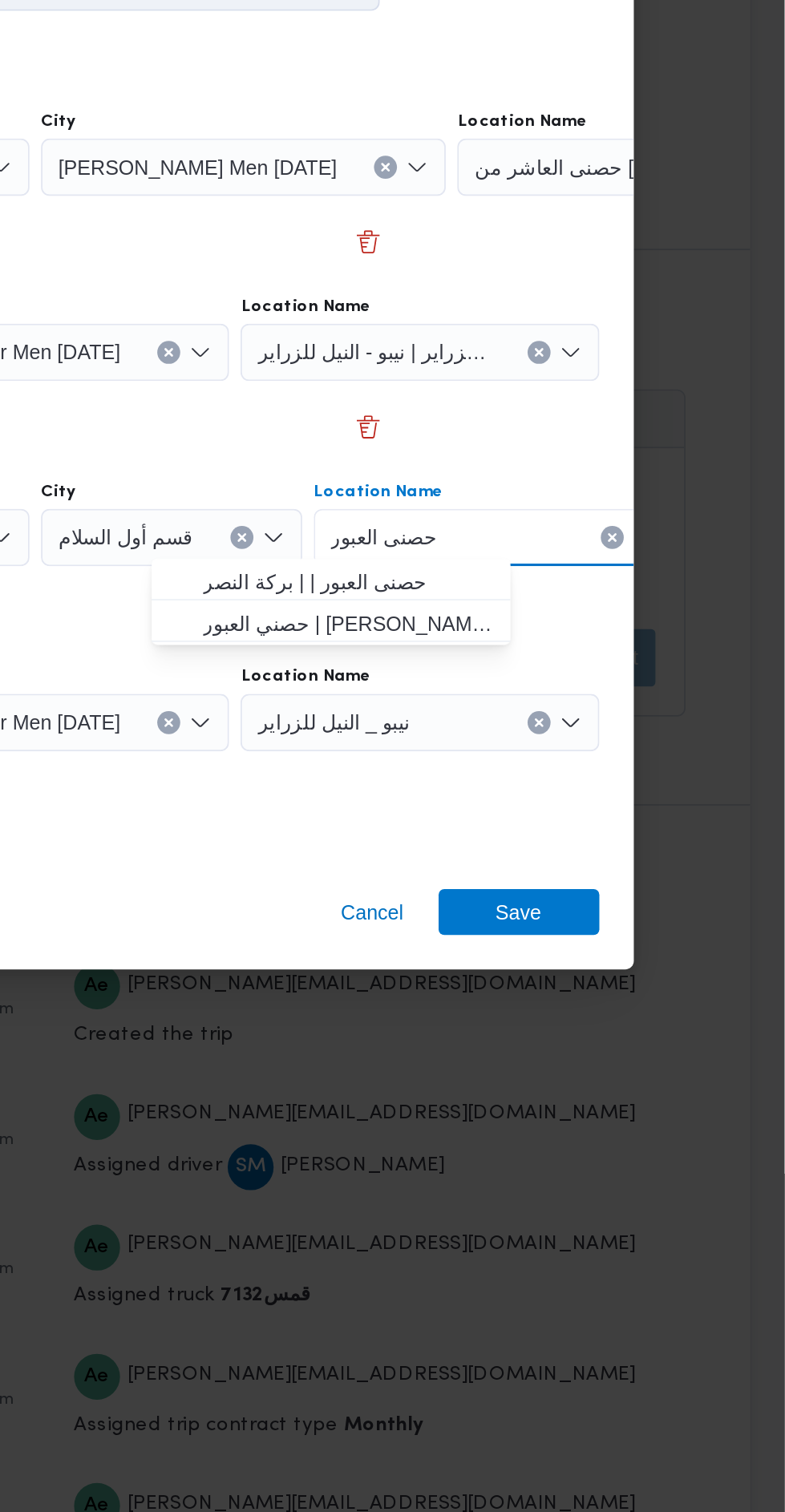
click at [686, 780] on icon "Clear input" at bounding box center [688, 782] width 6 height 6
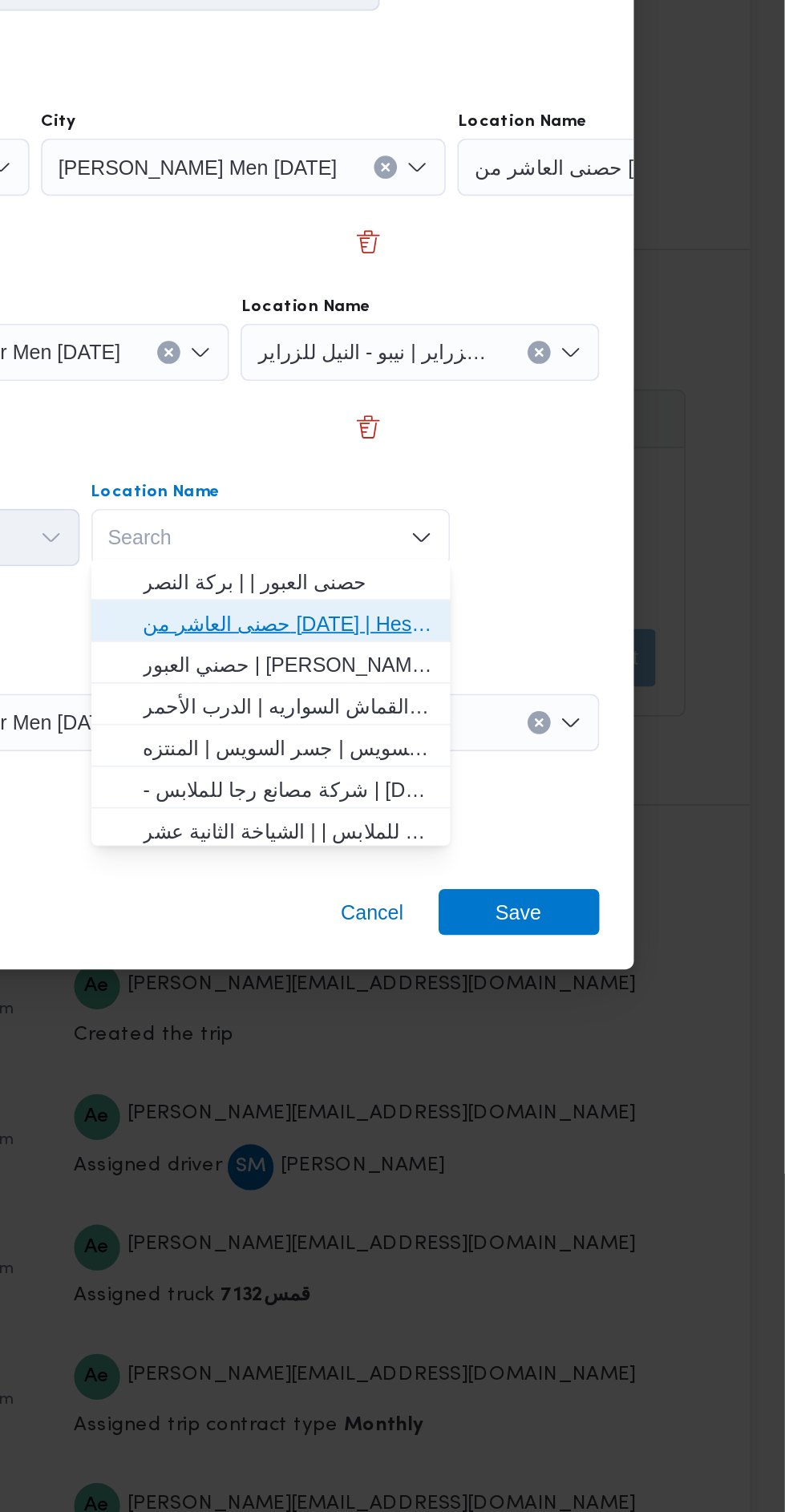
click at [564, 833] on span "حصنى العاشر من رمضان | Hesni Textiles Factory | جزء من مدينة العاشر-مجاورات" at bounding box center [507, 830] width 162 height 19
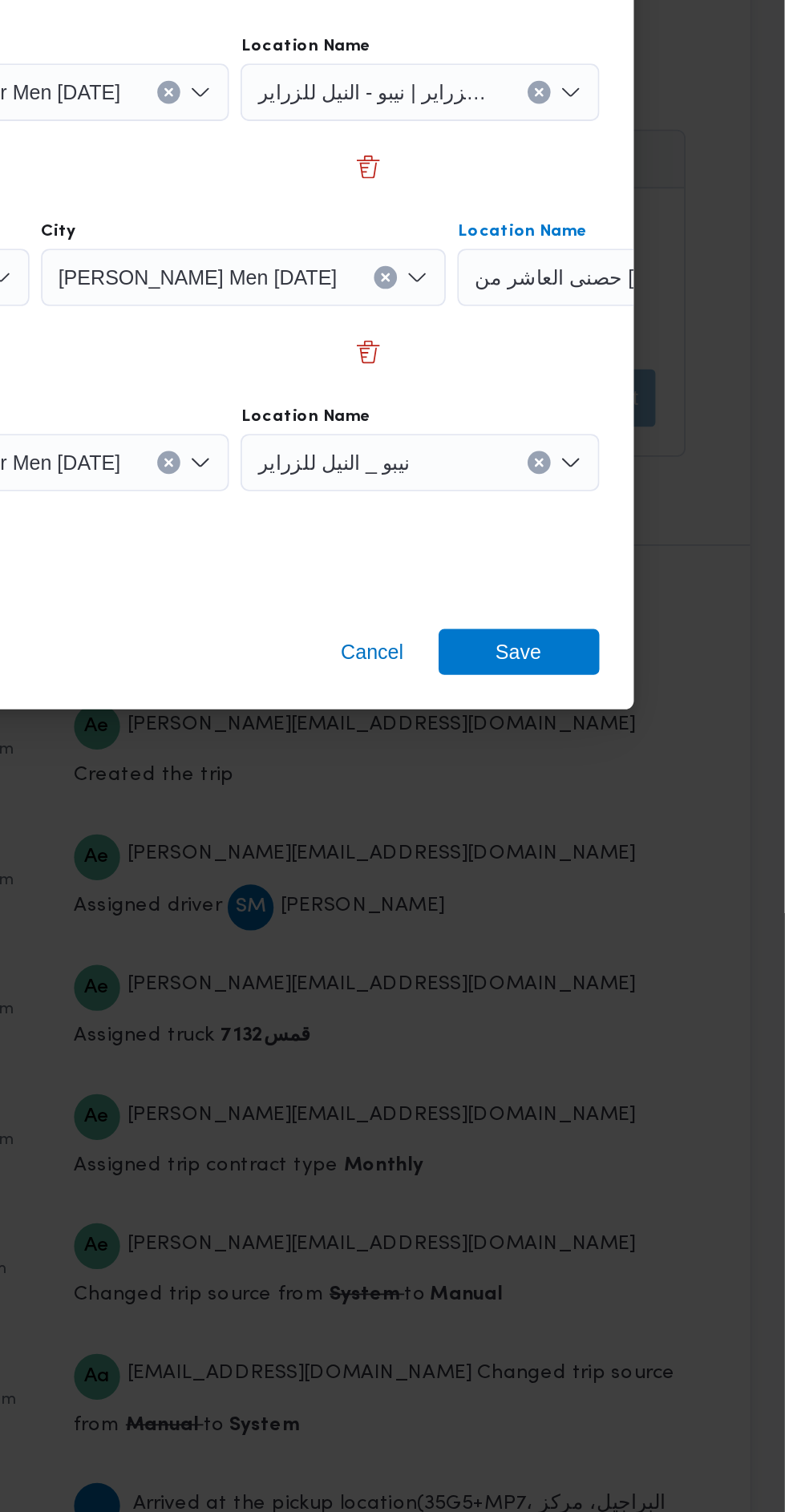
scroll to position [2299, 0]
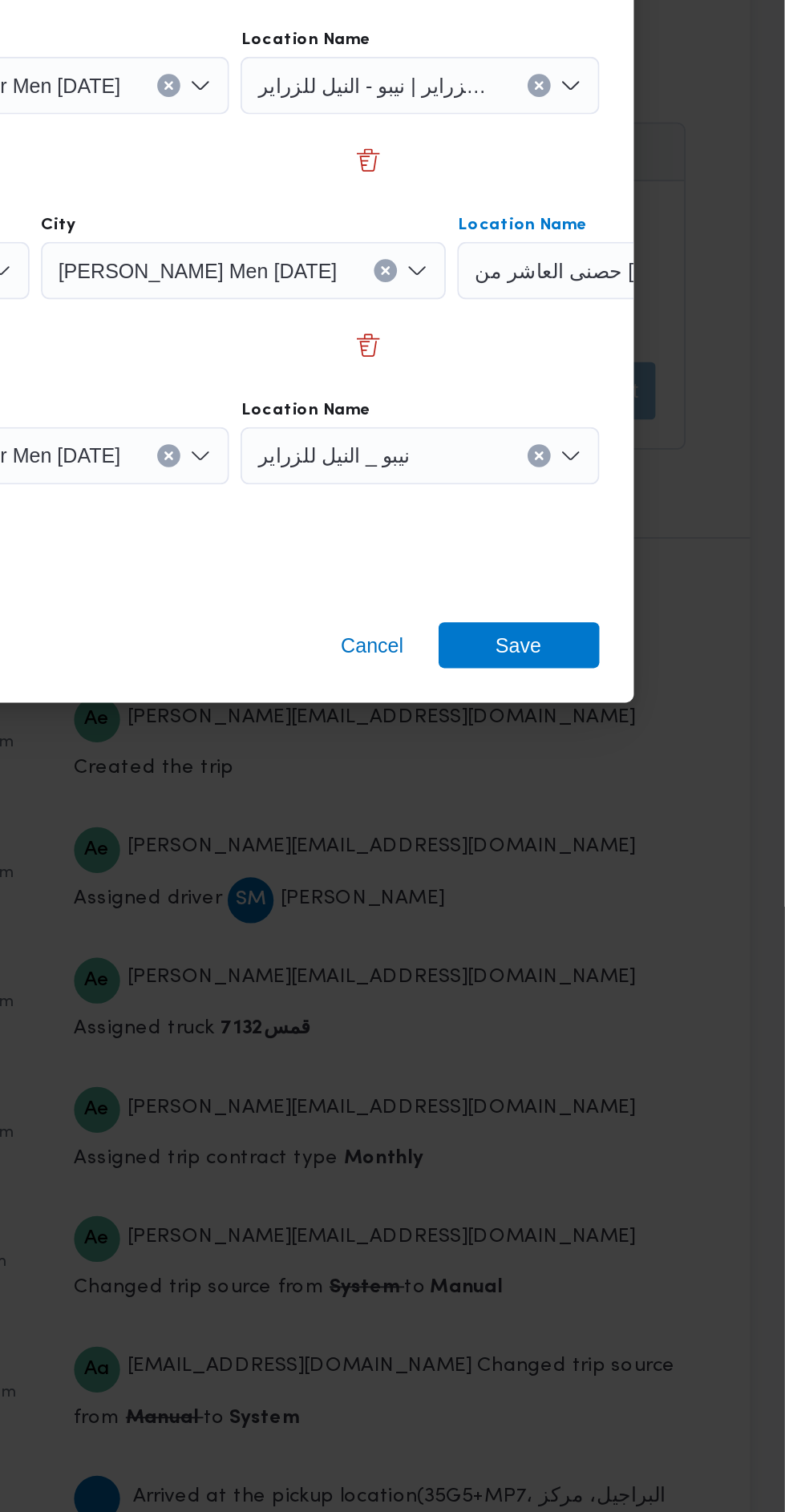
click at [763, 582] on button "Clear input" at bounding box center [769, 576] width 13 height 13
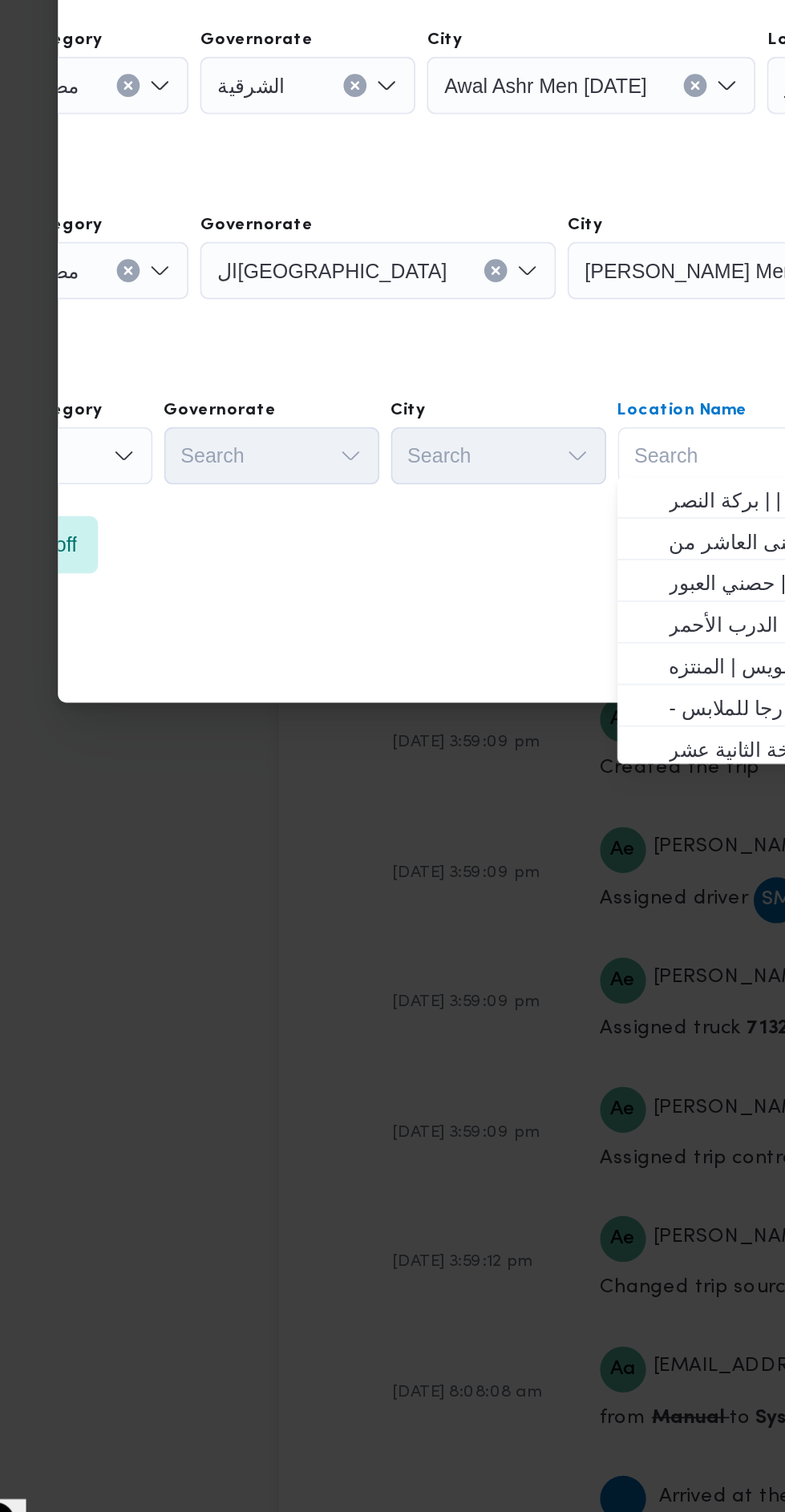
click at [134, 592] on div "Search" at bounding box center [88, 575] width 141 height 32
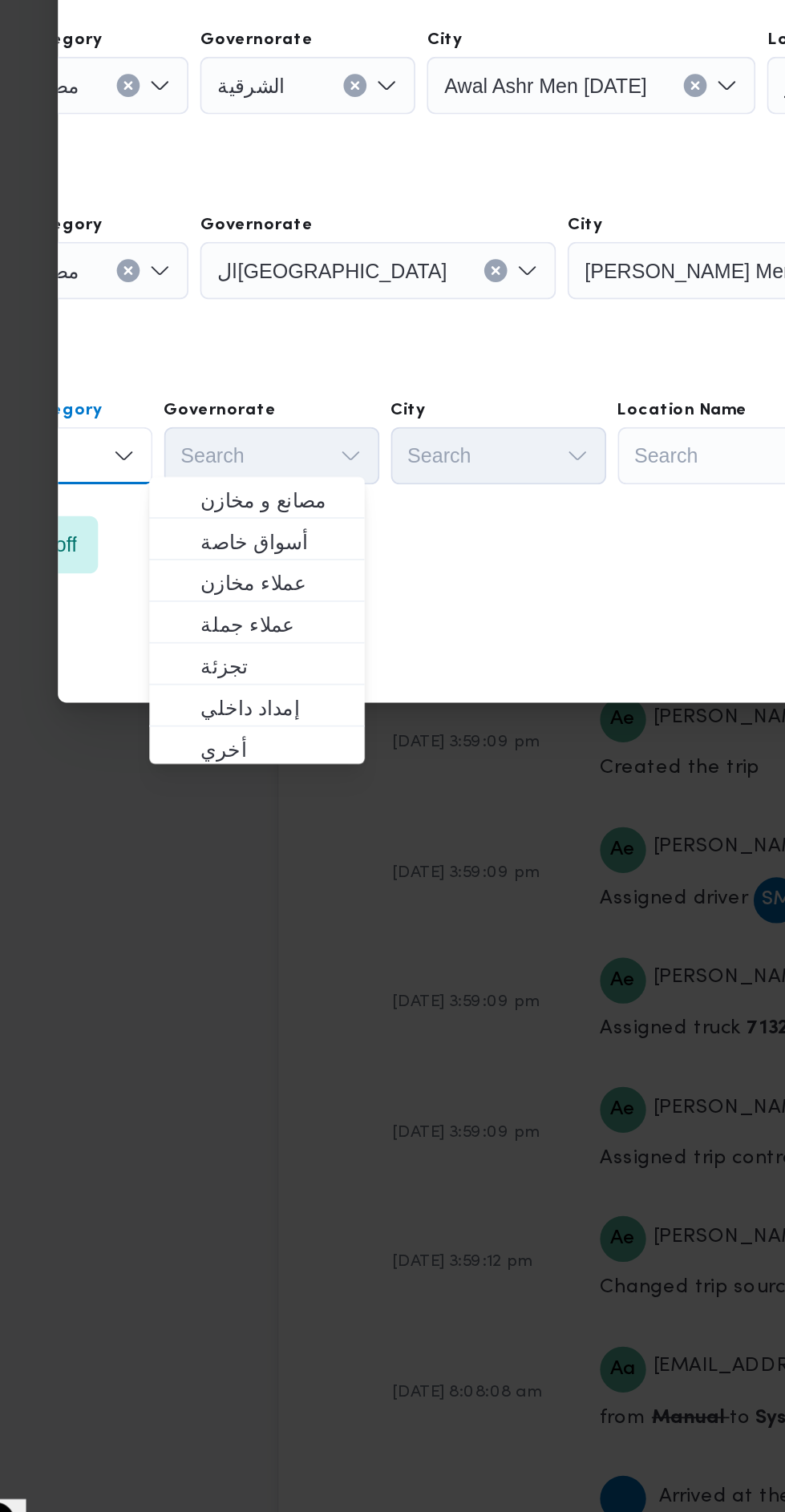
scroll to position [0, 0]
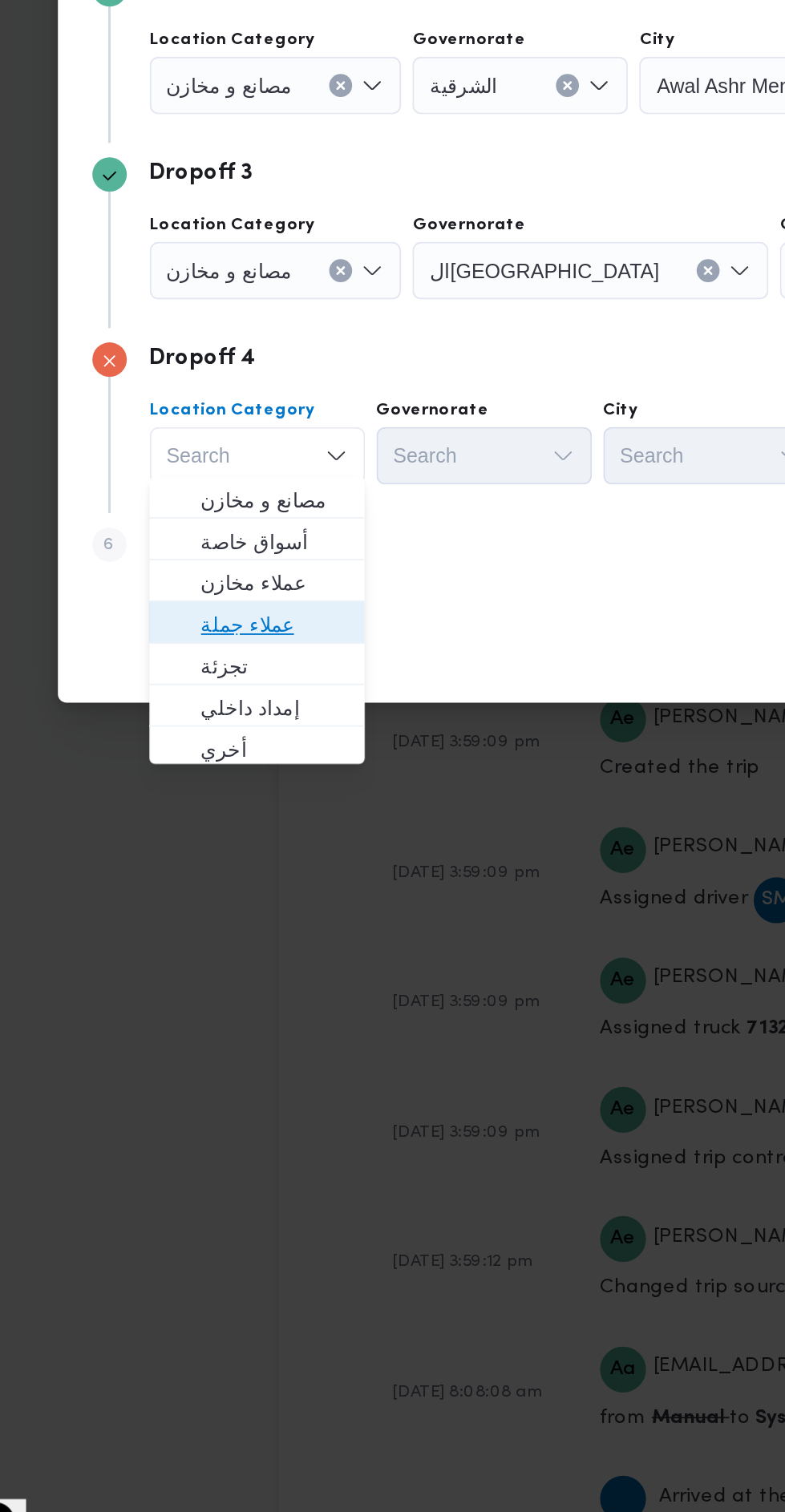
click at [231, 980] on span "عملاء جملة" at bounding box center [206, 980] width 81 height 19
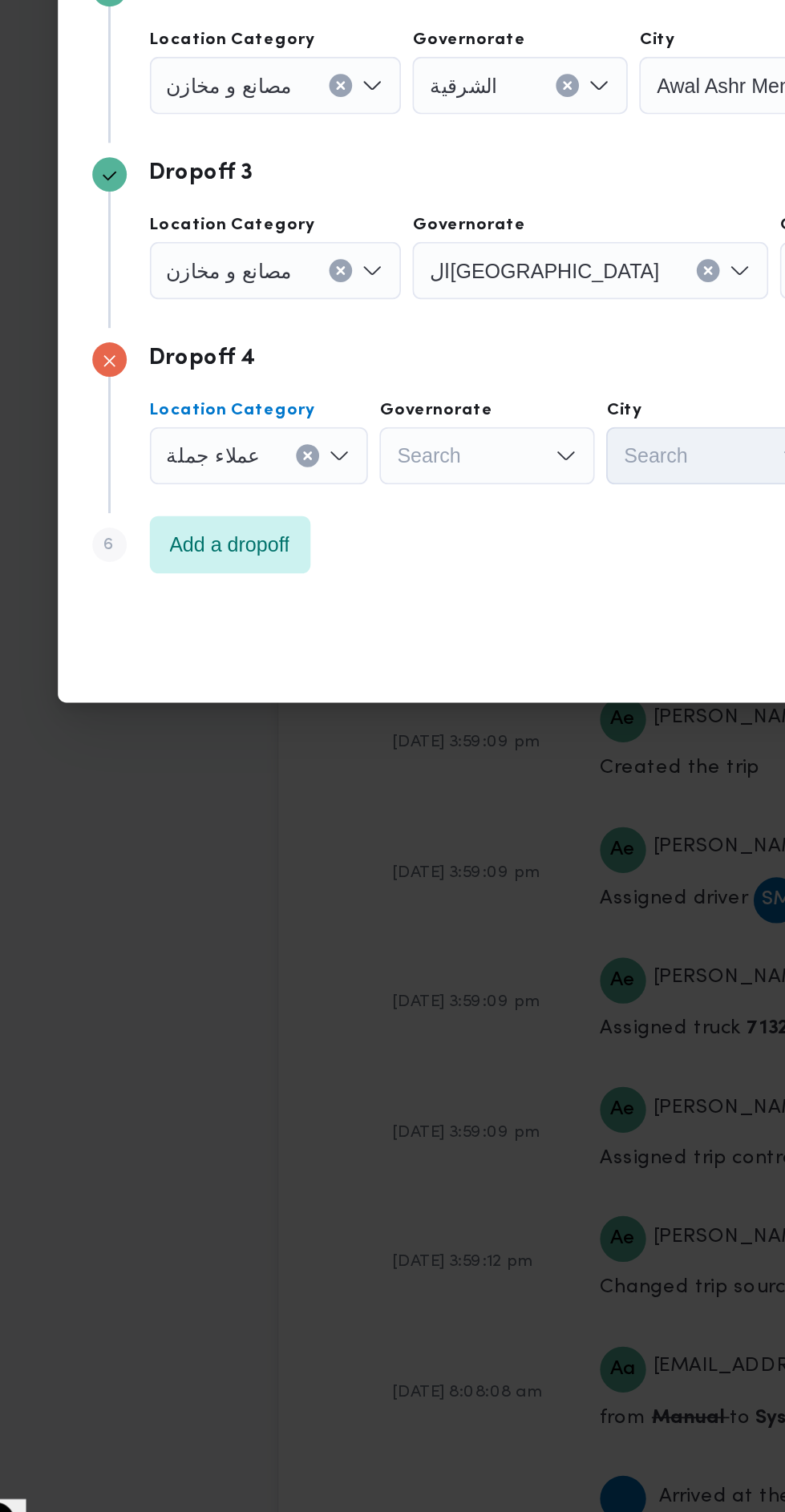
click at [345, 592] on div "Search" at bounding box center [382, 575] width 199 height 32
type input "قل"
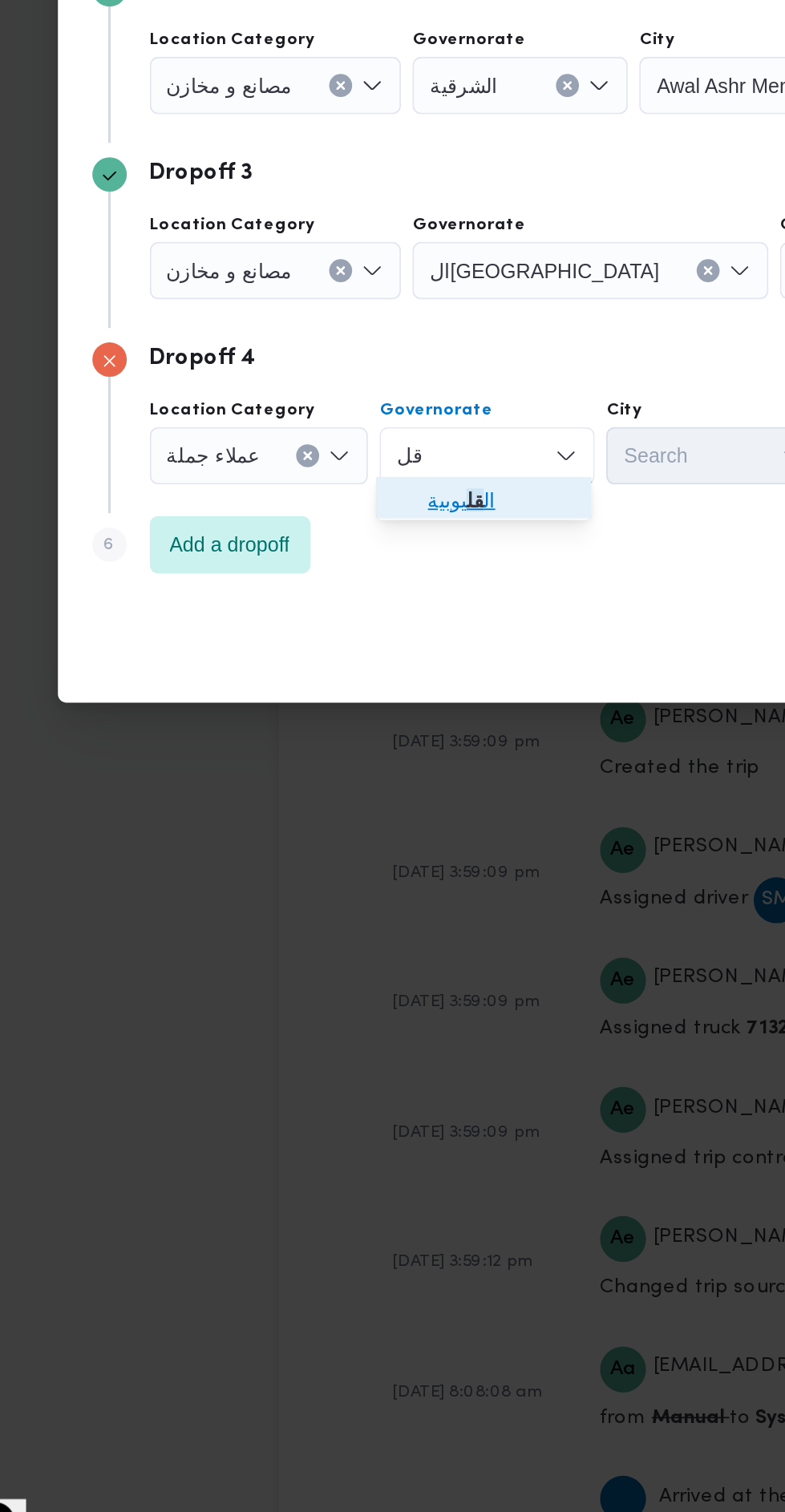
click at [348, 907] on span "ال قل يوبية" at bounding box center [333, 911] width 81 height 19
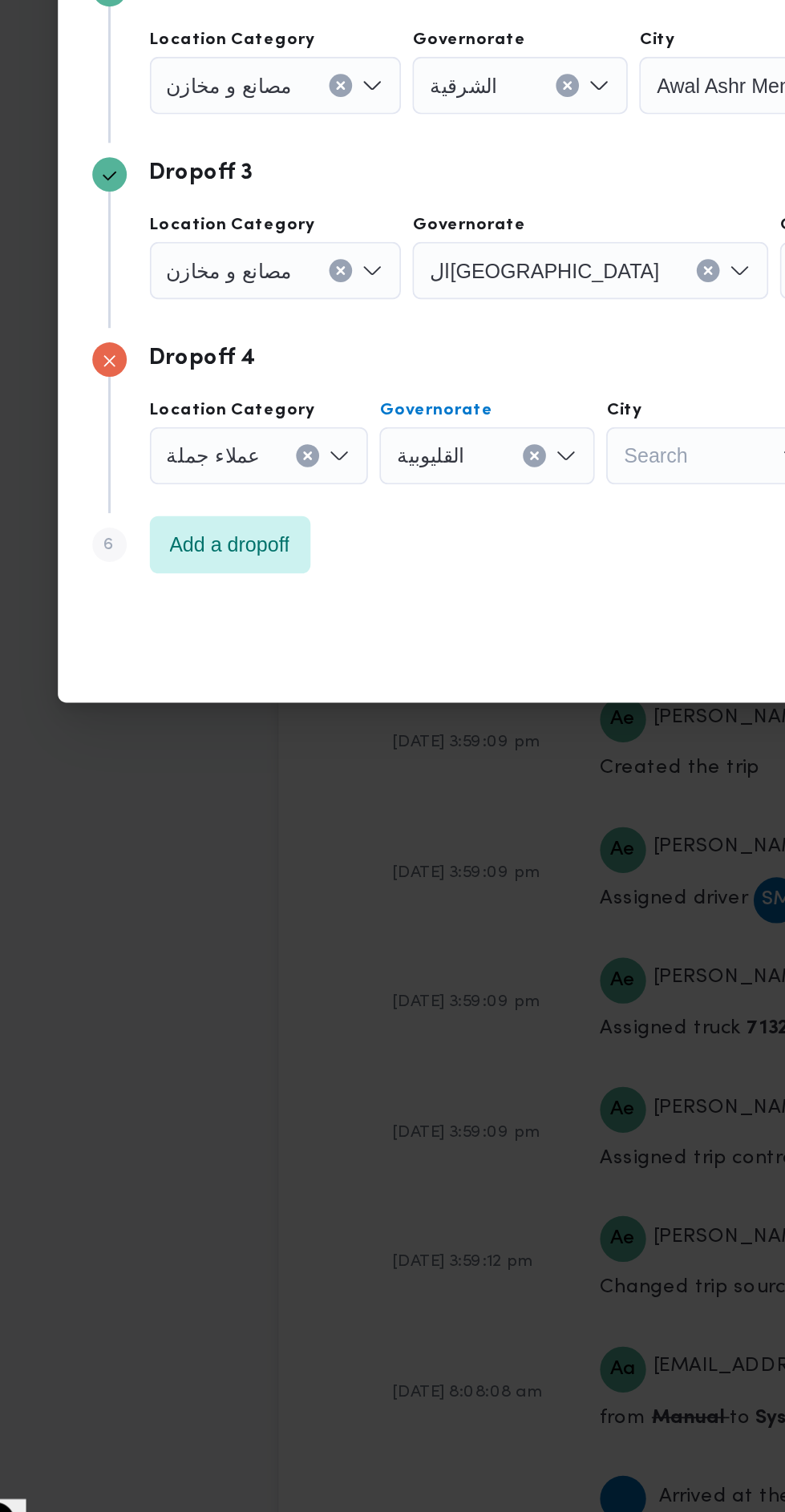
click at [488, 592] on div "Search" at bounding box center [602, 575] width 226 height 32
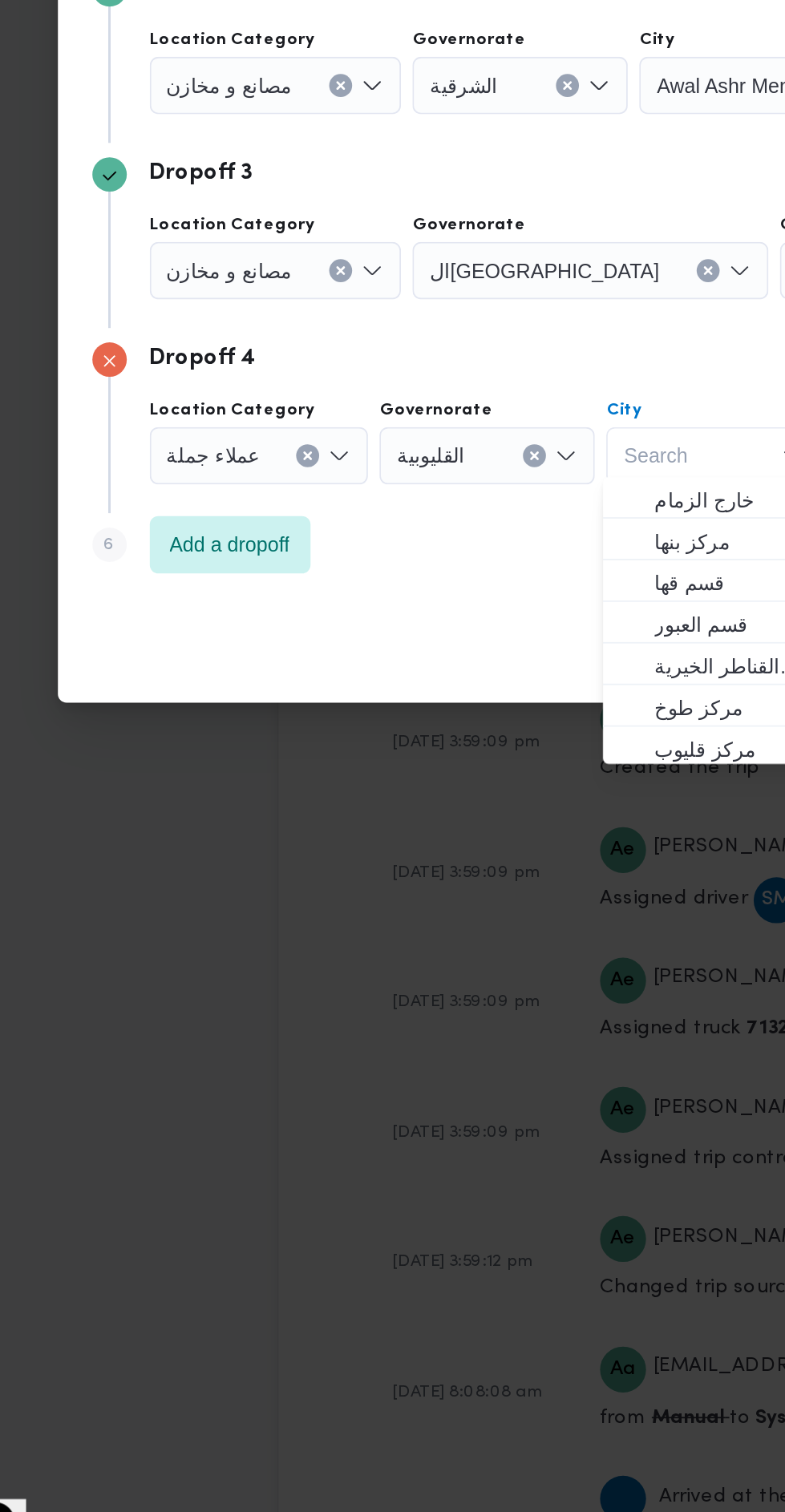
type input "خ"
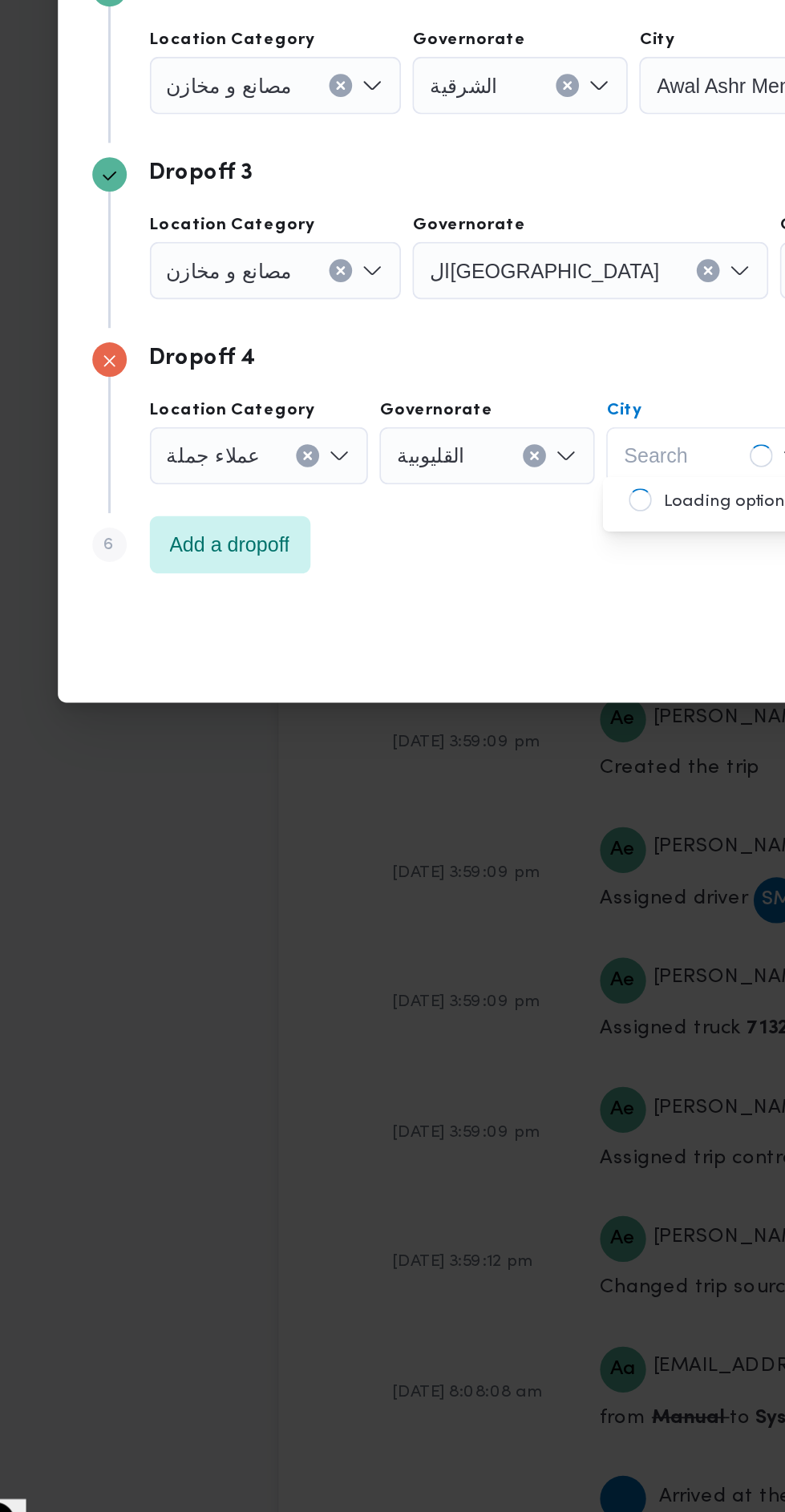
type input "ح"
type input "قل"
click at [456, 911] on span "مركز قل يوب" at bounding box center [459, 911] width 81 height 19
click at [193, 926] on span "Add a dropoff" at bounding box center [181, 935] width 68 height 19
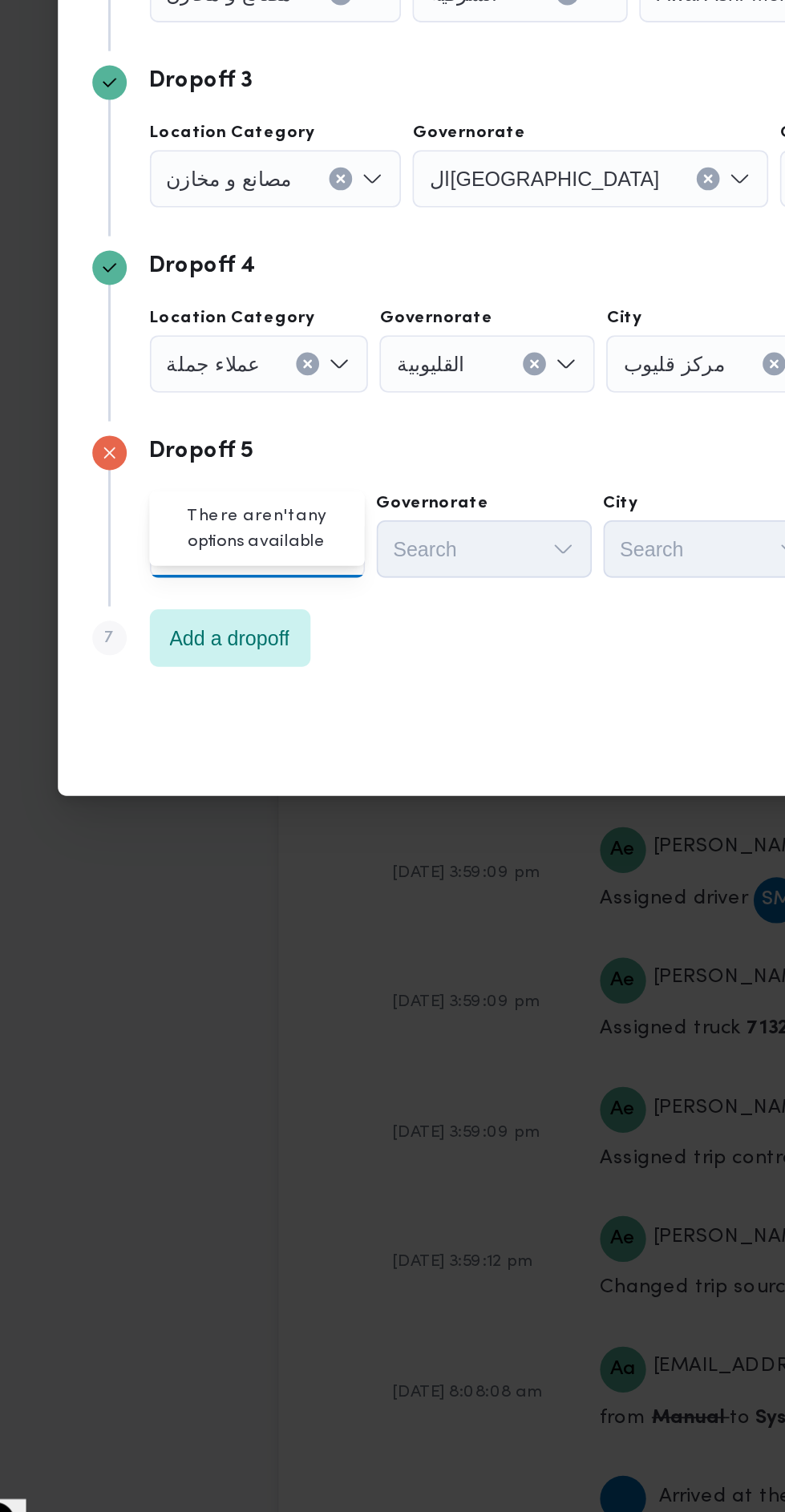
scroll to position [2300, 0]
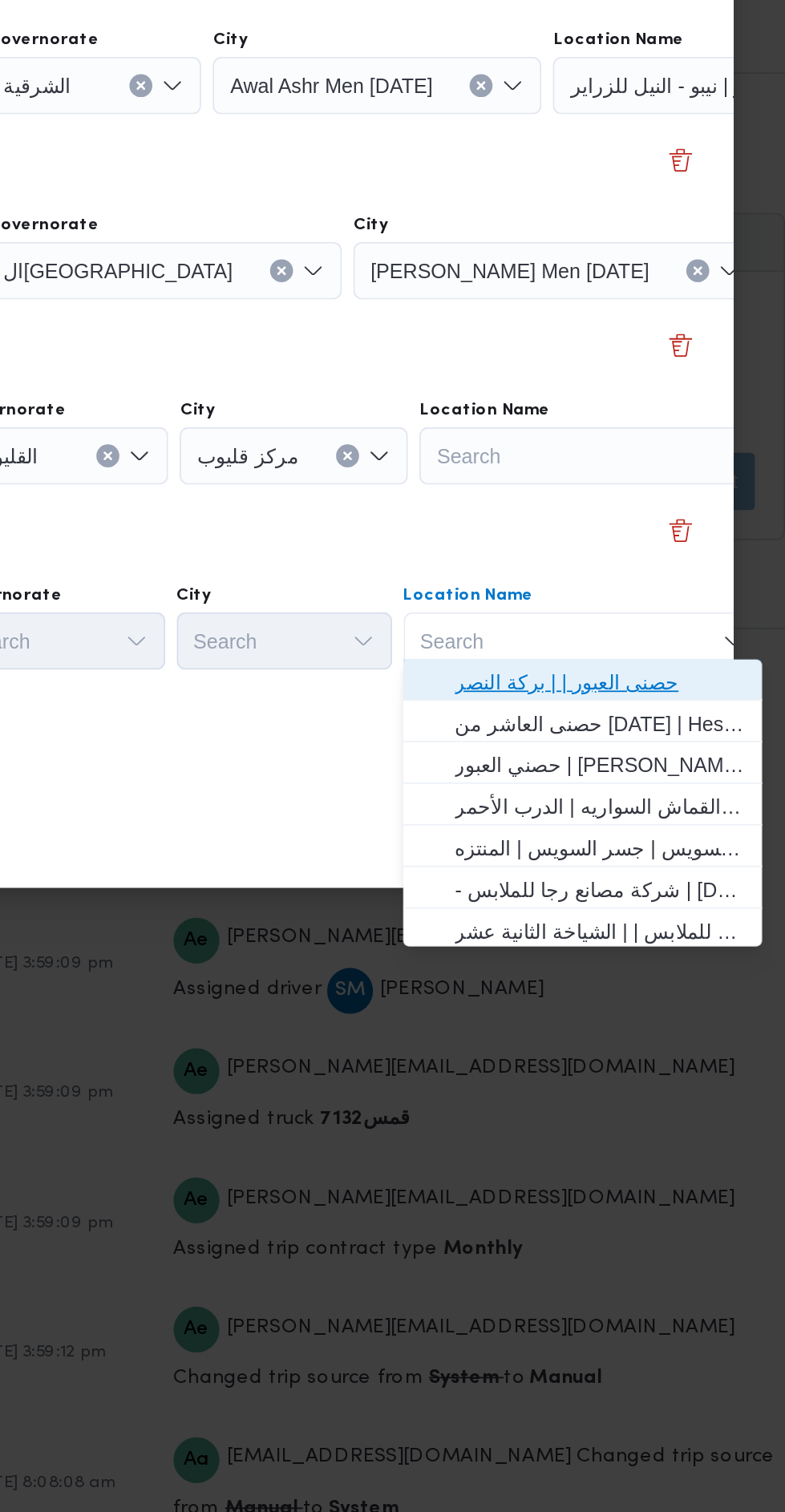
click at [644, 962] on span "حصنى العبور | | بركة النصر" at bounding box center [626, 961] width 162 height 19
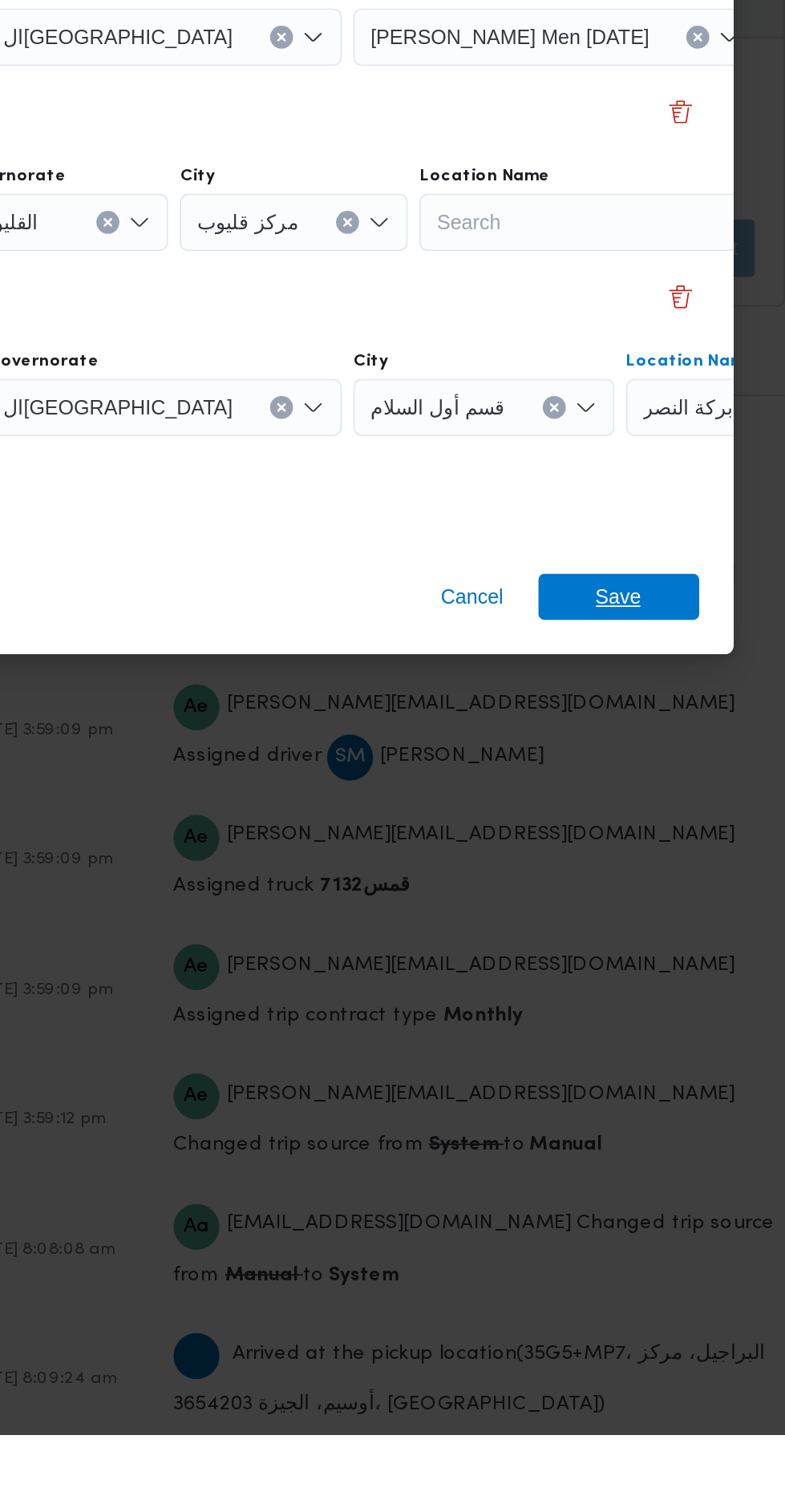
click at [665, 1036] on span "Save" at bounding box center [637, 1044] width 90 height 26
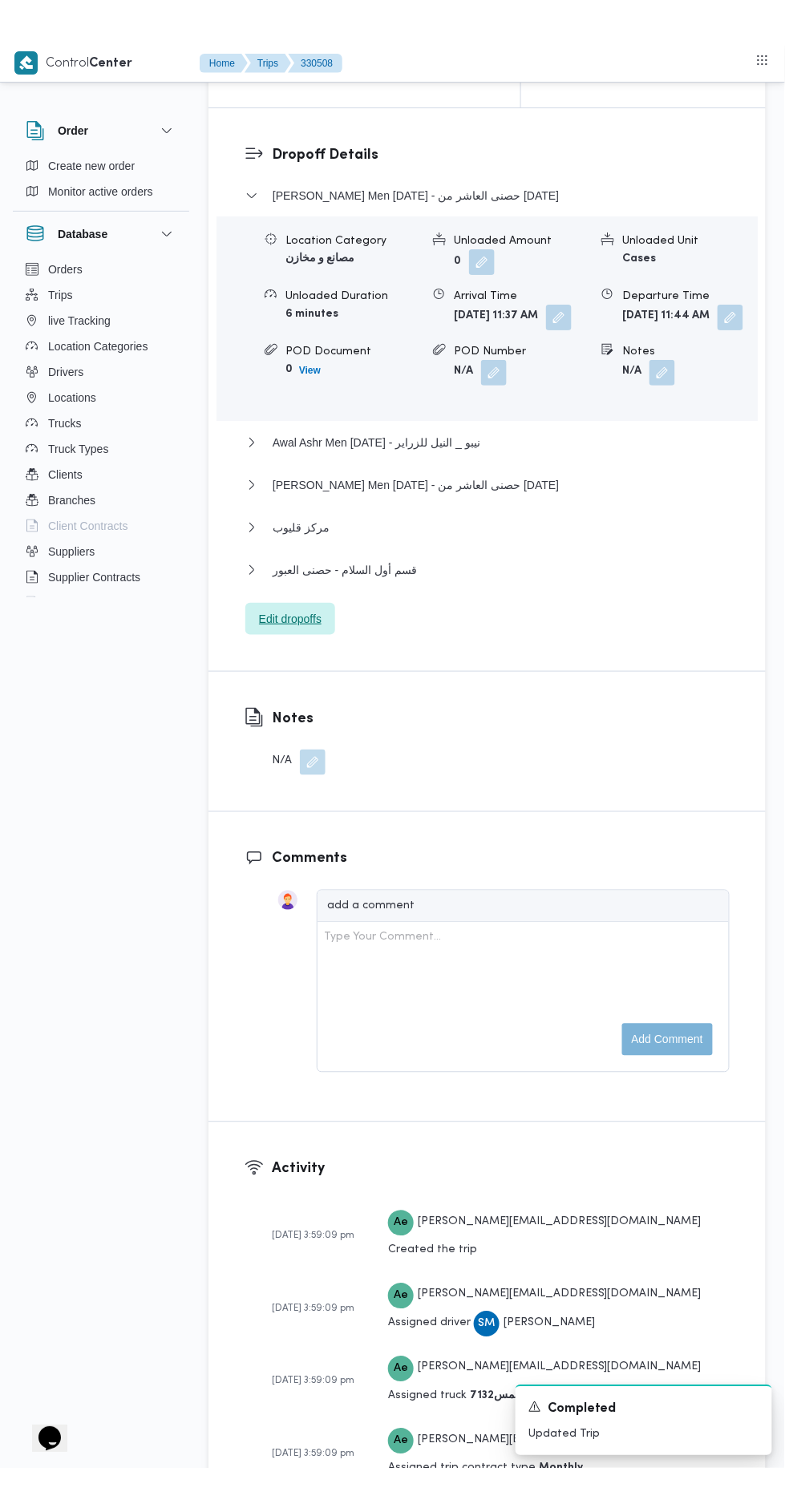
scroll to position [2311, 0]
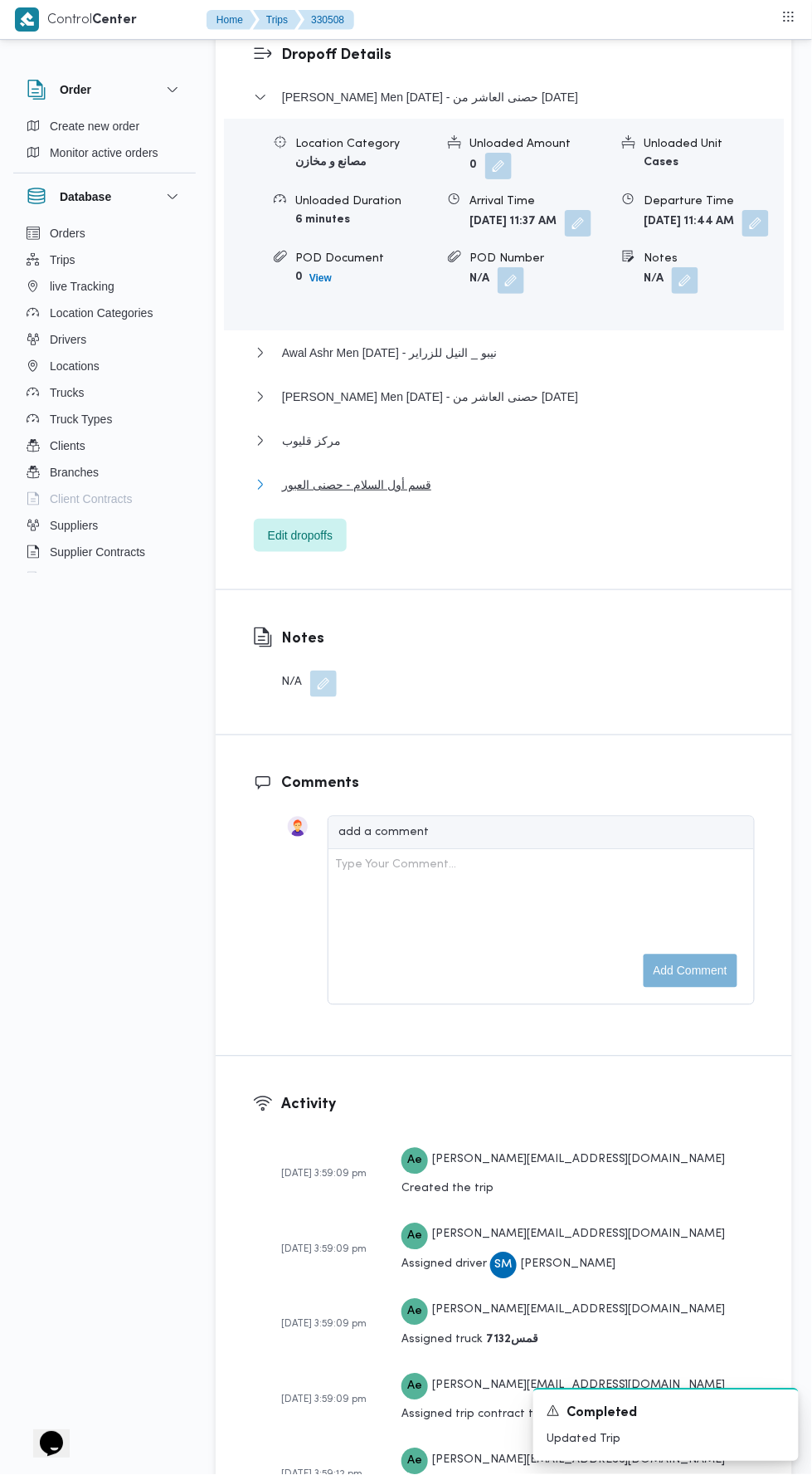
click at [510, 495] on button "قسم أول السلام - حصنى العبور" at bounding box center [504, 484] width 501 height 20
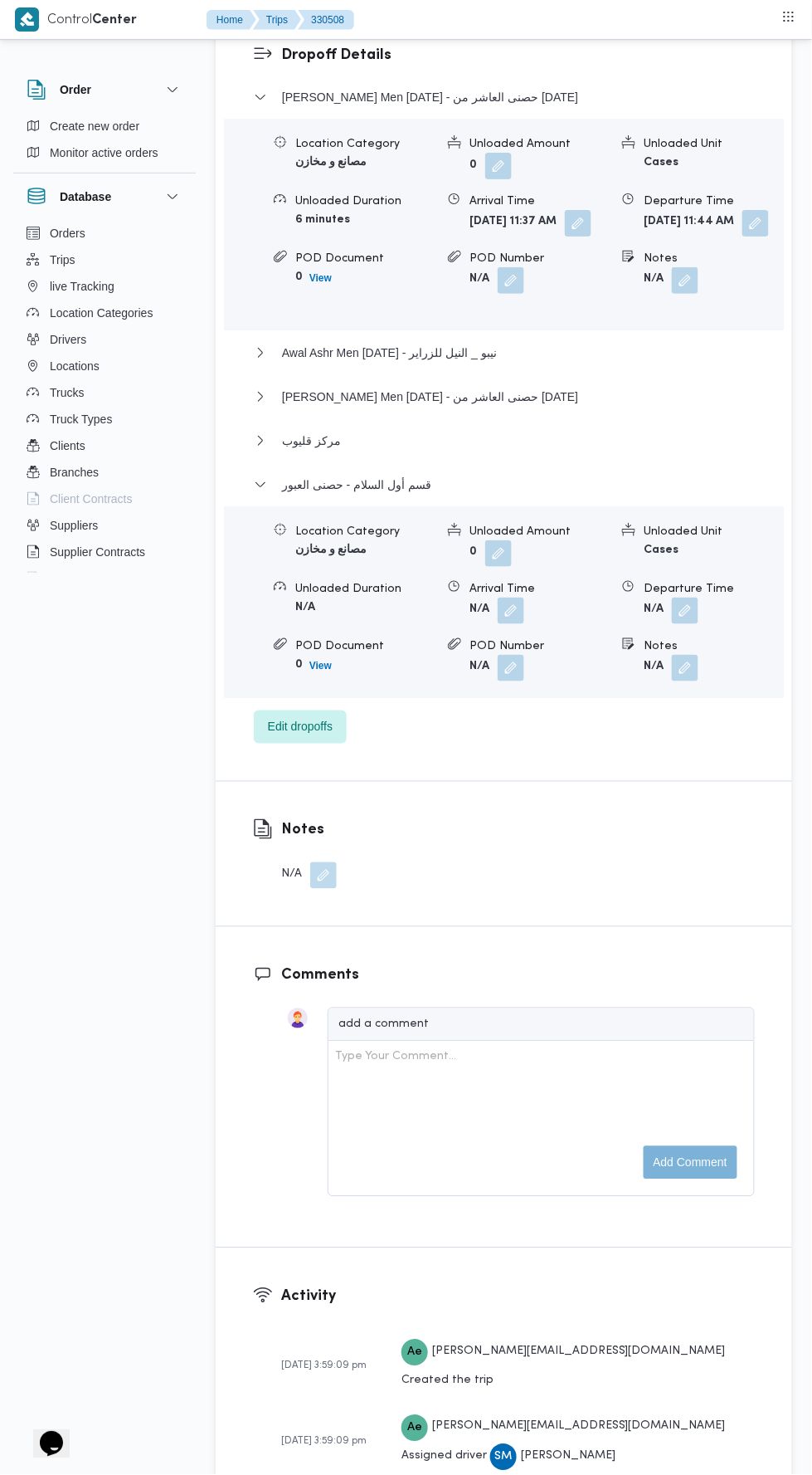
click at [680, 624] on button "button" at bounding box center [685, 611] width 27 height 27
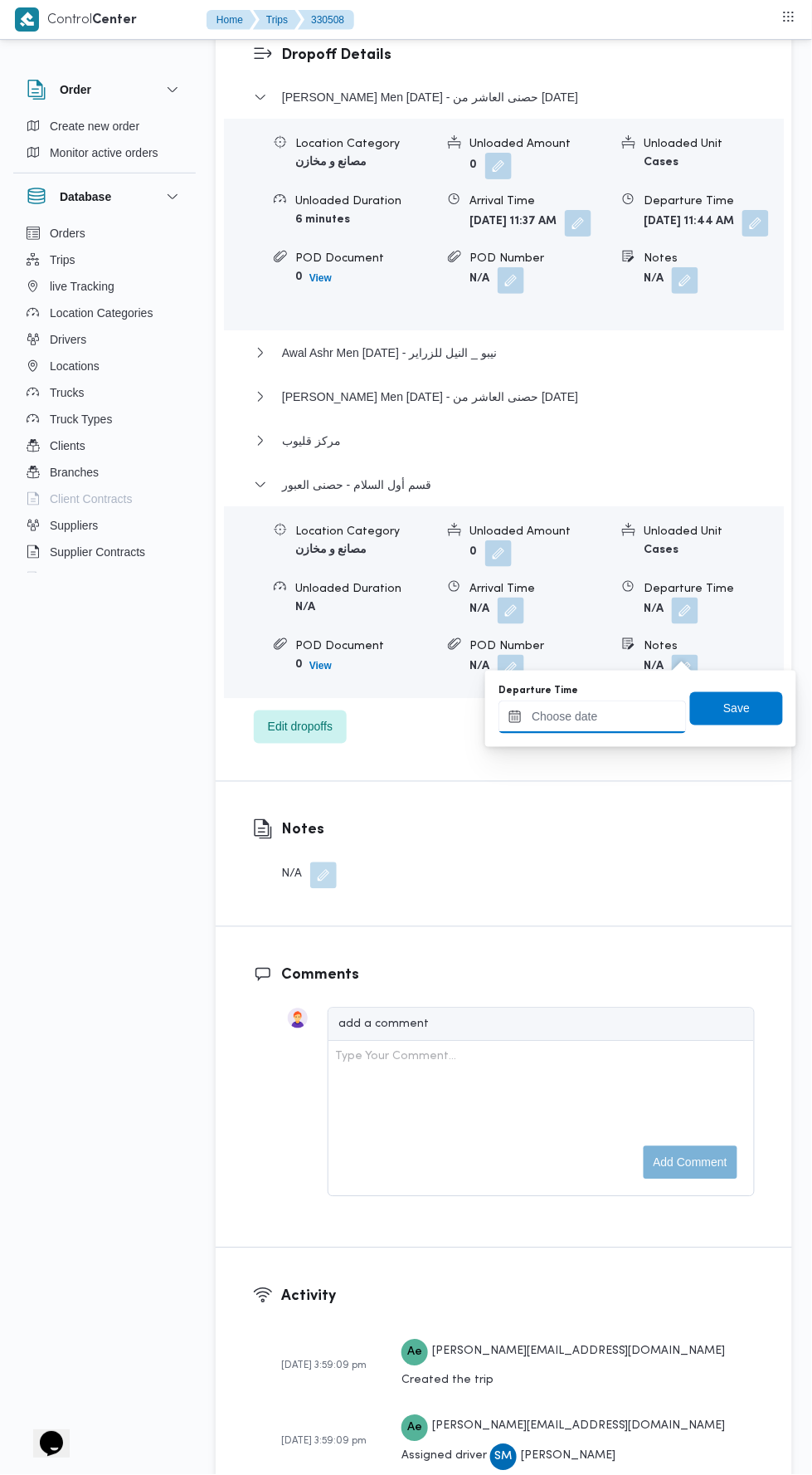
click at [634, 716] on input "Departure Time" at bounding box center [592, 717] width 188 height 33
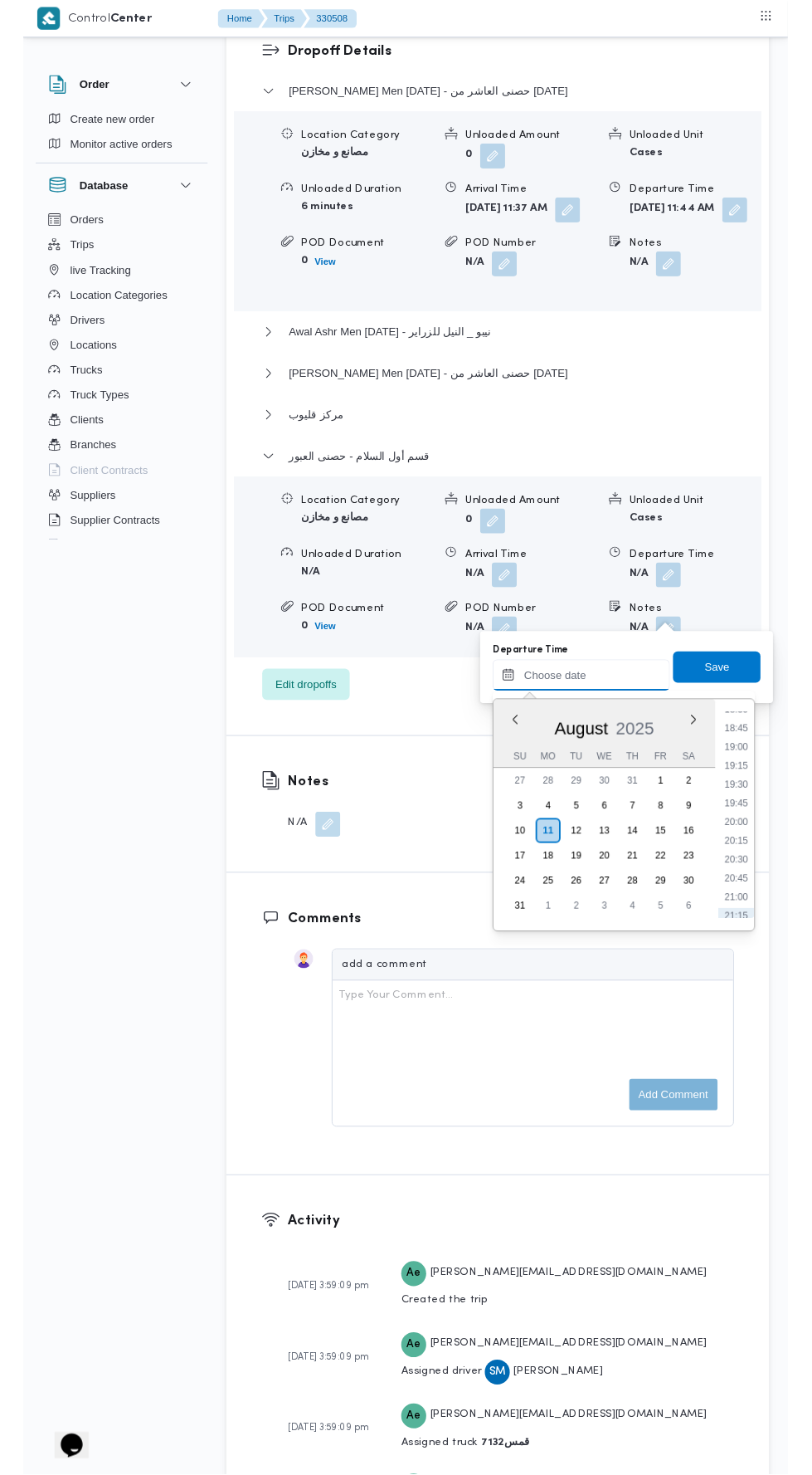
scroll to position [1480, 0]
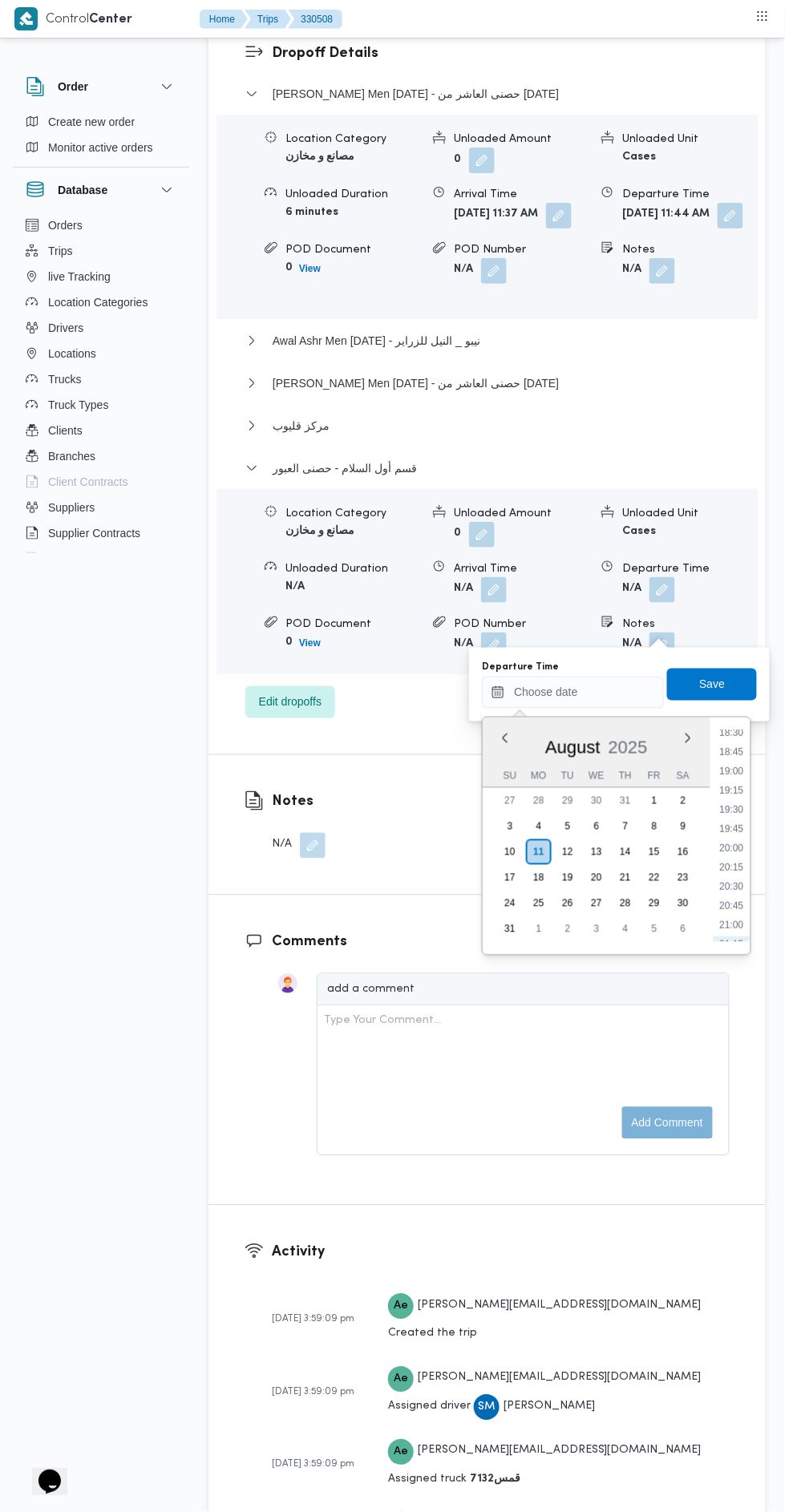
click at [727, 770] on li "19:00" at bounding box center [732, 771] width 37 height 16
type input "11/08/2025 19:00"
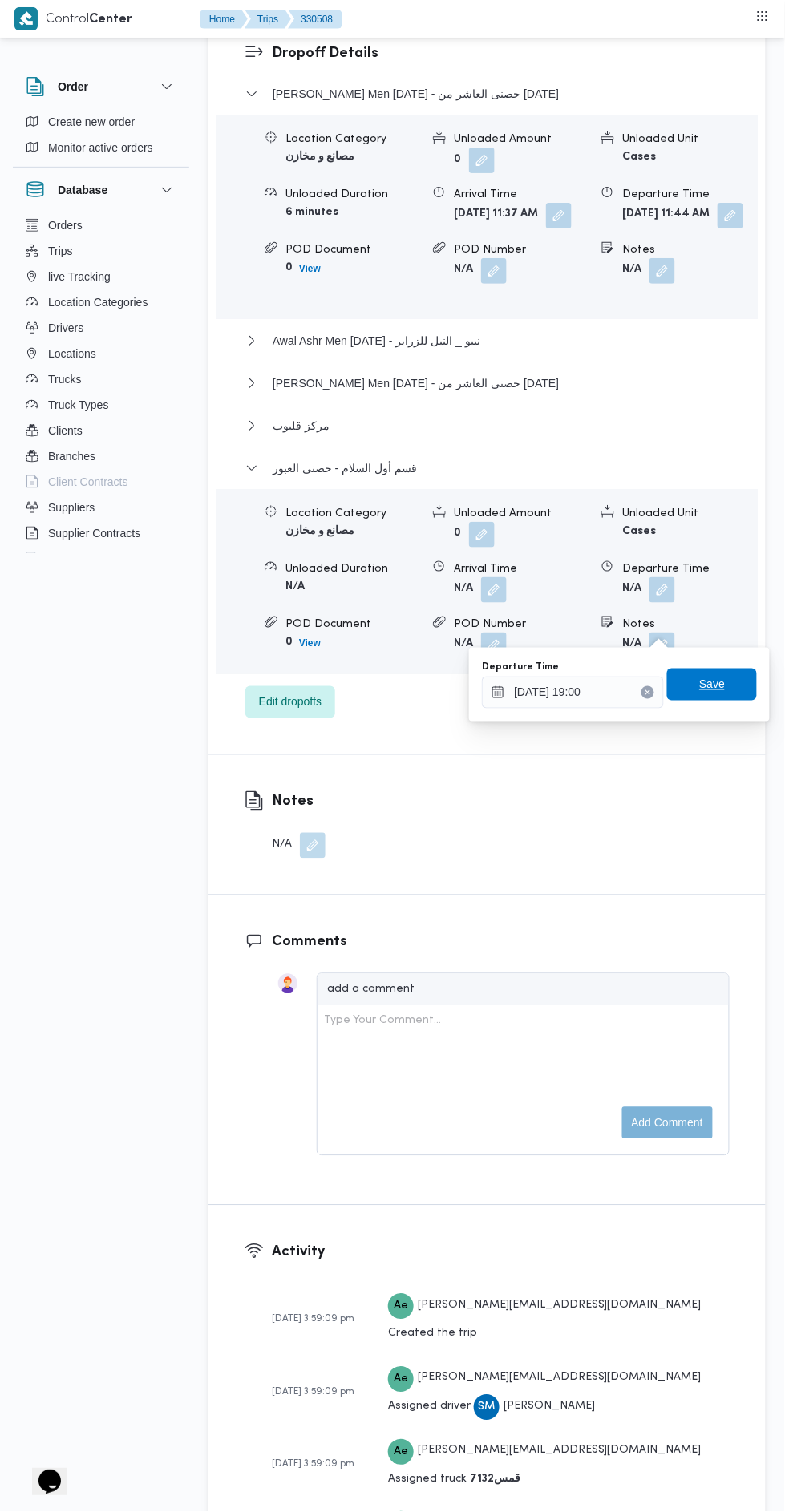
click at [714, 684] on span "Save" at bounding box center [712, 684] width 26 height 19
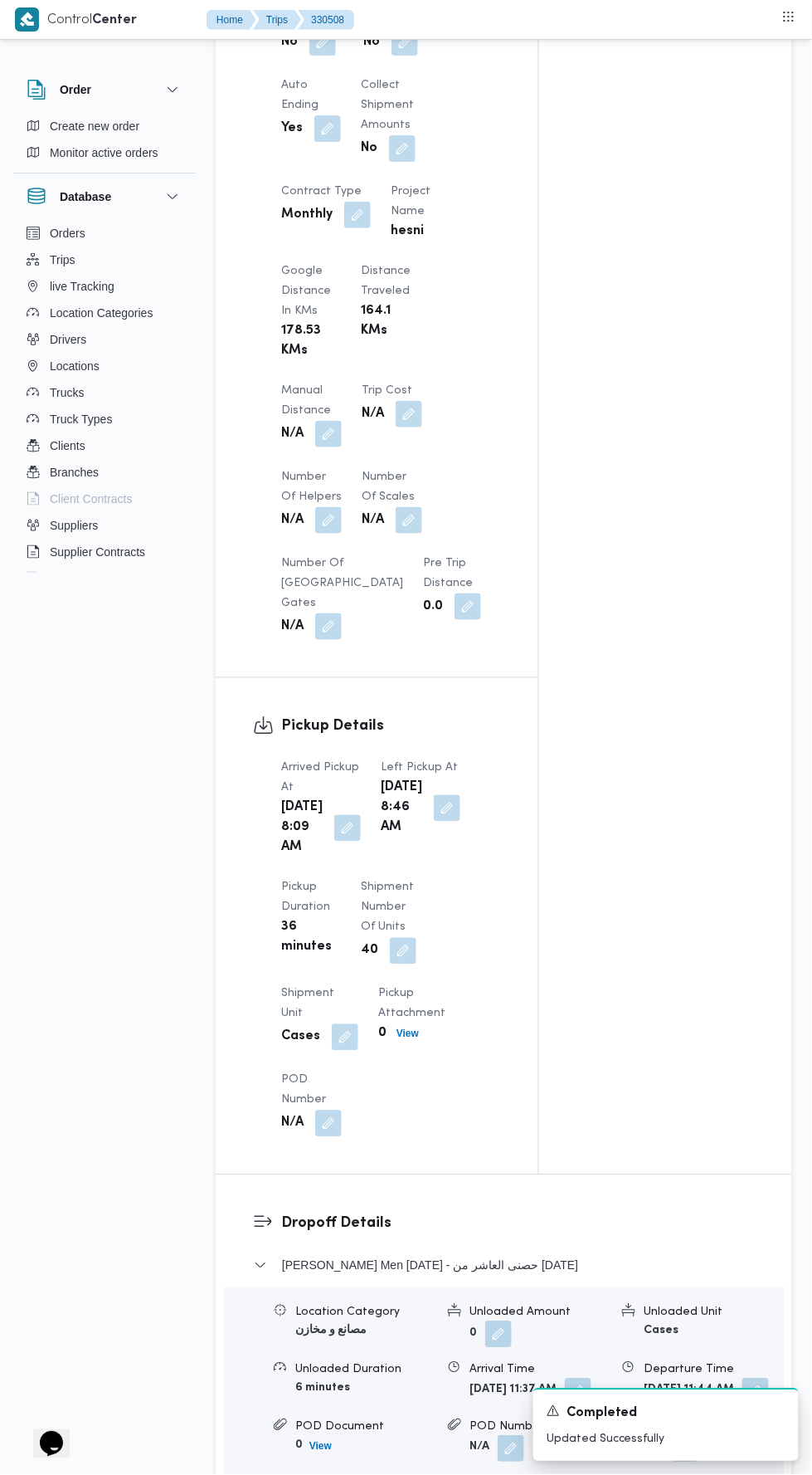
scroll to position [1212, 0]
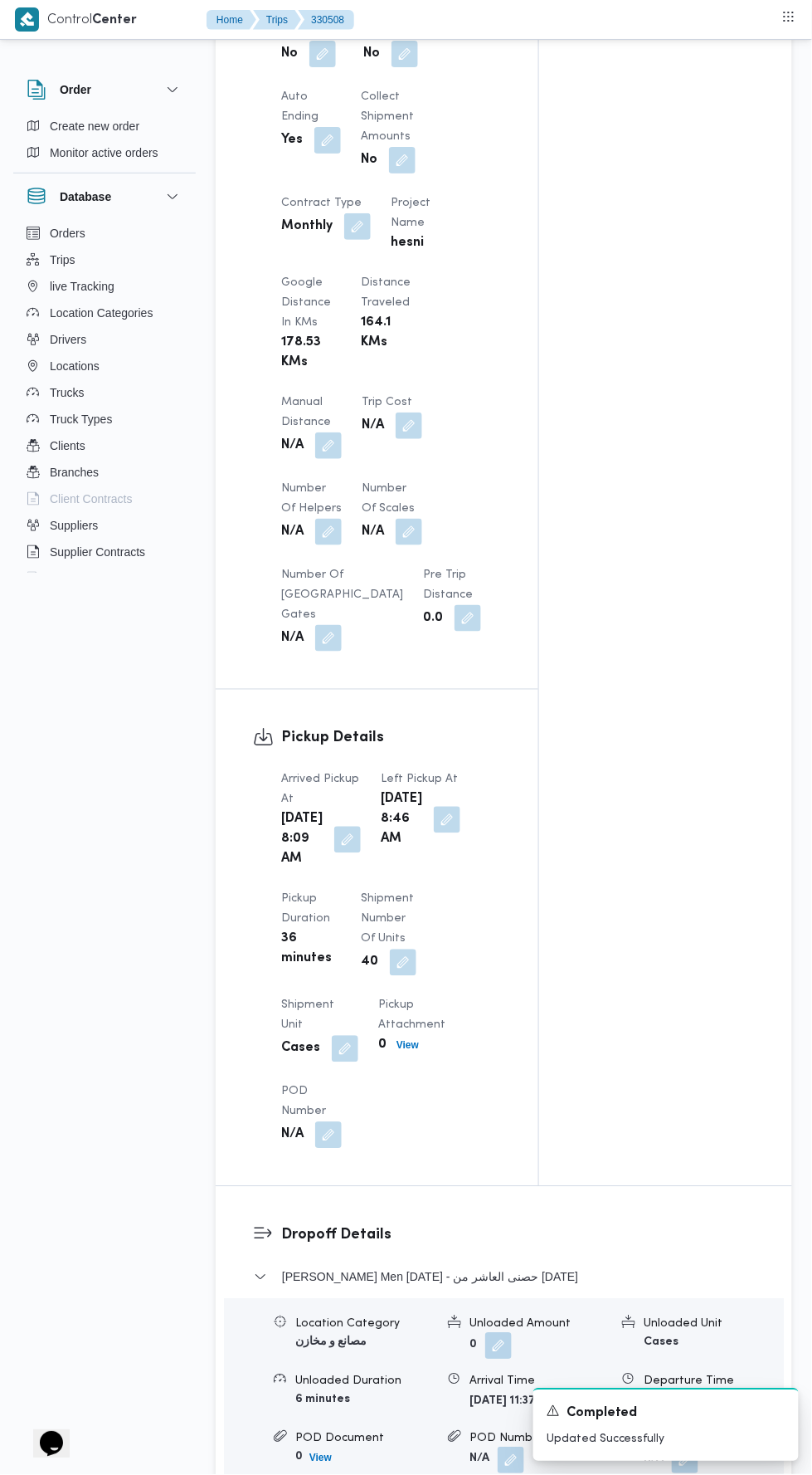
click at [331, 439] on button "button" at bounding box center [329, 446] width 27 height 27
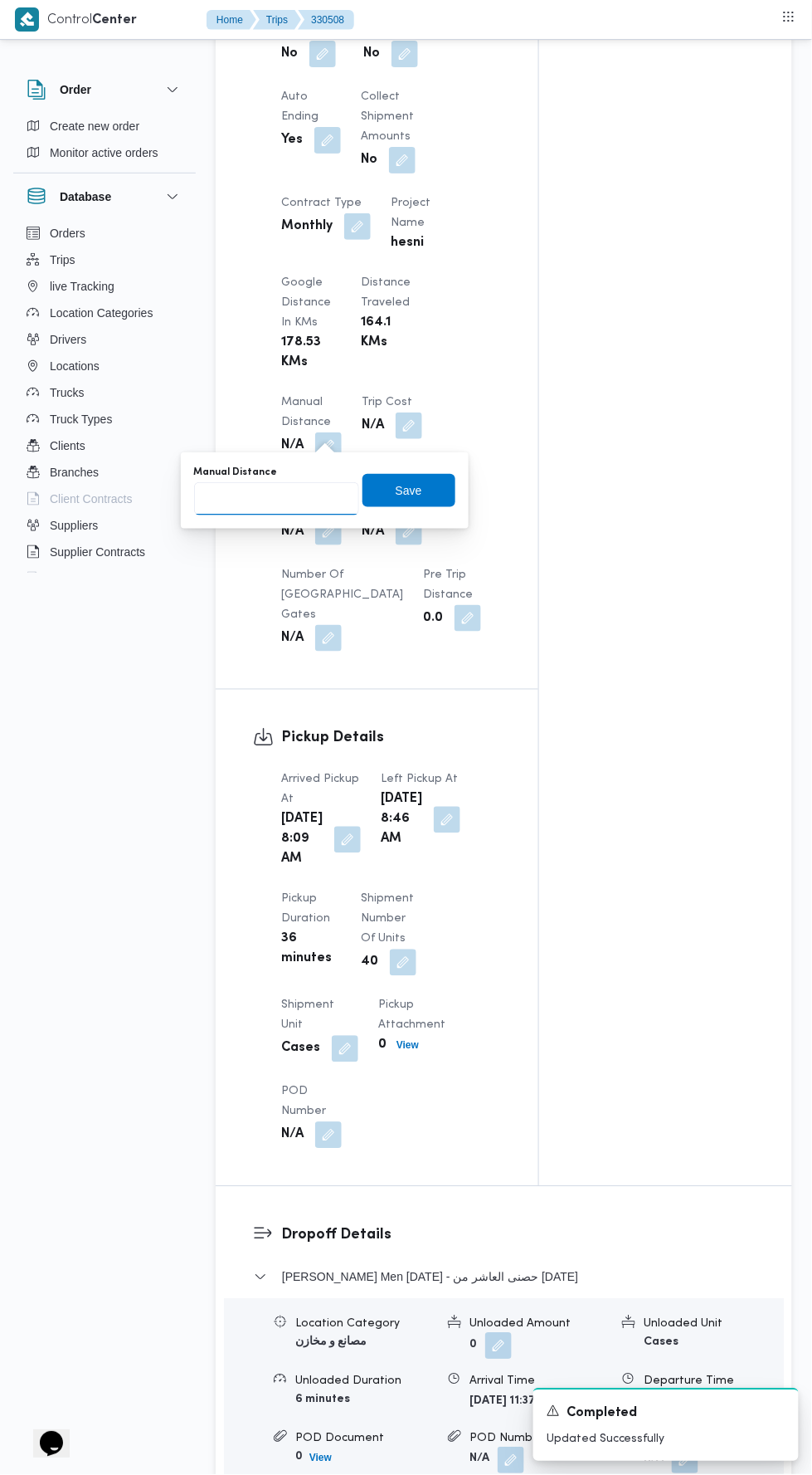
click at [303, 498] on input "Manual Distance" at bounding box center [277, 498] width 165 height 33
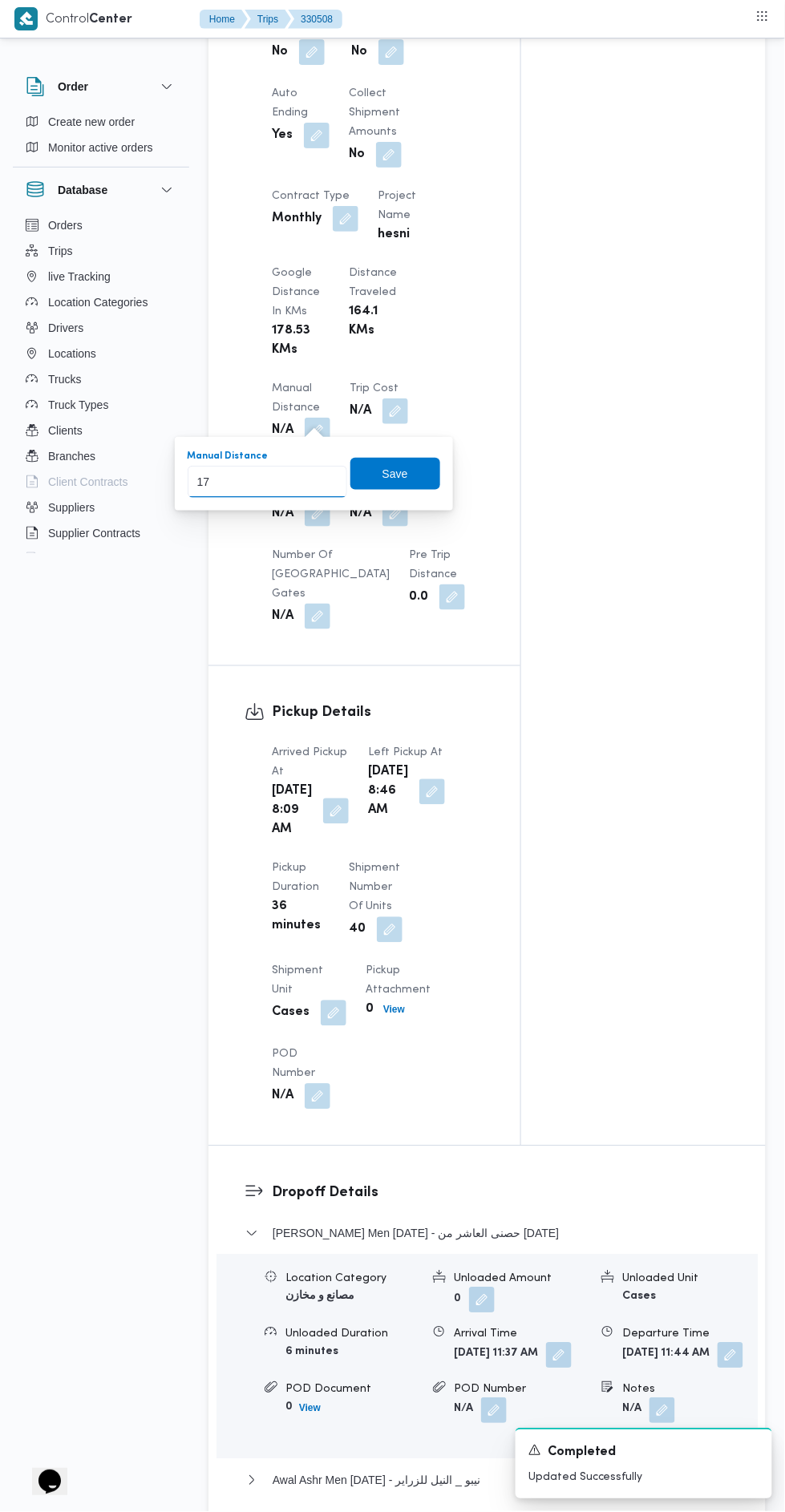
type input "178"
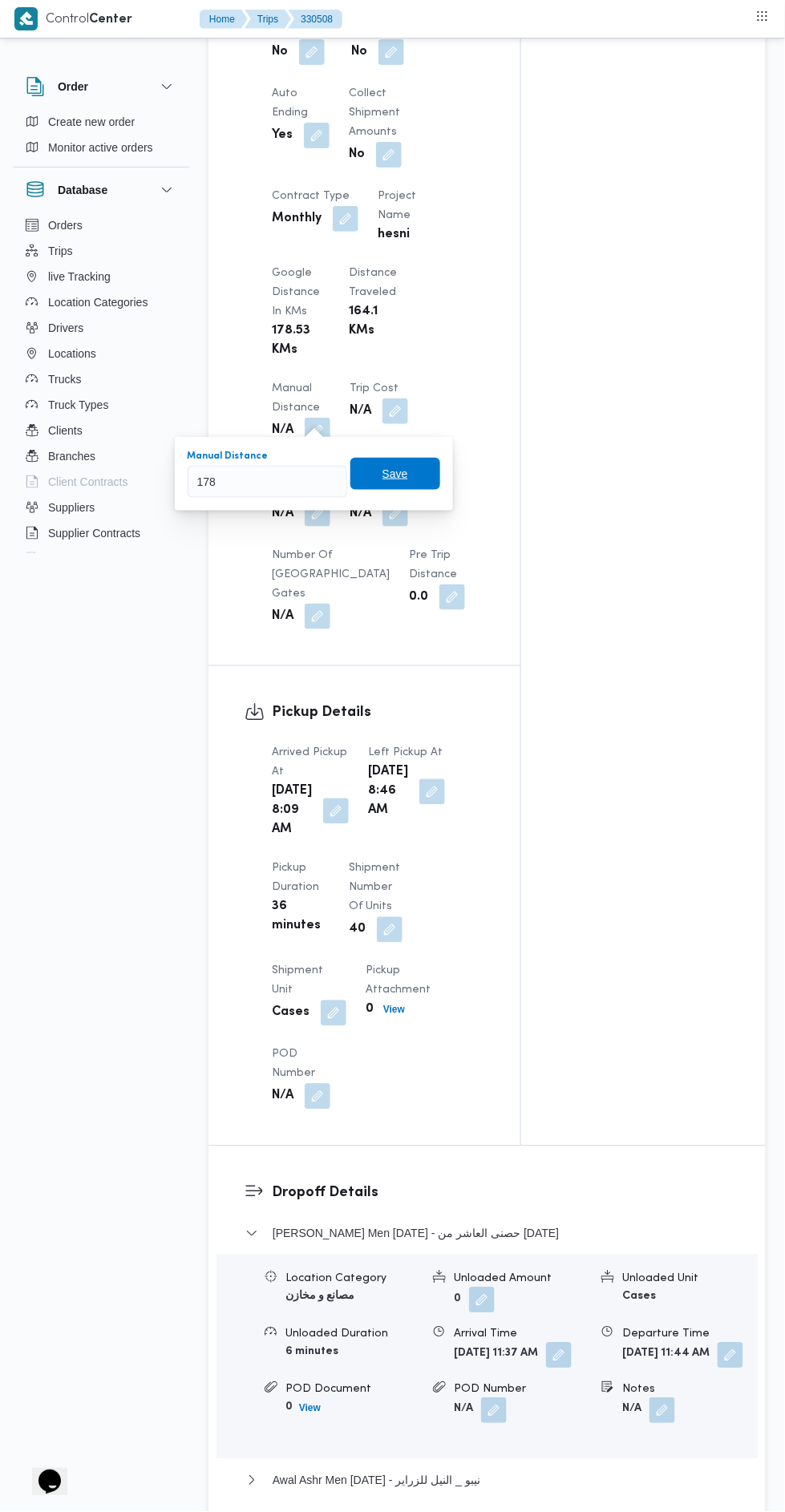
click at [428, 476] on span "Save" at bounding box center [395, 473] width 90 height 32
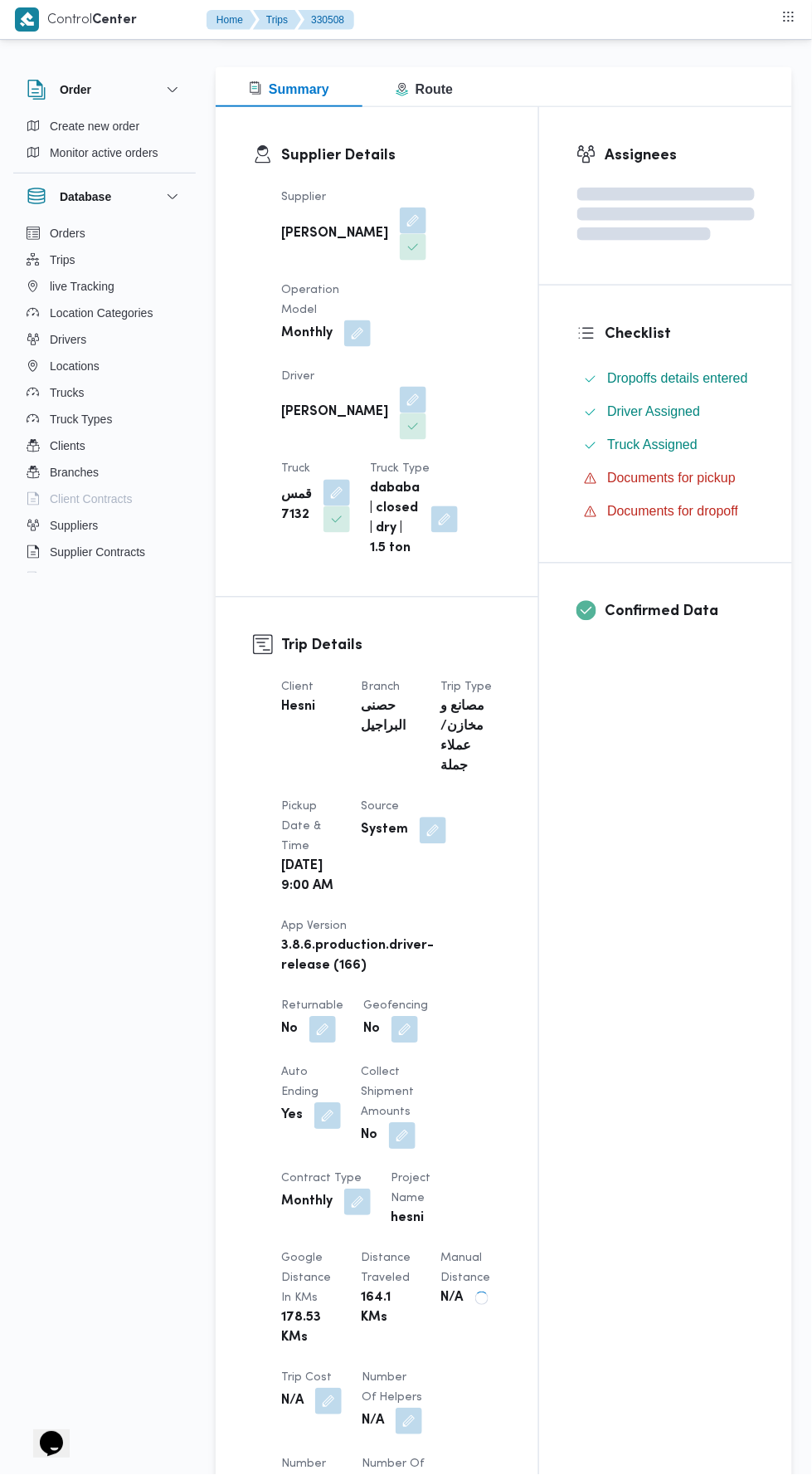
scroll to position [0, 0]
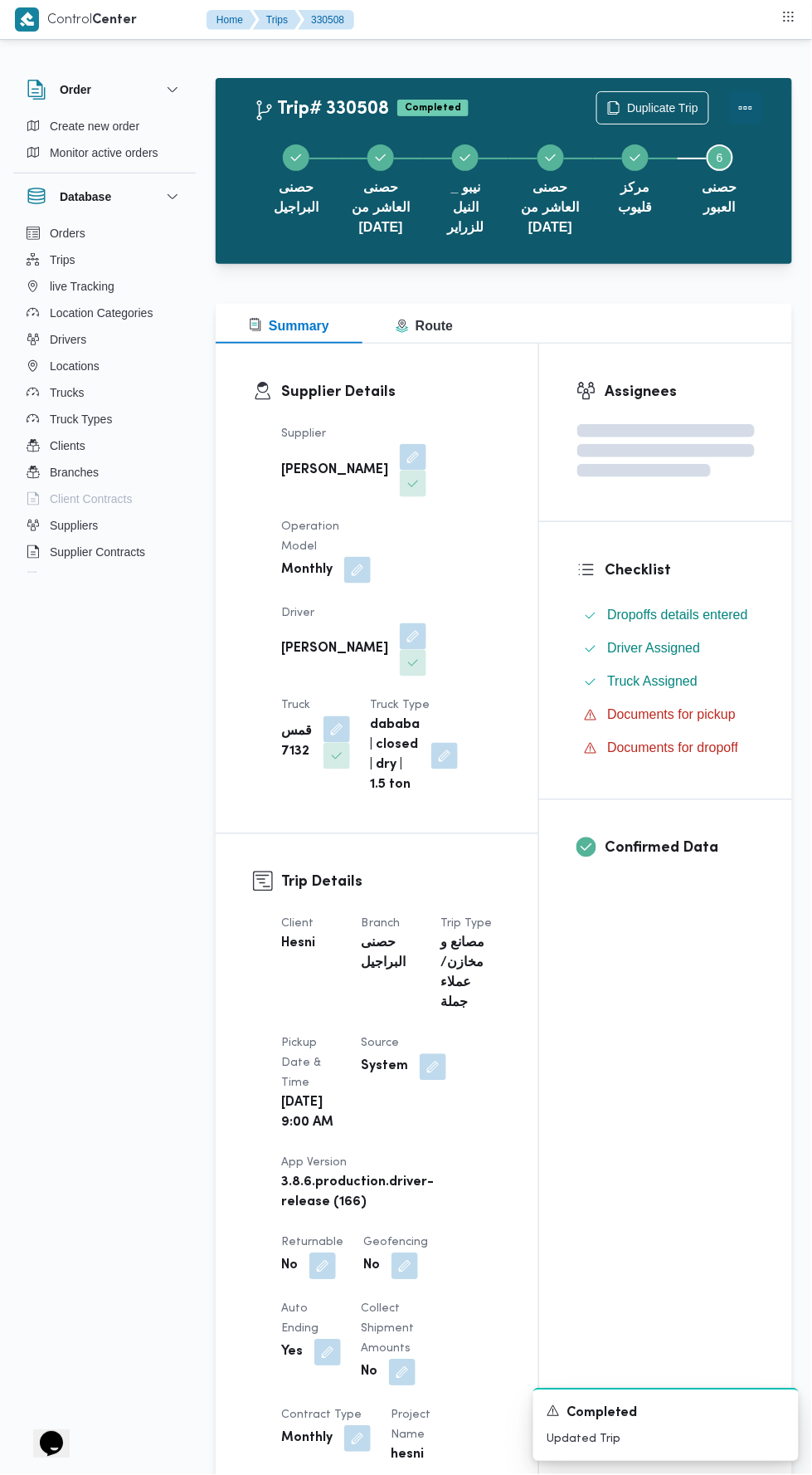
click at [760, 93] on button "Actions" at bounding box center [746, 107] width 33 height 33
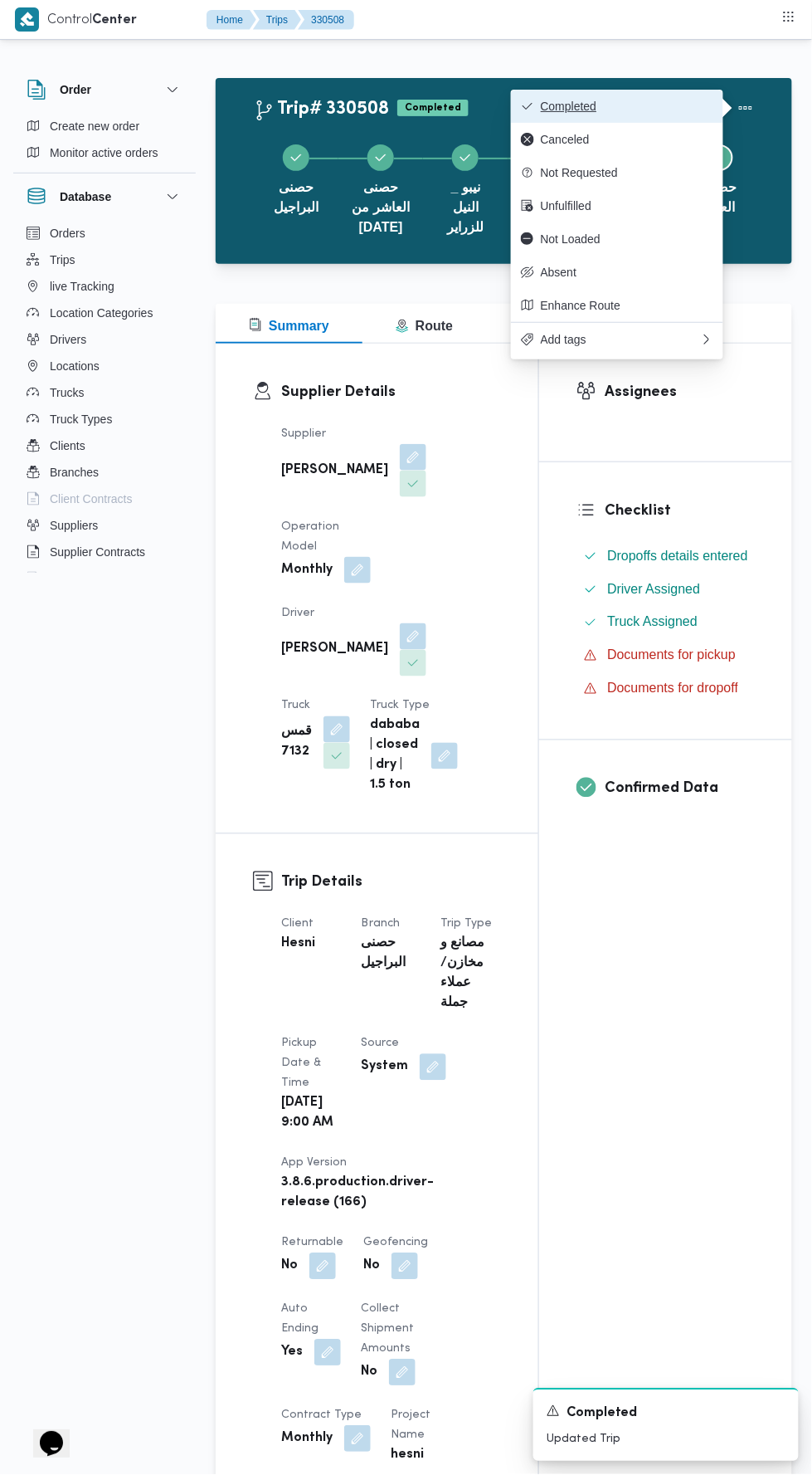
click at [697, 95] on button "Completed" at bounding box center [618, 106] width 213 height 33
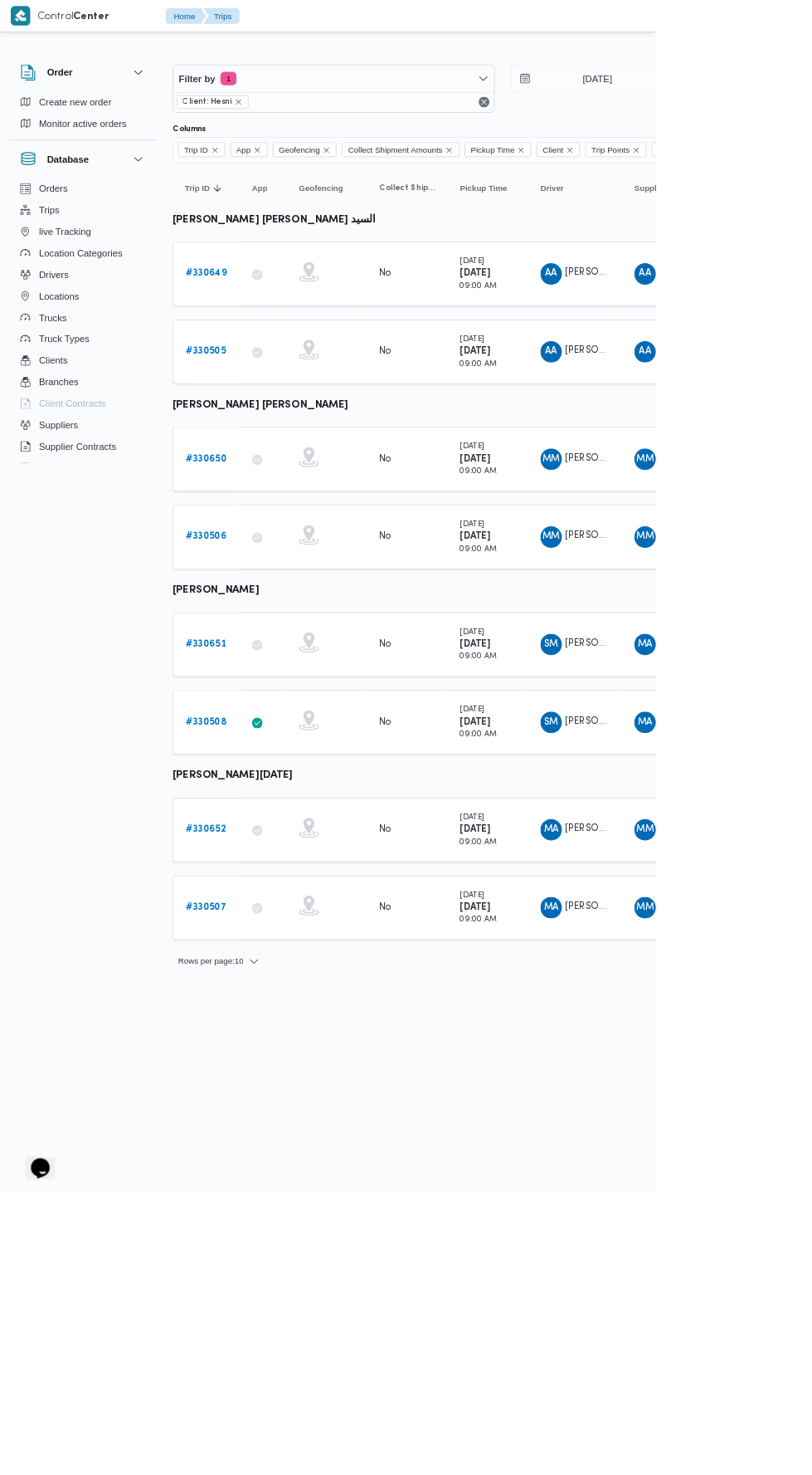
click at [261, 432] on b "# 330505" at bounding box center [256, 435] width 50 height 11
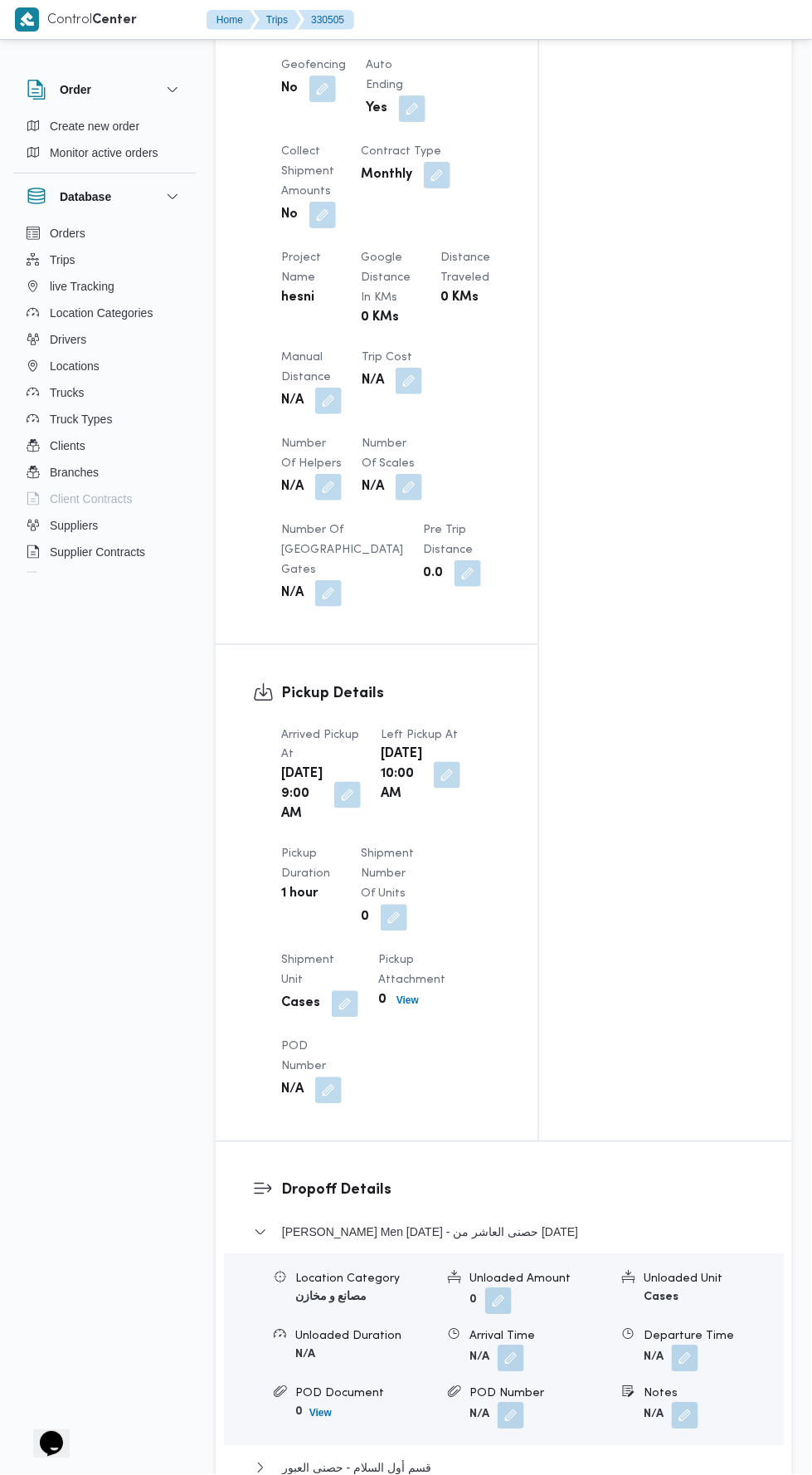
scroll to position [1117, 0]
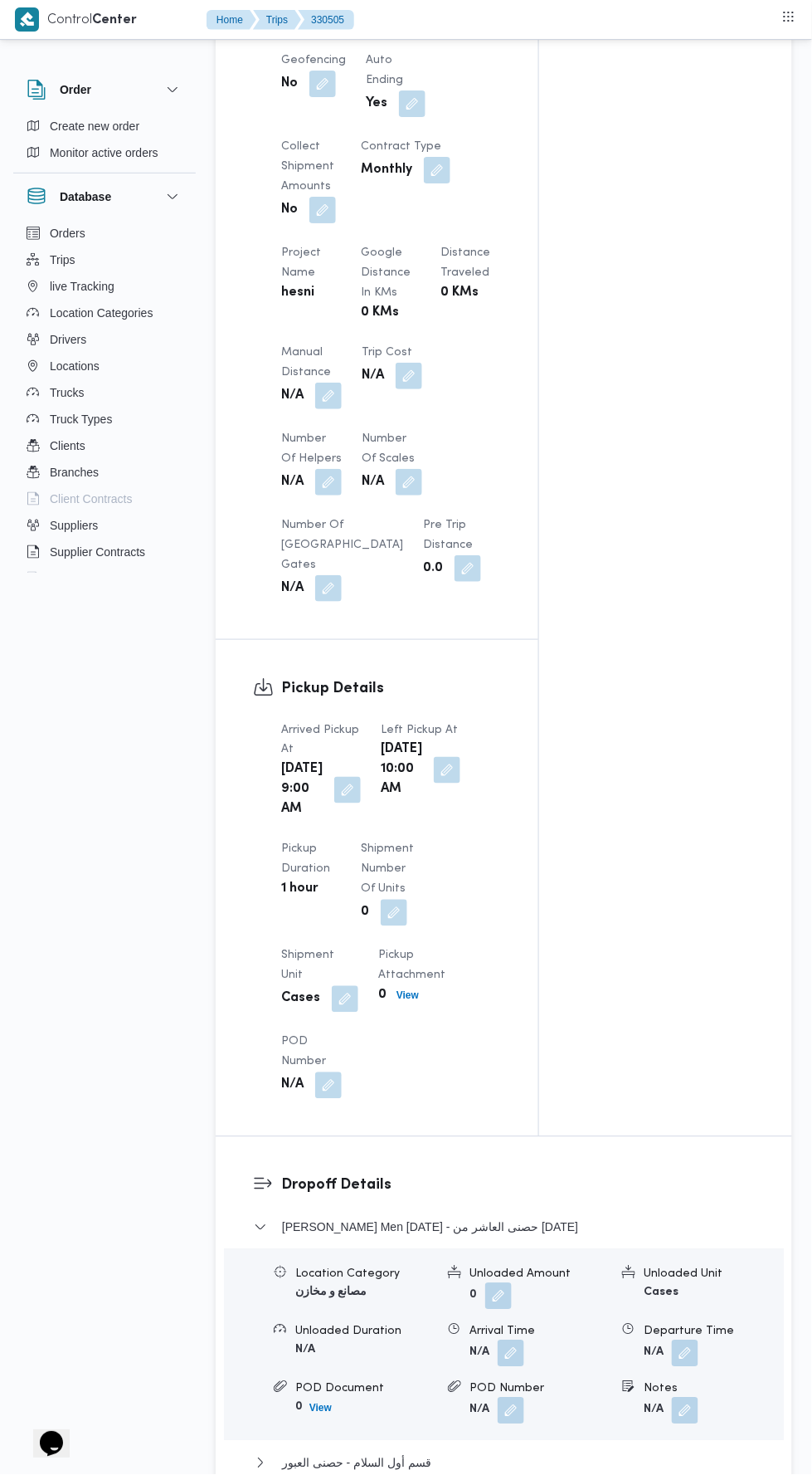
click at [337, 409] on button "button" at bounding box center [329, 396] width 27 height 27
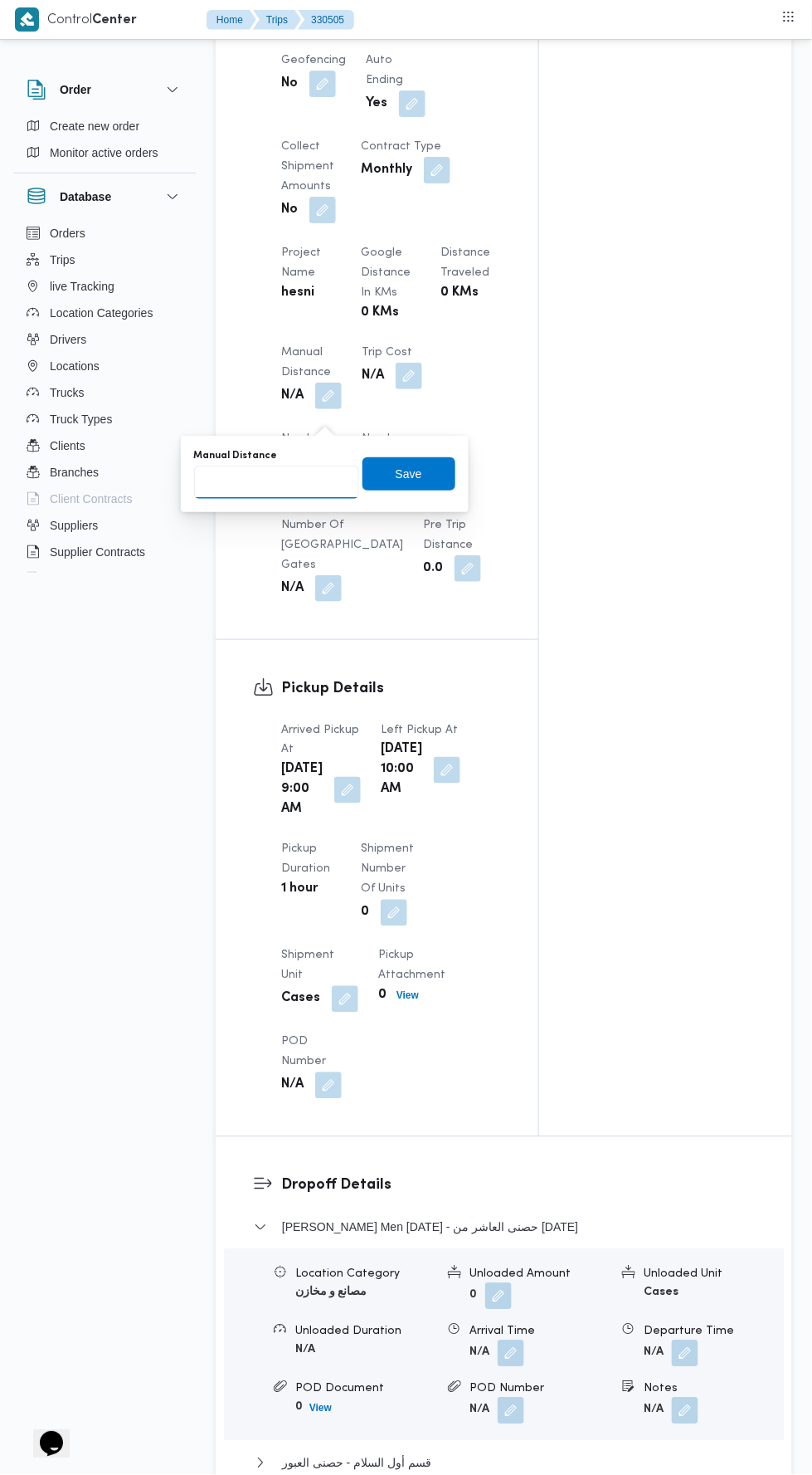
click at [311, 481] on input "Manual Distance" at bounding box center [277, 482] width 165 height 33
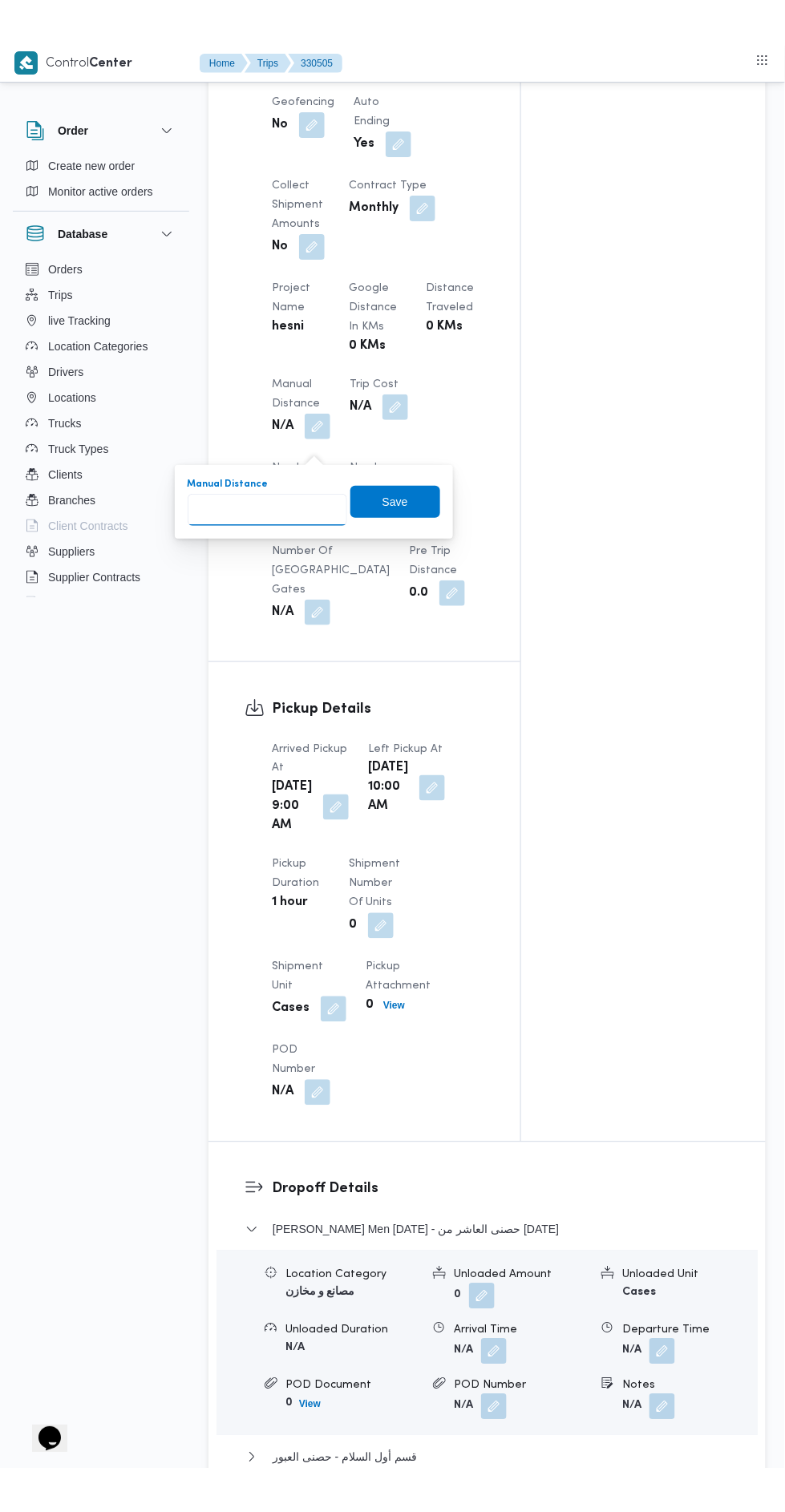
scroll to position [1129, 0]
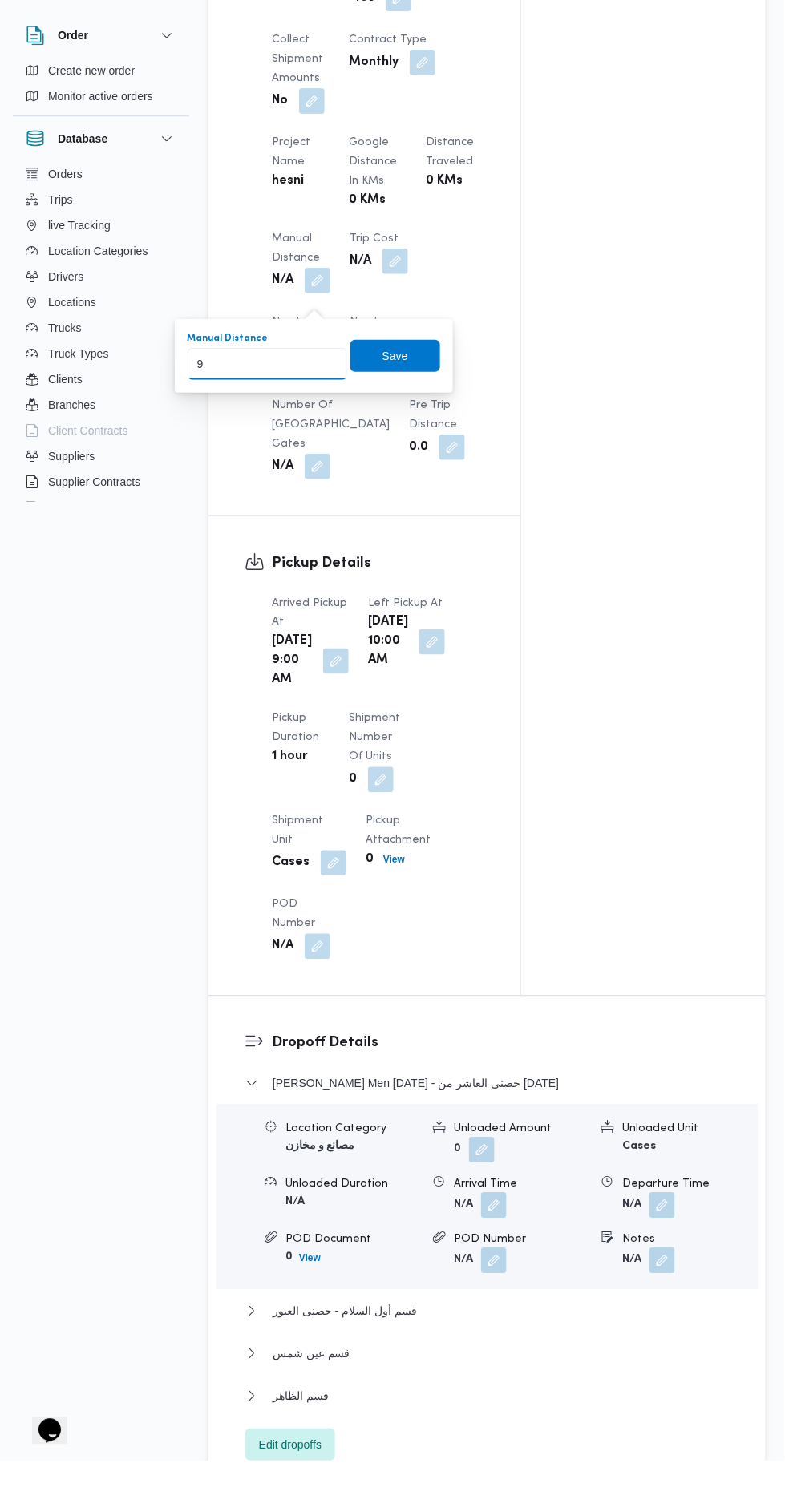
type input "90"
click at [412, 394] on span "Save" at bounding box center [395, 407] width 90 height 32
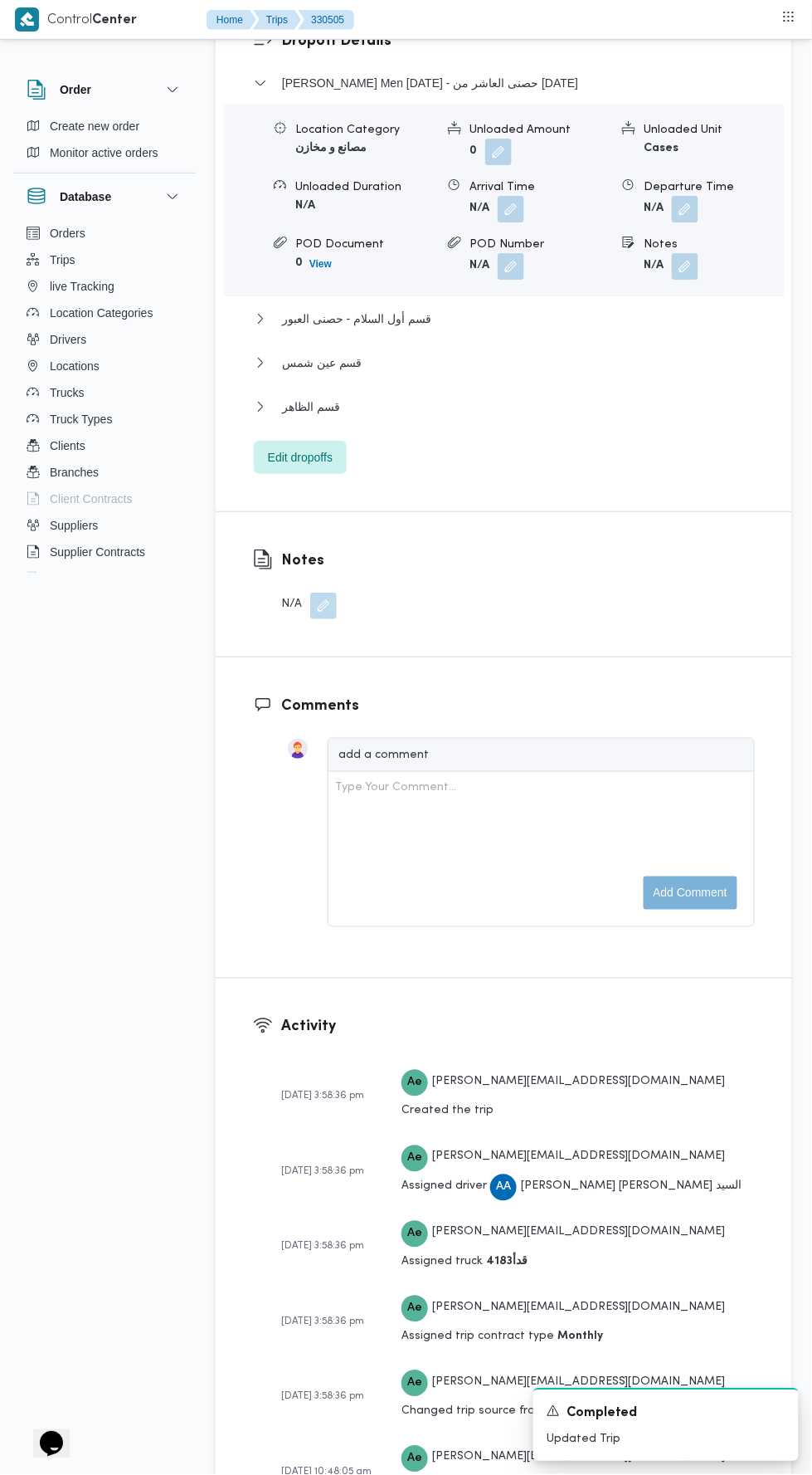
click at [526, 978] on div "Comments add a comment Type Your Comment... Add comment" at bounding box center [504, 817] width 576 height 320
click at [337, 473] on span "Edit dropoffs" at bounding box center [300, 456] width 93 height 33
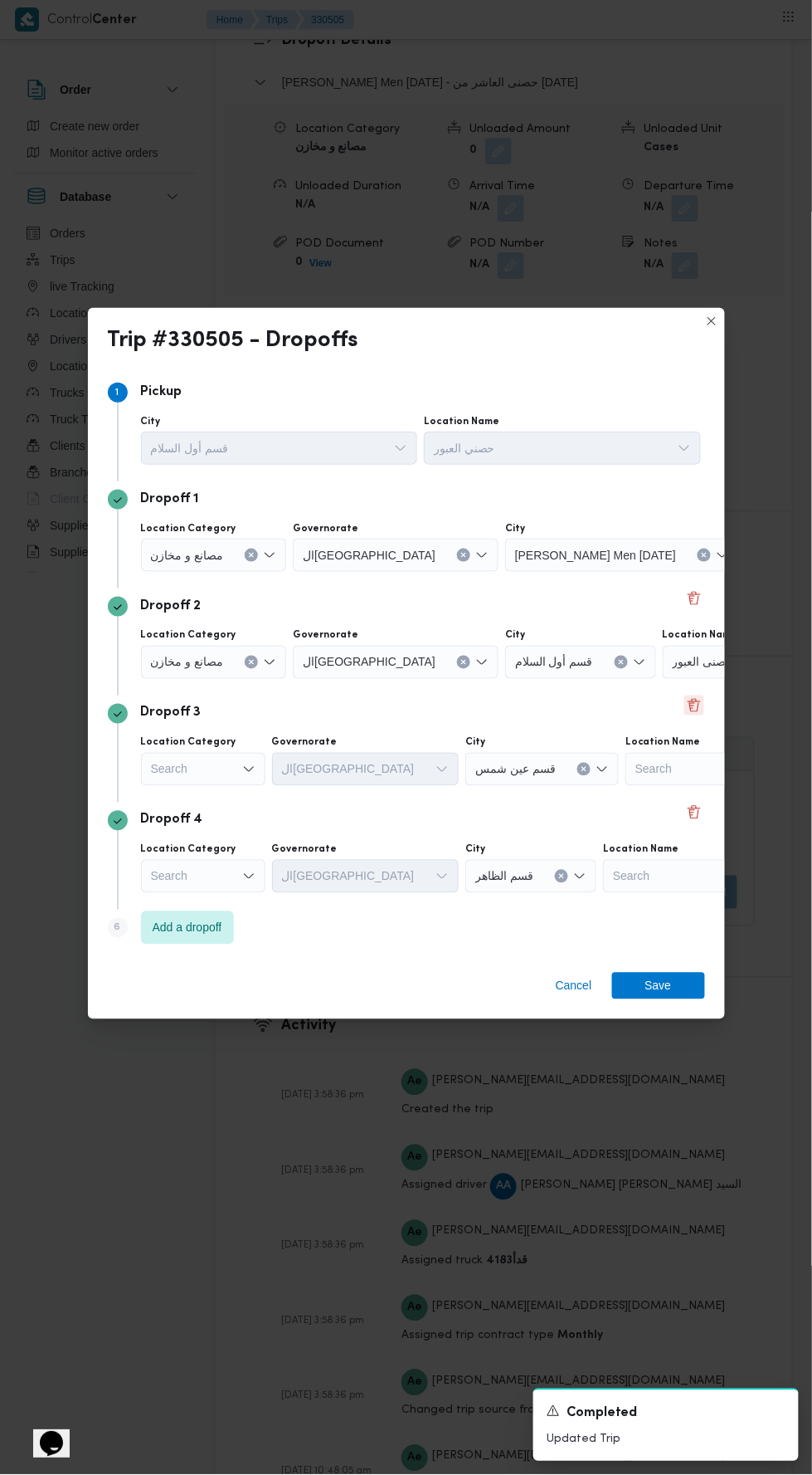
click at [700, 716] on button "Delete" at bounding box center [694, 705] width 20 height 20
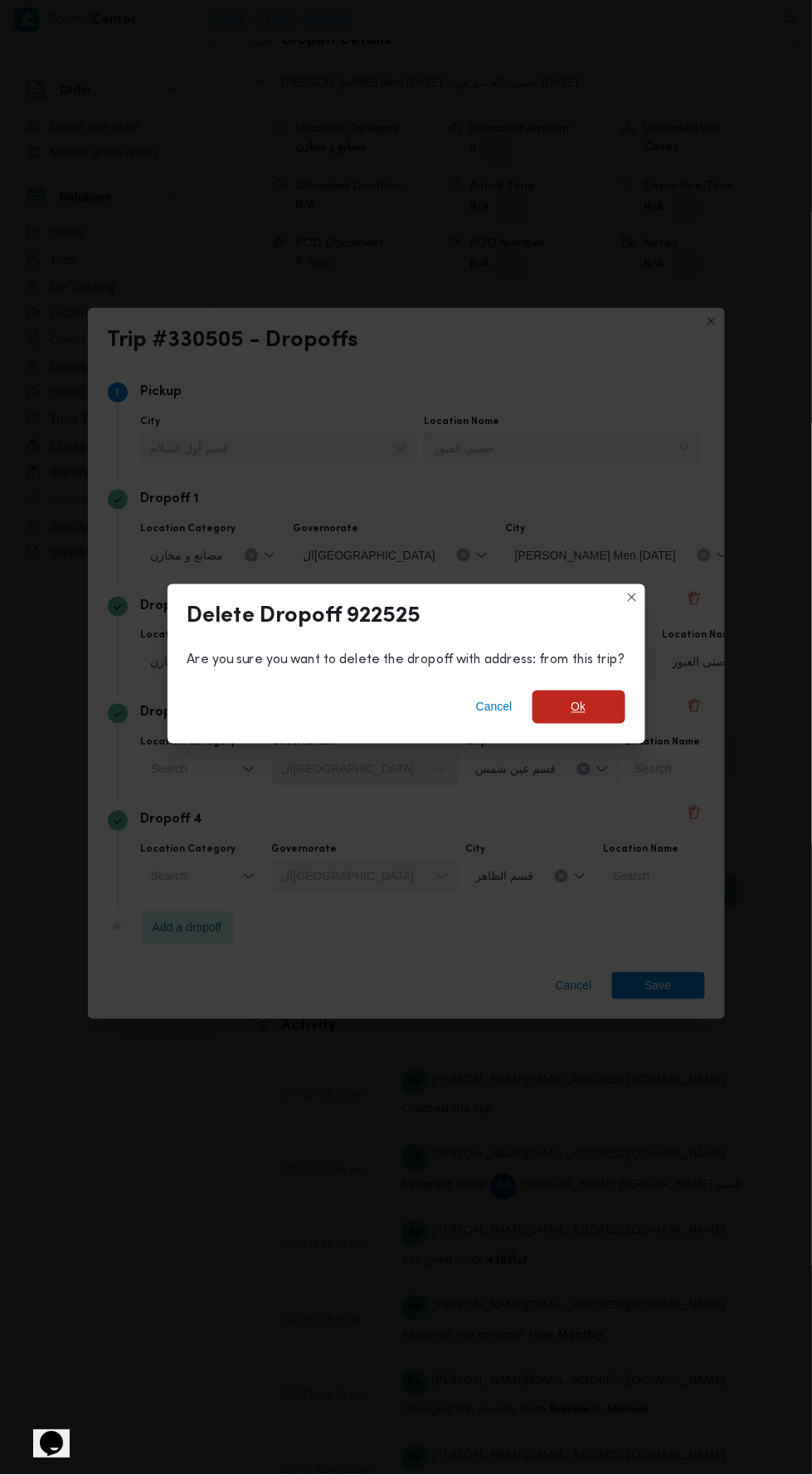
click at [612, 724] on span "Ok" at bounding box center [579, 707] width 93 height 33
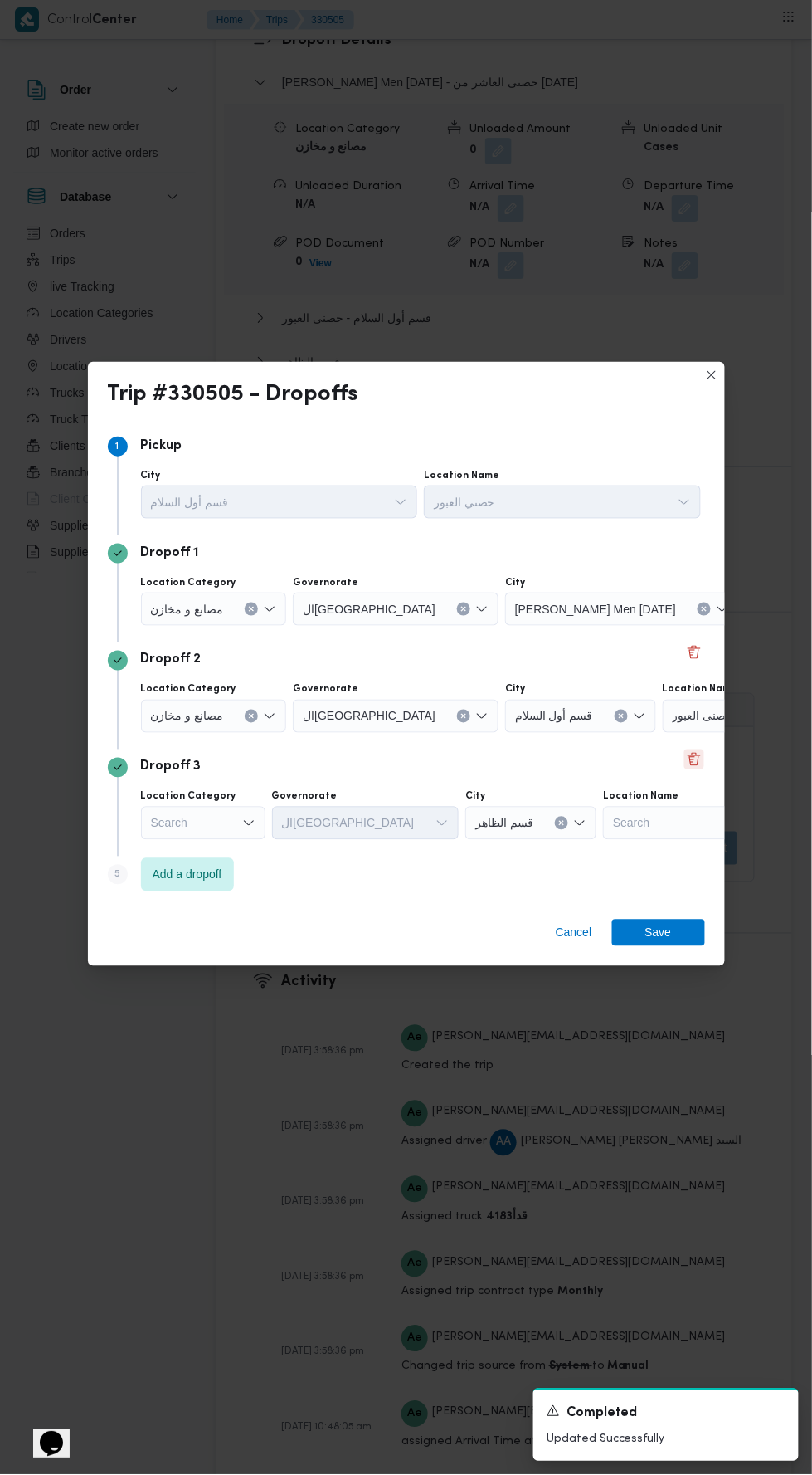
click at [693, 770] on button "Delete" at bounding box center [694, 759] width 20 height 20
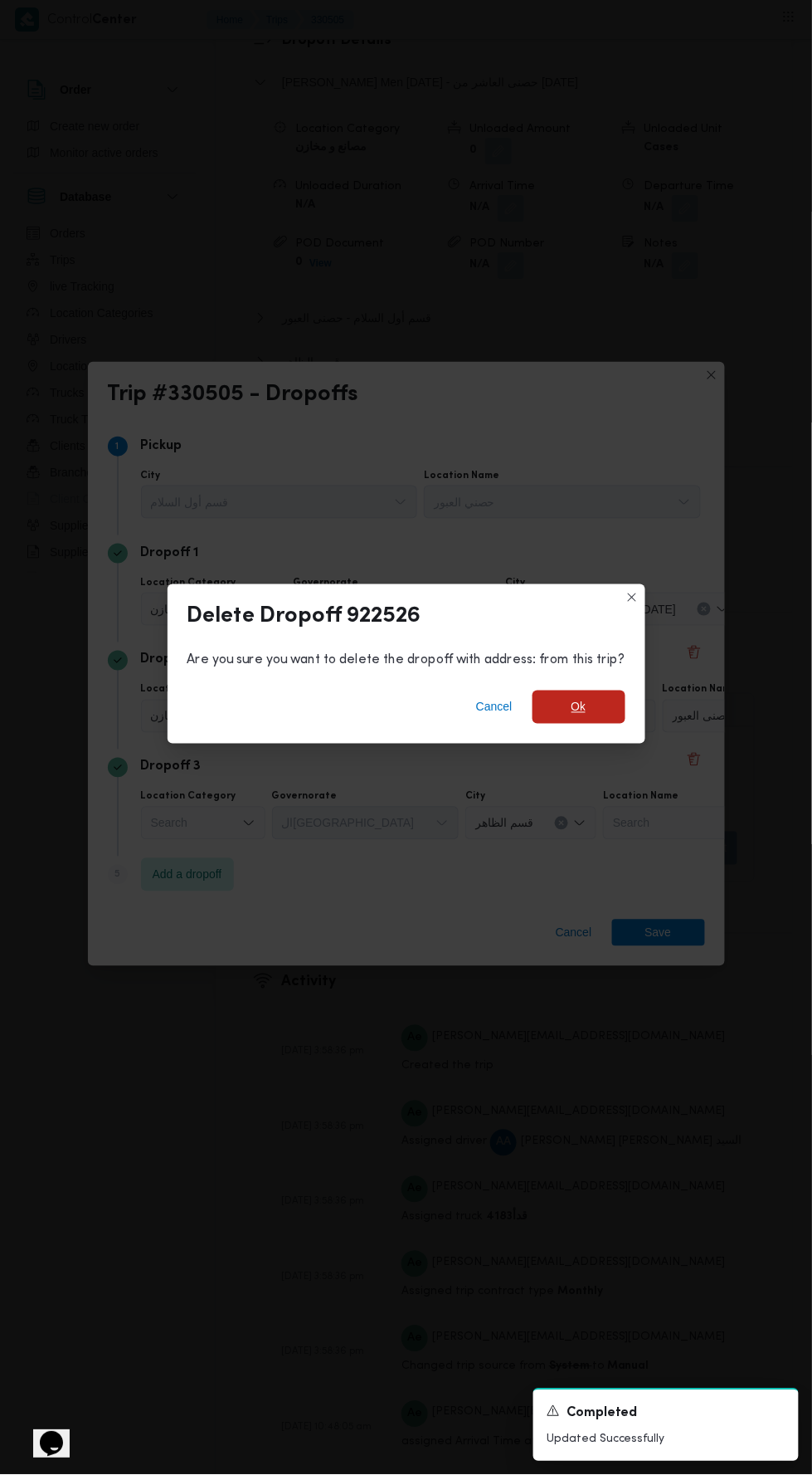
click at [612, 724] on span "Ok" at bounding box center [579, 707] width 93 height 33
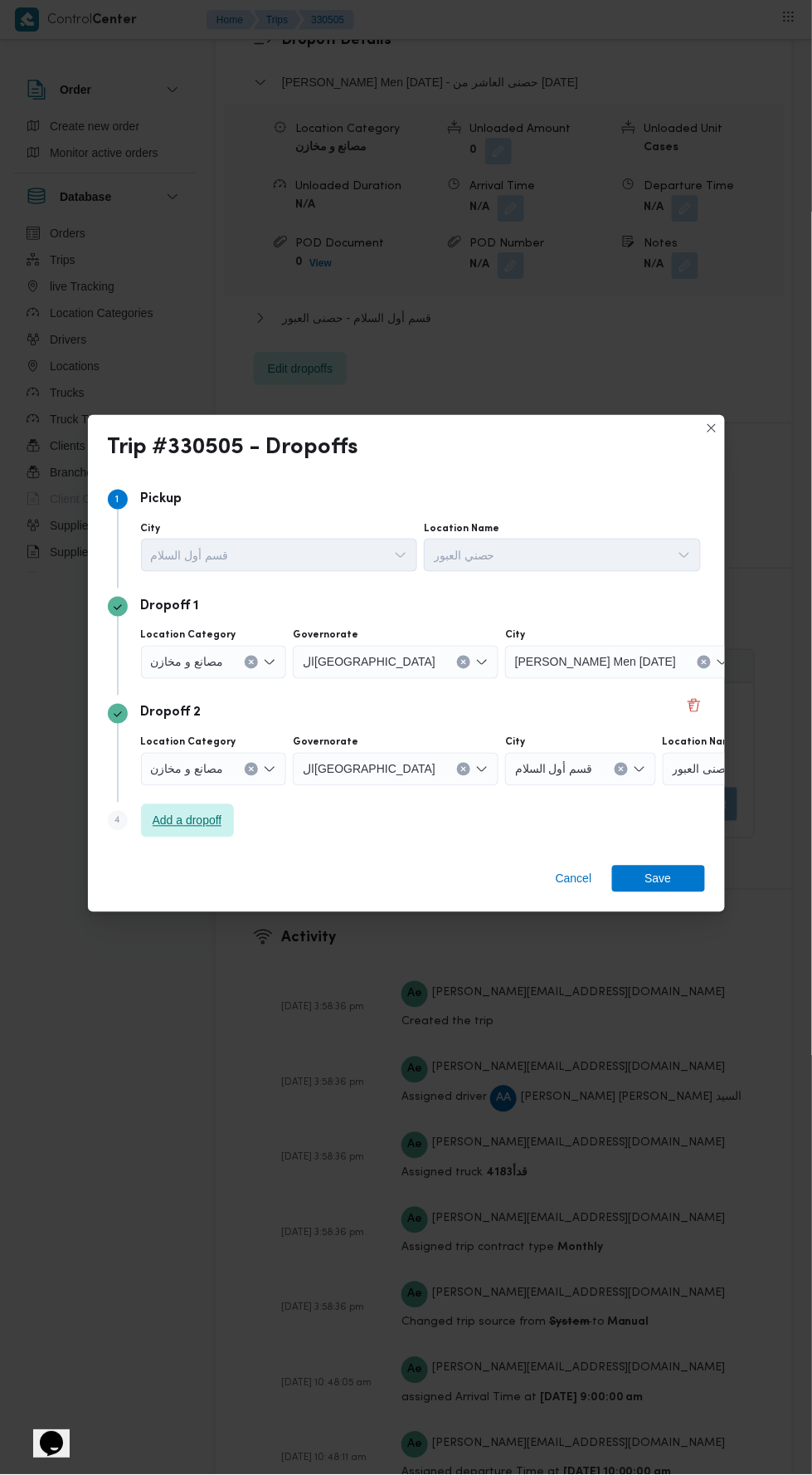
scroll to position [2229, 0]
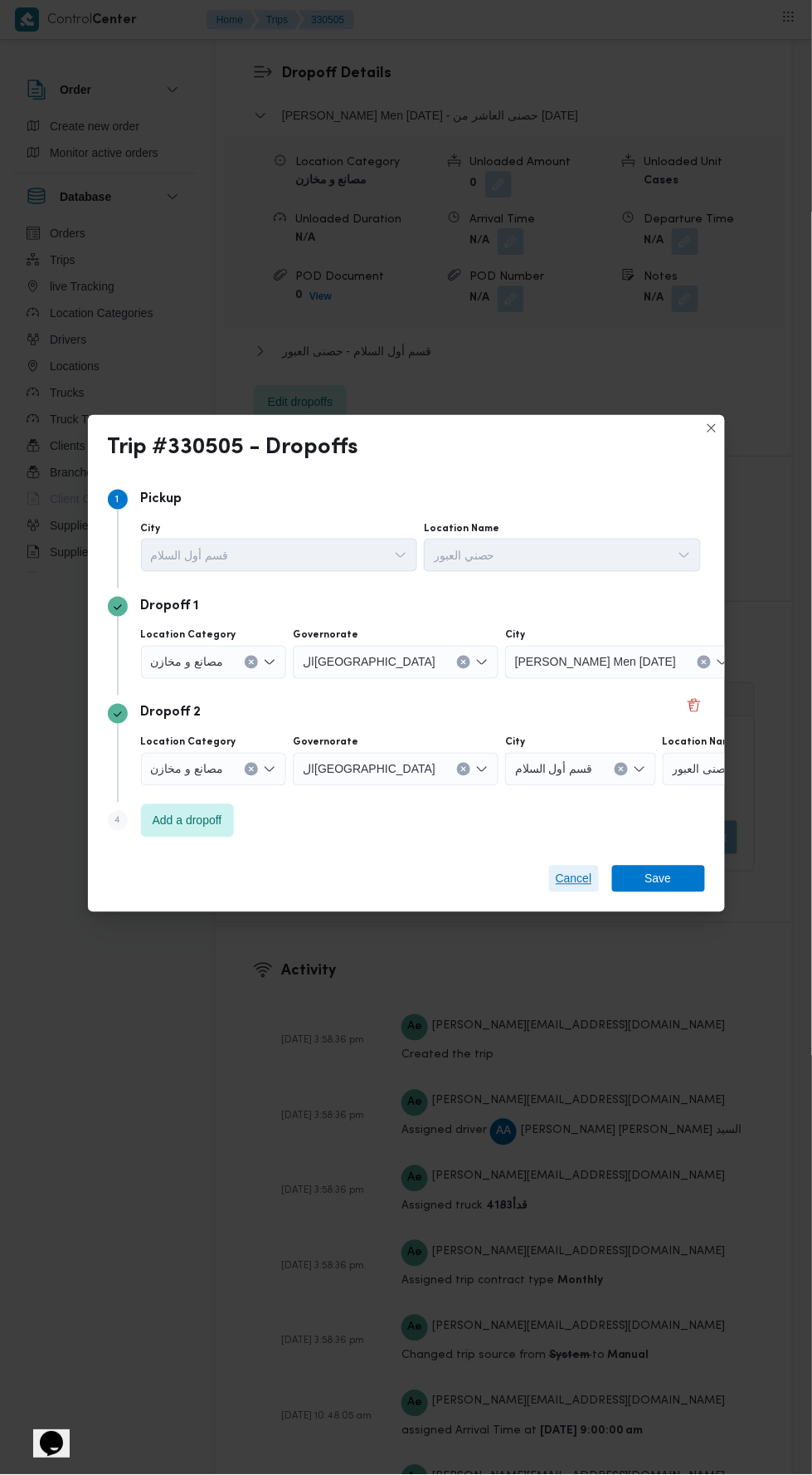
click at [574, 892] on span "Cancel" at bounding box center [574, 879] width 50 height 27
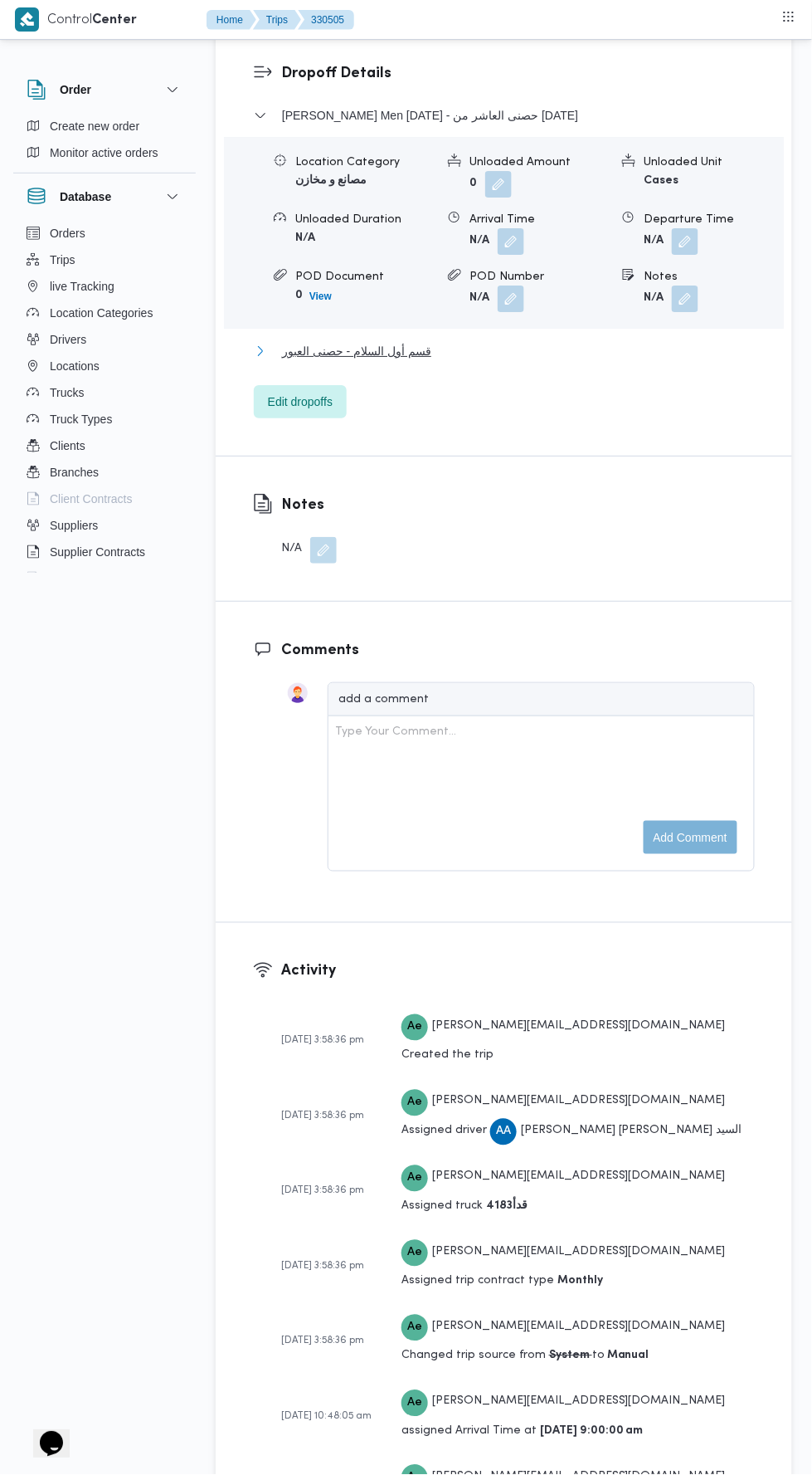
click at [615, 361] on button "قسم أول السلام - حصنى العبور" at bounding box center [504, 351] width 501 height 20
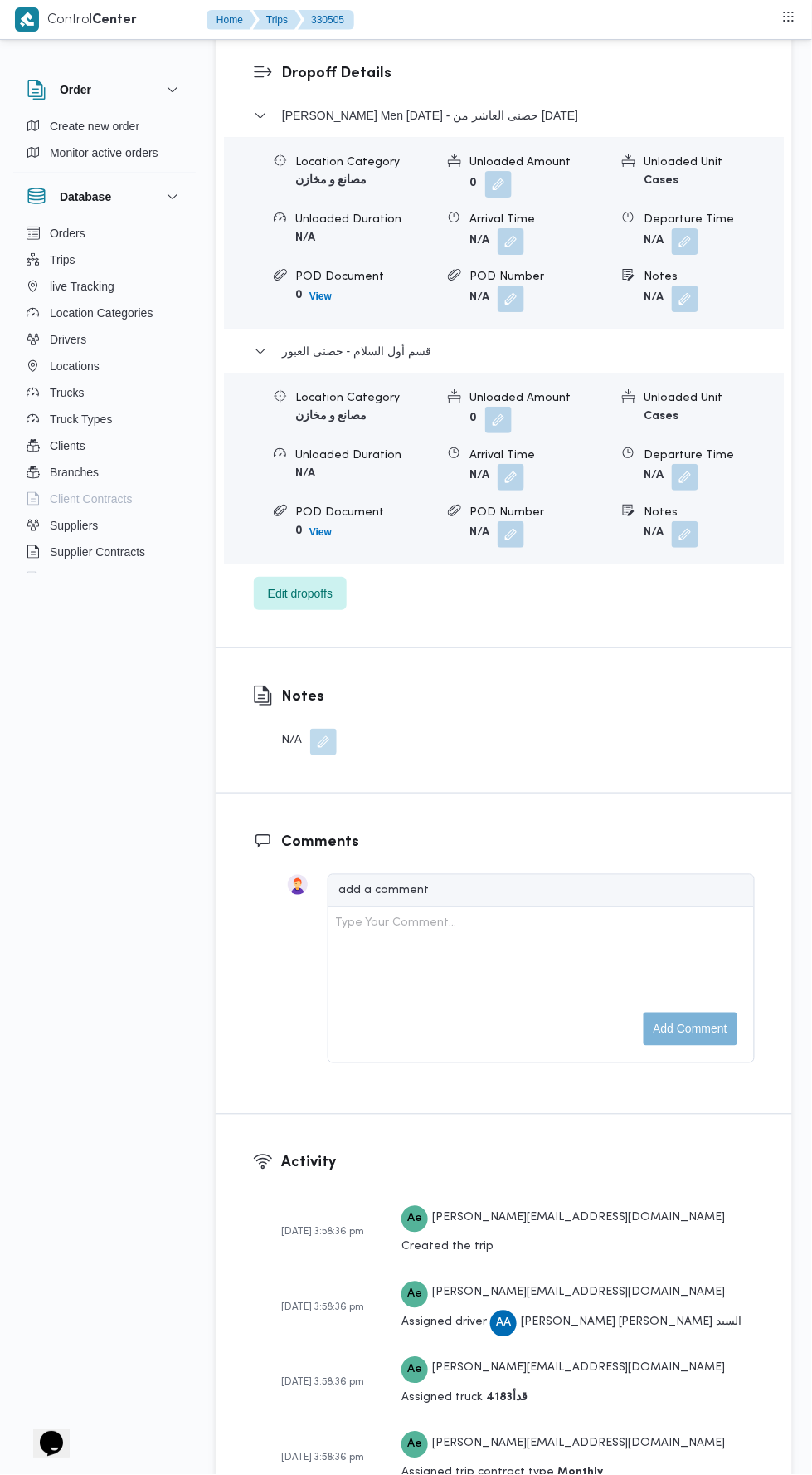
click at [693, 490] on button "button" at bounding box center [685, 477] width 27 height 27
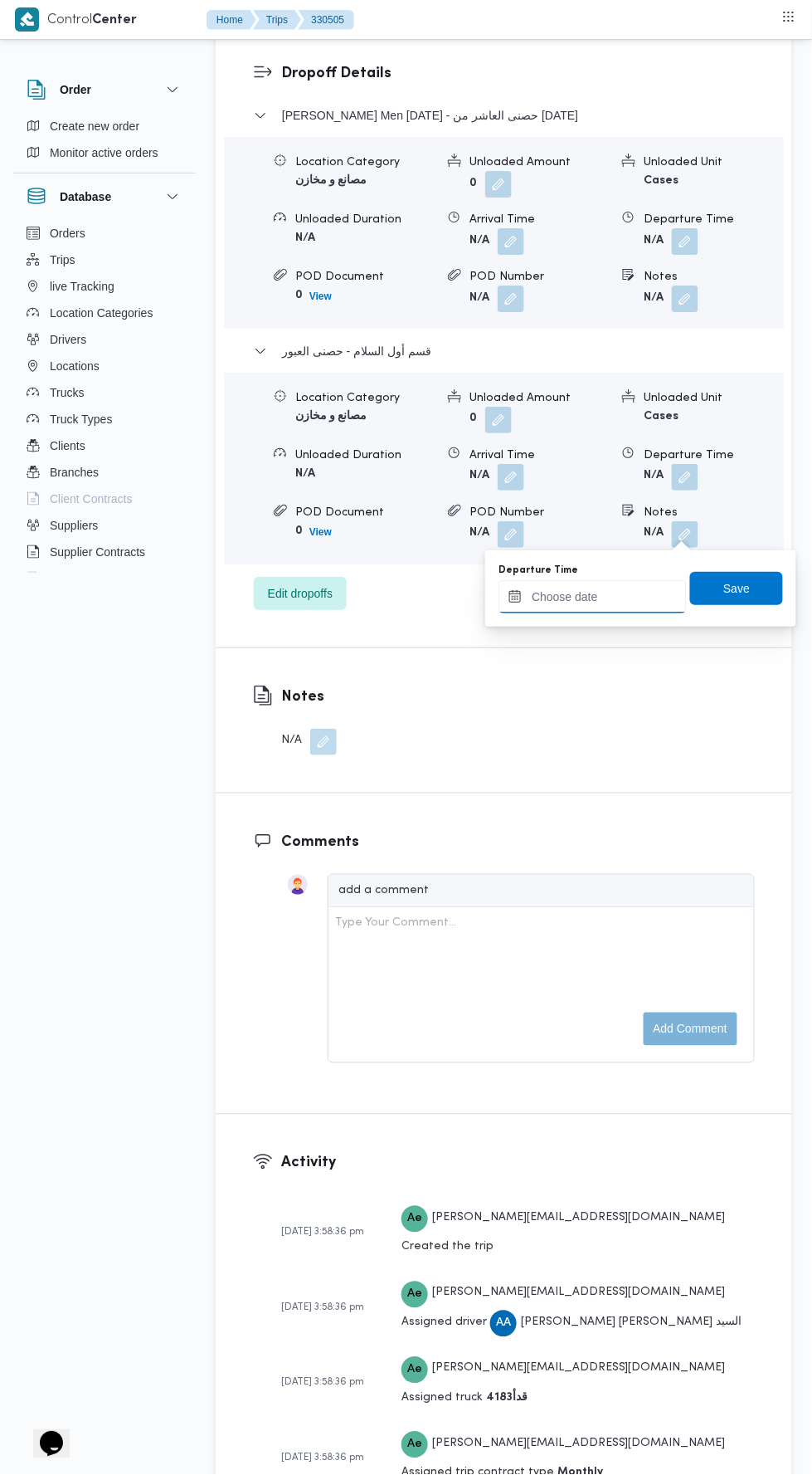
click at [636, 602] on input "Departure Time" at bounding box center [592, 596] width 188 height 33
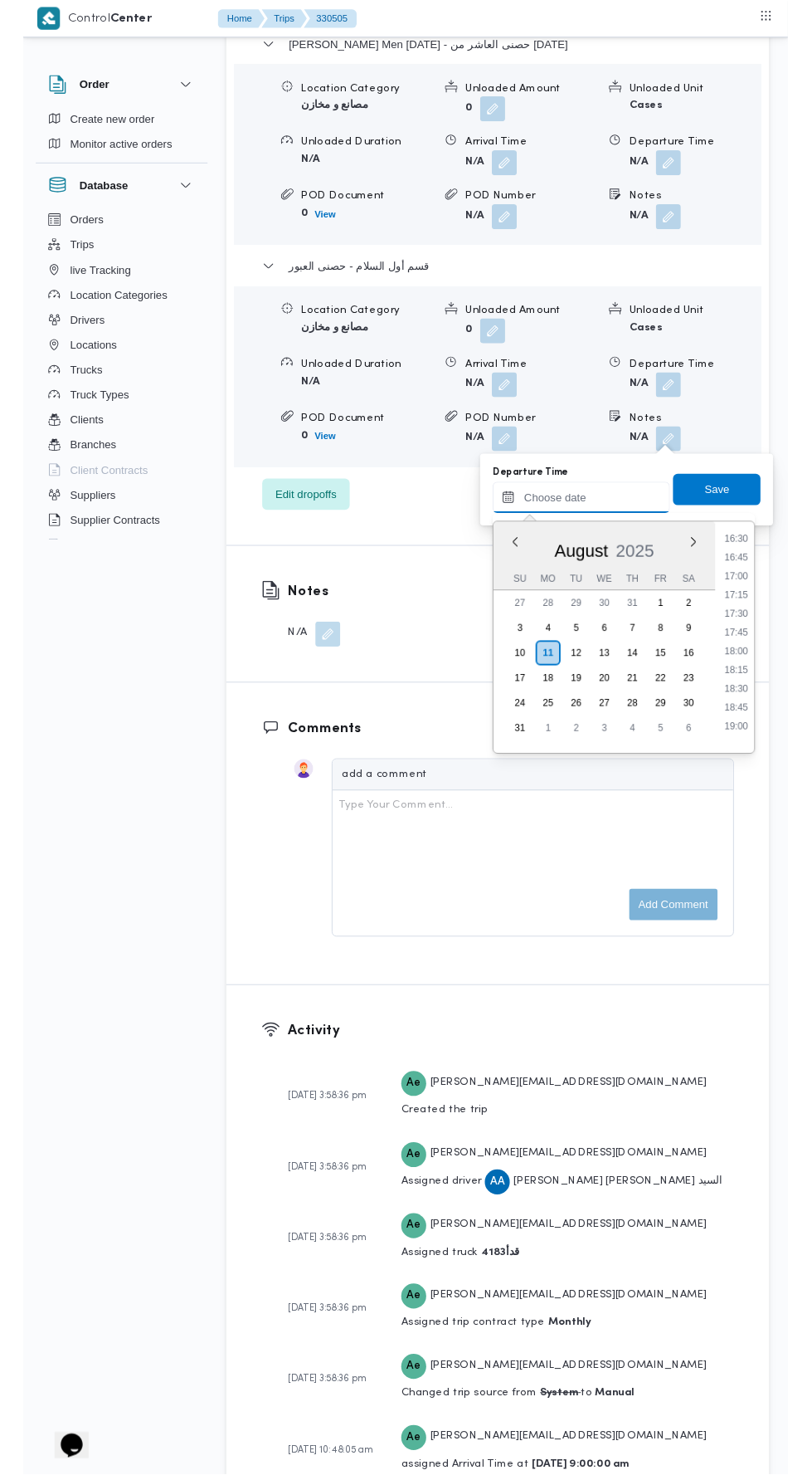
scroll to position [1317, 0]
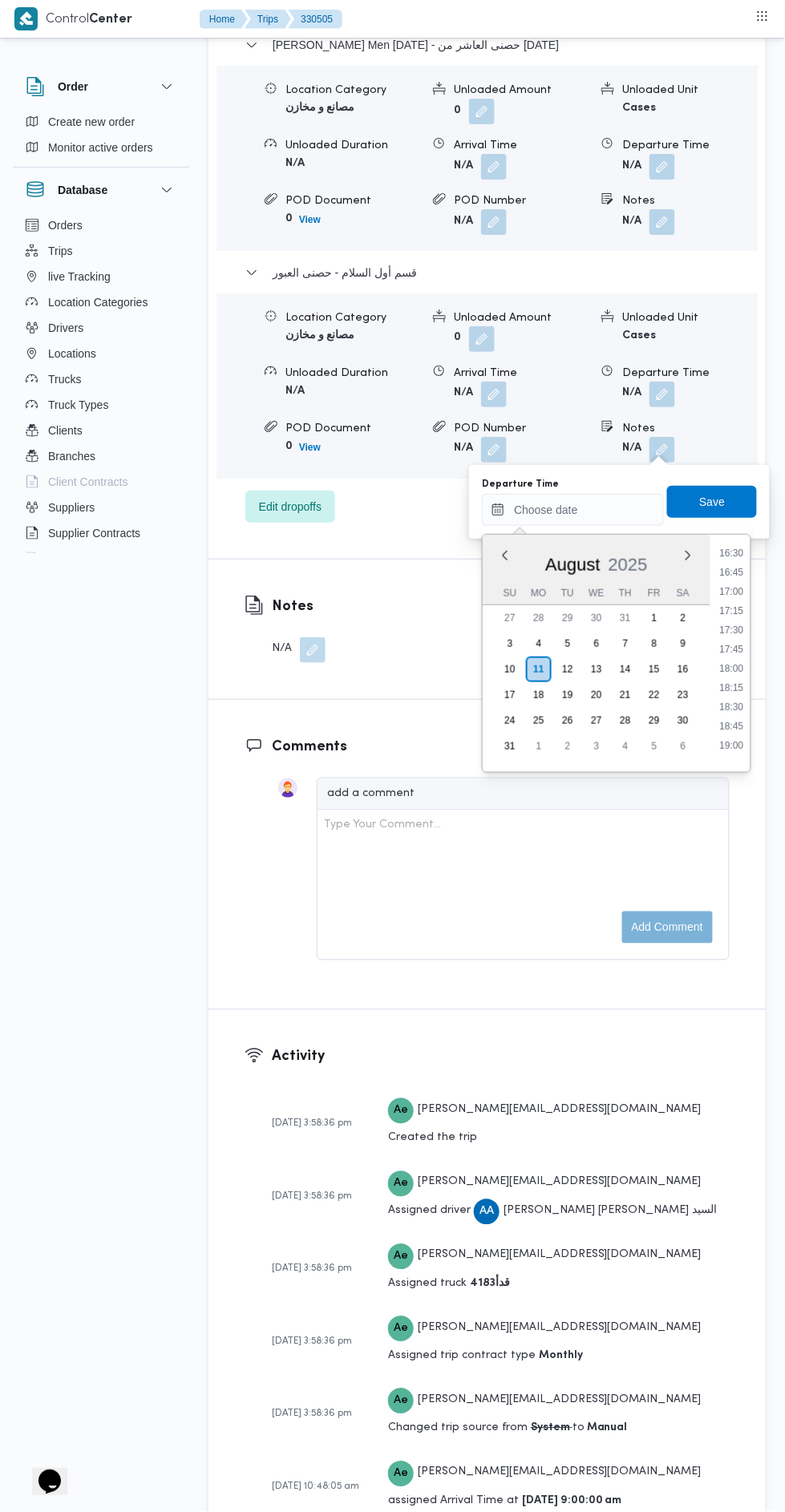
click at [733, 589] on li "17:00" at bounding box center [732, 591] width 37 height 16
type input "11/08/2025 17:00"
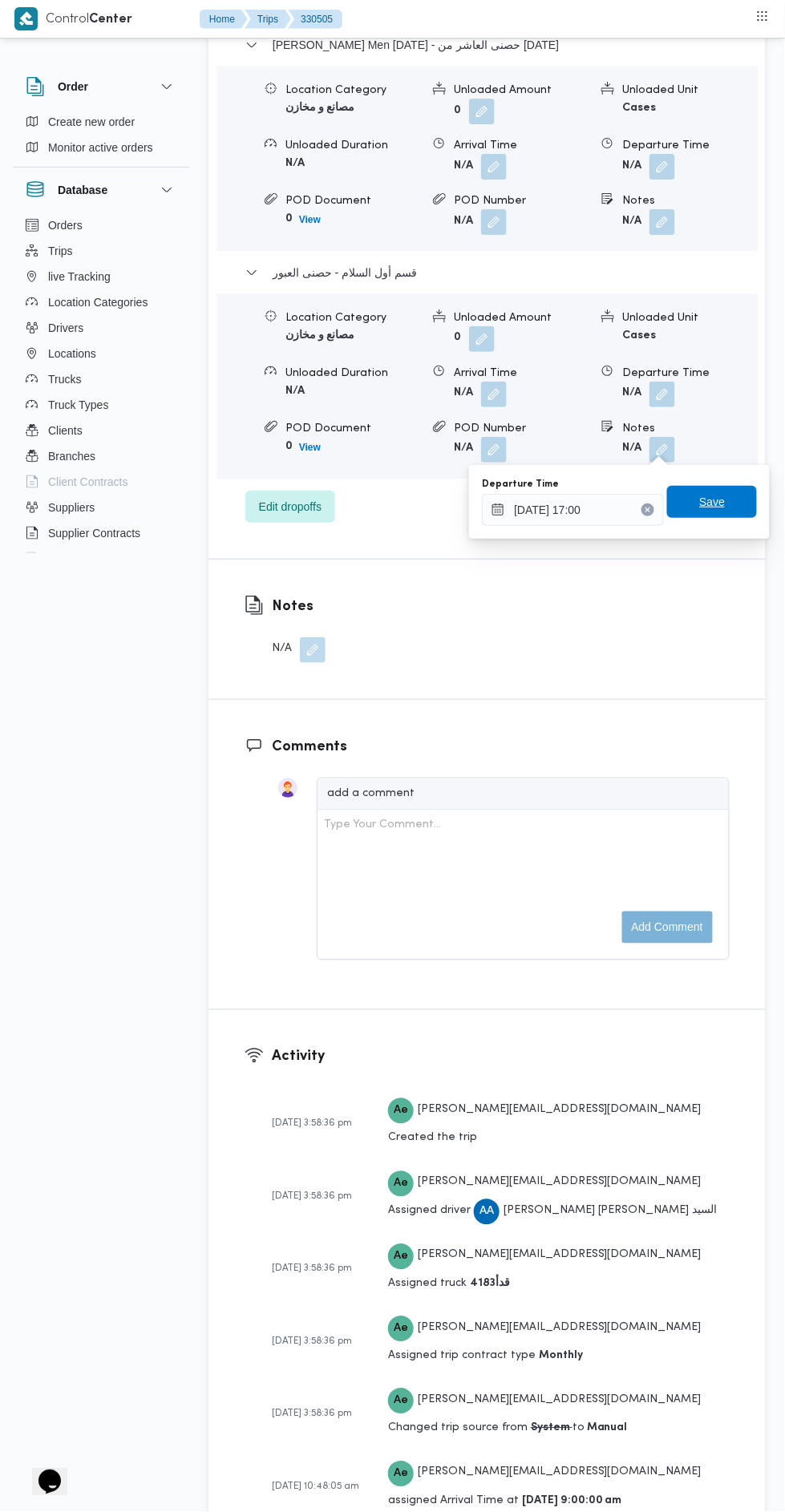
click at [731, 516] on span "Save" at bounding box center [712, 501] width 90 height 32
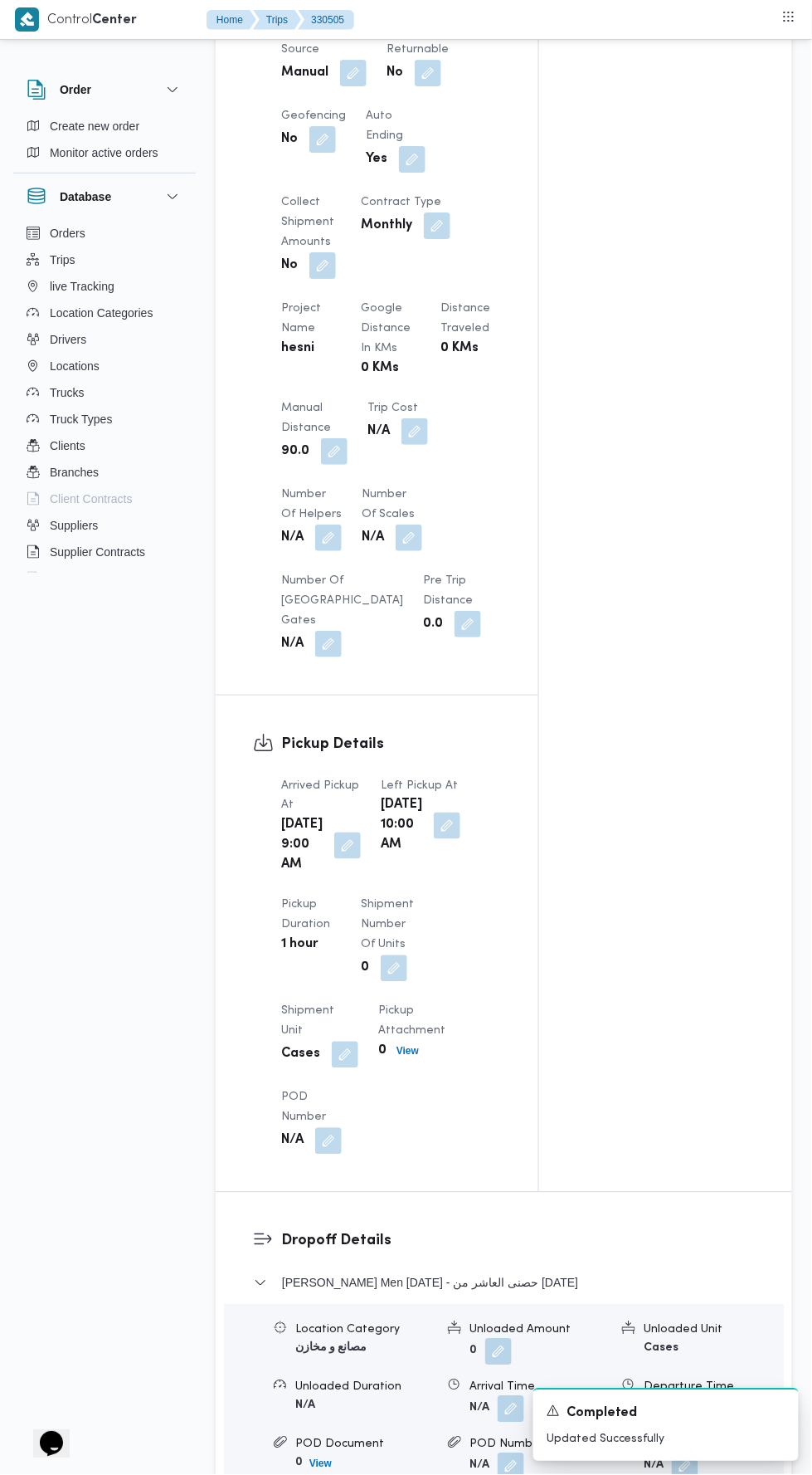
scroll to position [0, 0]
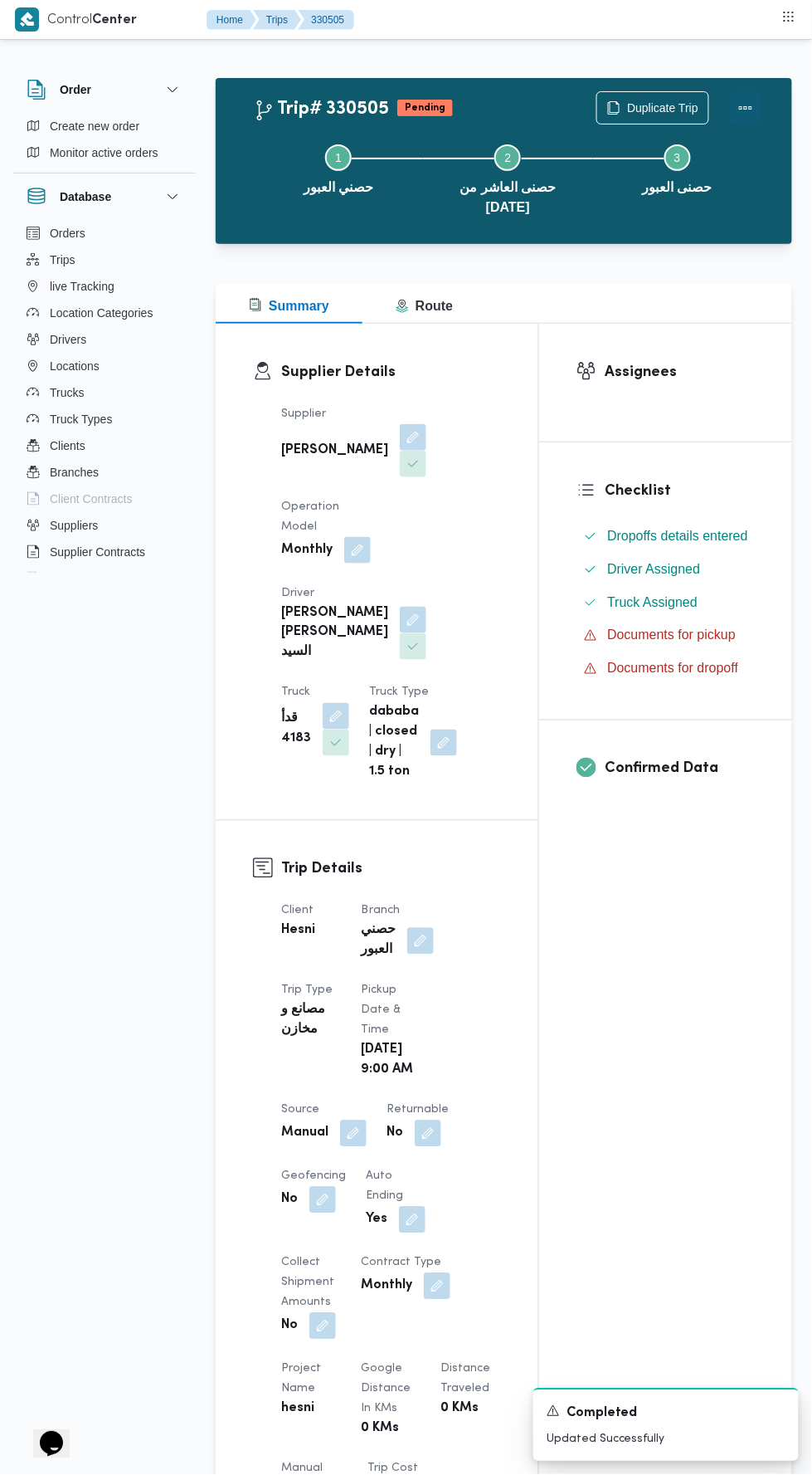
click at [750, 96] on button "Actions" at bounding box center [746, 107] width 33 height 33
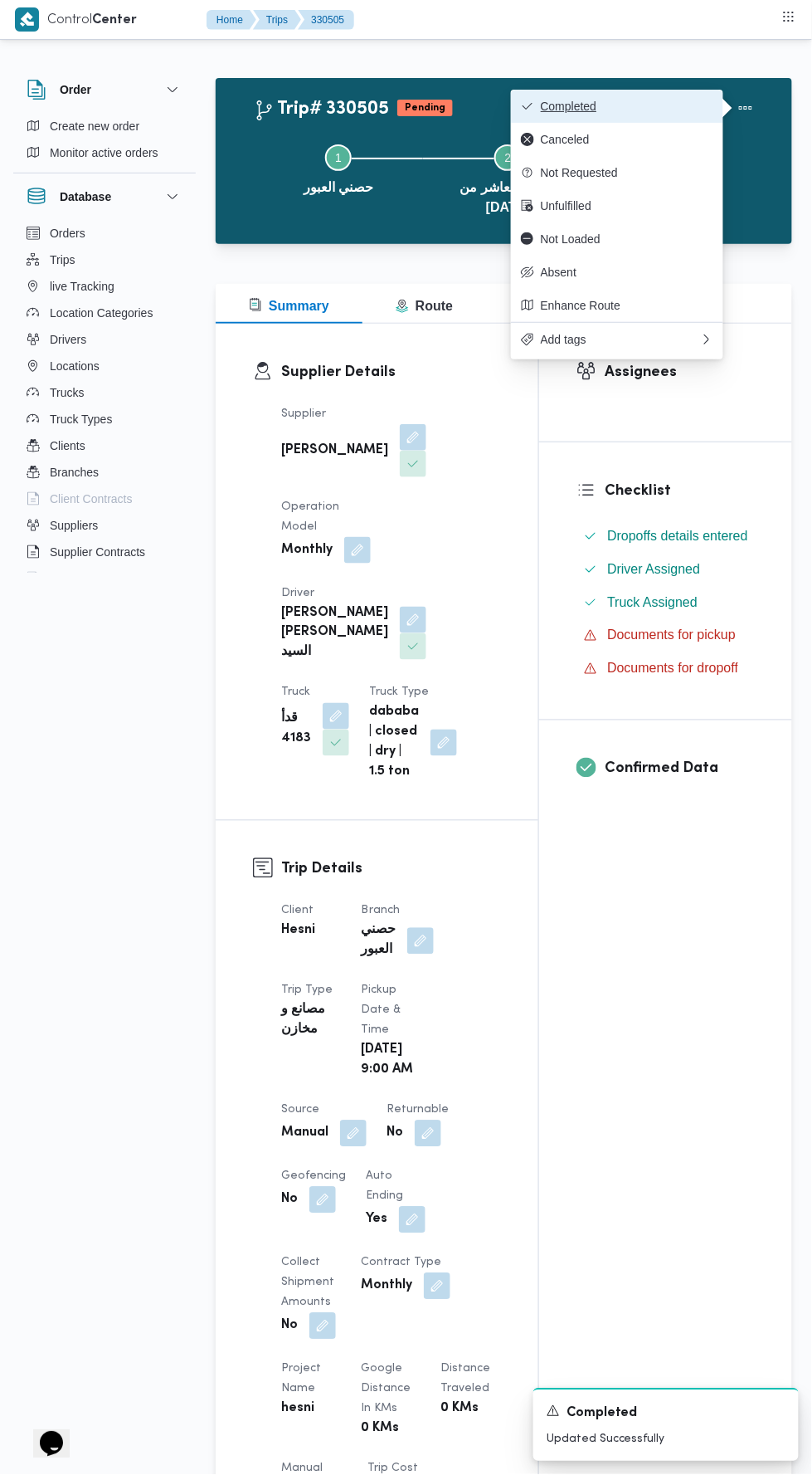
click at [696, 106] on span "Completed" at bounding box center [627, 106] width 173 height 13
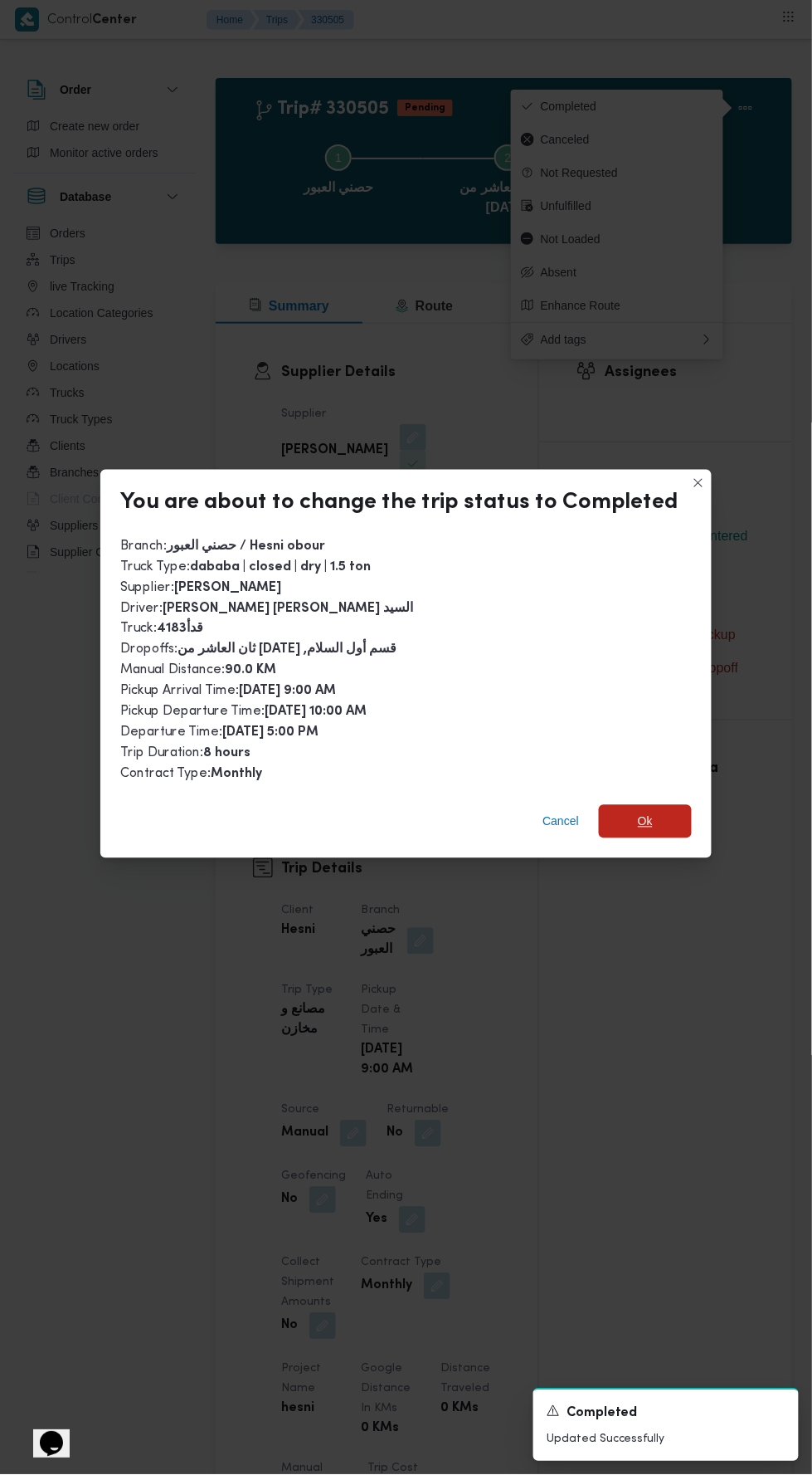
click at [667, 805] on span "Ok" at bounding box center [645, 821] width 93 height 33
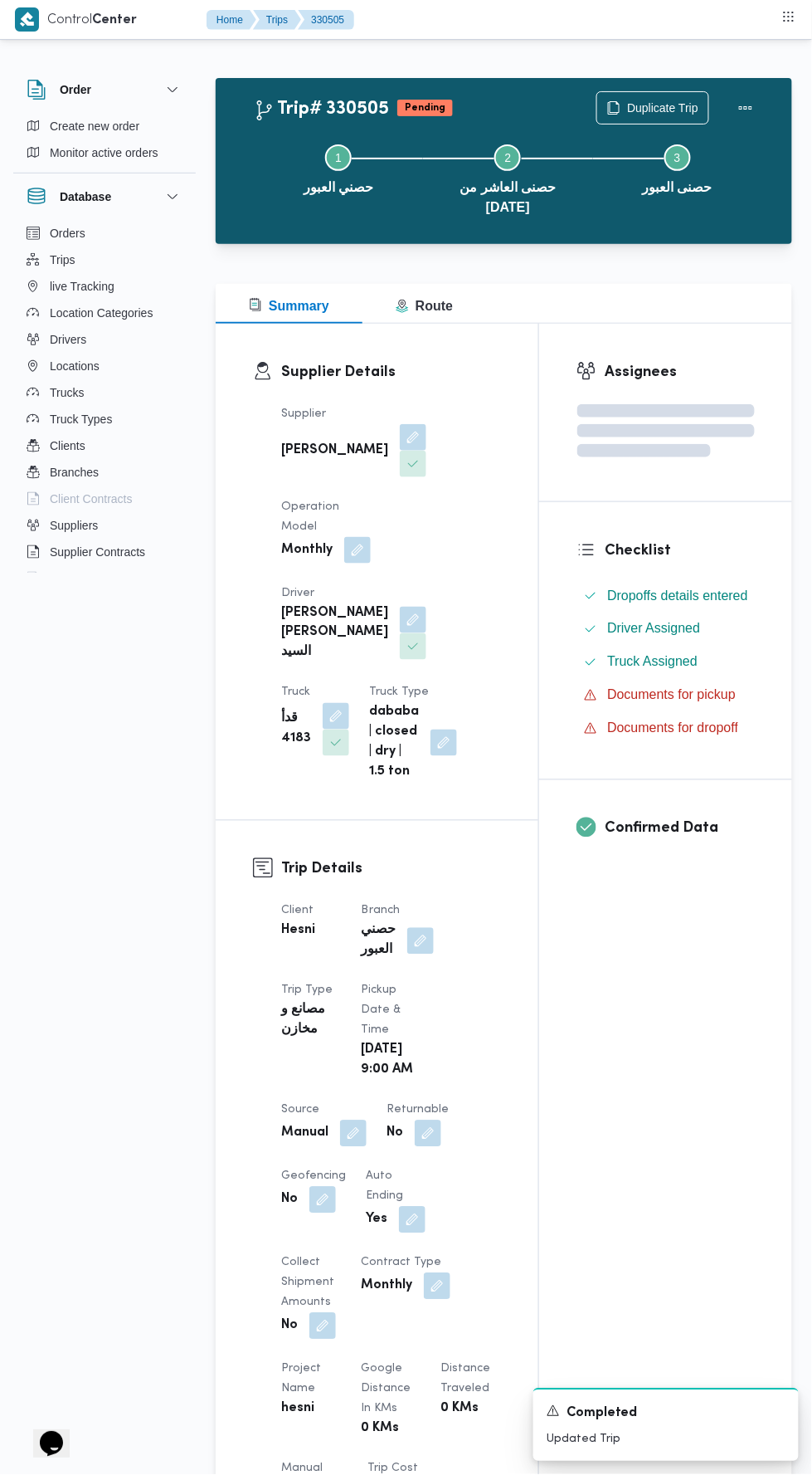
click at [600, 1055] on div "Assignees Checklist Dropoffs details entered Driver Assigned Truck Assigned Doc…" at bounding box center [665, 1288] width 253 height 1929
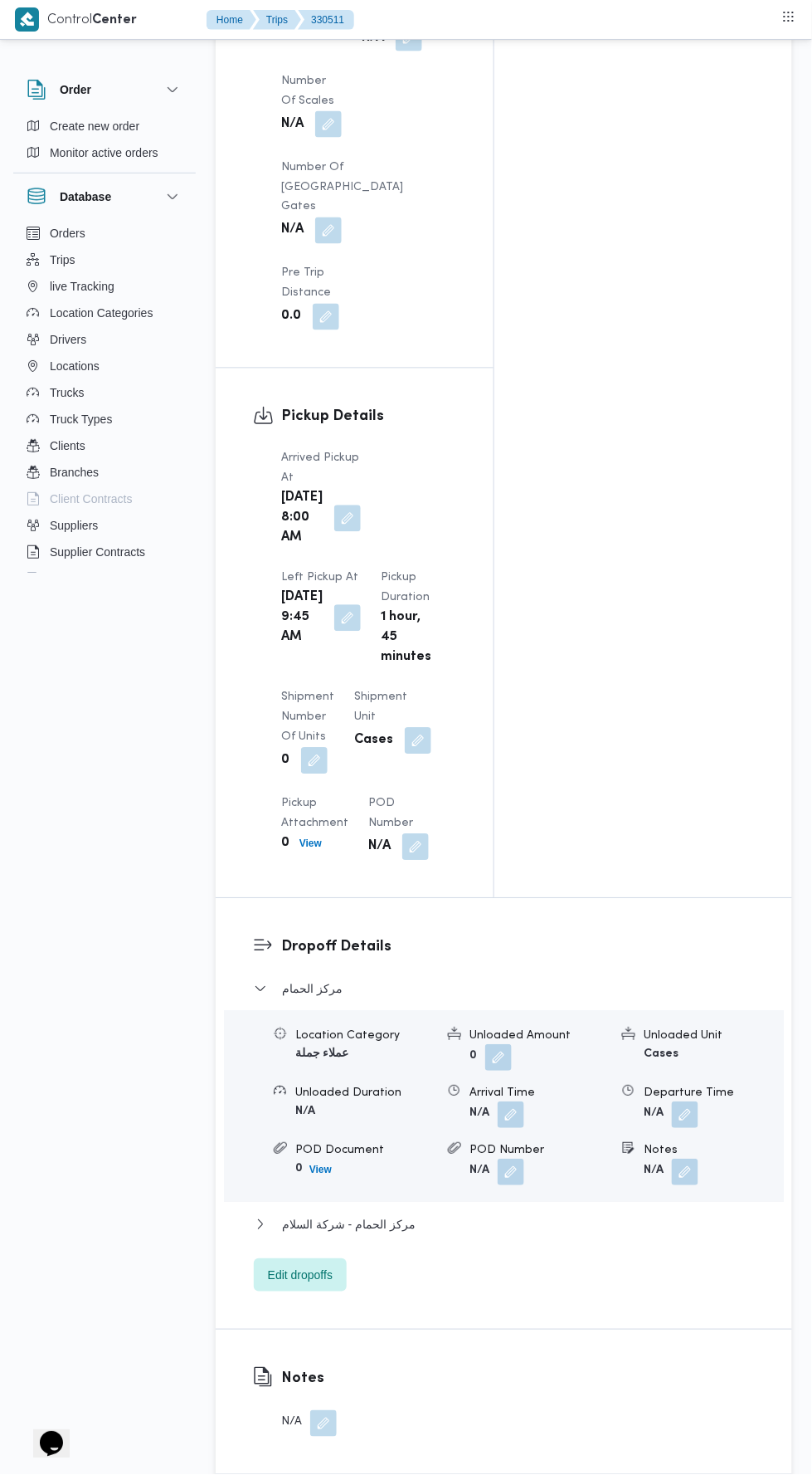
scroll to position [1774, 0]
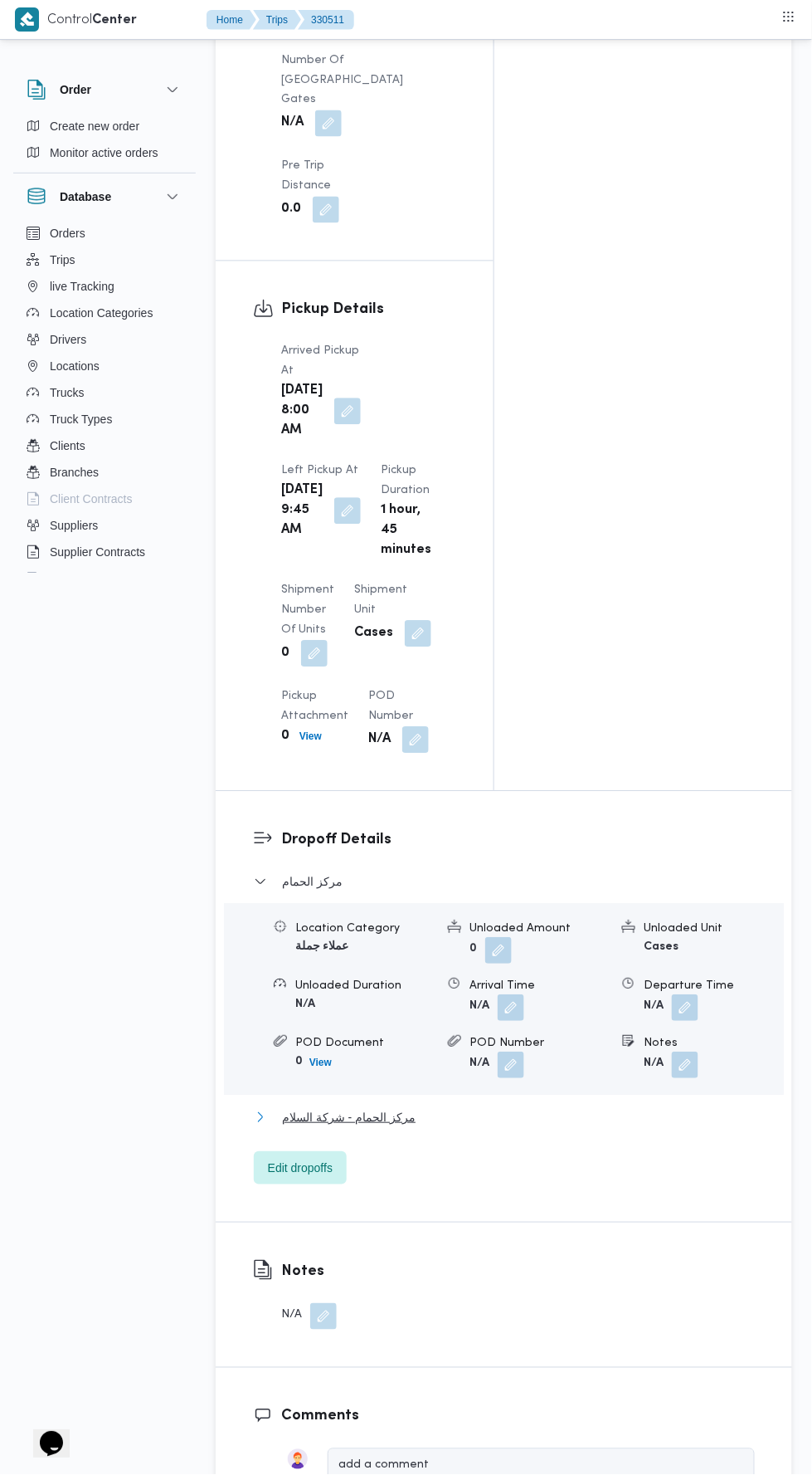
click at [529, 1108] on button "مركز الحمام - شركة السلام" at bounding box center [504, 1118] width 501 height 20
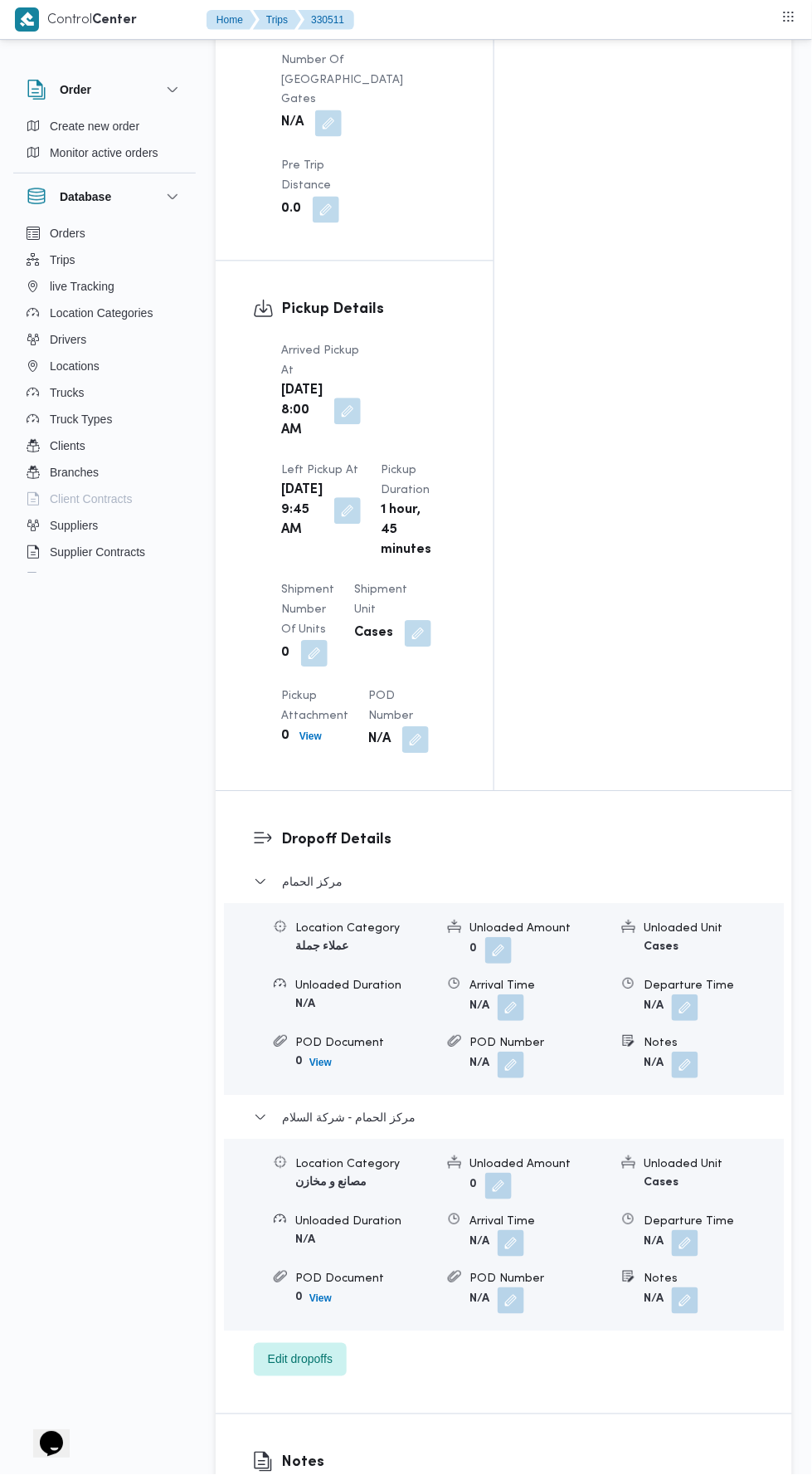
click at [688, 1231] on button "button" at bounding box center [685, 1244] width 27 height 27
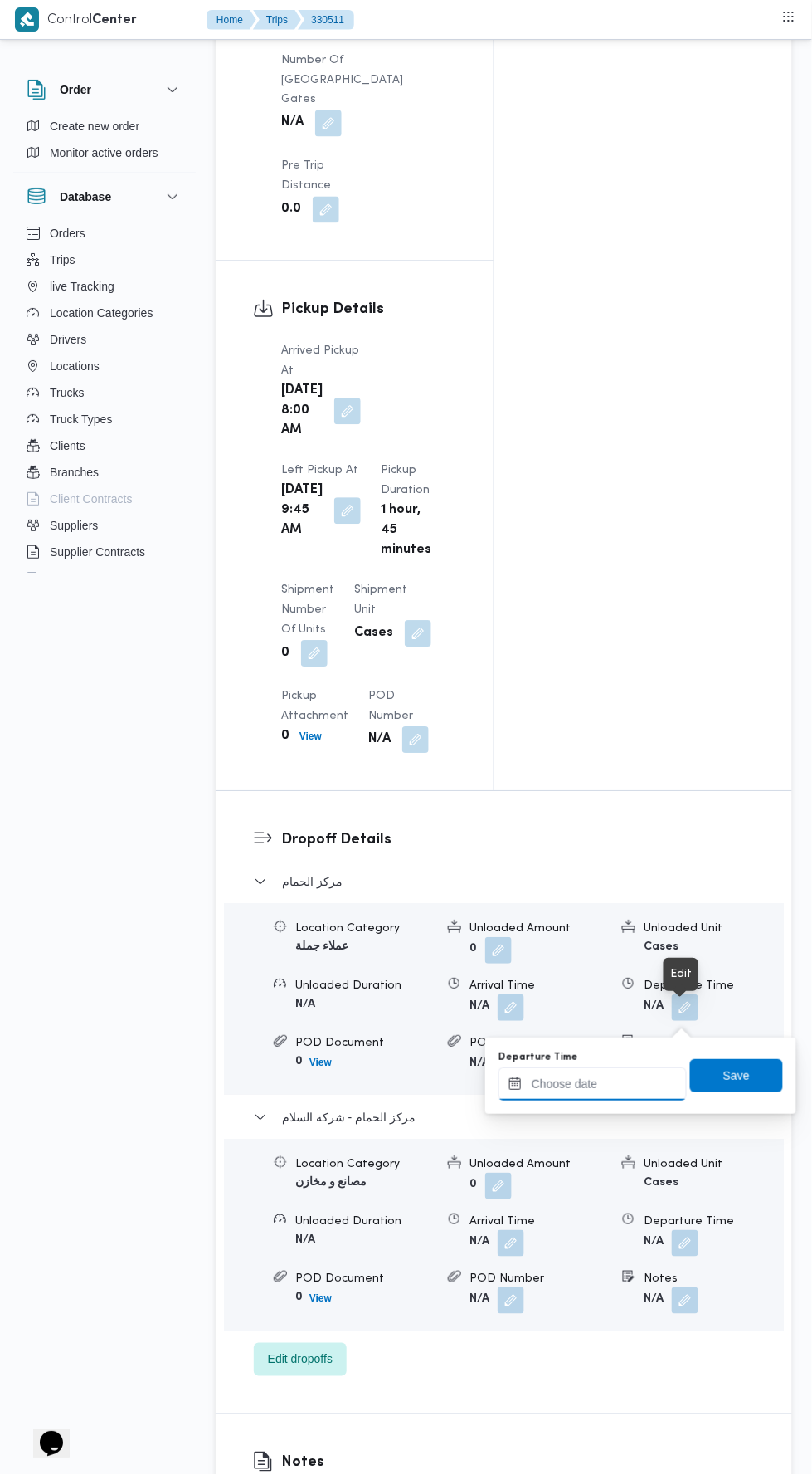
click at [611, 1083] on input "Departure Time" at bounding box center [592, 1085] width 188 height 33
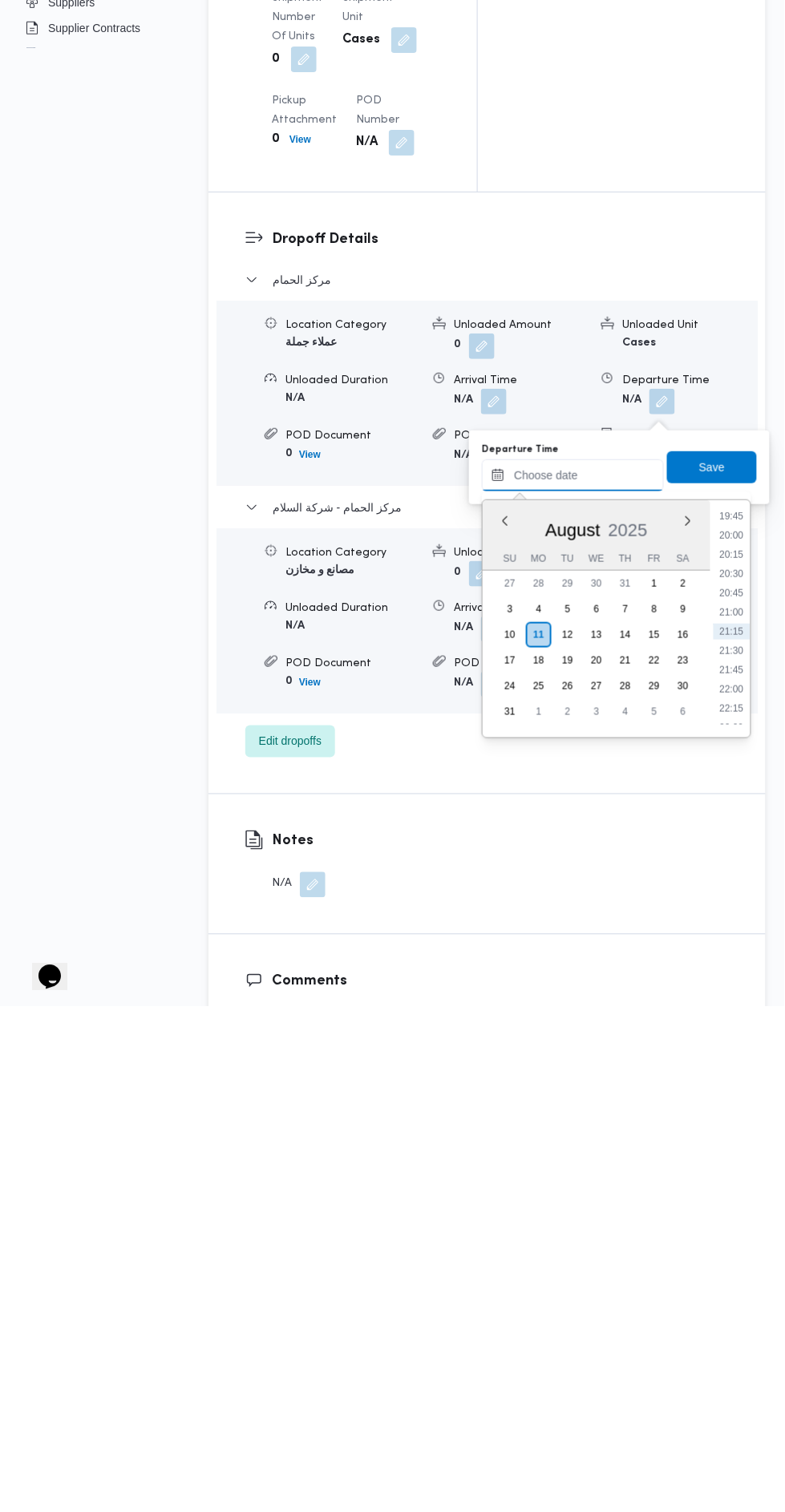
scroll to position [1781, 0]
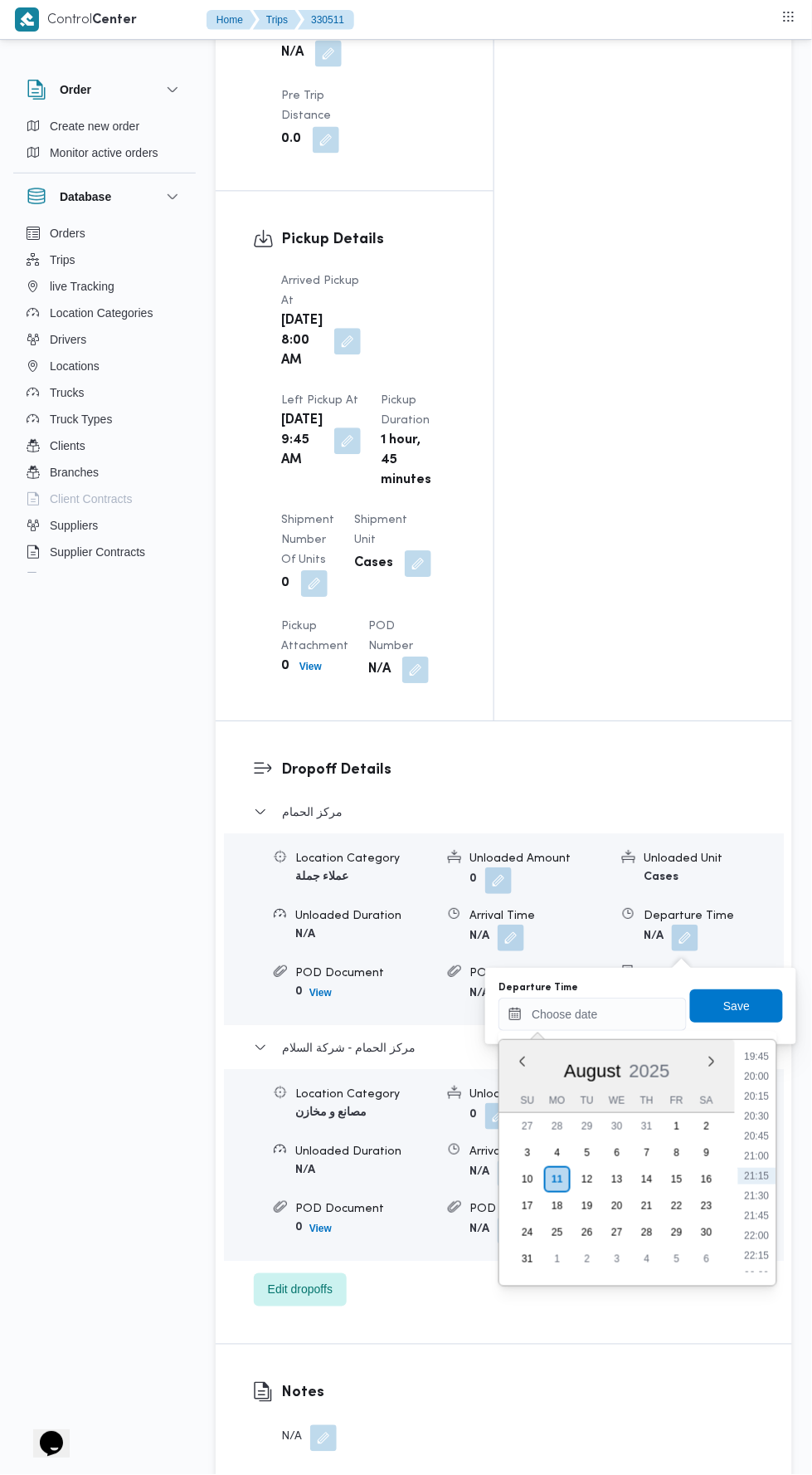
click at [758, 1110] on li "20:30" at bounding box center [757, 1117] width 38 height 17
type input "[DATE] 20:30"
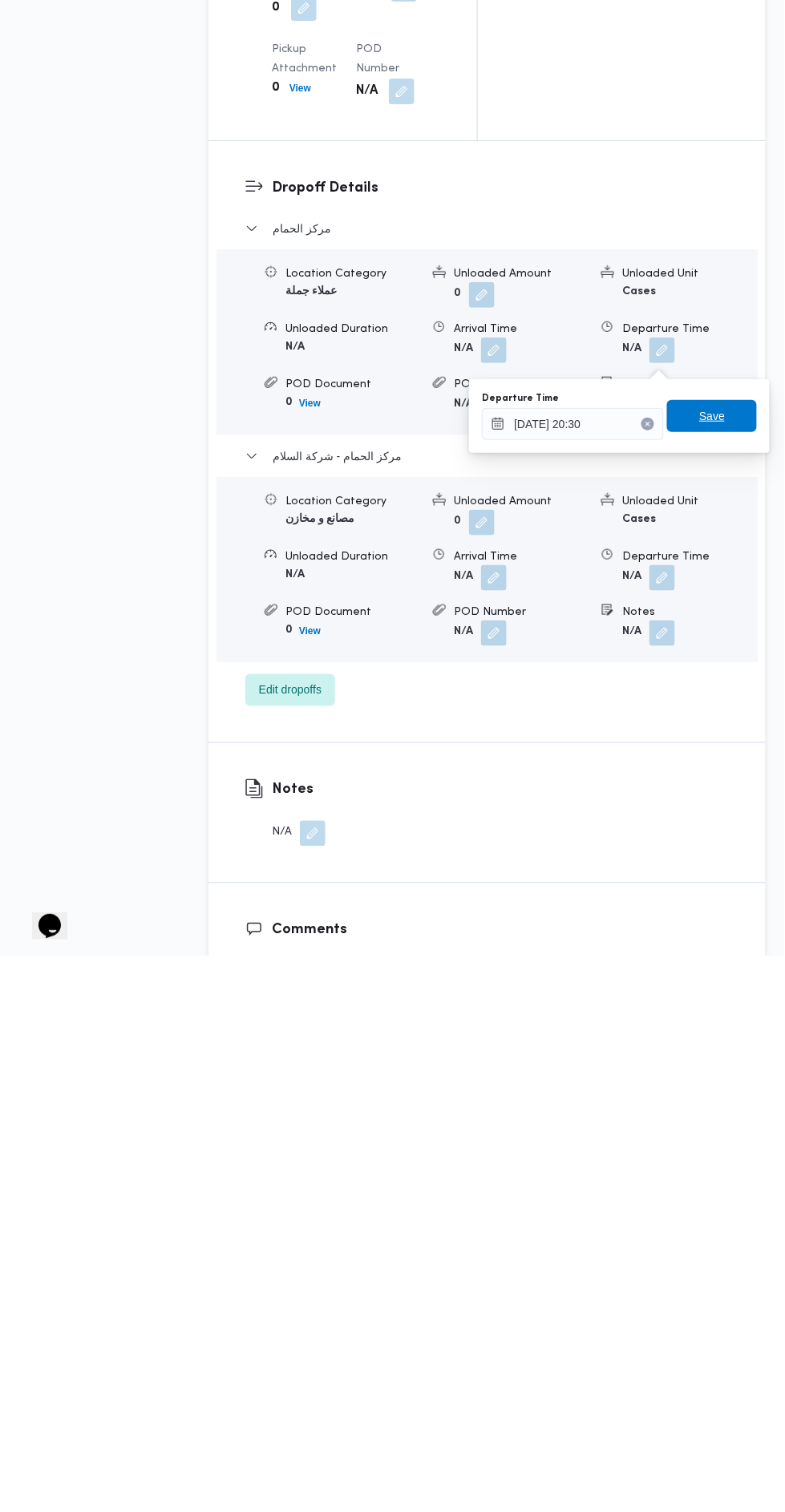
click at [725, 967] on span "Save" at bounding box center [712, 972] width 26 height 19
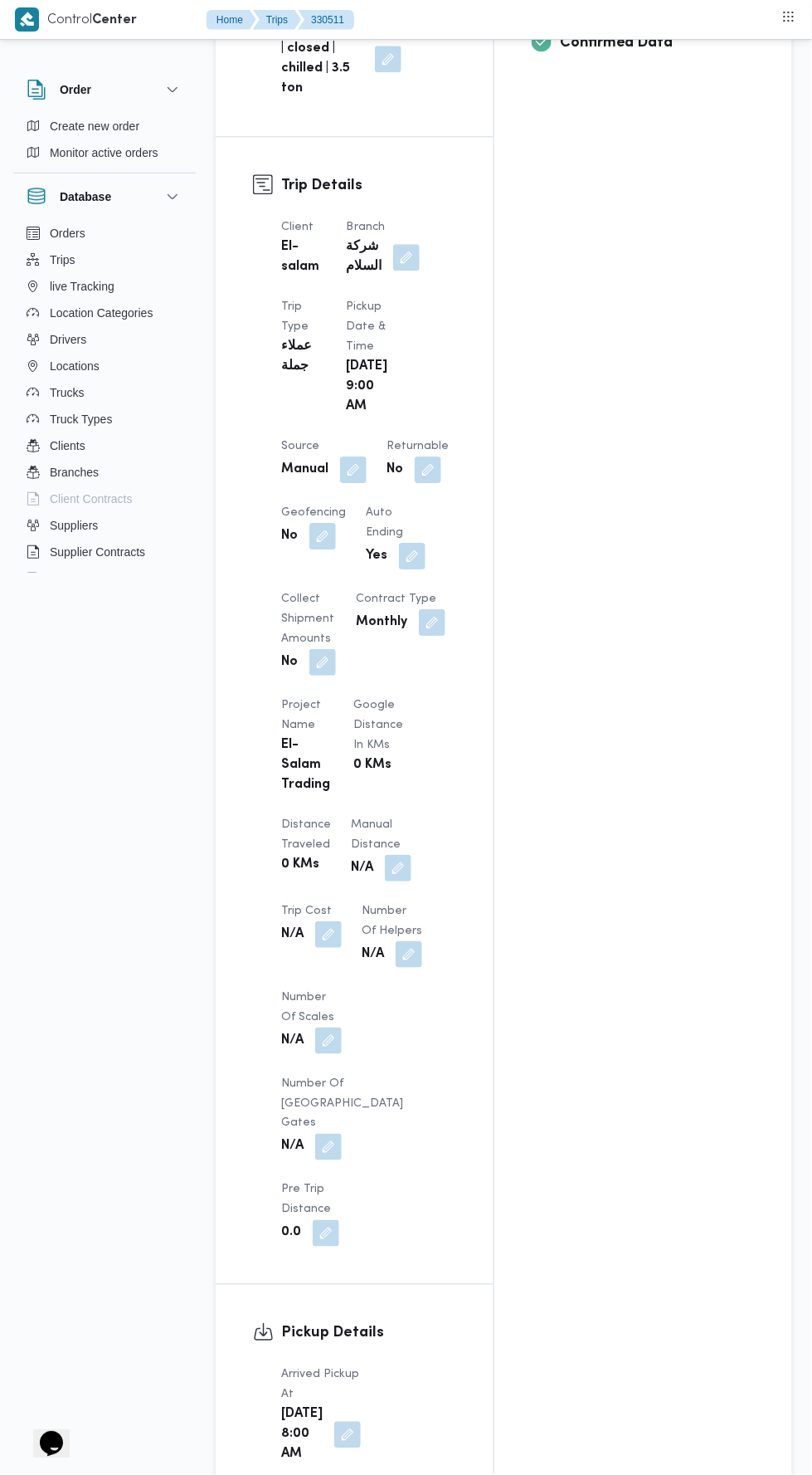
scroll to position [749, 0]
click at [377, 857] on span at bounding box center [394, 870] width 35 height 27
click at [395, 943] on button "button" at bounding box center [409, 956] width 27 height 27
click at [385, 857] on button "button" at bounding box center [398, 870] width 27 height 27
click at [321, 846] on input "Manual Distance" at bounding box center [277, 850] width 165 height 33
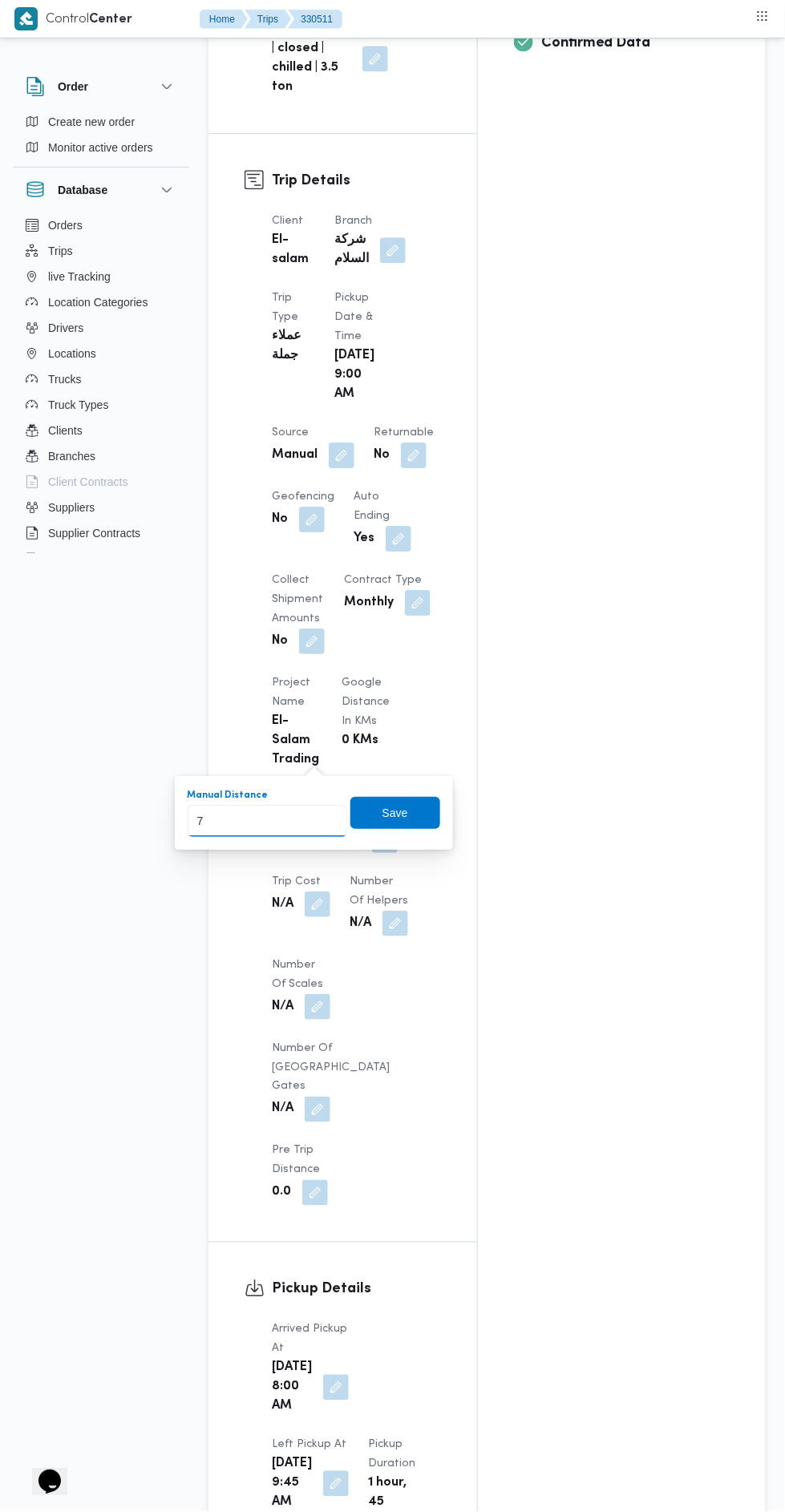
type input "79"
click at [432, 814] on span "Save" at bounding box center [395, 812] width 90 height 32
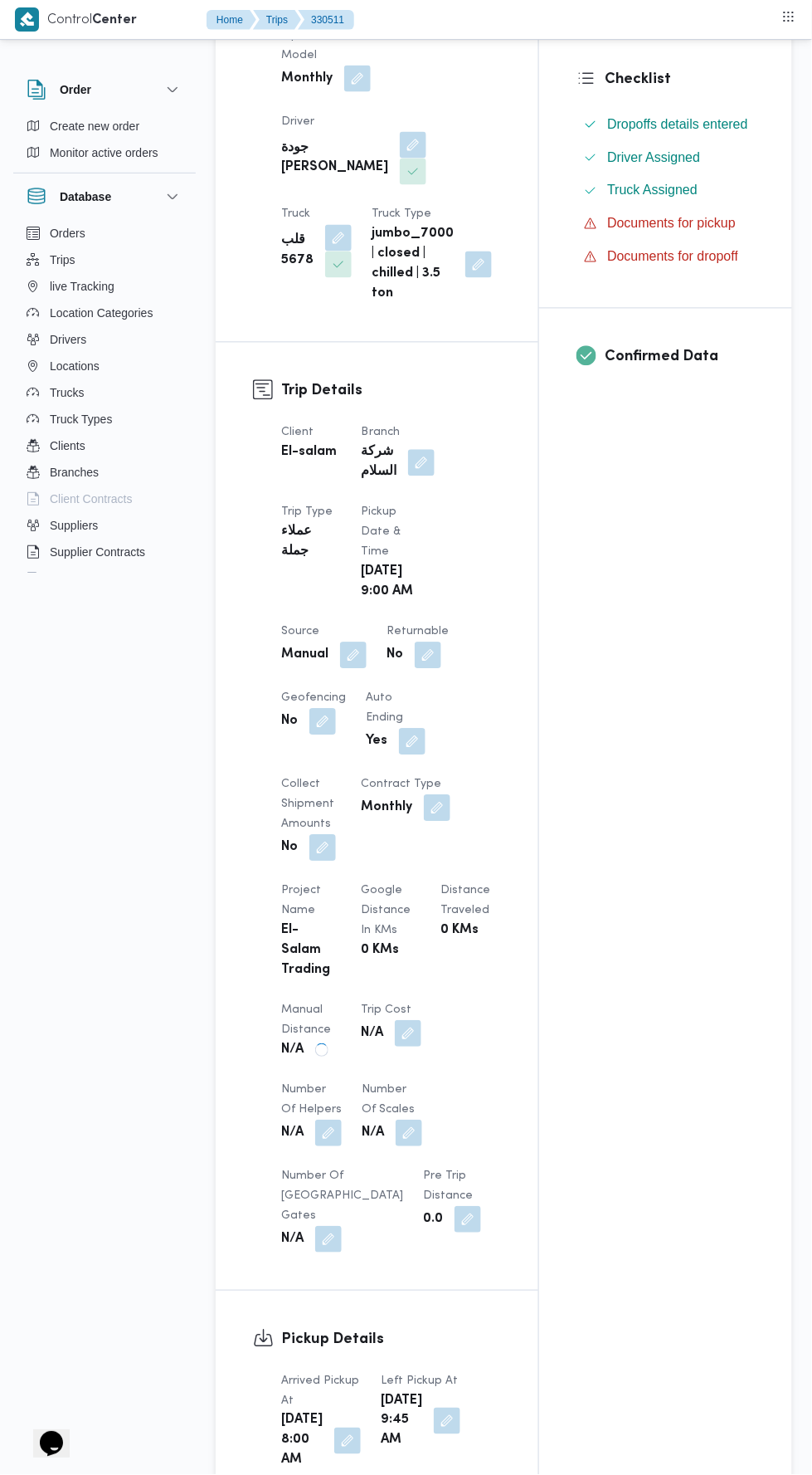
scroll to position [0, 0]
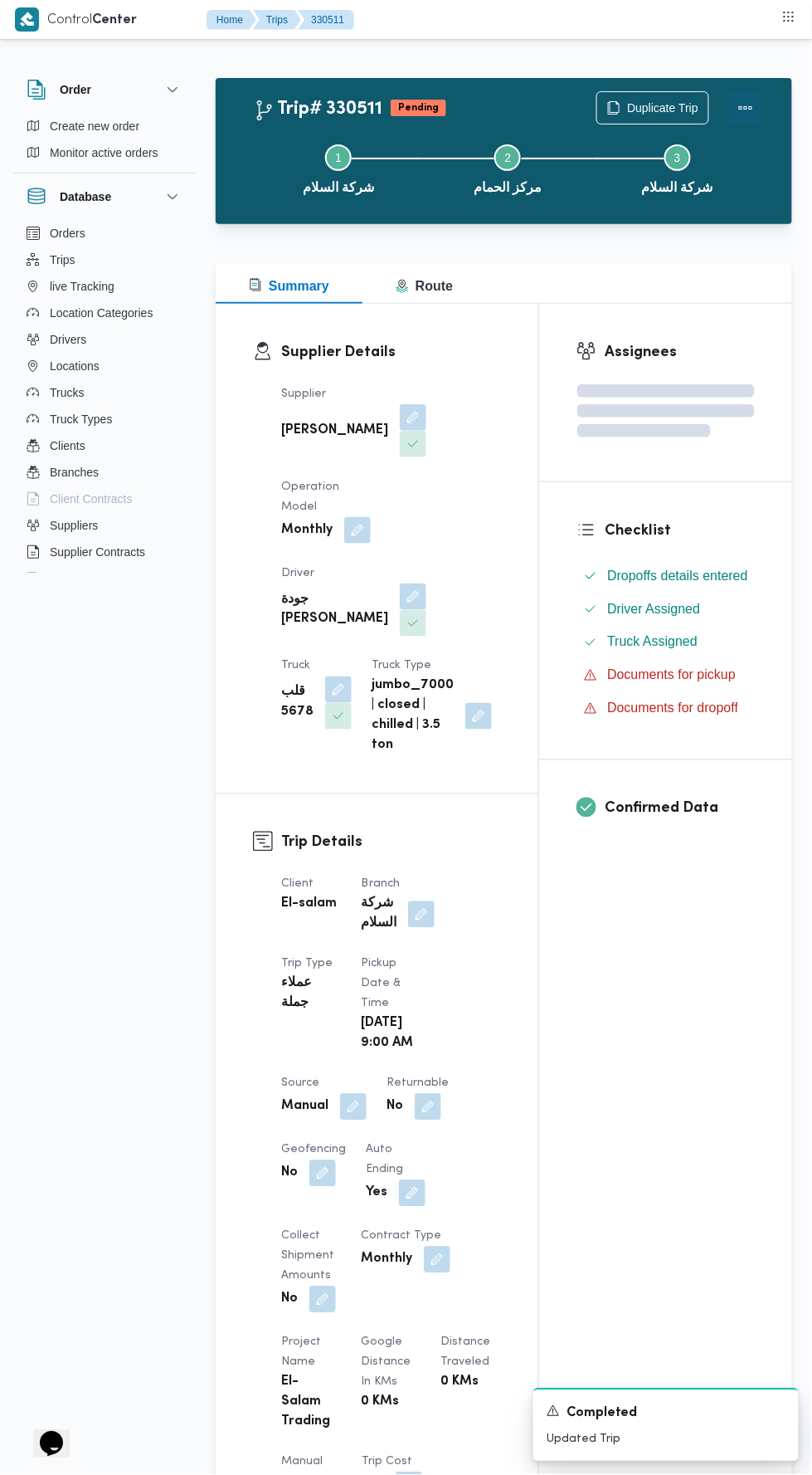
click at [745, 96] on button "Actions" at bounding box center [746, 107] width 33 height 33
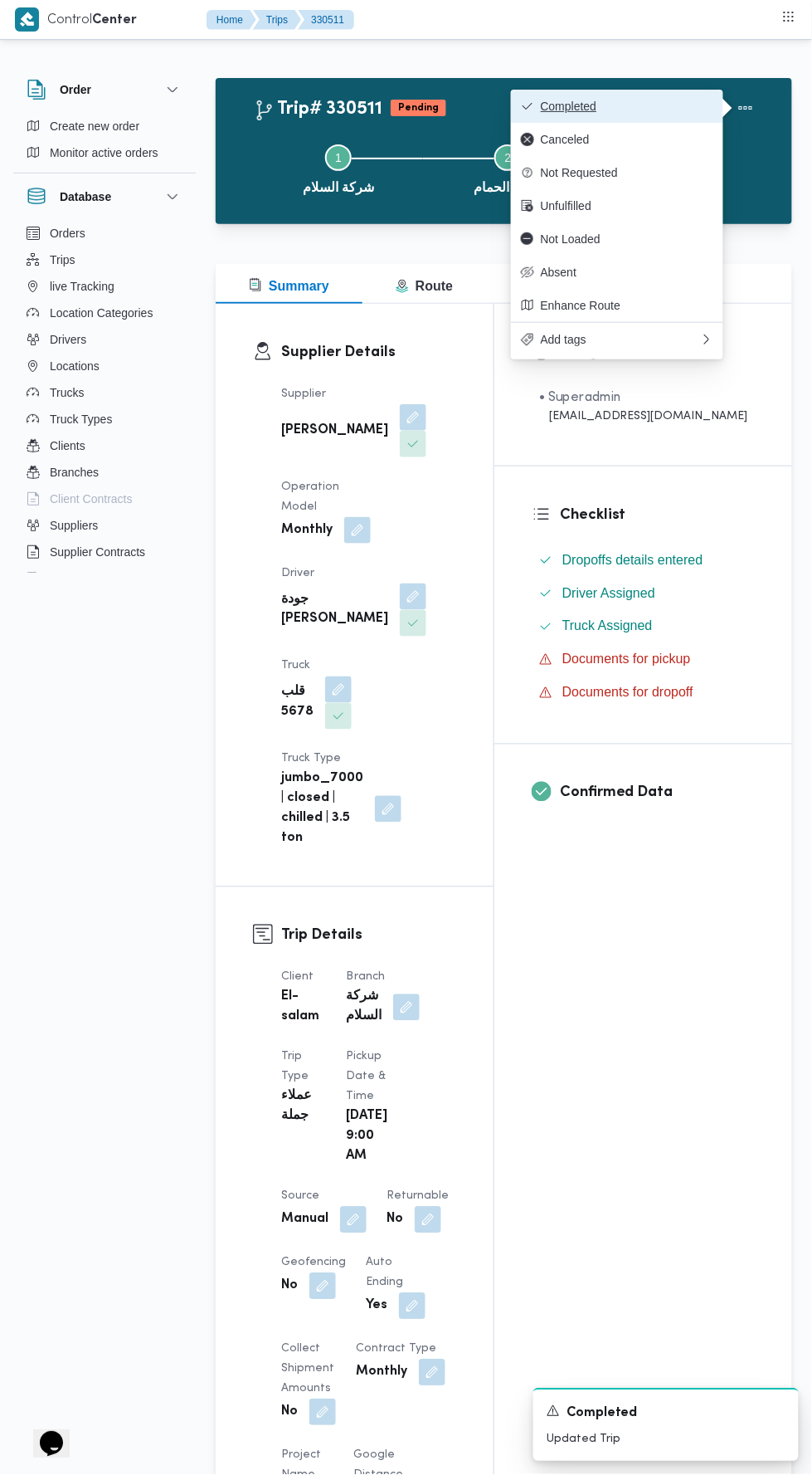
click at [668, 106] on span "Completed" at bounding box center [627, 106] width 173 height 13
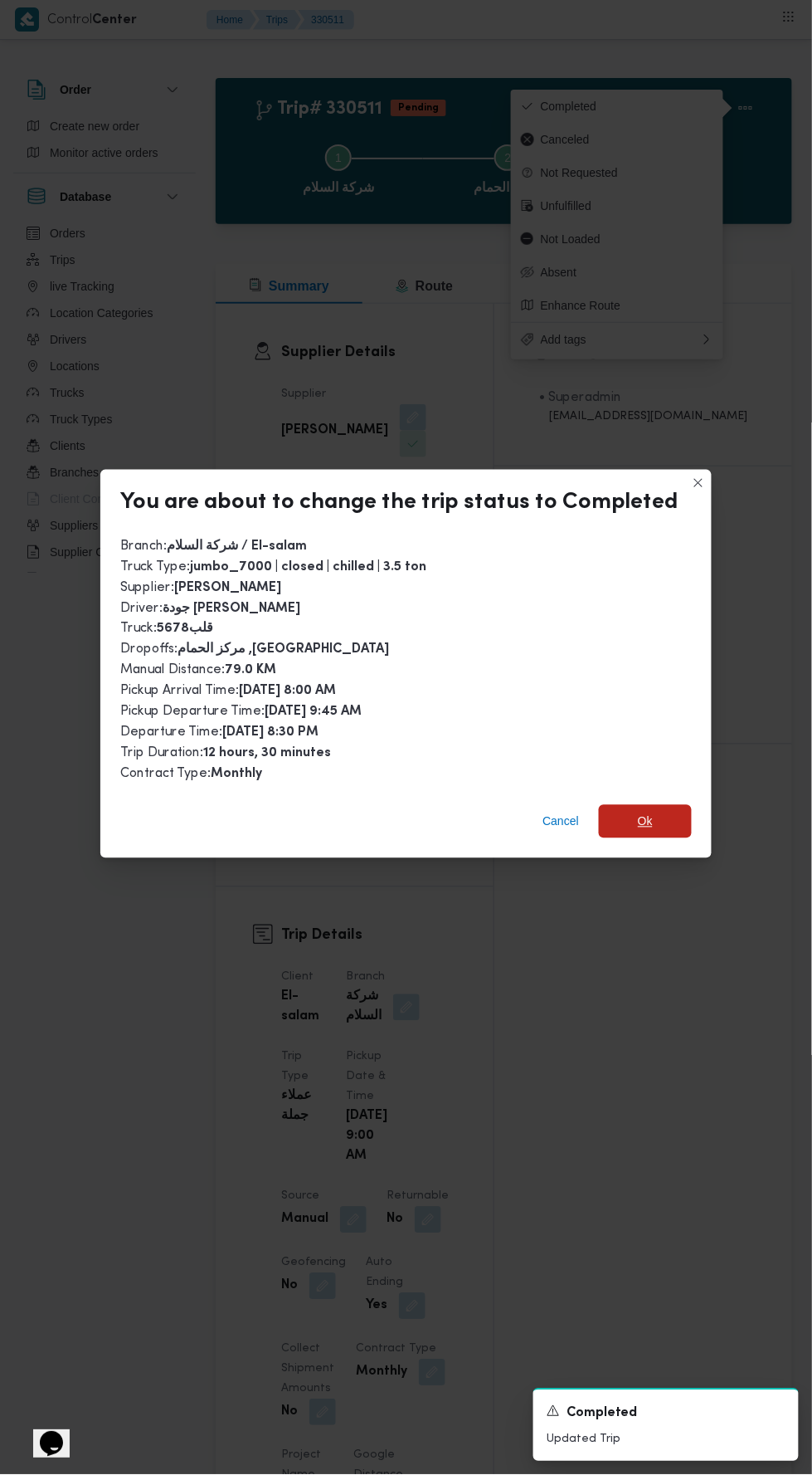
click at [673, 805] on span "Ok" at bounding box center [645, 821] width 93 height 33
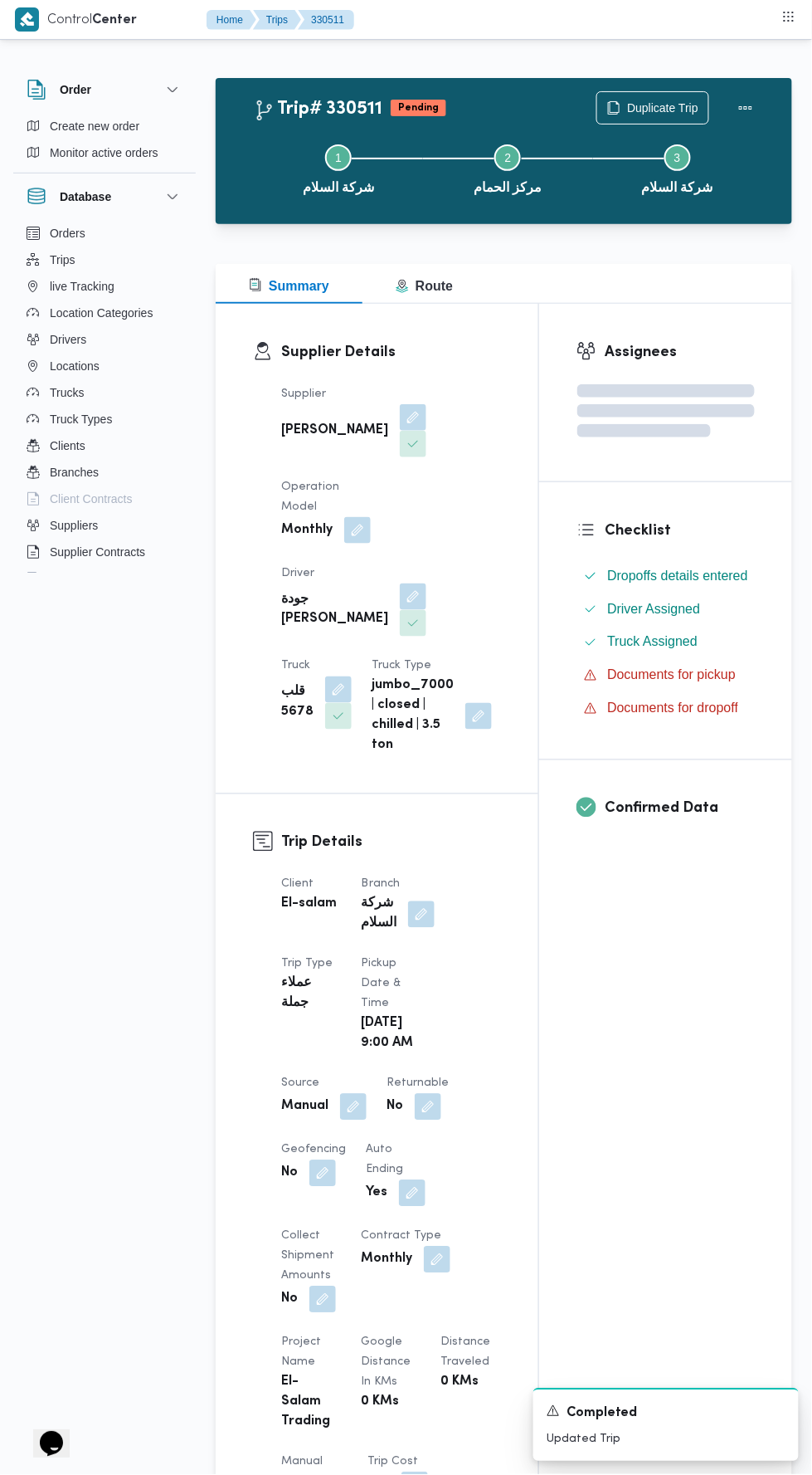
click at [627, 1122] on div "Assignees Checklist Dropoffs details entered Driver Assigned Truck Assigned Doc…" at bounding box center [665, 1282] width 253 height 1956
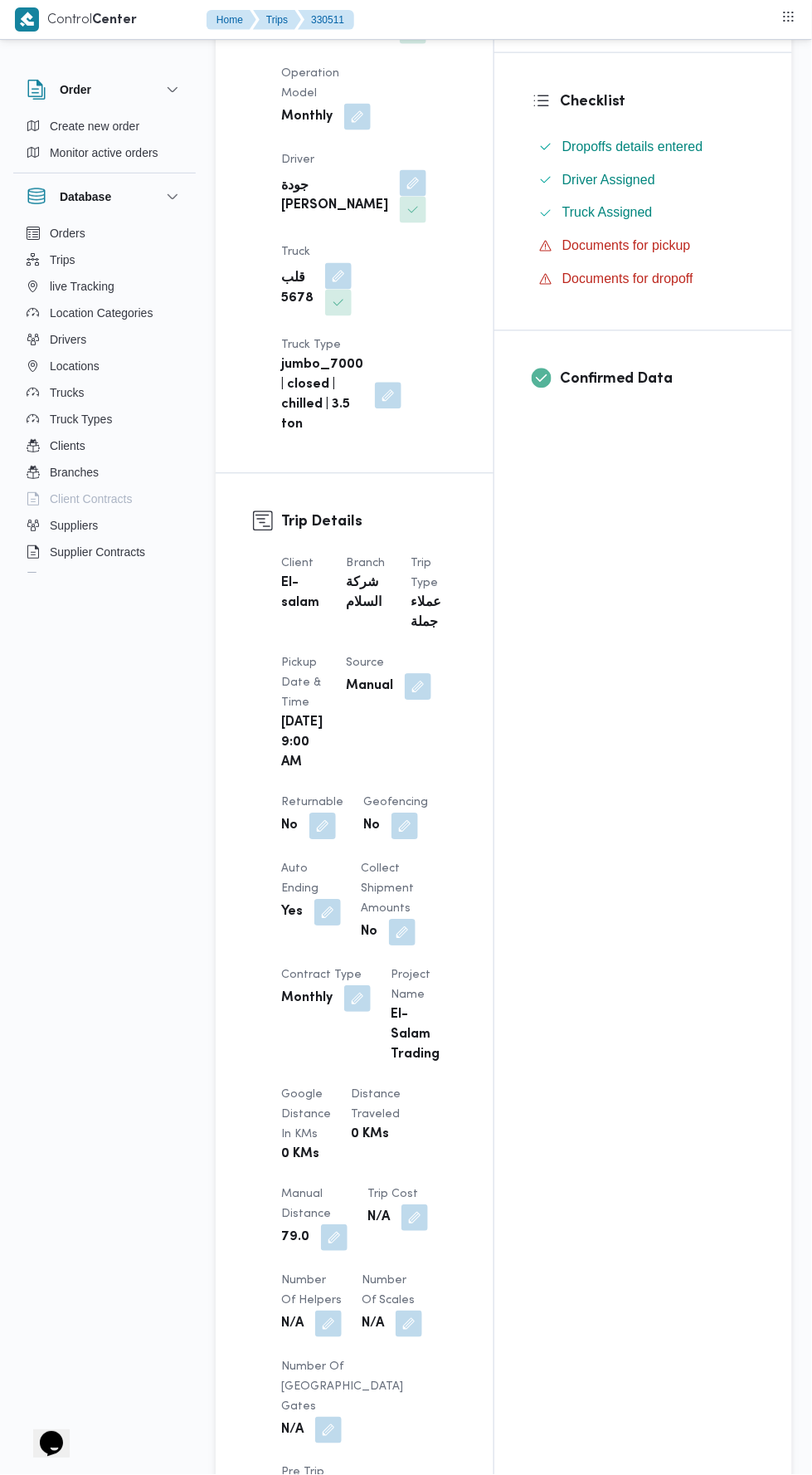
scroll to position [945, 0]
